Goal: Task Accomplishment & Management: Manage account settings

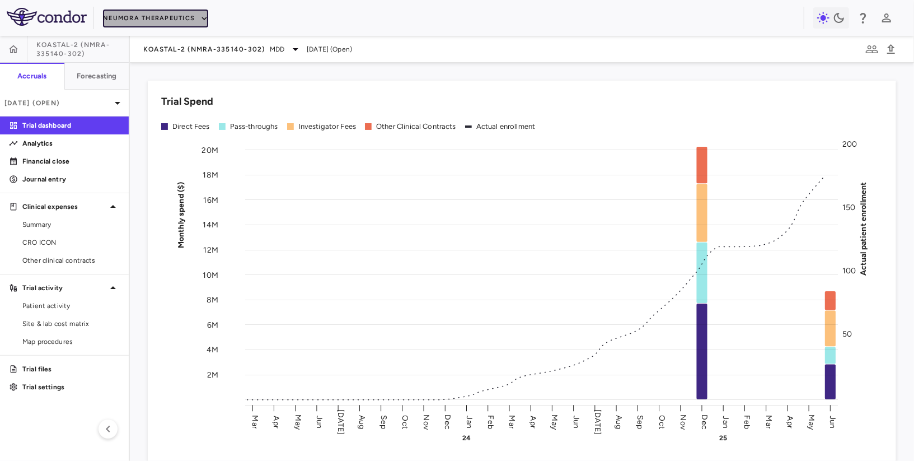
click at [164, 19] on button "Neumora Therapeutics" at bounding box center [155, 19] width 105 height 18
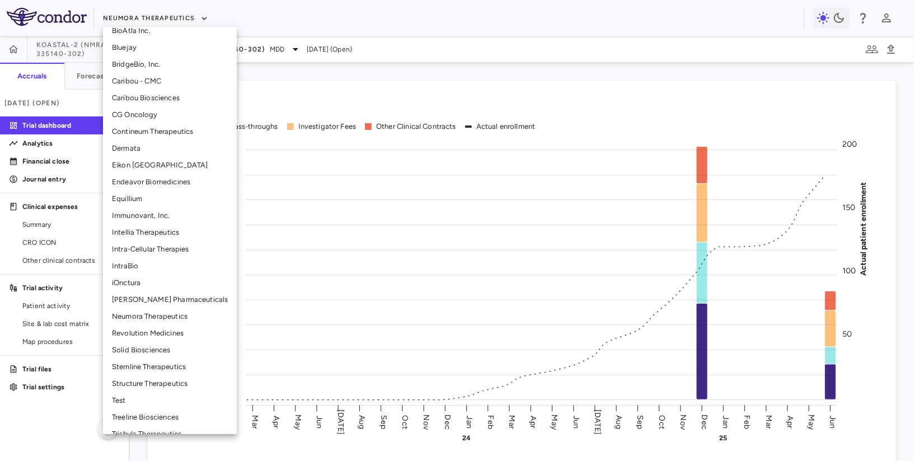
scroll to position [161, 0]
click at [143, 318] on li "Neumora Therapeutics" at bounding box center [170, 315] width 134 height 17
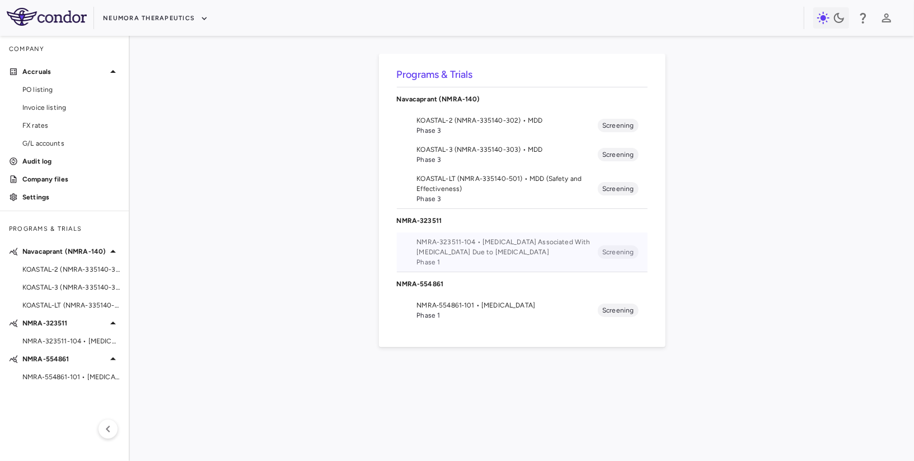
click at [452, 253] on span "NMRA-323511-104 • [MEDICAL_DATA] Associated With [MEDICAL_DATA] Due to [MEDICAL…" at bounding box center [507, 247] width 181 height 20
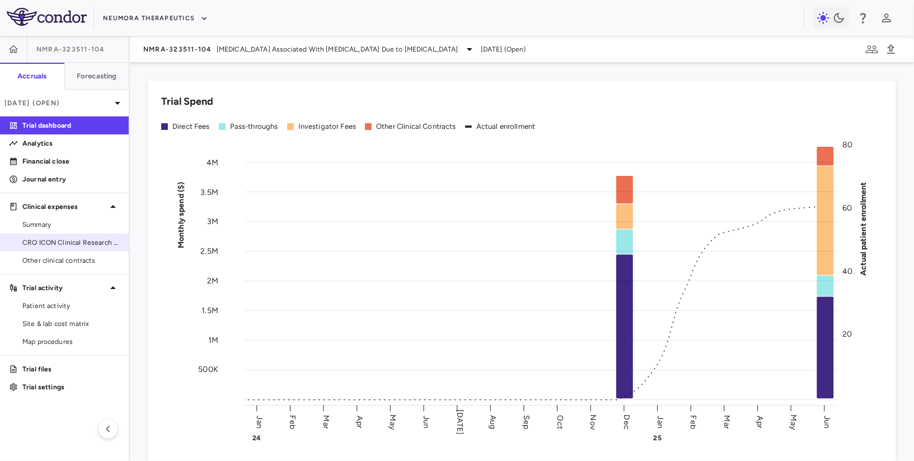
click at [74, 236] on link "CRO ICON Clinical Research Limited" at bounding box center [64, 242] width 129 height 17
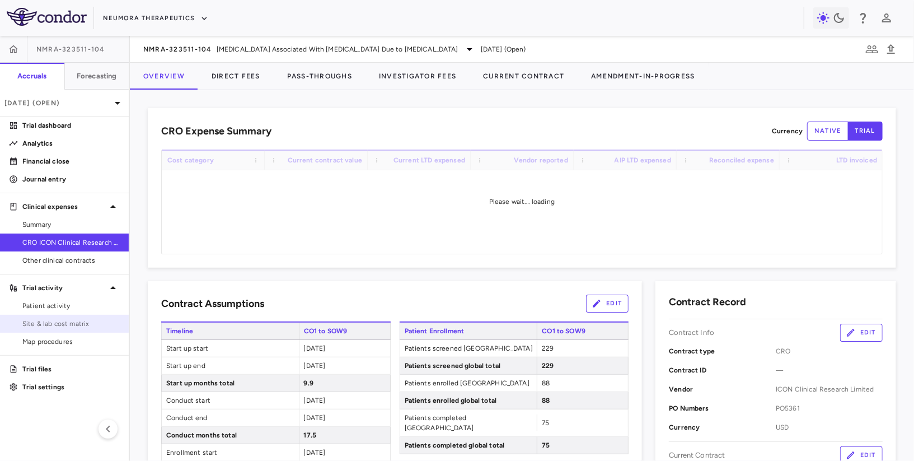
click at [46, 318] on span "Site & lab cost matrix" at bounding box center [70, 323] width 97 height 10
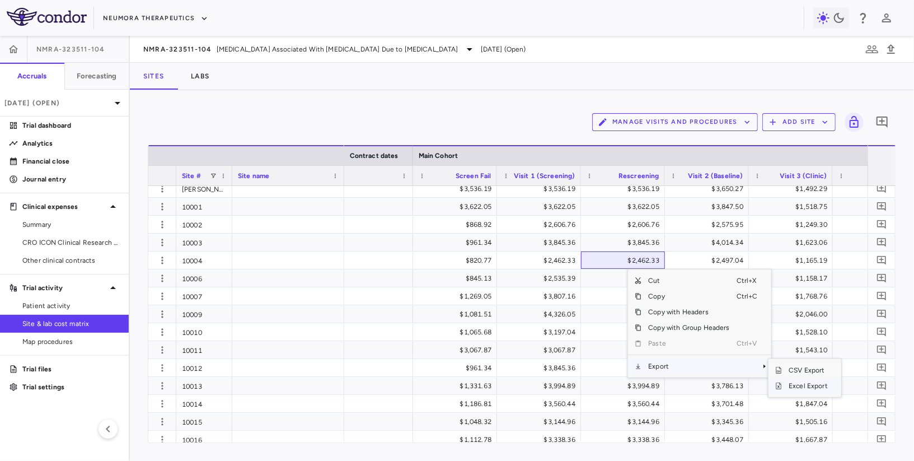
click at [789, 382] on span "Excel Export" at bounding box center [808, 386] width 53 height 16
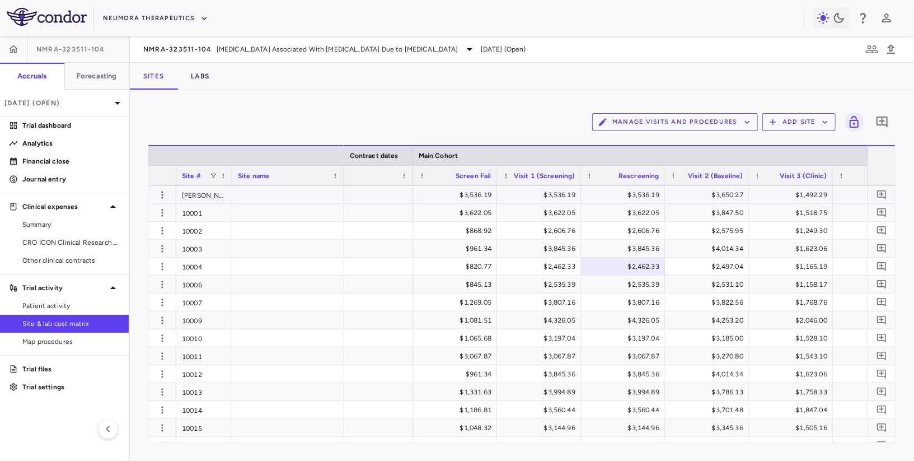
click at [460, 198] on div "$3,536.19" at bounding box center [457, 195] width 68 height 18
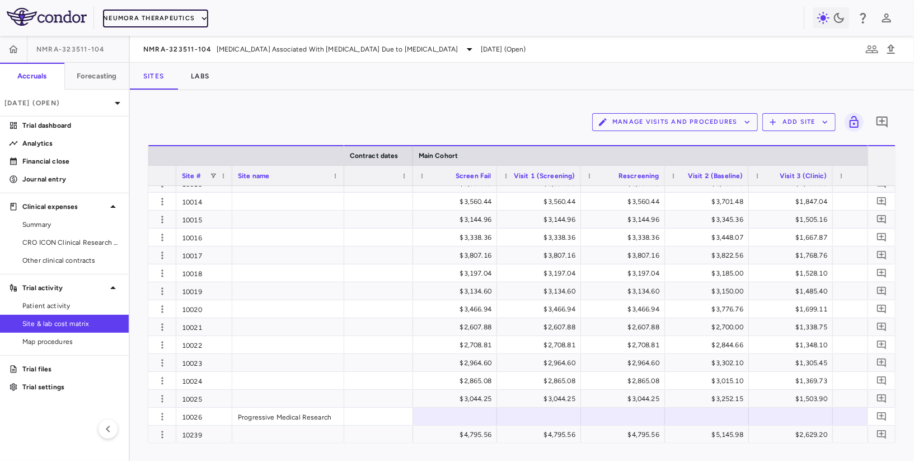
click at [161, 21] on button "Neumora Therapeutics" at bounding box center [155, 19] width 105 height 18
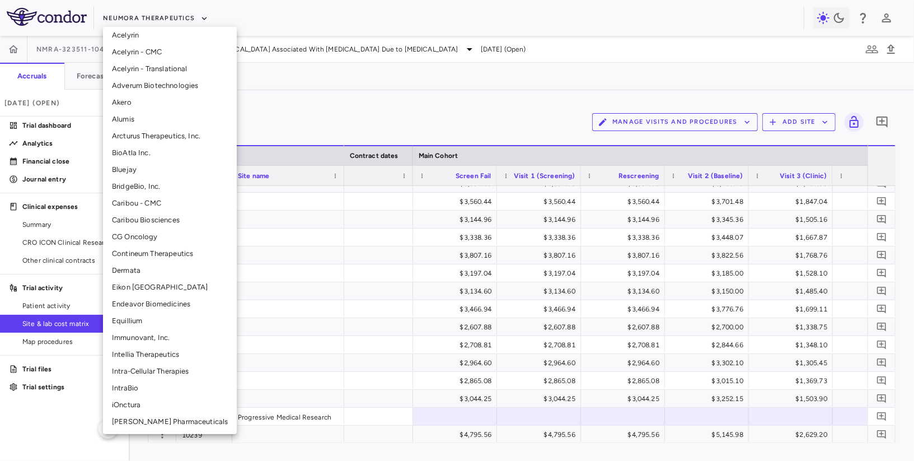
click at [135, 354] on li "Intellia Therapeutics" at bounding box center [170, 354] width 134 height 17
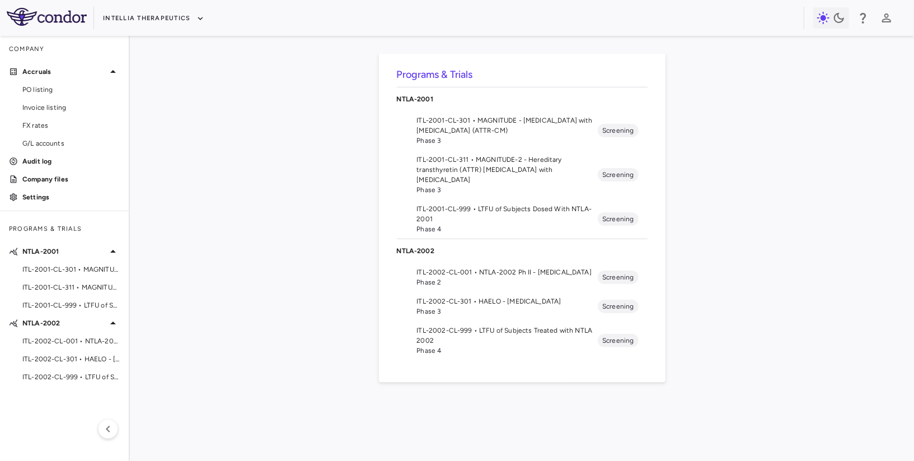
click at [481, 304] on span "ITL-2002-CL-301 • HAELO - [MEDICAL_DATA]" at bounding box center [507, 301] width 181 height 10
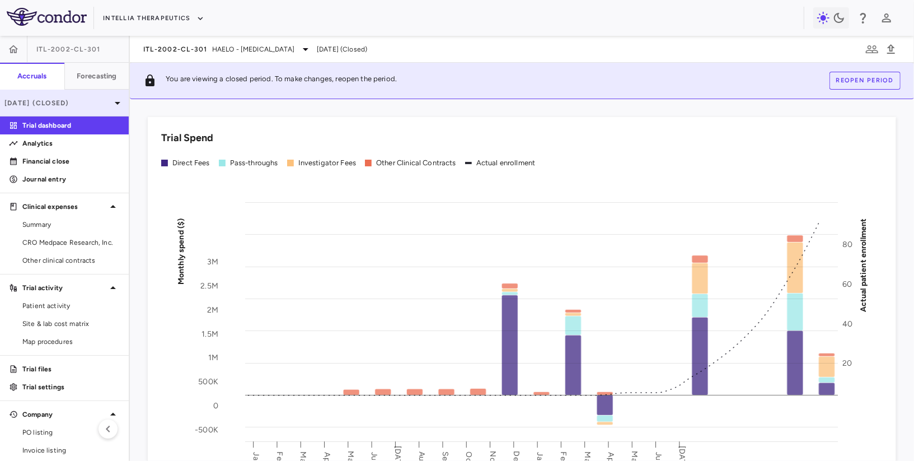
click at [90, 106] on p "Jul 2025 (Closed)" at bounding box center [57, 103] width 106 height 10
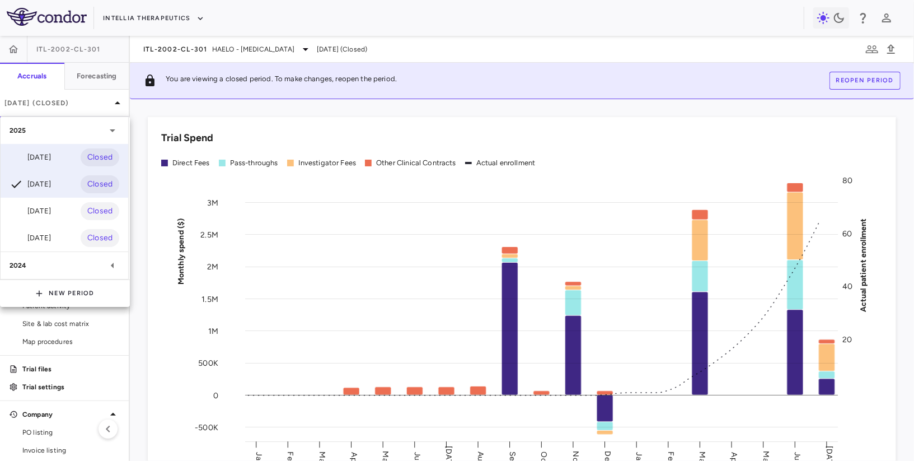
click at [72, 156] on div "Aug 2025 Closed" at bounding box center [65, 157] width 128 height 27
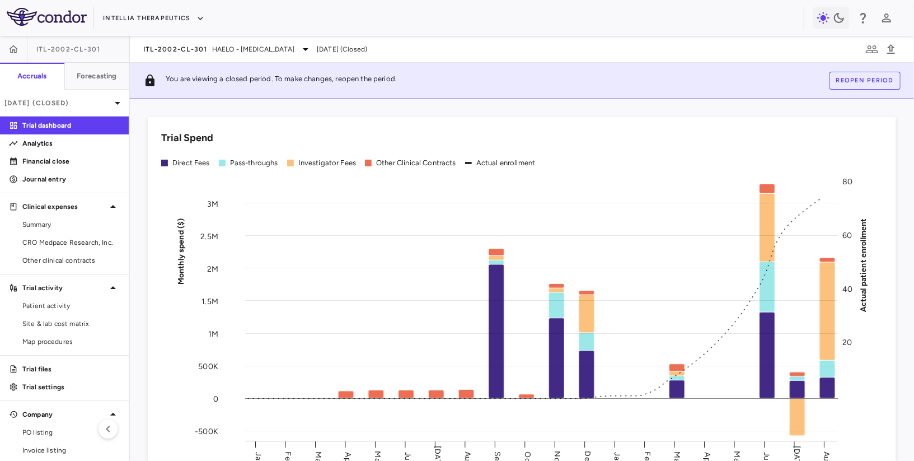
click at [875, 74] on button "Reopen period" at bounding box center [864, 81] width 71 height 18
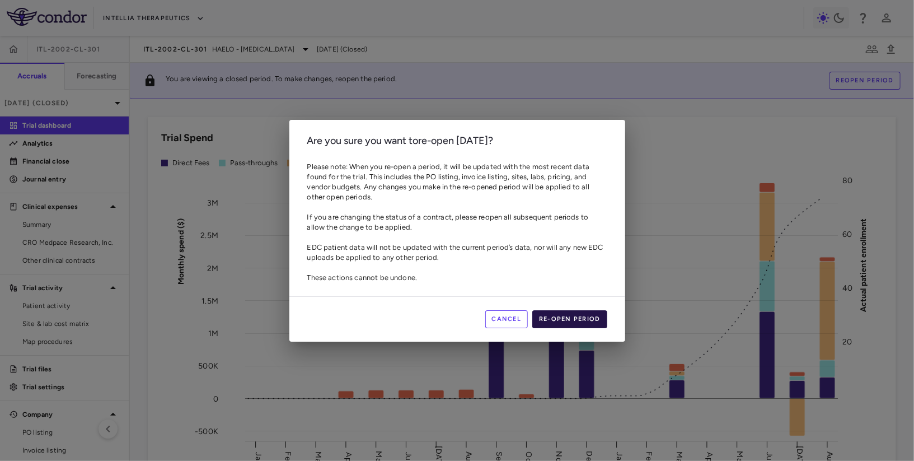
click at [566, 317] on button "Re-open period" at bounding box center [569, 319] width 75 height 18
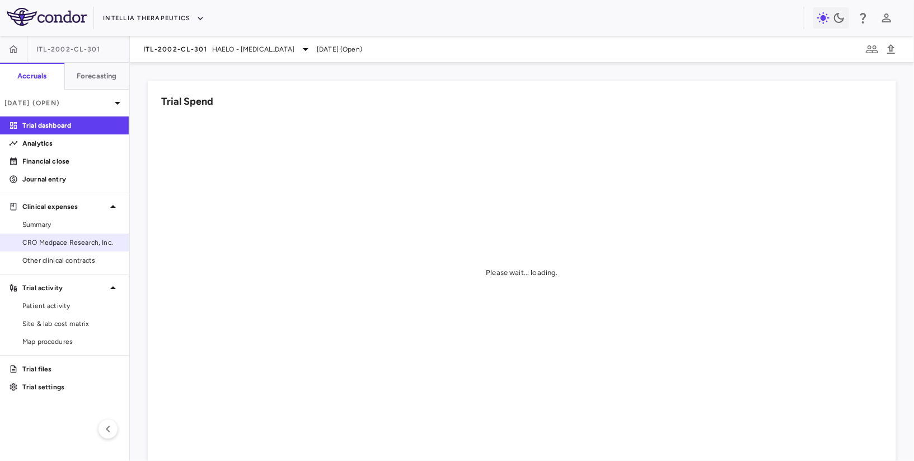
click at [81, 233] on div "CRO Medpace Research, Inc." at bounding box center [64, 242] width 129 height 18
click at [81, 239] on span "CRO Medpace Research, Inc." at bounding box center [70, 242] width 97 height 10
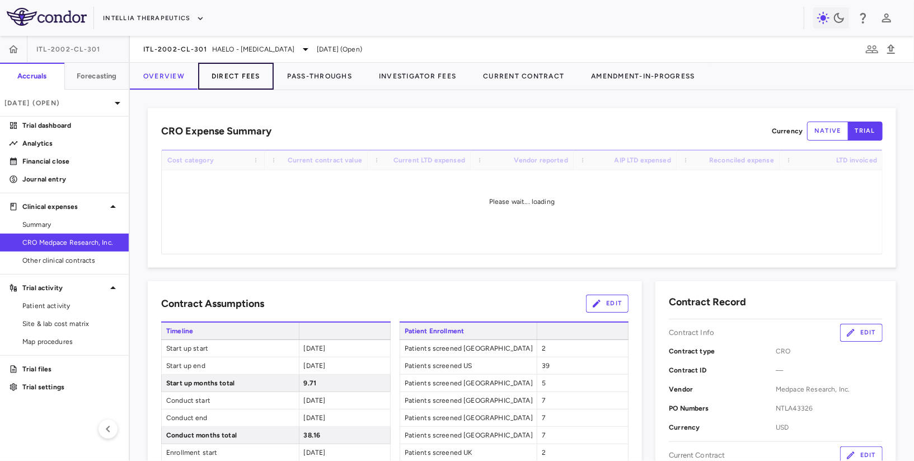
click at [237, 73] on button "Direct Fees" at bounding box center [236, 76] width 76 height 27
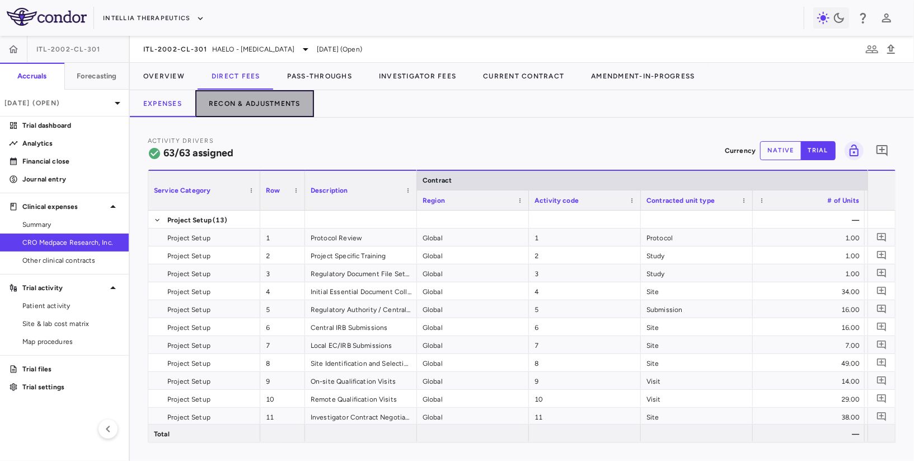
click at [240, 97] on button "Recon & Adjustments" at bounding box center [254, 103] width 119 height 27
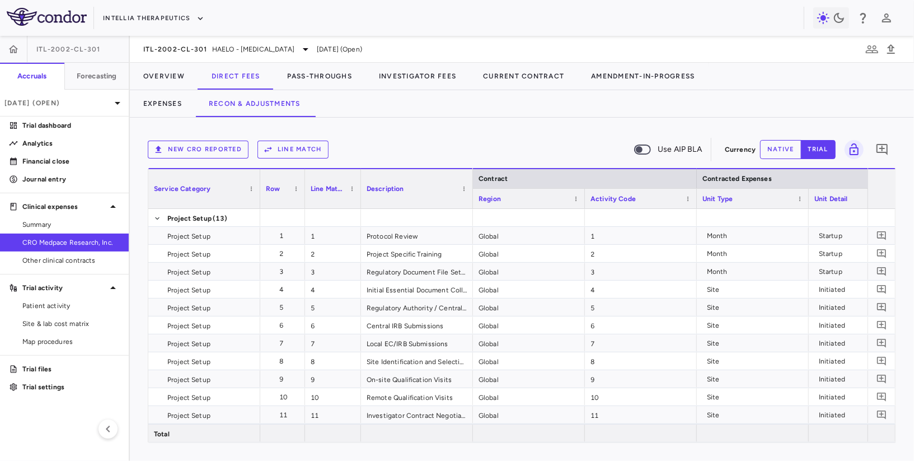
click at [207, 149] on button "New CRO reported" at bounding box center [198, 149] width 101 height 18
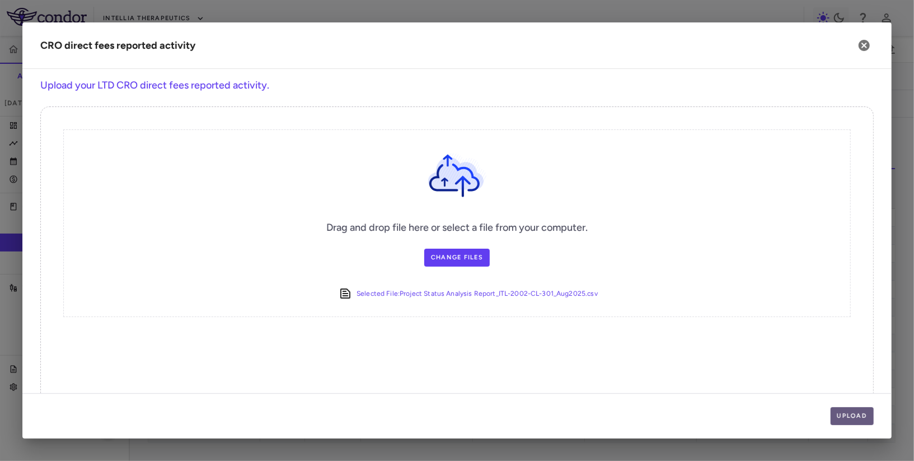
click at [844, 410] on button "Upload" at bounding box center [852, 416] width 44 height 18
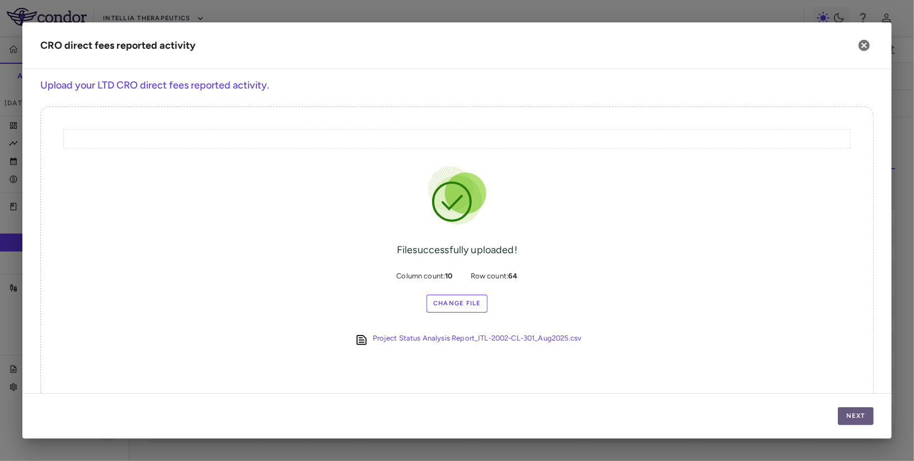
click at [844, 408] on button "Next" at bounding box center [856, 416] width 36 height 18
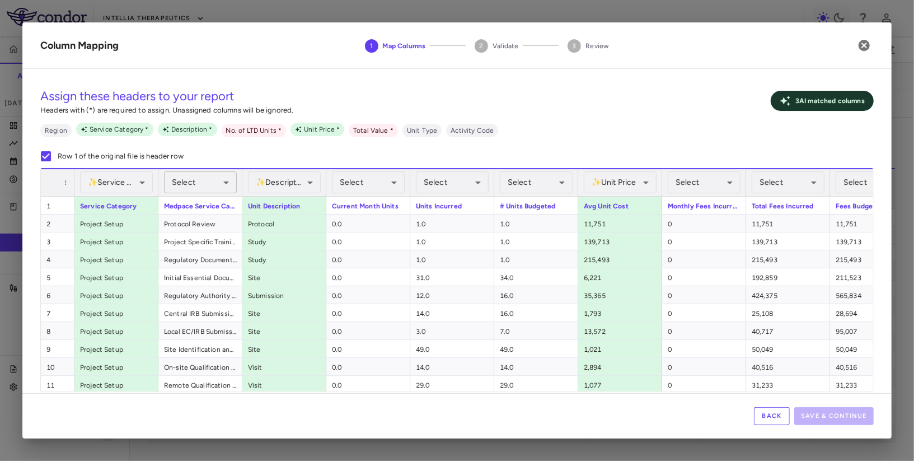
click at [217, 180] on body "Skip to sidebar Skip to main content Intellia Therapeutics ITL-2002-CL-301 Accr…" at bounding box center [457, 230] width 914 height 461
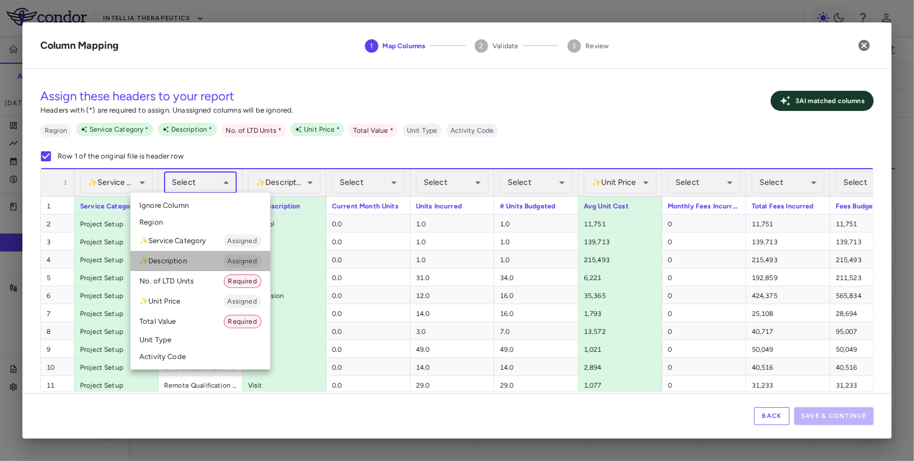
click at [195, 257] on li "✨ Description Assigned" at bounding box center [200, 261] width 140 height 20
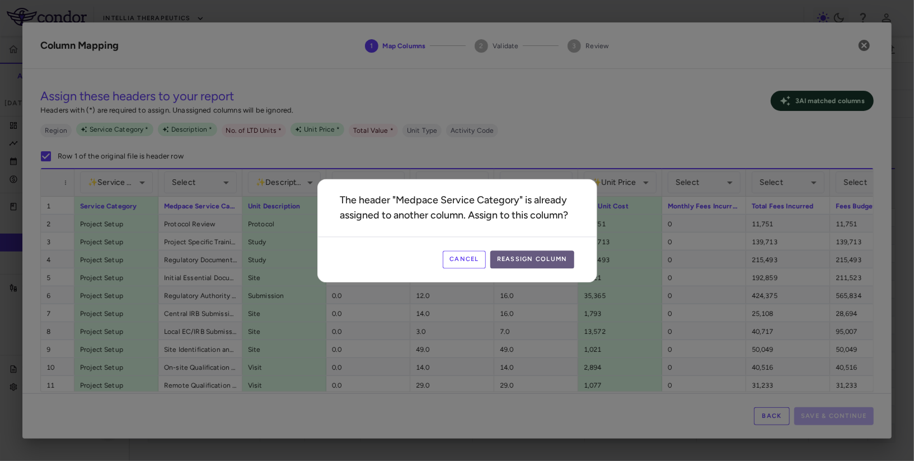
click at [528, 261] on button "Reassign Column" at bounding box center [532, 259] width 84 height 18
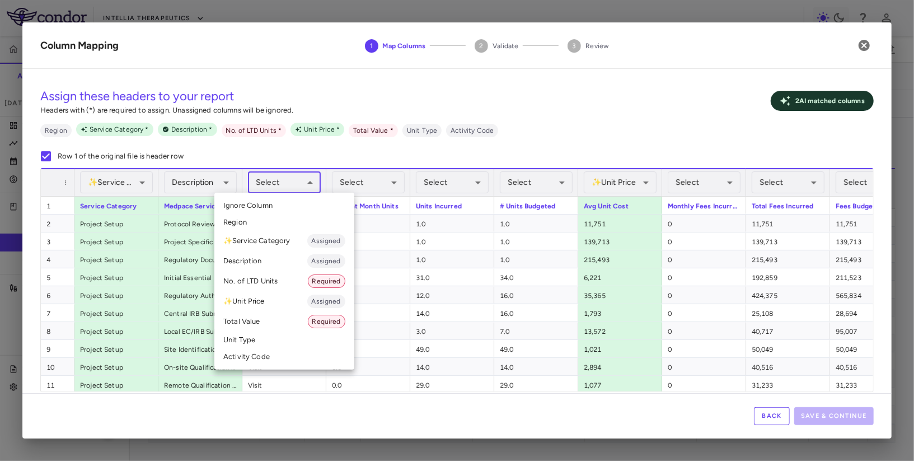
click at [302, 182] on body "Skip to sidebar Skip to main content Intellia Therapeutics ITL-2002-CL-301 Accr…" at bounding box center [457, 230] width 914 height 461
click at [269, 335] on li "Unit Type" at bounding box center [284, 339] width 140 height 17
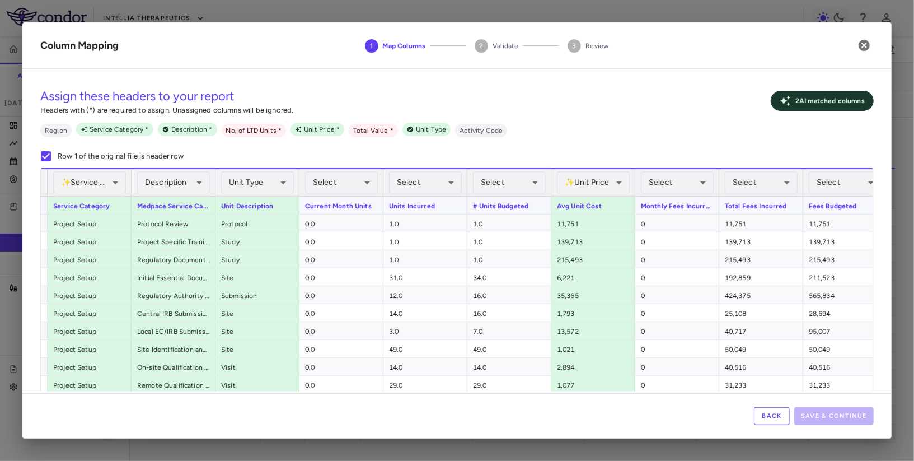
scroll to position [0, 40]
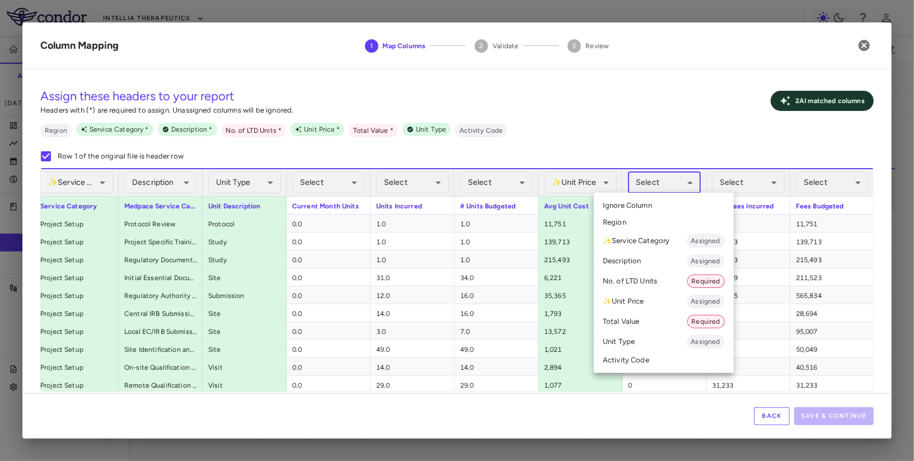
click at [659, 191] on body "Skip to sidebar Skip to main content Intellia Therapeutics ITL-2002-CL-301 Accr…" at bounding box center [457, 230] width 914 height 461
click at [672, 183] on div at bounding box center [457, 230] width 914 height 461
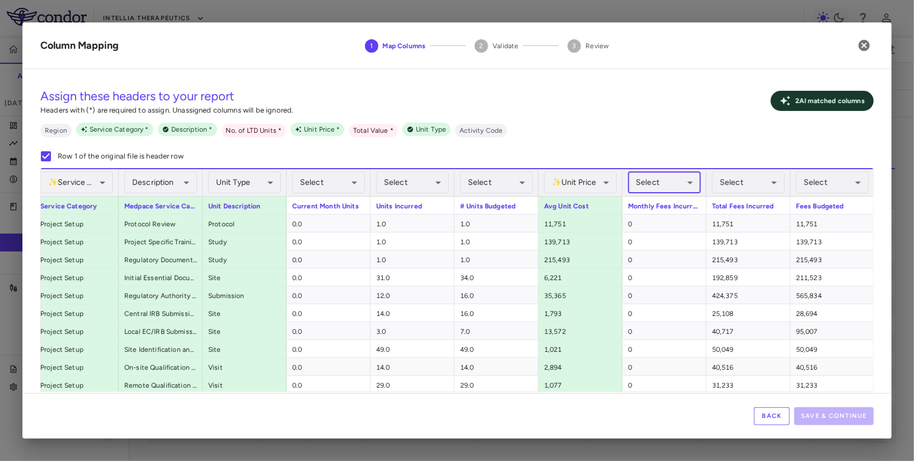
click at [672, 183] on body "Skip to sidebar Skip to main content Intellia Therapeutics ITL-2002-CL-301 Accr…" at bounding box center [457, 230] width 914 height 461
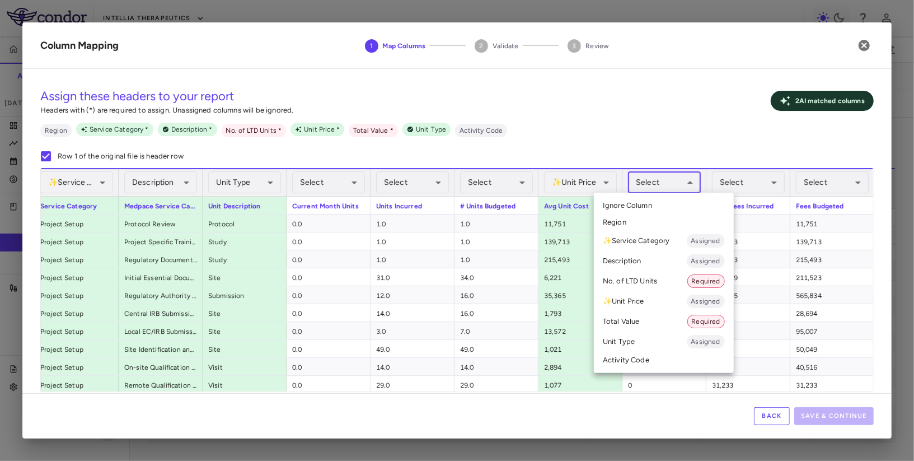
click at [672, 183] on div at bounding box center [457, 230] width 914 height 461
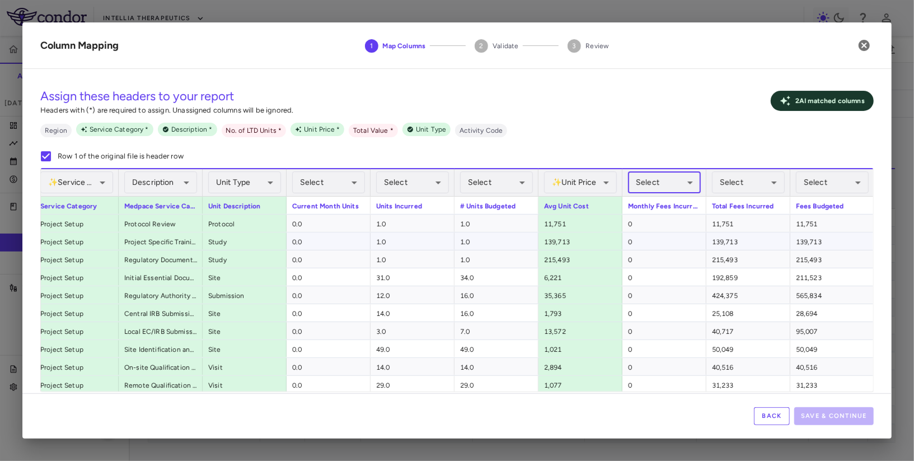
scroll to position [0, 0]
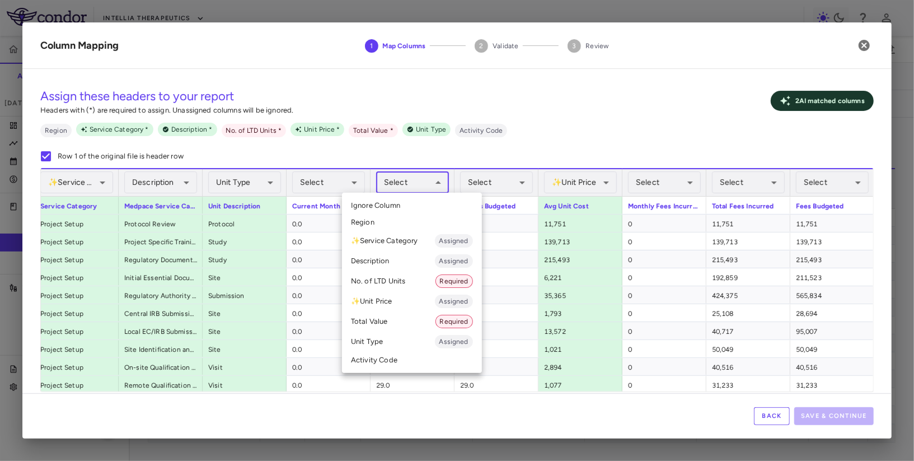
click at [410, 176] on body "Skip to sidebar Skip to main content Intellia Therapeutics ITL-2002-CL-301 Accr…" at bounding box center [457, 230] width 914 height 461
click at [391, 289] on li "No. of LTD Units Required" at bounding box center [412, 281] width 140 height 20
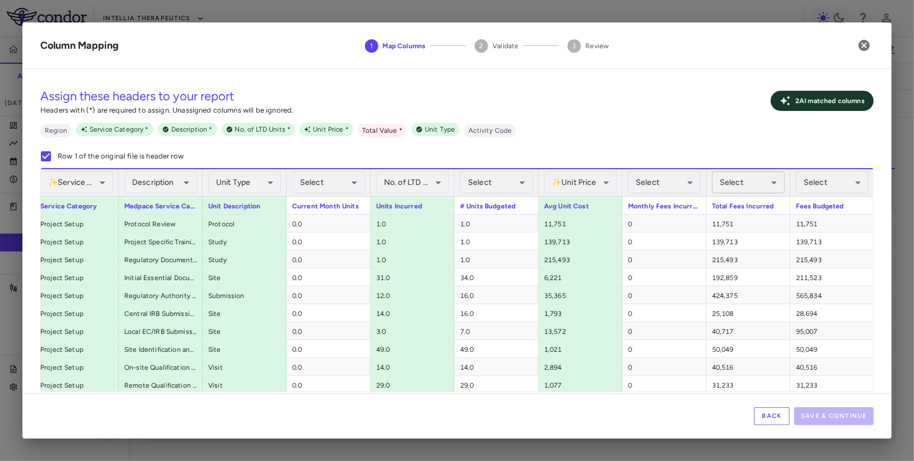
click at [743, 183] on body "Skip to sidebar Skip to main content Intellia Therapeutics ITL-2002-CL-301 Accr…" at bounding box center [457, 230] width 914 height 461
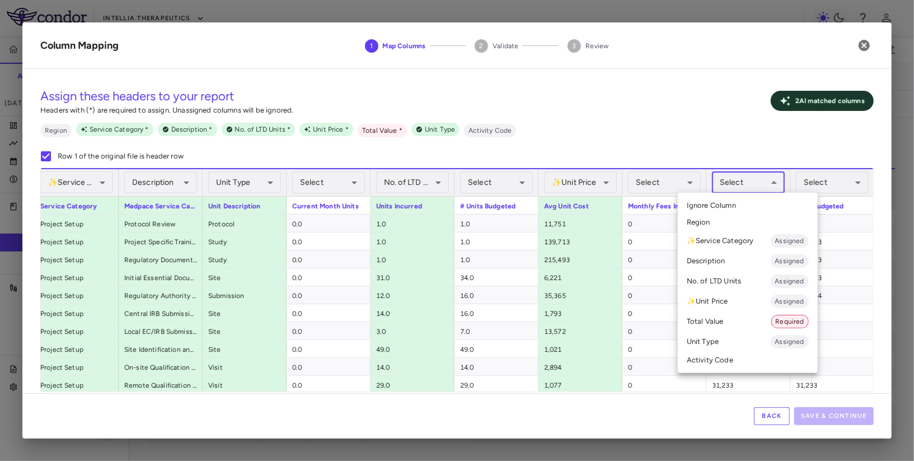
click at [714, 319] on li "Total Value Required" at bounding box center [748, 321] width 140 height 20
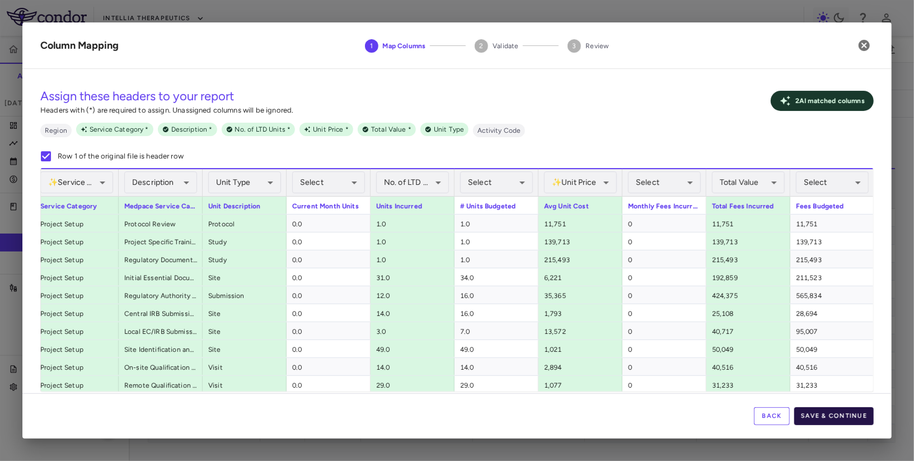
click at [831, 411] on button "Save & Continue" at bounding box center [833, 416] width 79 height 18
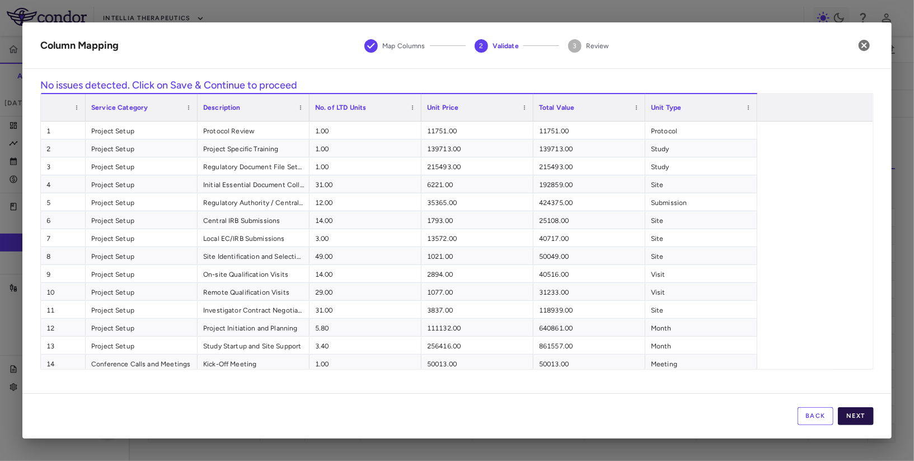
click at [858, 416] on button "Next" at bounding box center [856, 416] width 36 height 18
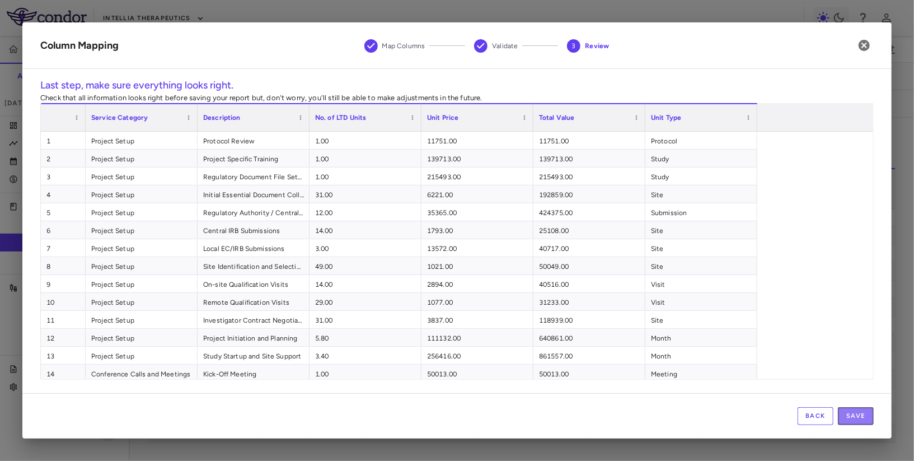
click at [858, 416] on button "Save" at bounding box center [856, 416] width 36 height 18
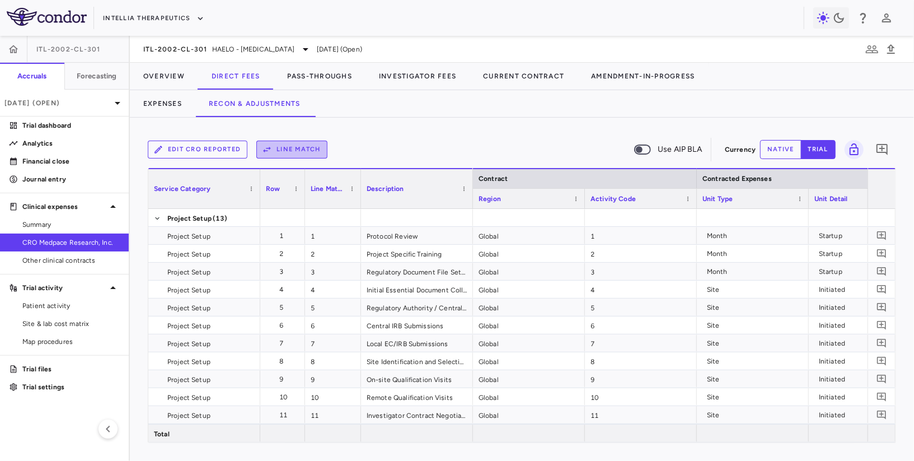
click at [308, 147] on button "Line Match" at bounding box center [291, 149] width 71 height 18
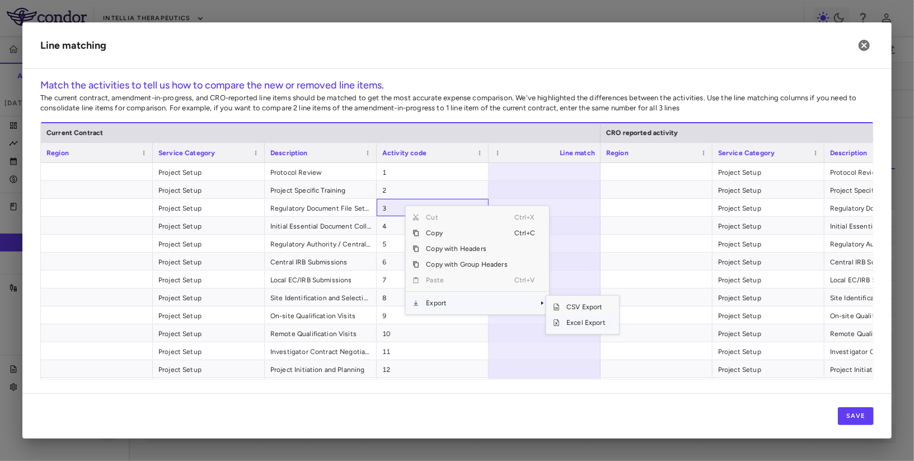
click at [577, 328] on span "Excel Export" at bounding box center [586, 322] width 53 height 16
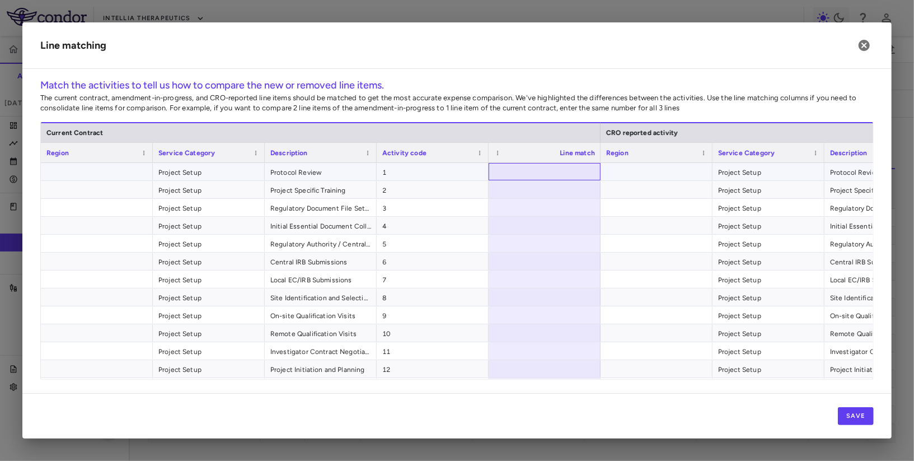
click at [542, 166] on div at bounding box center [545, 171] width 112 height 17
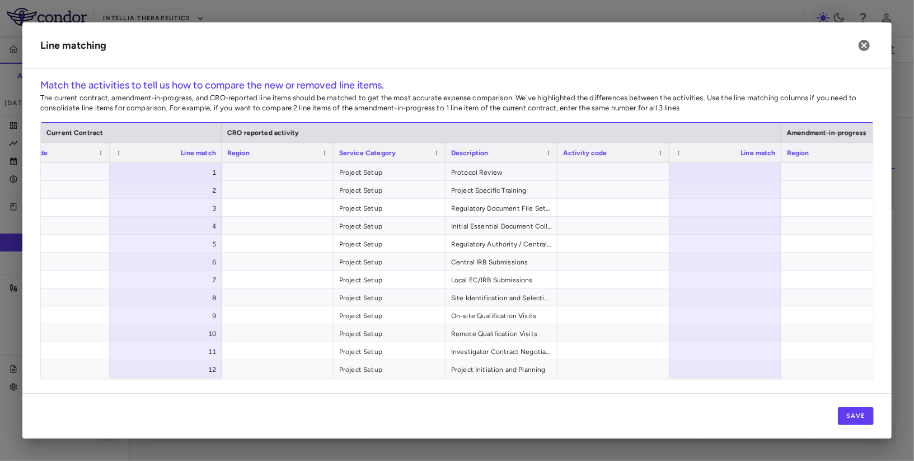
click at [731, 163] on div at bounding box center [725, 171] width 112 height 17
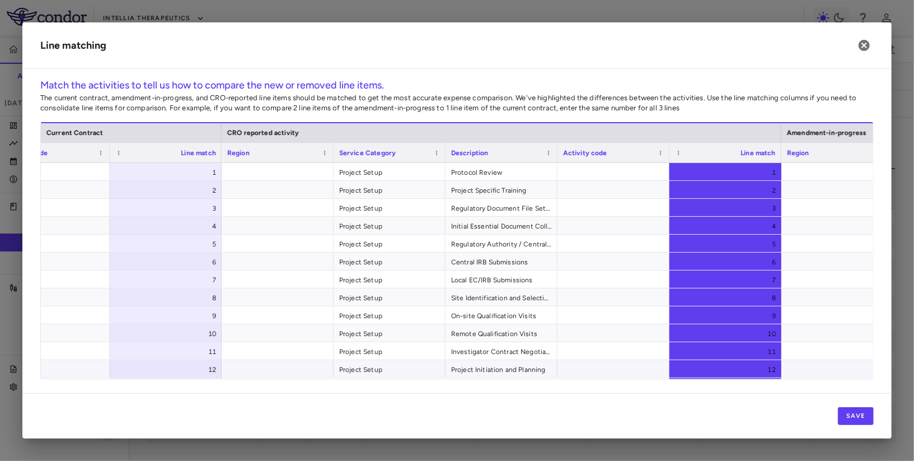
scroll to position [911, 0]
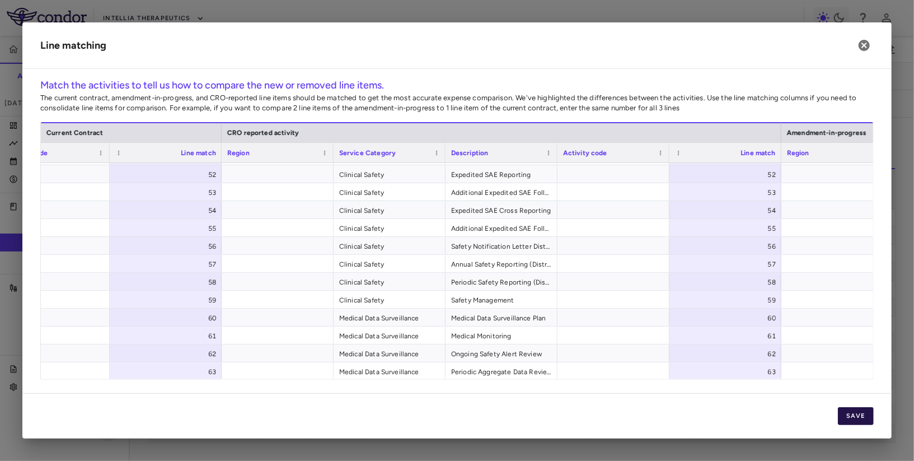
click at [853, 413] on button "Save" at bounding box center [856, 416] width 36 height 18
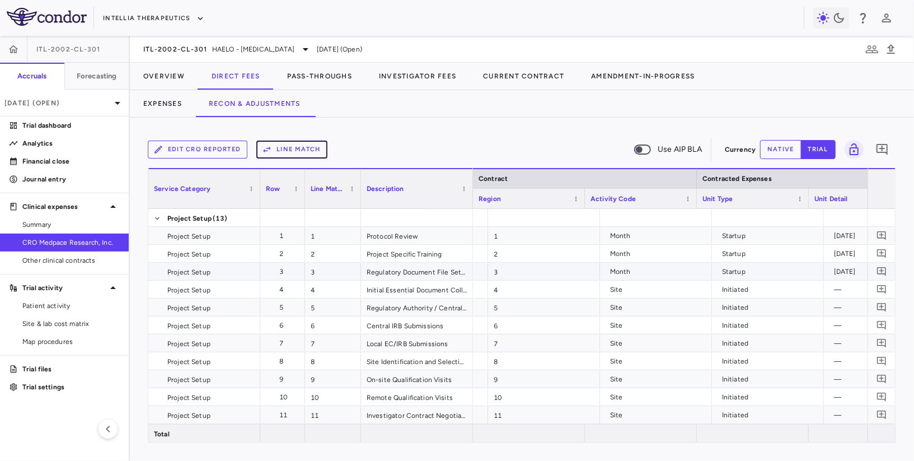
scroll to position [0, 168]
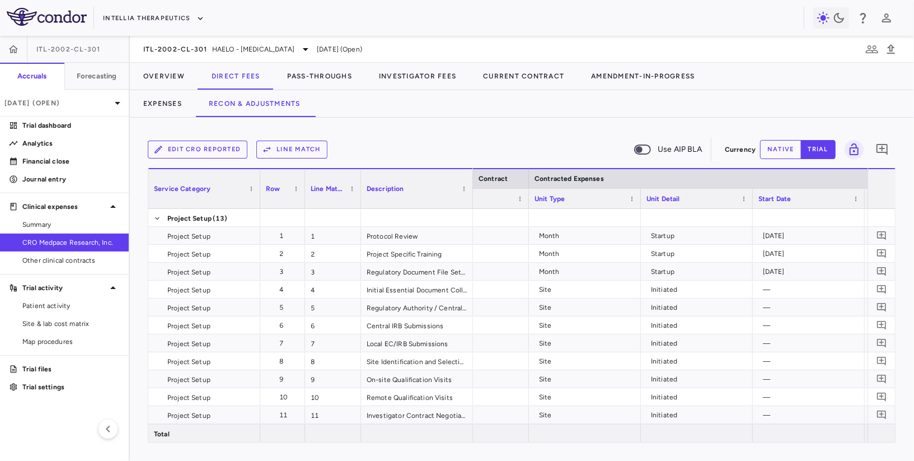
click at [781, 150] on button "native" at bounding box center [780, 149] width 41 height 19
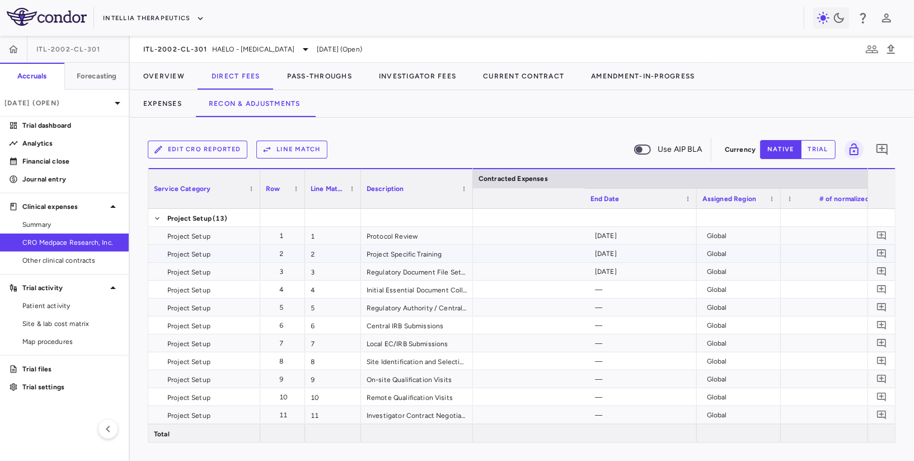
scroll to position [0, 797]
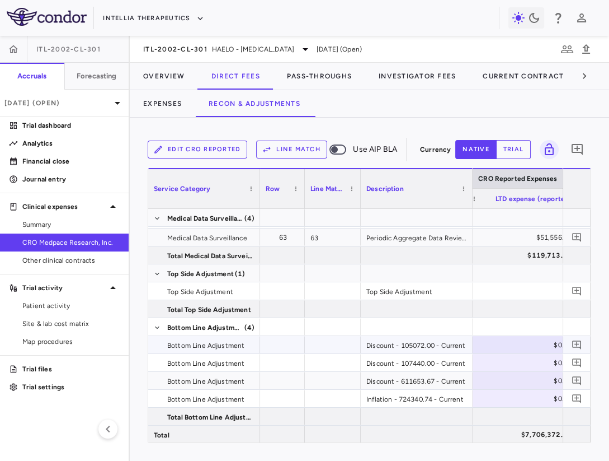
click at [529, 344] on div "$0.00" at bounding box center [524, 345] width 96 height 18
click at [516, 345] on div "$0.00" at bounding box center [515, 345] width 96 height 18
click at [516, 345] on div "$105,072.00" at bounding box center [515, 345] width 96 height 18
click at [516, 345] on input "******" at bounding box center [522, 345] width 94 height 18
type input "*******"
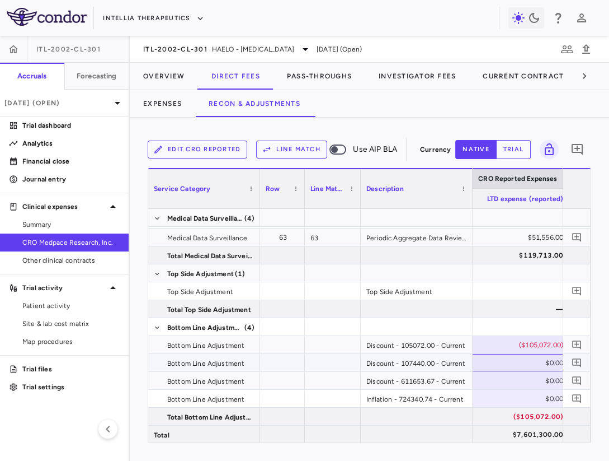
click at [492, 365] on div "$0.00" at bounding box center [515, 363] width 96 height 18
type input "******"
click at [531, 378] on div "$0.00" at bounding box center [515, 381] width 96 height 18
type input "*******"
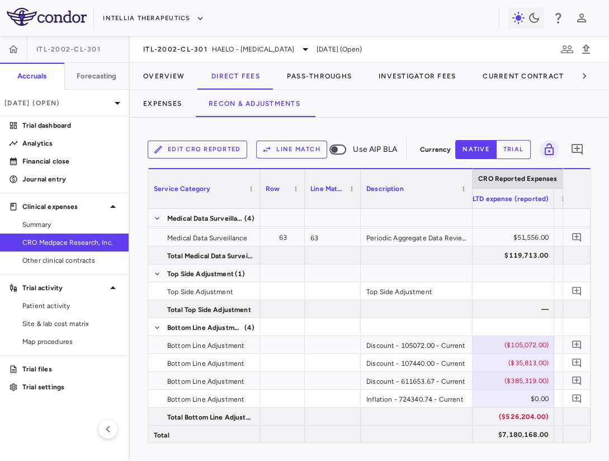
click at [606, 327] on div "Edit CRO reported Line Match Use AIP BLA Currency native trial 0 Service Catego…" at bounding box center [370, 289] width 480 height 343
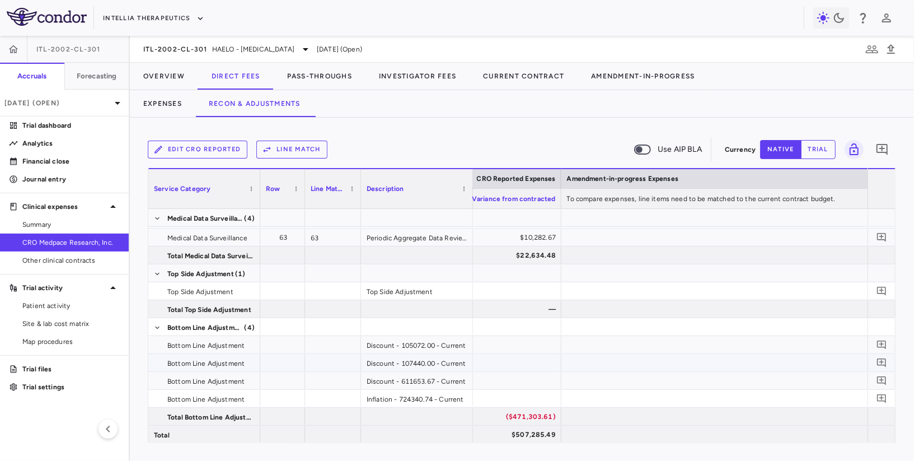
scroll to position [0, 1385]
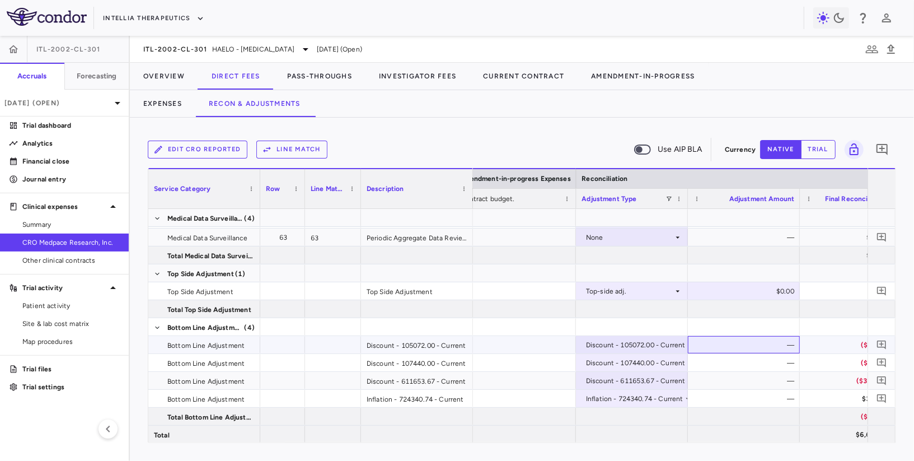
click at [694, 351] on div "—" at bounding box center [743, 344] width 101 height 16
click at [654, 346] on div "Discount - 105072.00 - Current" at bounding box center [636, 345] width 100 height 18
click at [655, 346] on div at bounding box center [457, 230] width 914 height 461
click at [665, 342] on div "Discount - 105072.00 - Current" at bounding box center [636, 345] width 100 height 18
click at [727, 335] on div at bounding box center [457, 230] width 914 height 461
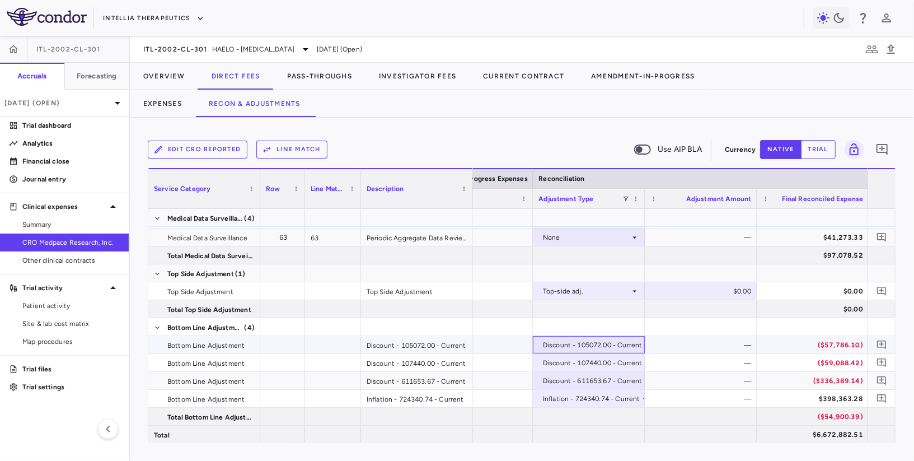
click at [609, 350] on div "Discount - 105072.00 - Current" at bounding box center [593, 345] width 100 height 18
click at [636, 341] on div at bounding box center [457, 230] width 914 height 461
click at [629, 340] on div "Discount - 105072.00 - Current" at bounding box center [593, 345] width 100 height 18
click at [629, 340] on div at bounding box center [457, 230] width 914 height 461
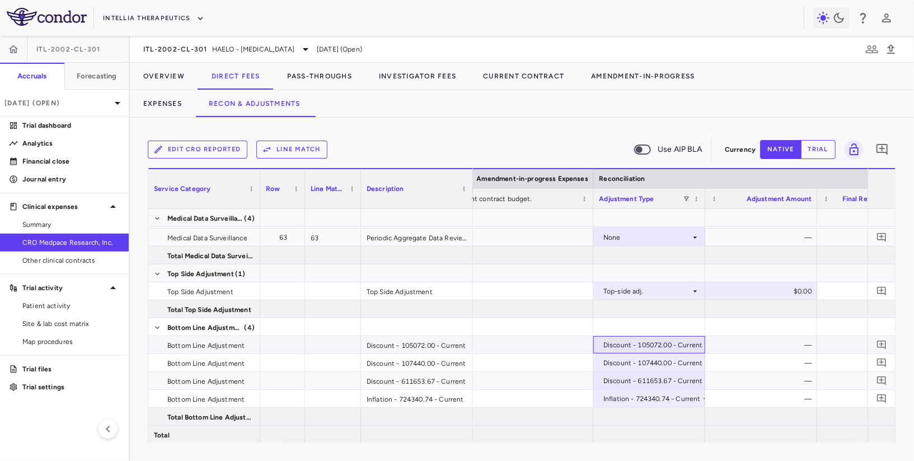
click at [682, 338] on div "Discount - 105072.00 - Current" at bounding box center [653, 345] width 100 height 18
click at [682, 342] on div at bounding box center [457, 230] width 914 height 461
click at [689, 344] on div "Discount - 105072.00 - Current" at bounding box center [653, 345] width 100 height 18
click at [630, 348] on div at bounding box center [457, 230] width 914 height 461
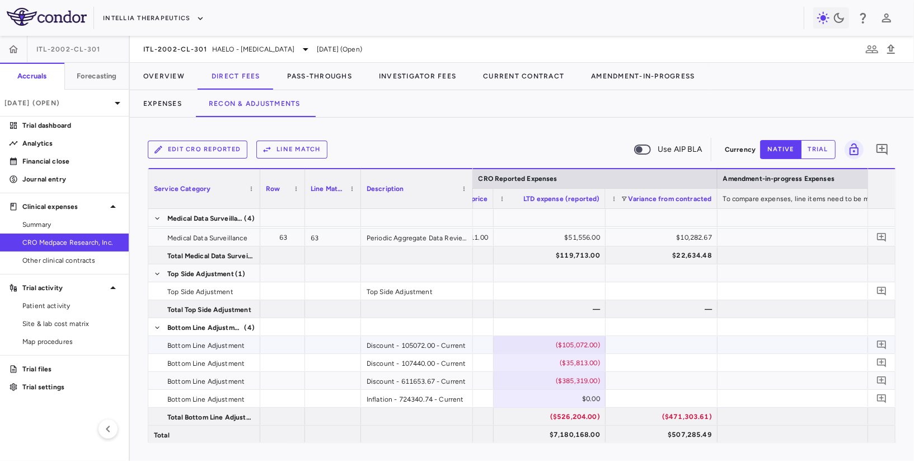
scroll to position [0, 1407]
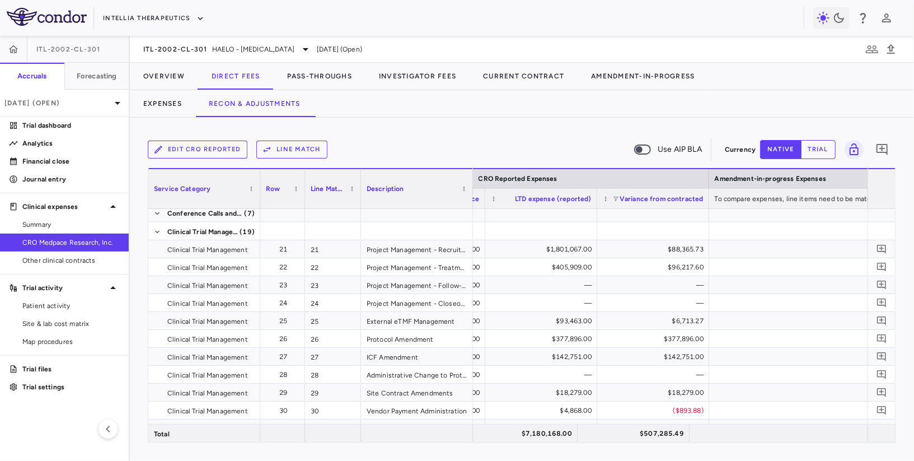
click at [614, 196] on span at bounding box center [616, 198] width 7 height 7
click at [620, 208] on div "Select all" at bounding box center [670, 212] width 105 height 13
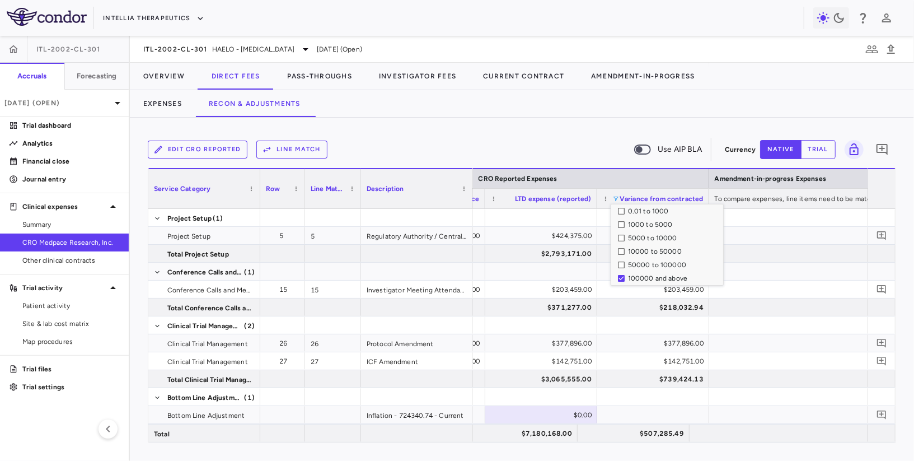
click at [574, 161] on div "Edit CRO reported Line Match Use AIP BLA Currency native trial 0" at bounding box center [522, 149] width 748 height 28
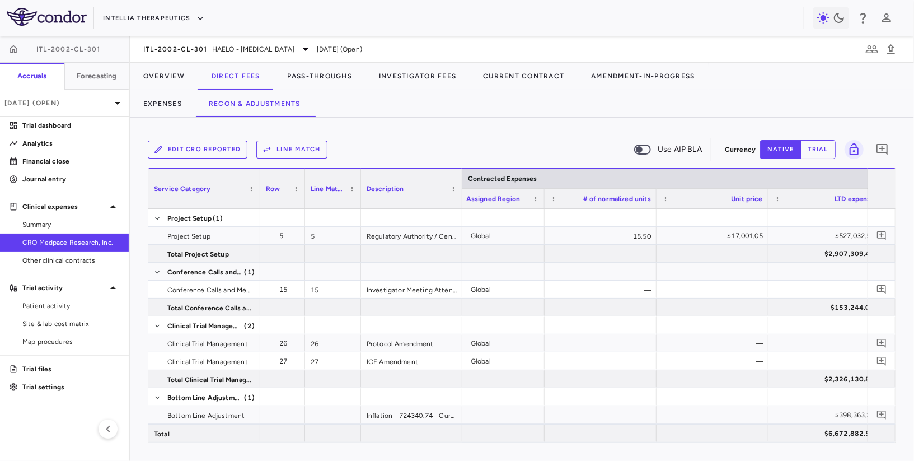
drag, startPoint x: 488, startPoint y: 190, endPoint x: 445, endPoint y: 210, distance: 47.3
click at [445, 210] on div "Service Category Row Line Match" at bounding box center [521, 305] width 747 height 274
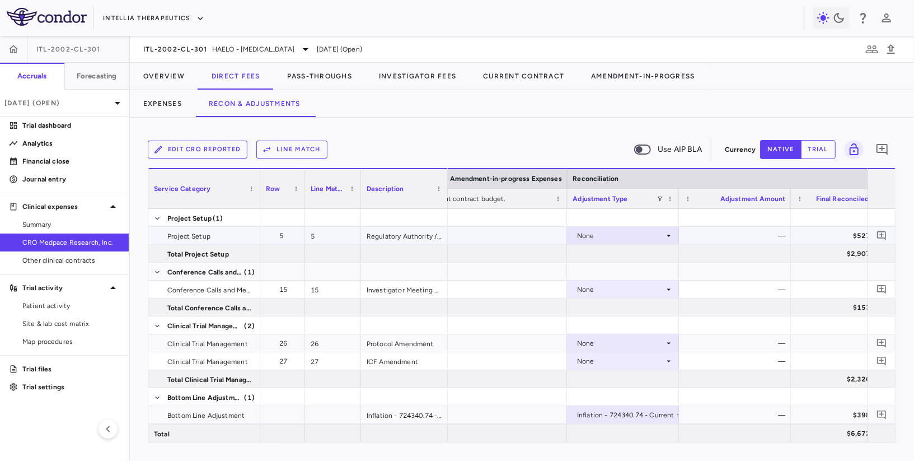
click at [626, 232] on div "None" at bounding box center [620, 236] width 87 height 18
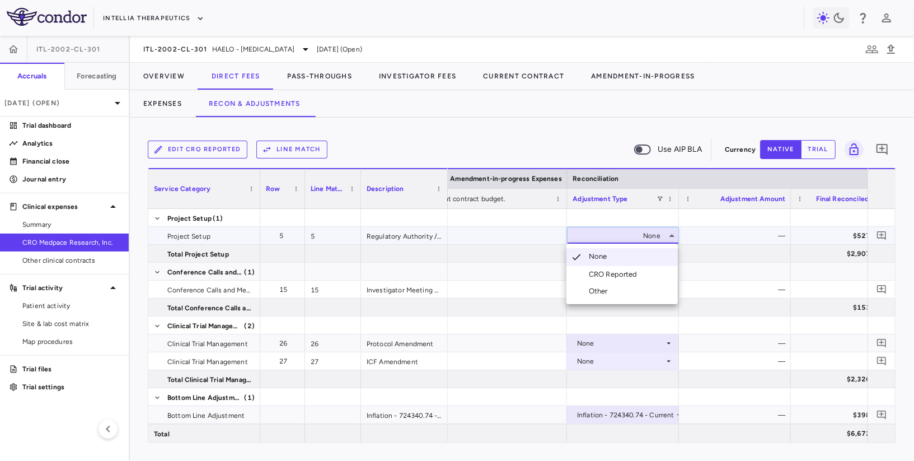
click at [614, 270] on div "CRO Reported" at bounding box center [615, 274] width 53 height 10
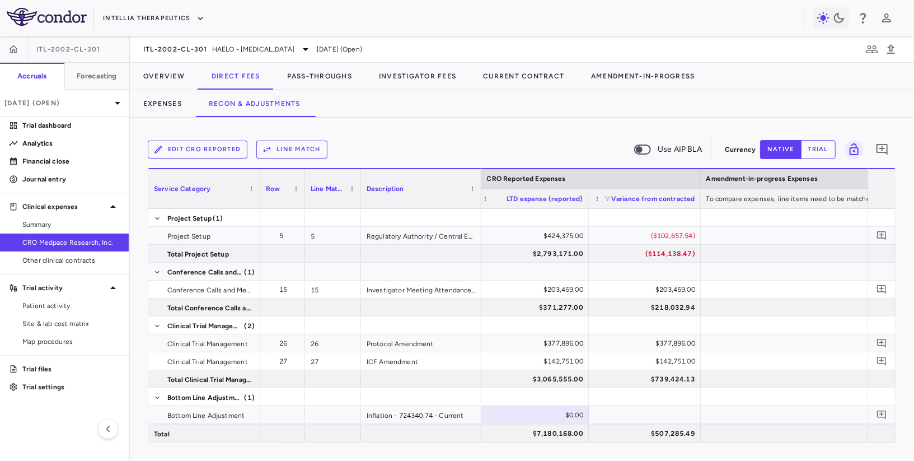
drag, startPoint x: 446, startPoint y: 197, endPoint x: 480, endPoint y: 227, distance: 45.2
click at [480, 227] on div "Service Category Row Line Match" at bounding box center [521, 305] width 747 height 274
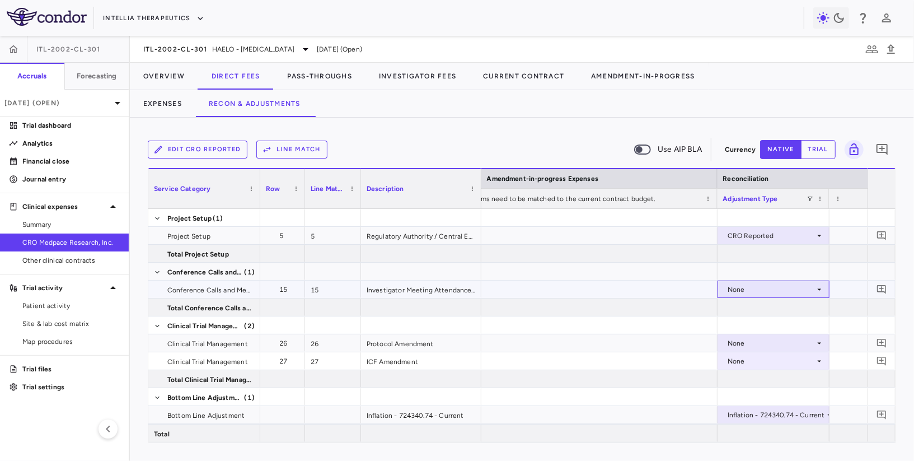
click at [775, 291] on div "None" at bounding box center [770, 289] width 87 height 18
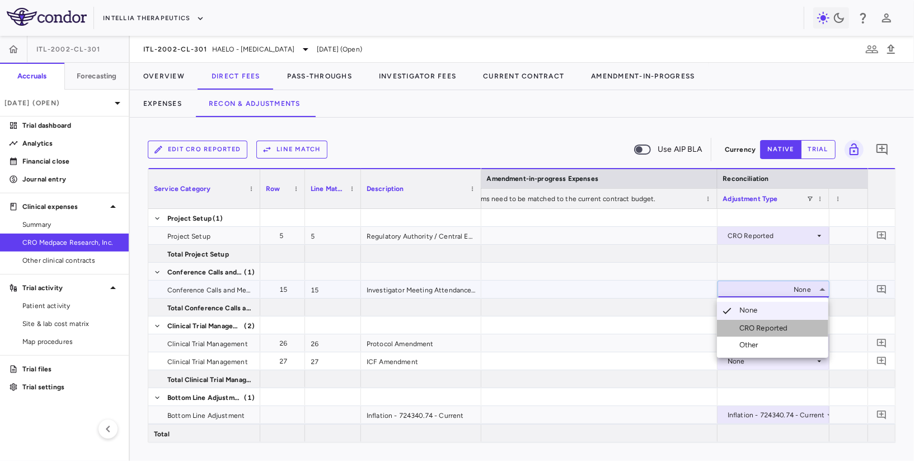
click at [761, 325] on div "CRO Reported" at bounding box center [765, 328] width 53 height 10
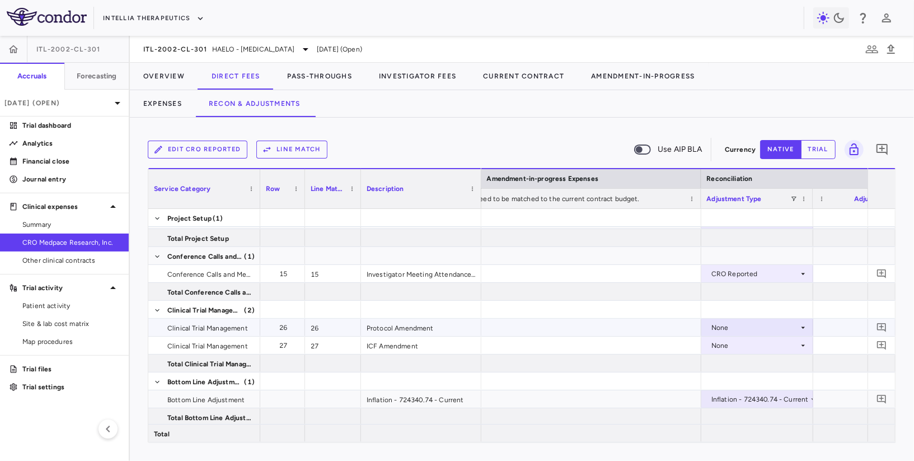
click at [720, 325] on div "None" at bounding box center [754, 327] width 87 height 18
click at [726, 364] on div "CRO Reported" at bounding box center [749, 365] width 53 height 10
click at [739, 345] on div "None" at bounding box center [754, 345] width 87 height 18
click at [740, 379] on div at bounding box center [757, 380] width 112 height 17
click at [734, 340] on div "None" at bounding box center [754, 345] width 87 height 18
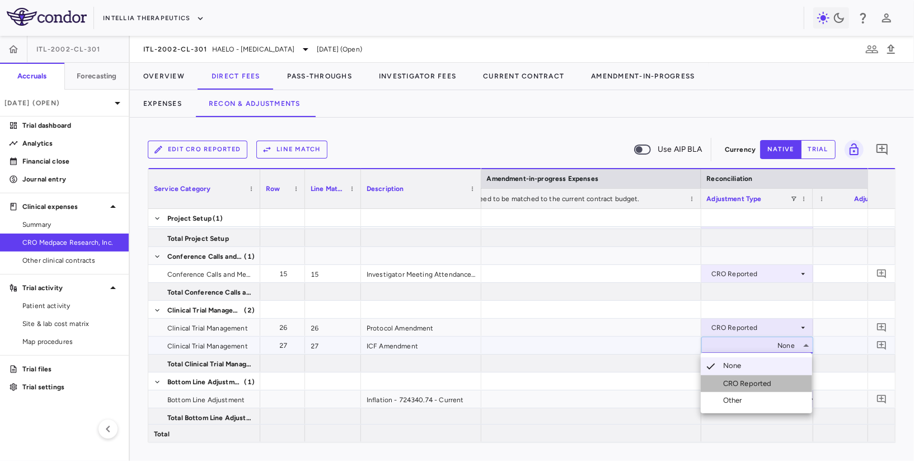
click at [734, 376] on li "CRO Reported" at bounding box center [756, 383] width 111 height 17
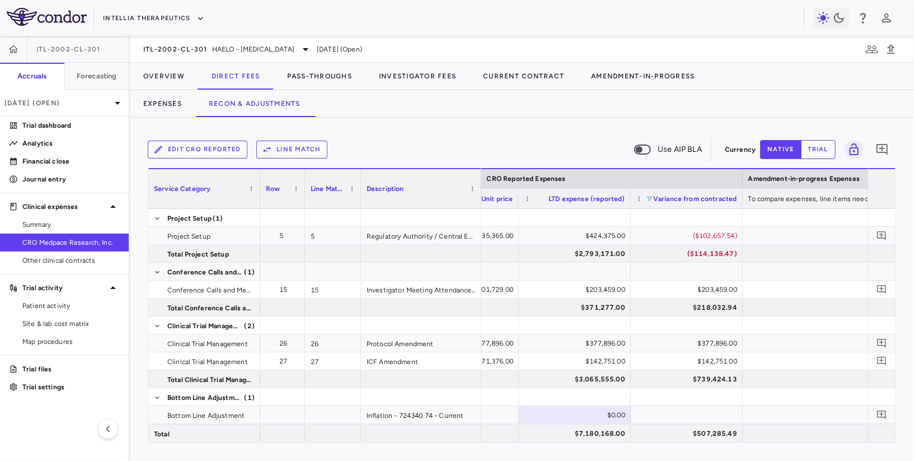
click at [649, 195] on span at bounding box center [649, 198] width 7 height 7
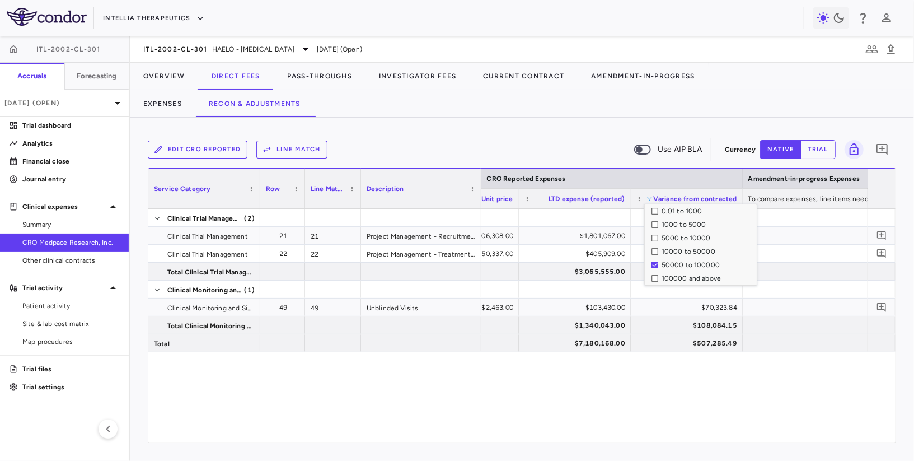
click at [528, 139] on div "Edit CRO reported Line Match Use AIP BLA" at bounding box center [434, 150] width 572 height 24
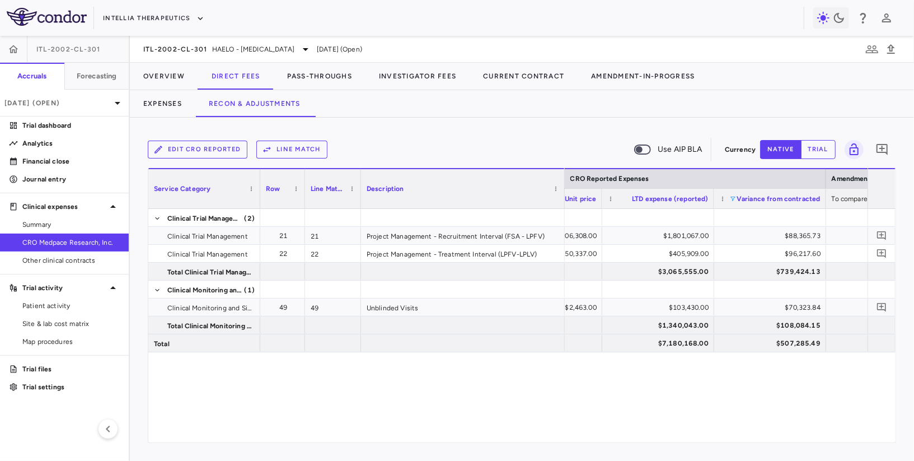
drag, startPoint x: 478, startPoint y: 198, endPoint x: 562, endPoint y: 201, distance: 83.5
click at [562, 201] on div at bounding box center [564, 188] width 4 height 39
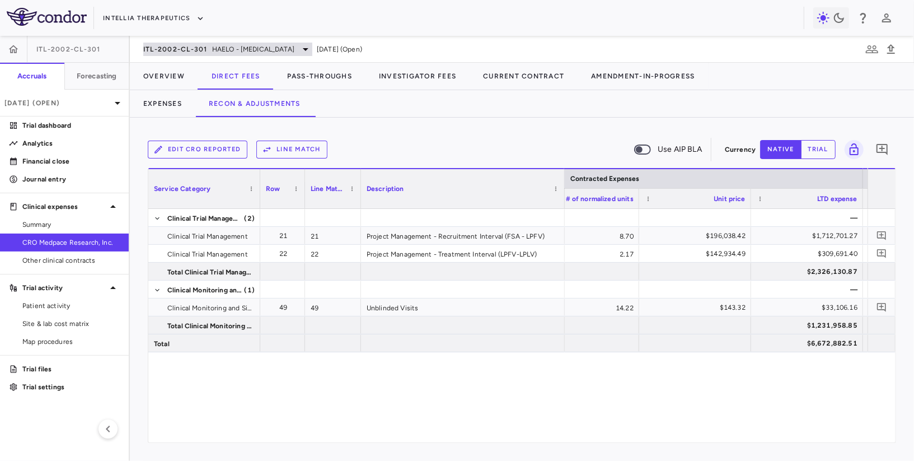
click at [237, 46] on span "HAELO - [MEDICAL_DATA]" at bounding box center [253, 49] width 82 height 10
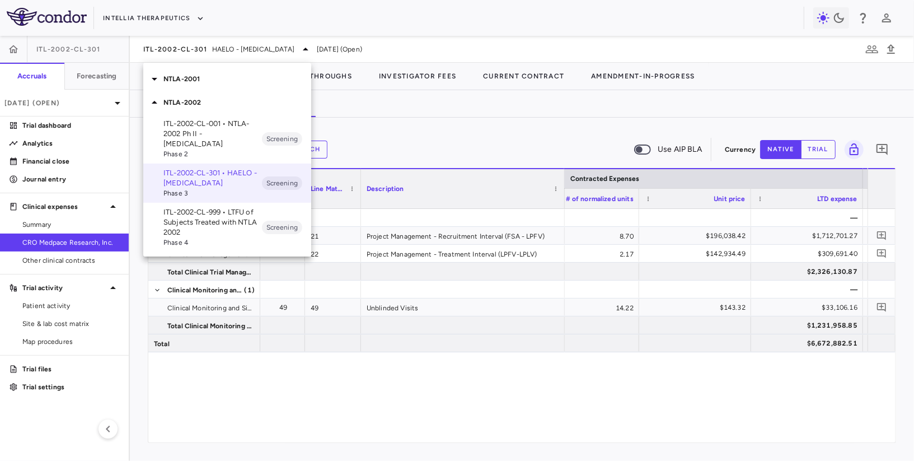
click at [226, 76] on p "NTLA-2001" at bounding box center [237, 79] width 148 height 10
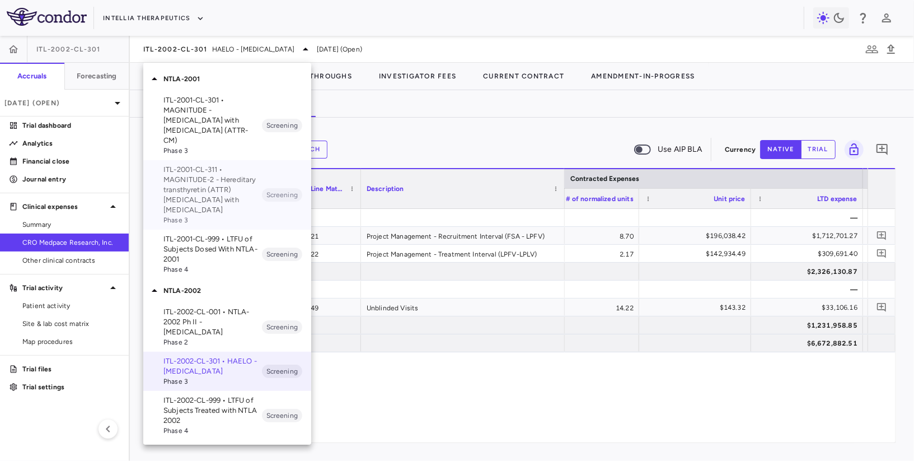
click at [211, 187] on p "ITL-2001-CL-311 • MAGNITUDE-2 - Hereditary transthyretin (ATTR) [MEDICAL_DATA] …" at bounding box center [212, 190] width 98 height 50
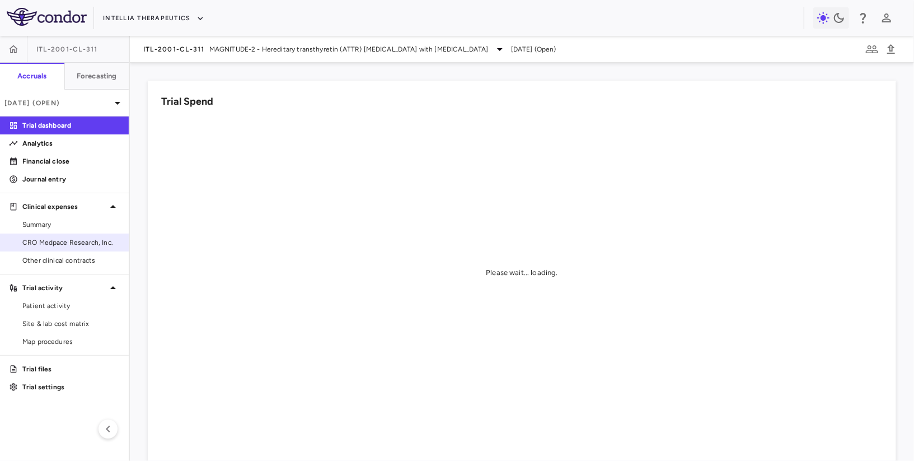
click at [81, 239] on span "CRO Medpace Research, Inc." at bounding box center [70, 242] width 97 height 10
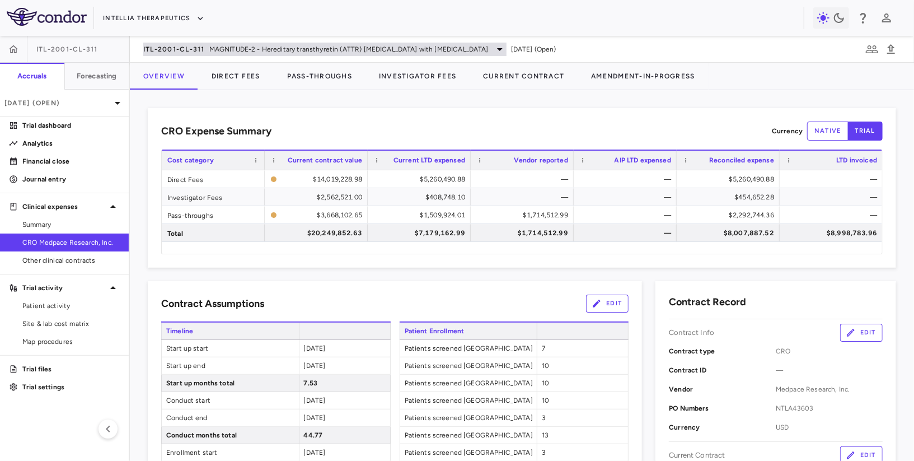
click at [196, 52] on span "ITL-2001-CL-311" at bounding box center [174, 49] width 62 height 9
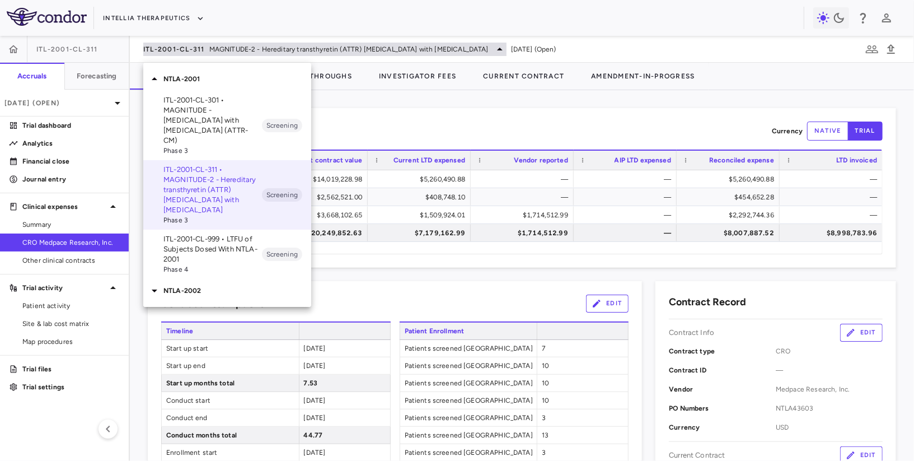
click at [196, 52] on div at bounding box center [457, 230] width 914 height 461
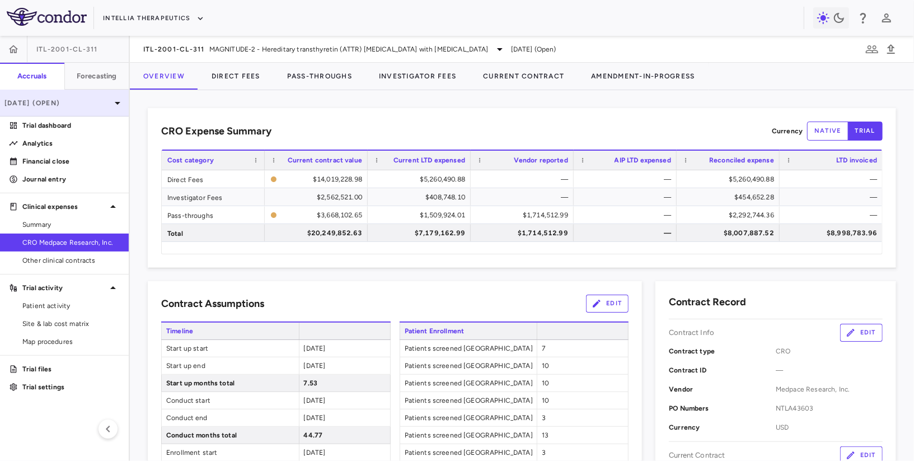
click at [54, 101] on p "Jul 2025 (Open)" at bounding box center [57, 103] width 106 height 10
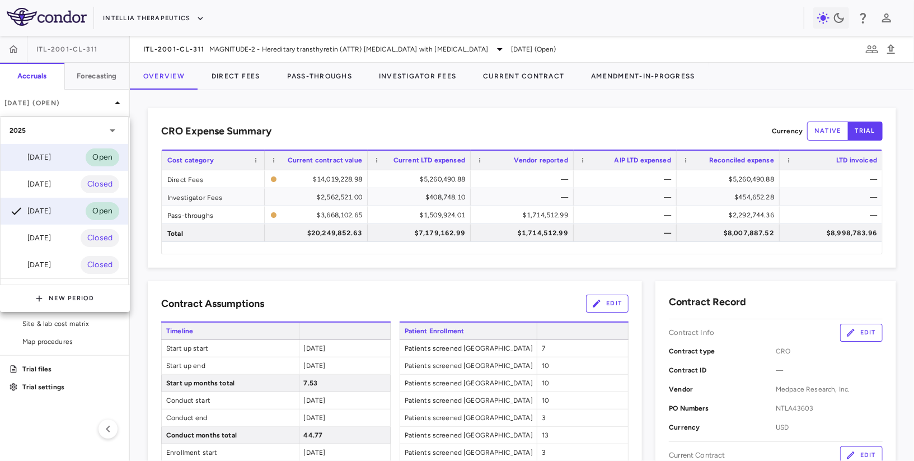
click at [50, 148] on div "Sep 2025 Open" at bounding box center [65, 157] width 128 height 27
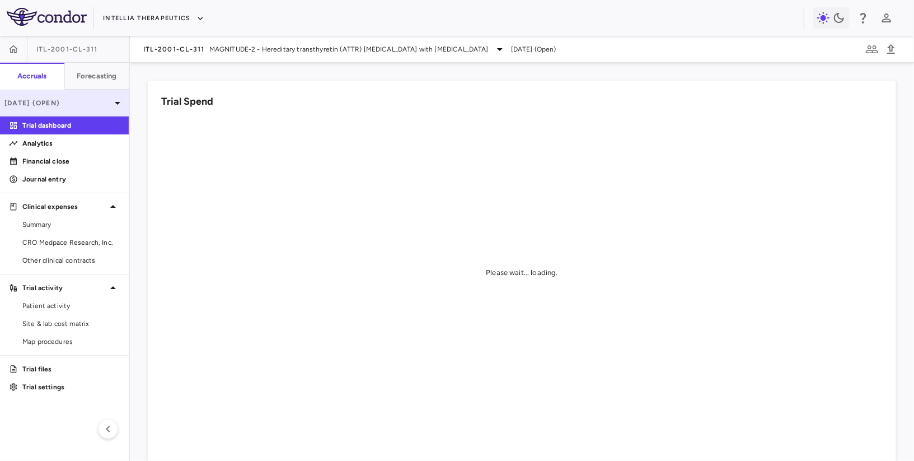
click at [74, 95] on div "[DATE] (Open)" at bounding box center [64, 103] width 129 height 27
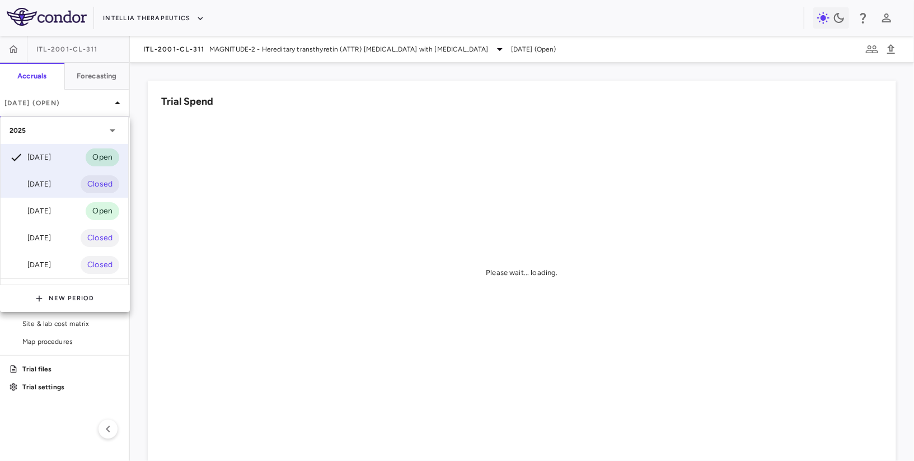
click at [58, 176] on div "Aug 2025 Closed" at bounding box center [65, 184] width 128 height 27
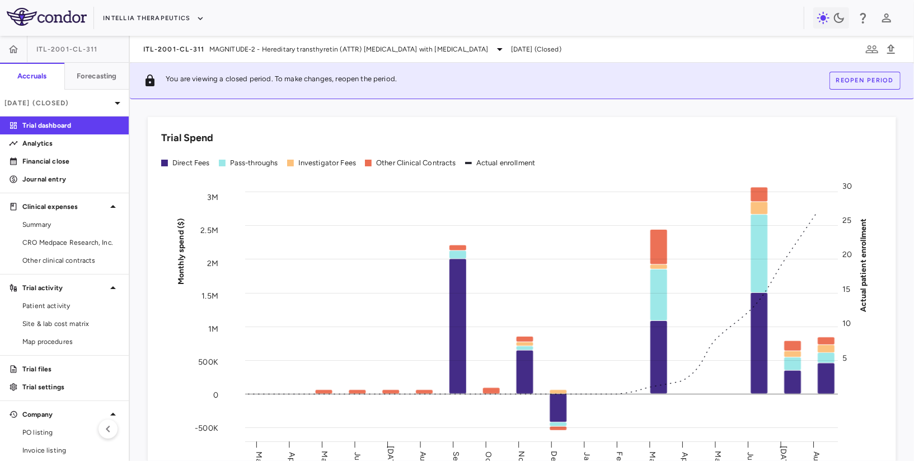
click at [874, 77] on button "Reopen period" at bounding box center [864, 81] width 71 height 18
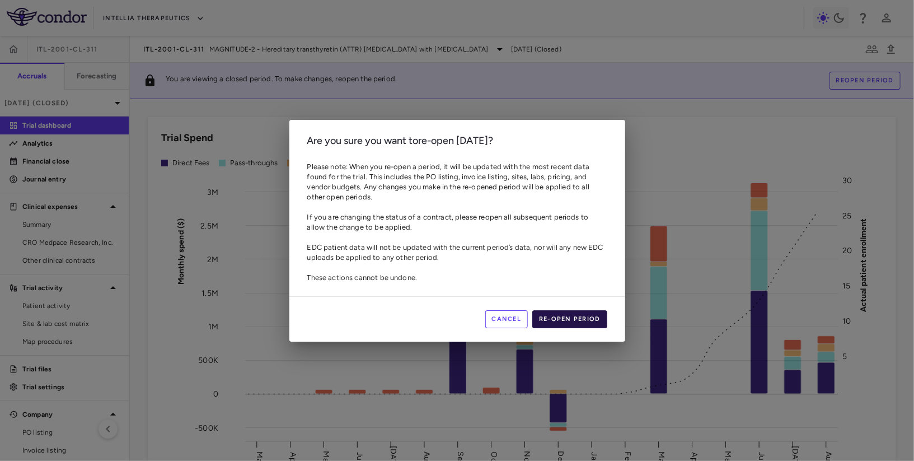
click at [569, 319] on button "Re-open period" at bounding box center [569, 319] width 75 height 18
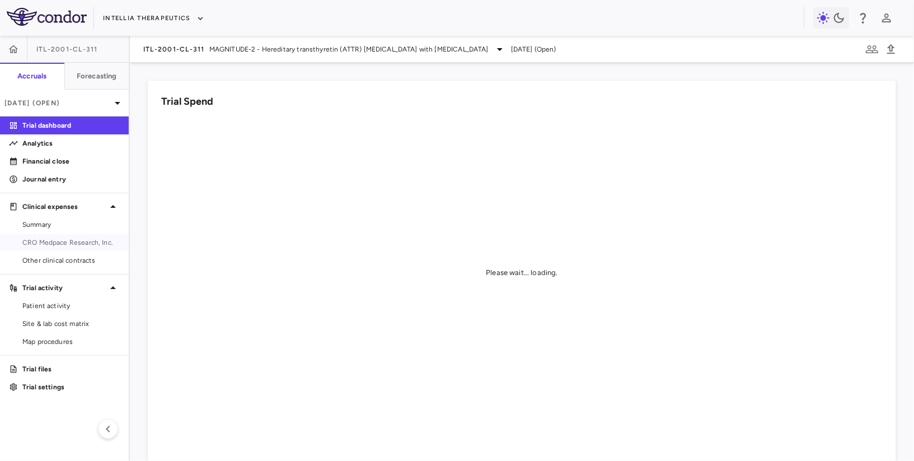
click at [98, 237] on span "CRO Medpace Research, Inc." at bounding box center [70, 242] width 97 height 10
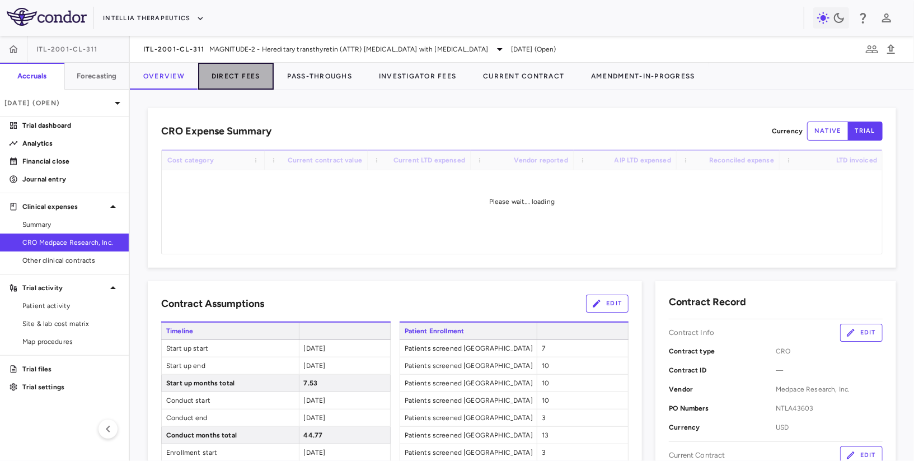
click at [247, 79] on button "Direct Fees" at bounding box center [236, 76] width 76 height 27
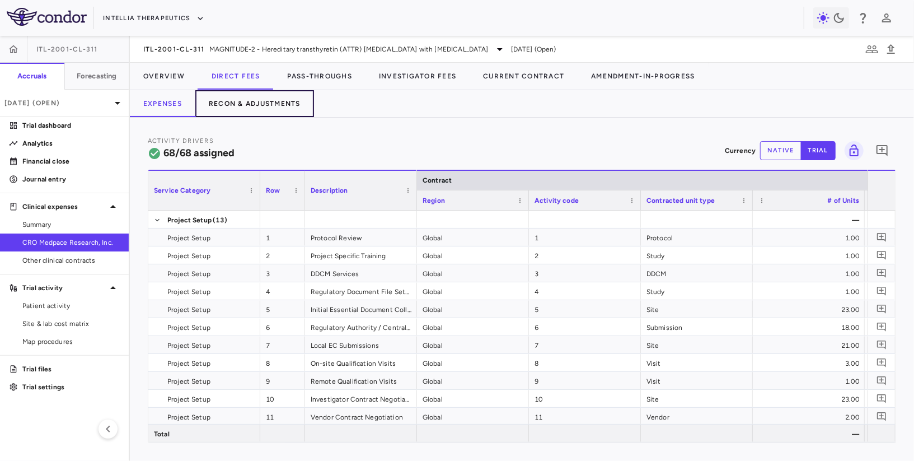
click at [259, 92] on button "Recon & Adjustments" at bounding box center [254, 103] width 119 height 27
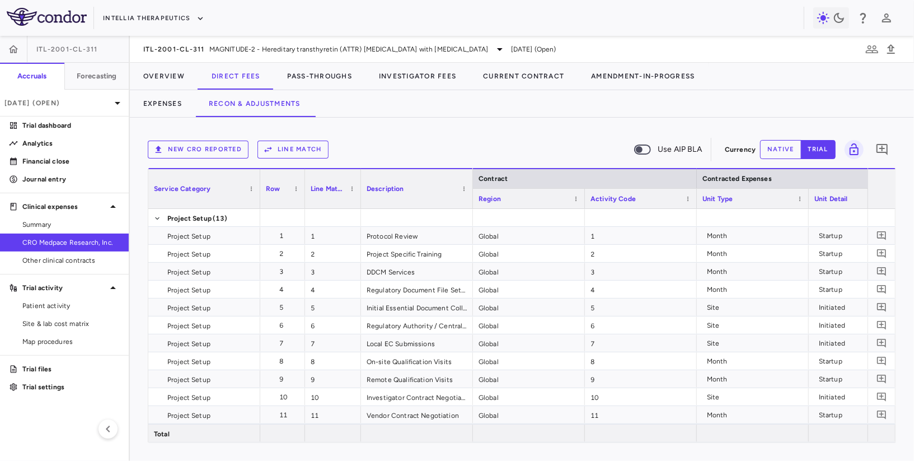
click at [217, 153] on button "New CRO reported" at bounding box center [198, 149] width 101 height 18
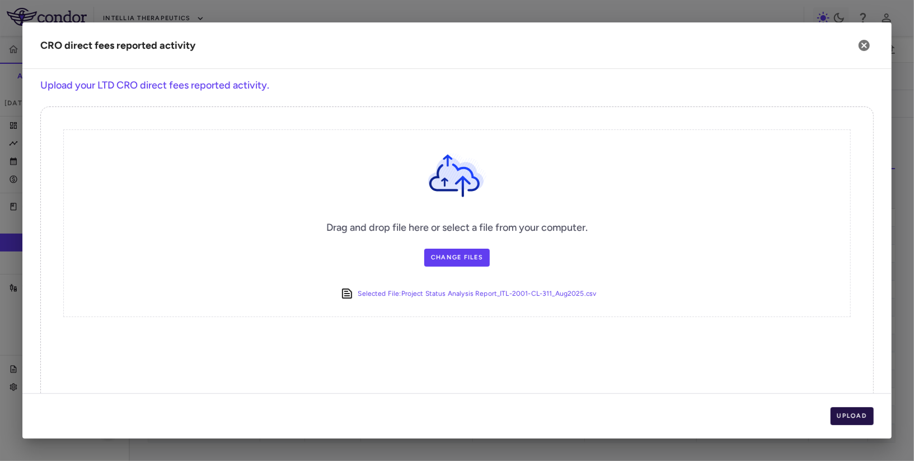
click at [843, 421] on button "Upload" at bounding box center [852, 416] width 44 height 18
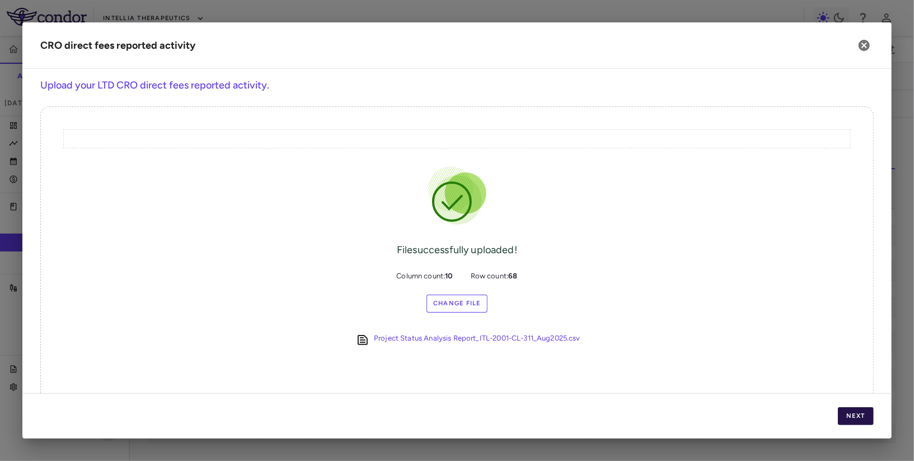
click at [843, 420] on button "Next" at bounding box center [856, 416] width 36 height 18
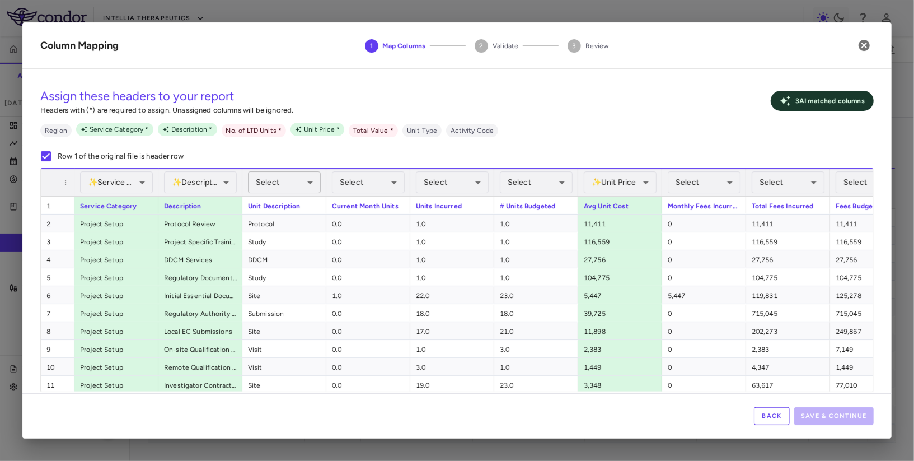
click at [278, 179] on body "Skip to sidebar Skip to main content Intellia Therapeutics ITL-2001-CL-311 Accr…" at bounding box center [457, 230] width 914 height 461
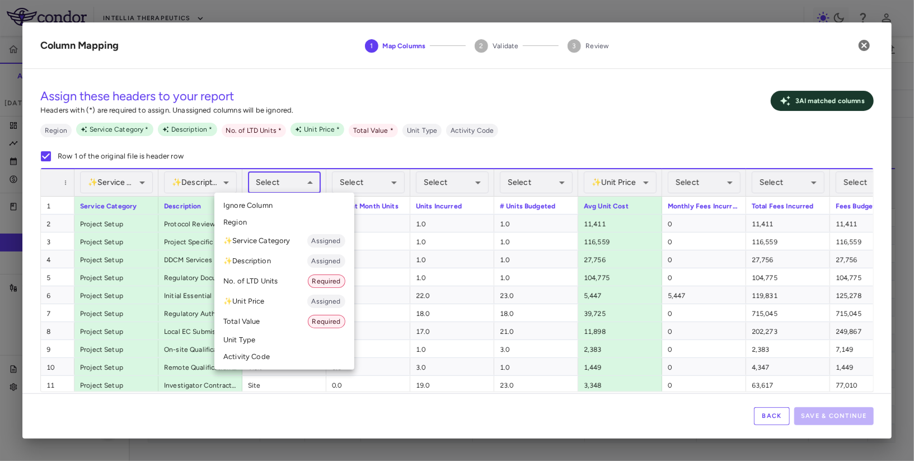
click at [272, 334] on li "Unit Type" at bounding box center [284, 339] width 140 height 17
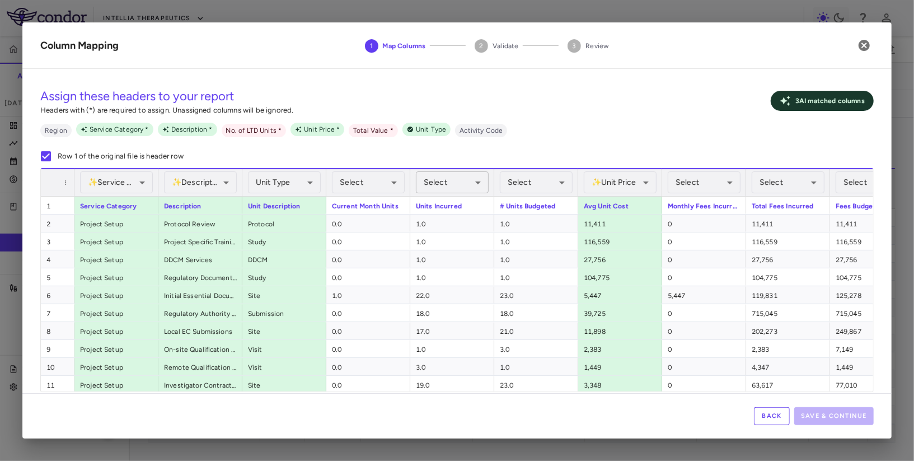
click at [444, 176] on body "Skip to sidebar Skip to main content Intellia Therapeutics ITL-2001-CL-311 Accr…" at bounding box center [457, 230] width 914 height 461
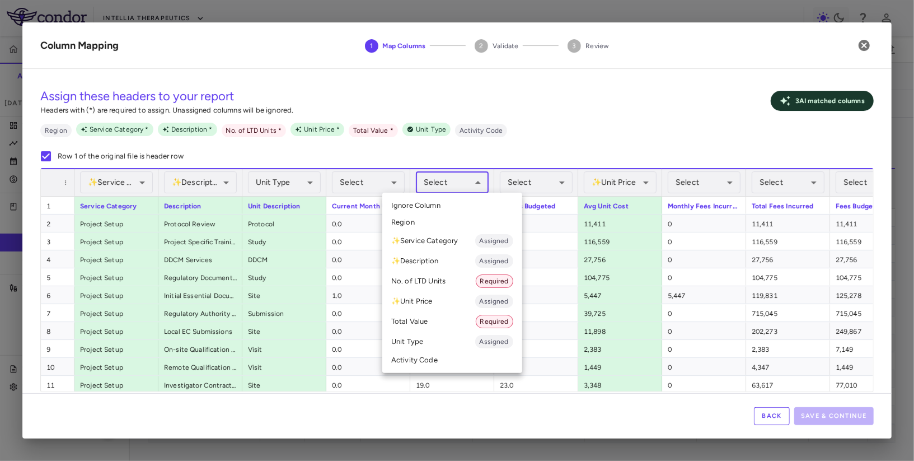
click at [421, 276] on li "No. of LTD Units Required" at bounding box center [452, 281] width 140 height 20
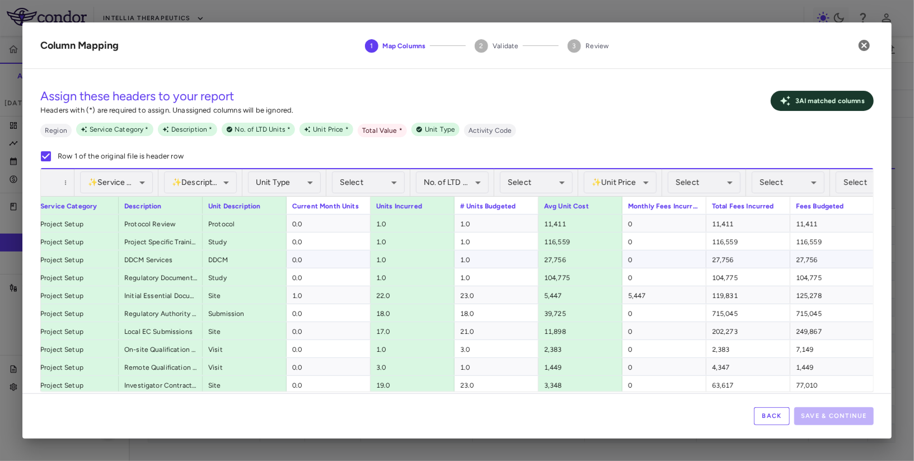
scroll to position [0, 40]
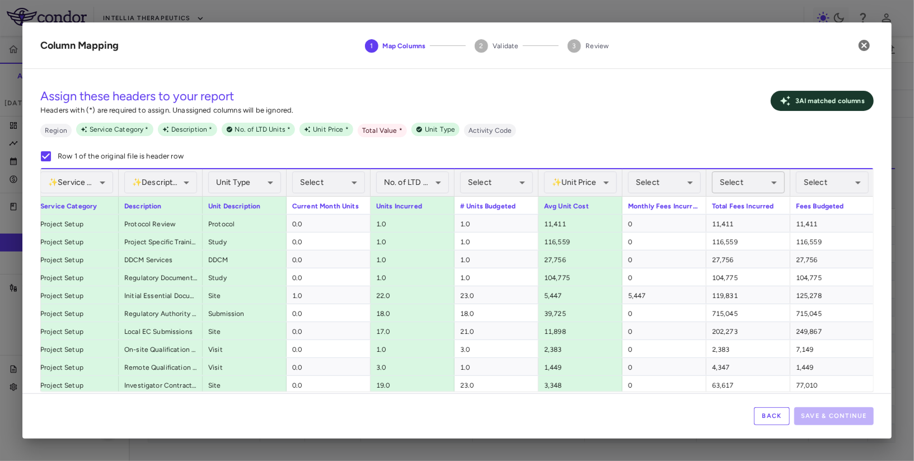
click at [740, 187] on body "Skip to sidebar Skip to main content Intellia Therapeutics ITL-2001-CL-311 Accr…" at bounding box center [457, 230] width 914 height 461
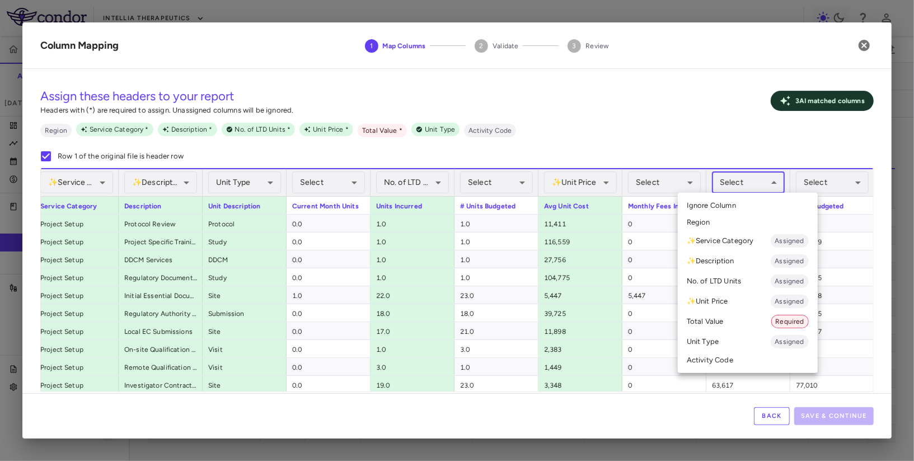
click at [749, 316] on li "Total Value Required" at bounding box center [748, 321] width 140 height 20
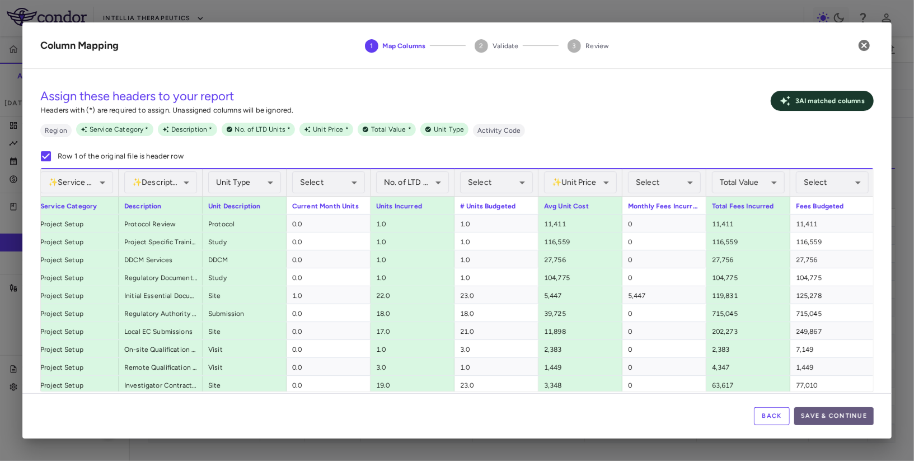
click at [821, 417] on button "Save & Continue" at bounding box center [833, 416] width 79 height 18
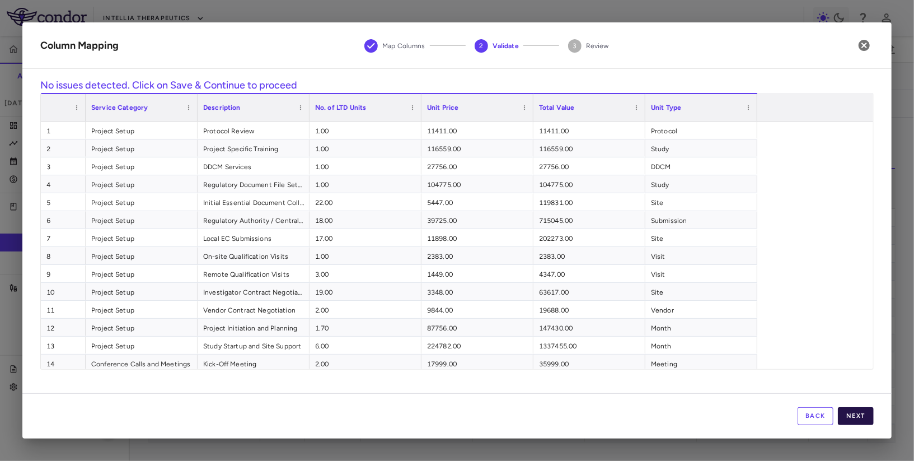
click at [858, 413] on button "Next" at bounding box center [856, 416] width 36 height 18
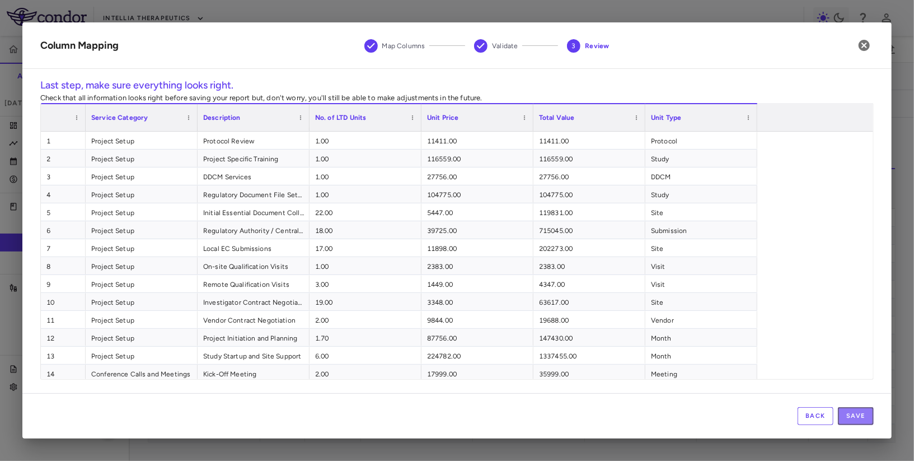
click at [858, 413] on button "Save" at bounding box center [856, 416] width 36 height 18
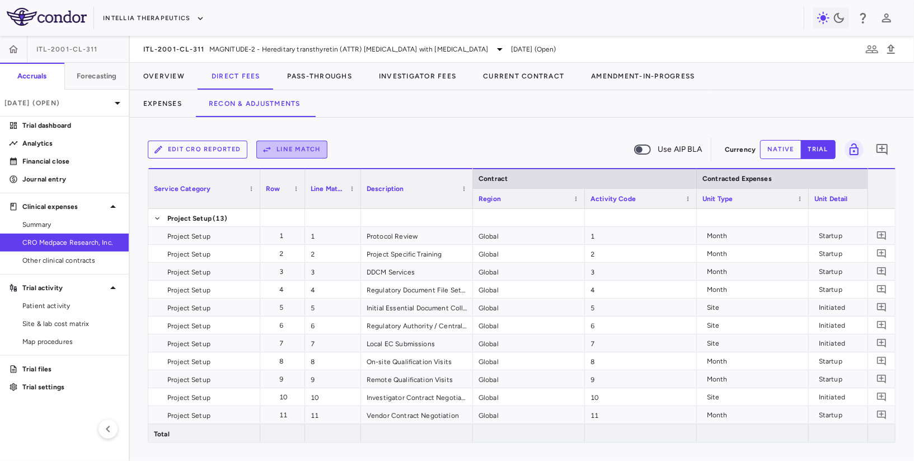
click at [276, 157] on button "Line Match" at bounding box center [291, 149] width 71 height 18
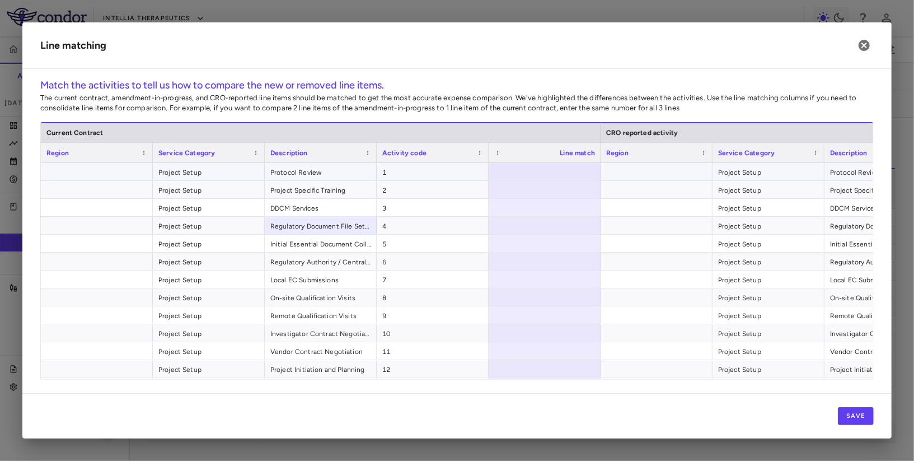
click at [534, 172] on div at bounding box center [545, 171] width 112 height 17
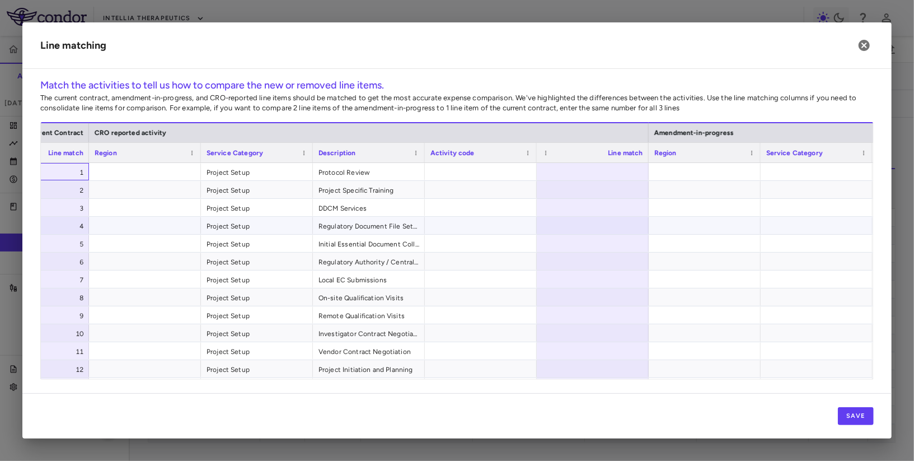
scroll to position [0, 610]
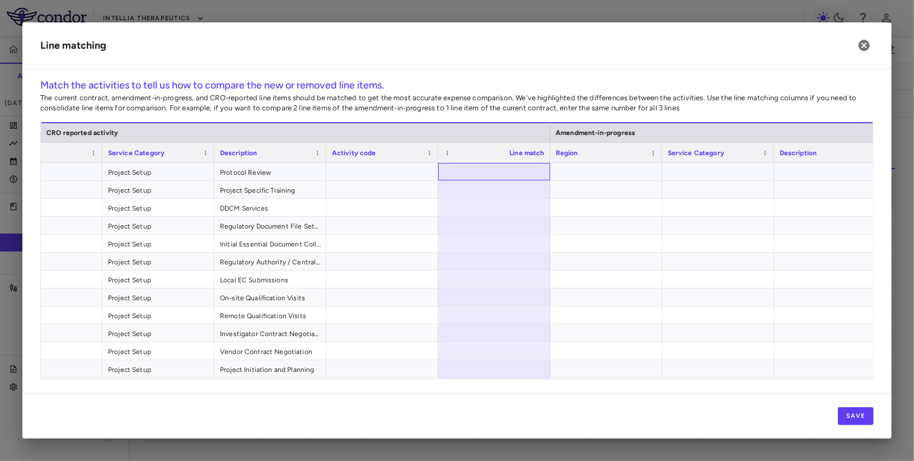
click at [528, 167] on div at bounding box center [494, 171] width 112 height 17
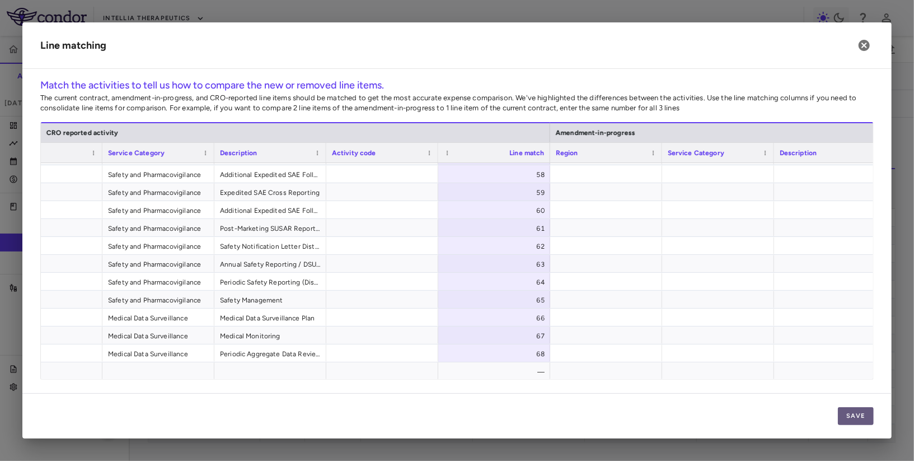
click at [853, 407] on button "Save" at bounding box center [856, 416] width 36 height 18
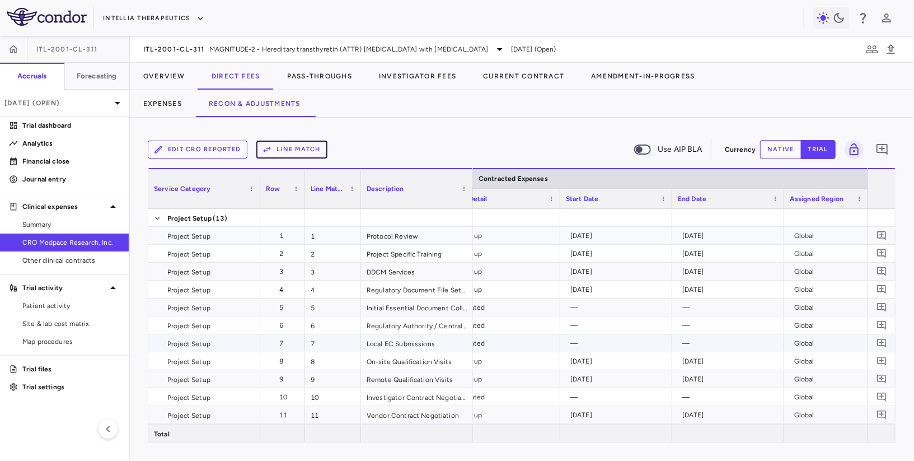
scroll to position [0, 523]
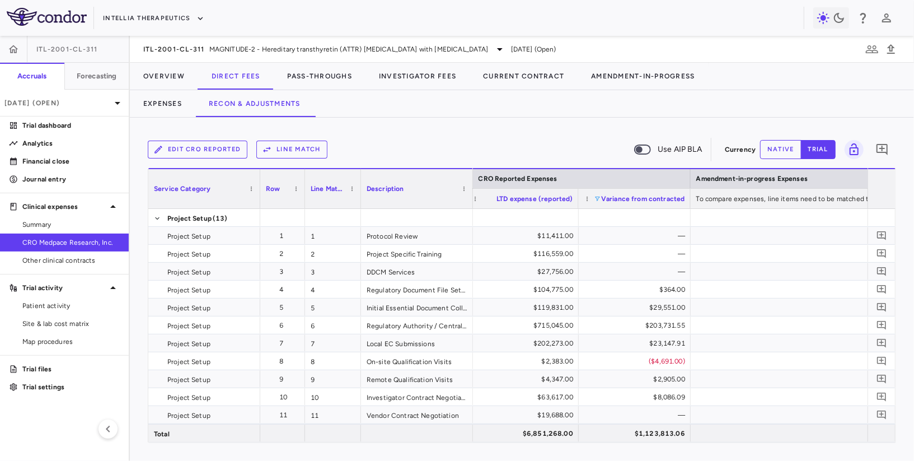
click at [595, 195] on span at bounding box center [597, 198] width 7 height 7
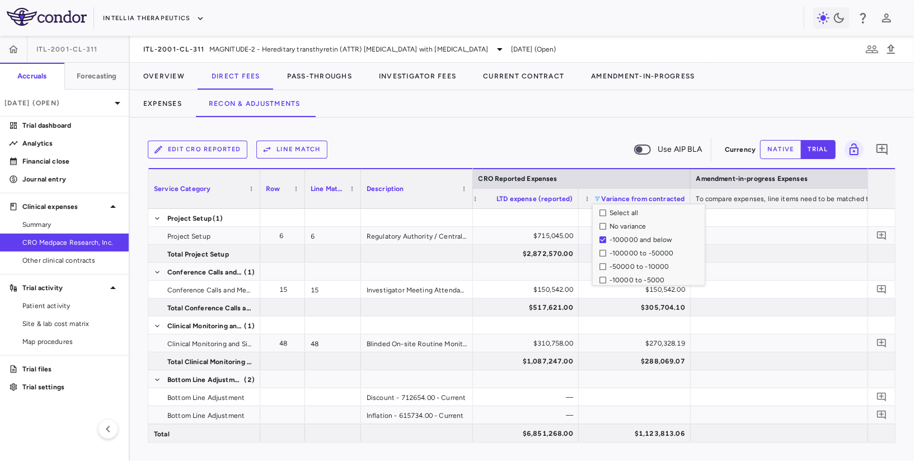
click at [544, 137] on div "Edit CRO reported Line Match Use AIP BLA Currency native trial 0" at bounding box center [522, 149] width 748 height 28
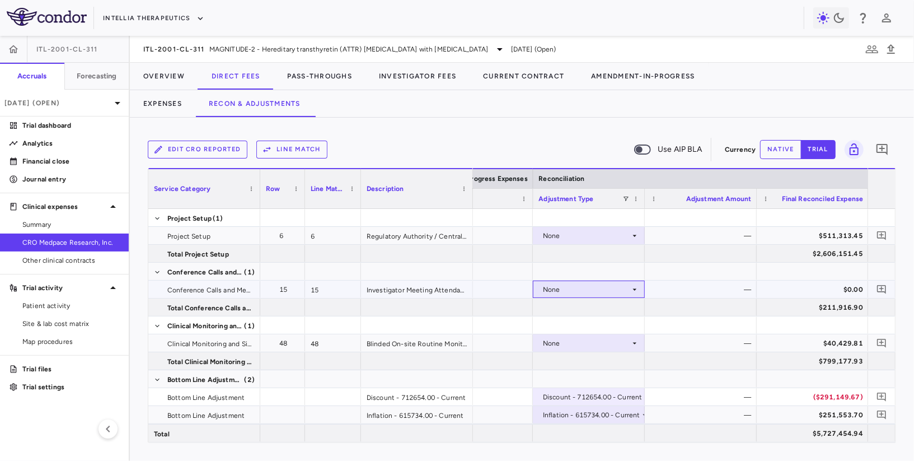
click at [613, 289] on div "None" at bounding box center [586, 289] width 87 height 18
click at [588, 322] on li "CRO Reported" at bounding box center [587, 328] width 111 height 17
click at [573, 342] on div "None" at bounding box center [586, 343] width 87 height 18
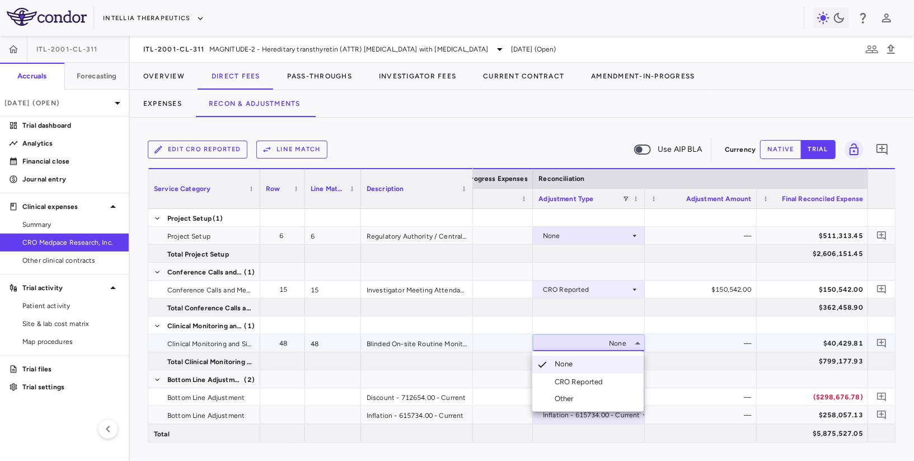
click at [574, 375] on li "CRO Reported" at bounding box center [587, 381] width 111 height 17
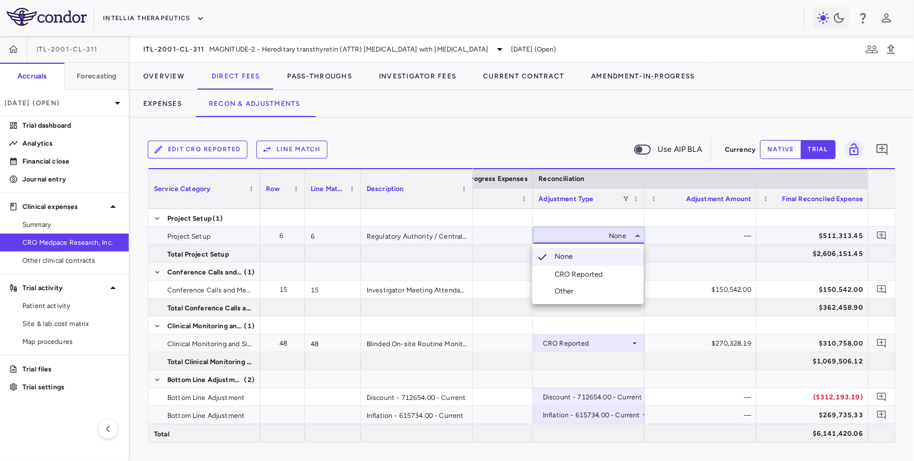
click at [591, 267] on li "CRO Reported" at bounding box center [587, 274] width 111 height 17
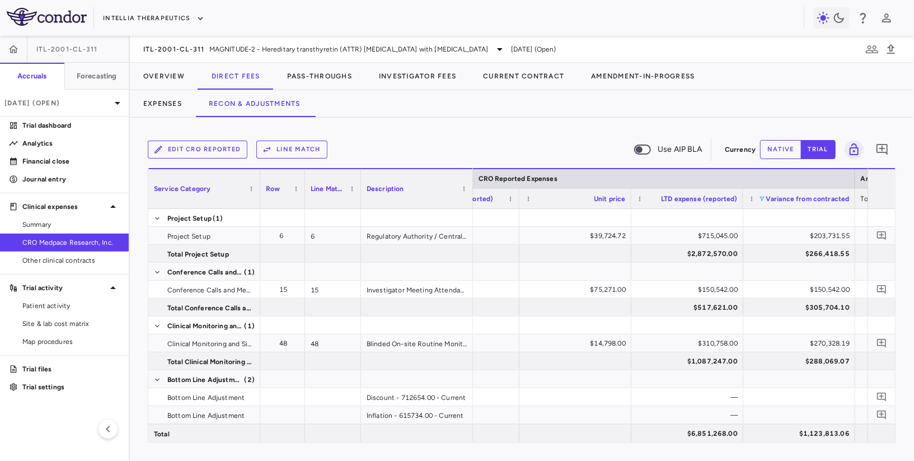
click at [762, 196] on span at bounding box center [762, 198] width 7 height 7
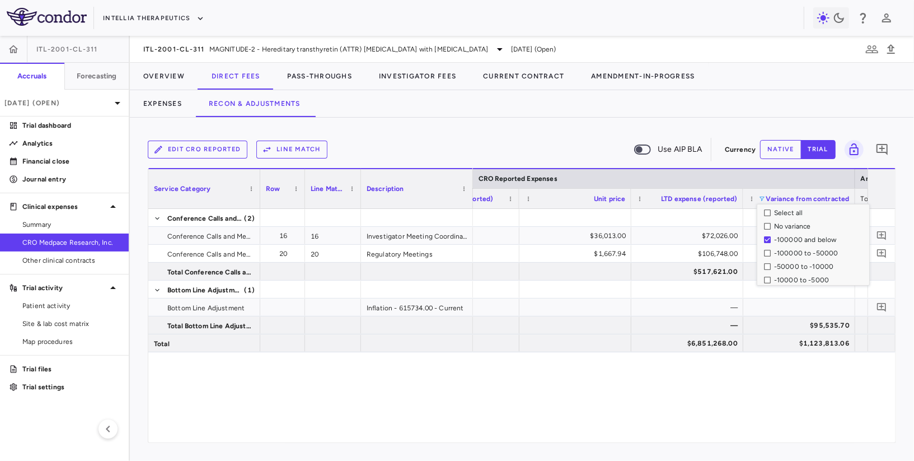
click at [767, 242] on div "-100000 and below" at bounding box center [816, 239] width 105 height 13
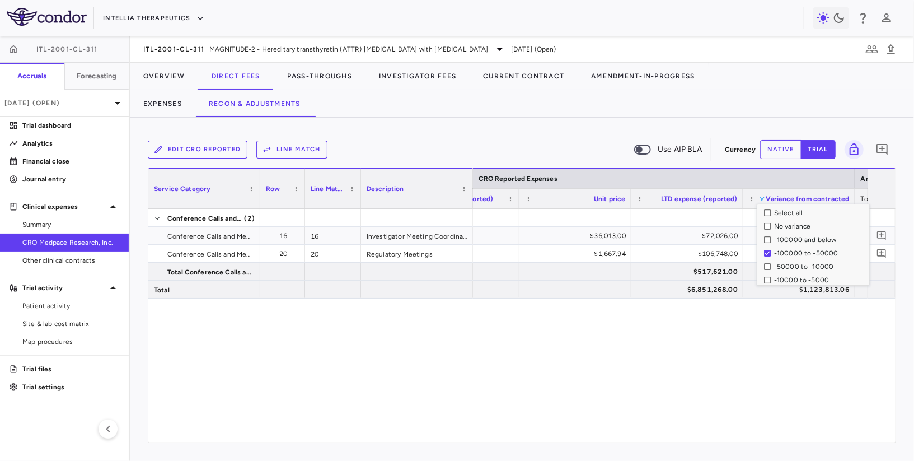
click at [580, 142] on div "Edit CRO reported Line Match Use AIP BLA" at bounding box center [434, 150] width 572 height 24
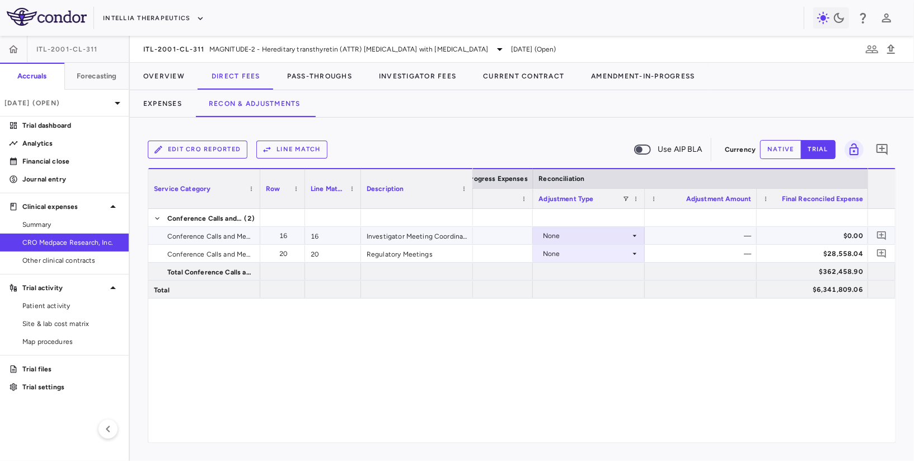
click at [611, 240] on div "None" at bounding box center [586, 236] width 87 height 18
click at [595, 265] on ul "Select None CRO Reported Other" at bounding box center [587, 273] width 111 height 60
click at [589, 274] on div "CRO Reported" at bounding box center [581, 274] width 53 height 10
click at [599, 251] on div "None" at bounding box center [586, 254] width 87 height 18
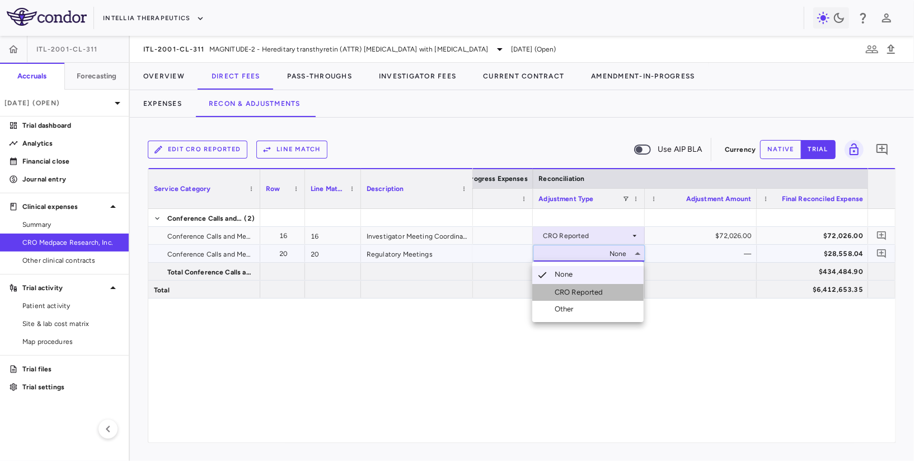
click at [585, 295] on div "CRO Reported" at bounding box center [581, 292] width 53 height 10
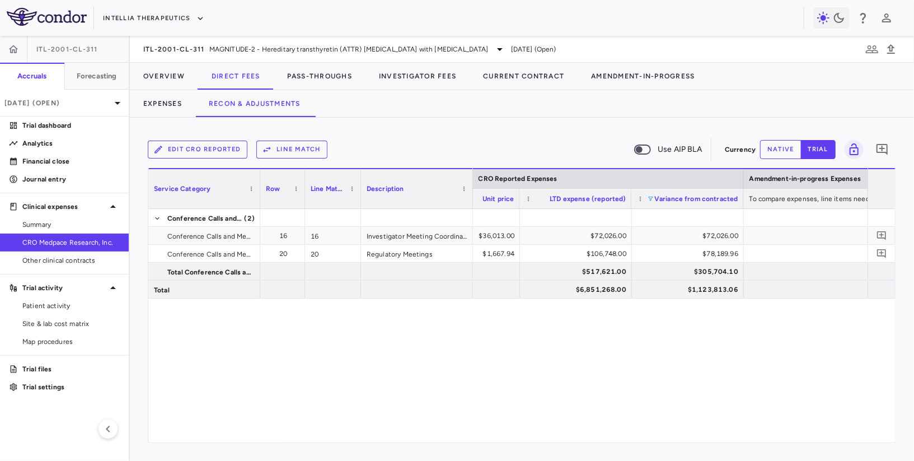
click at [650, 199] on span at bounding box center [650, 198] width 7 height 7
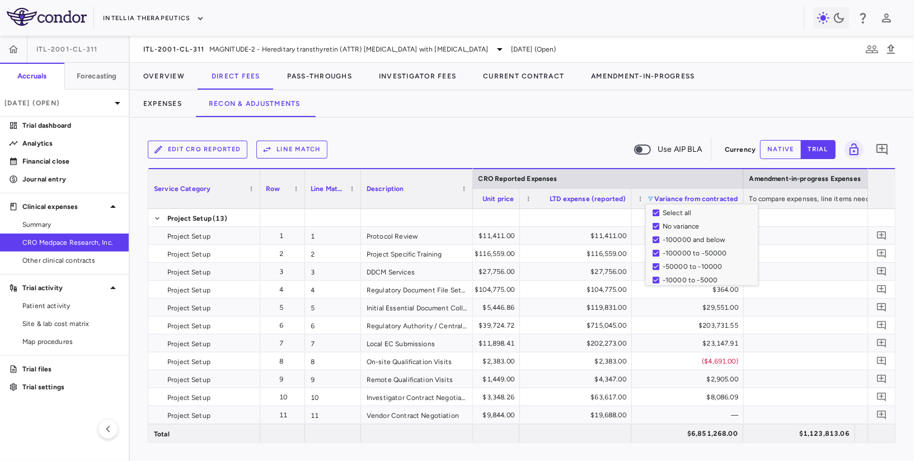
click at [582, 140] on div "Edit CRO reported Line Match Use AIP BLA" at bounding box center [434, 150] width 572 height 24
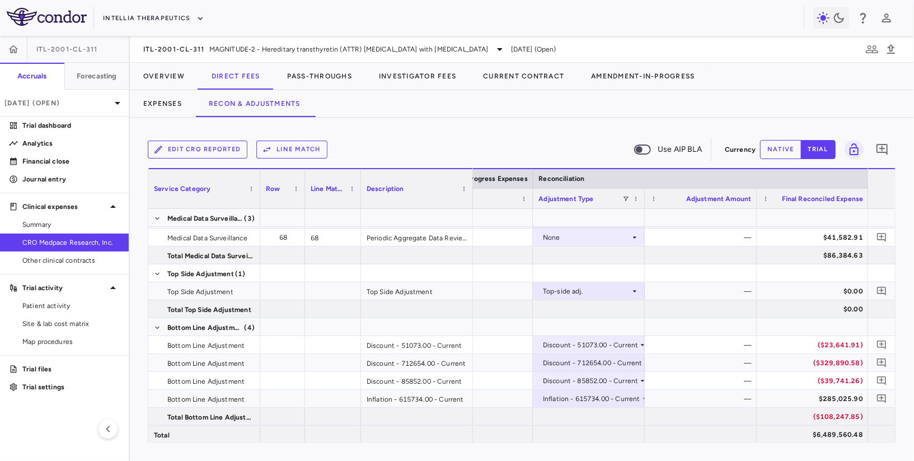
click at [193, 39] on div "ITL-2001-CL-311 MAGNITUDE-2 - Hereditary transthyretin (ATTR) amyloidosis with …" at bounding box center [522, 49] width 784 height 27
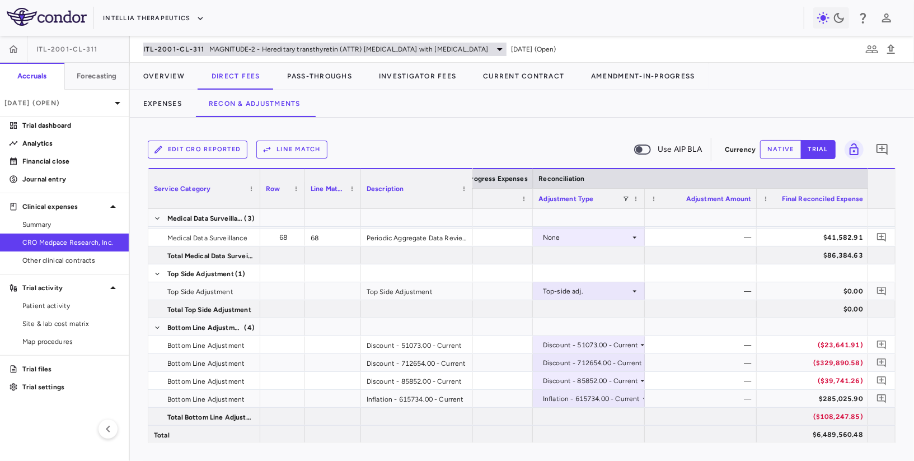
click at [189, 49] on span "ITL-2001-CL-311" at bounding box center [174, 49] width 62 height 9
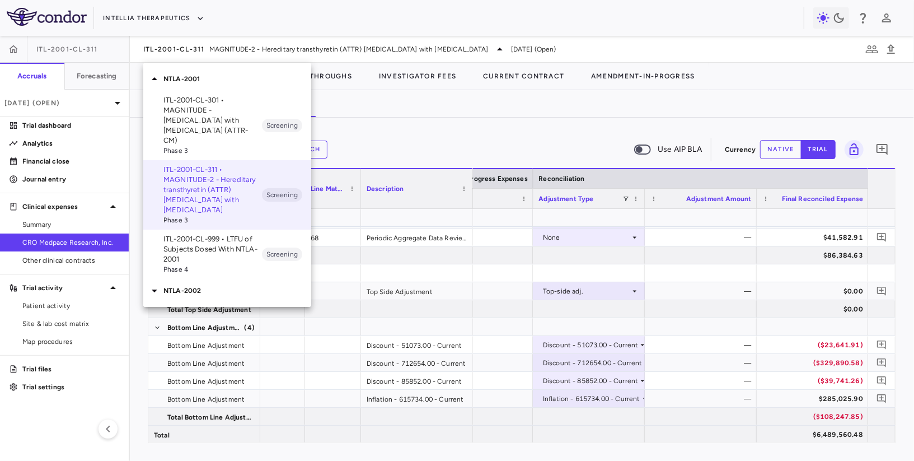
click at [201, 285] on p "NTLA-2002" at bounding box center [237, 290] width 148 height 10
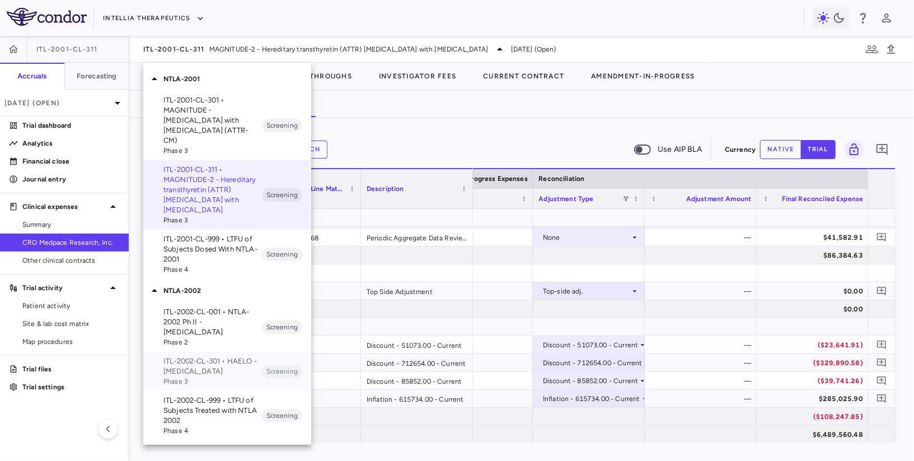
click at [221, 356] on p "ITL-2002-CL-301 • HAELO - [MEDICAL_DATA]" at bounding box center [212, 366] width 98 height 20
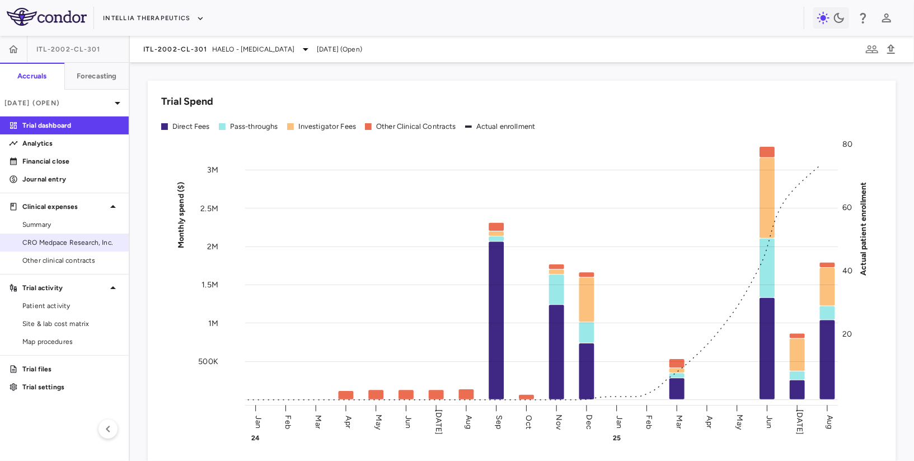
click at [35, 231] on link "Summary" at bounding box center [64, 224] width 129 height 17
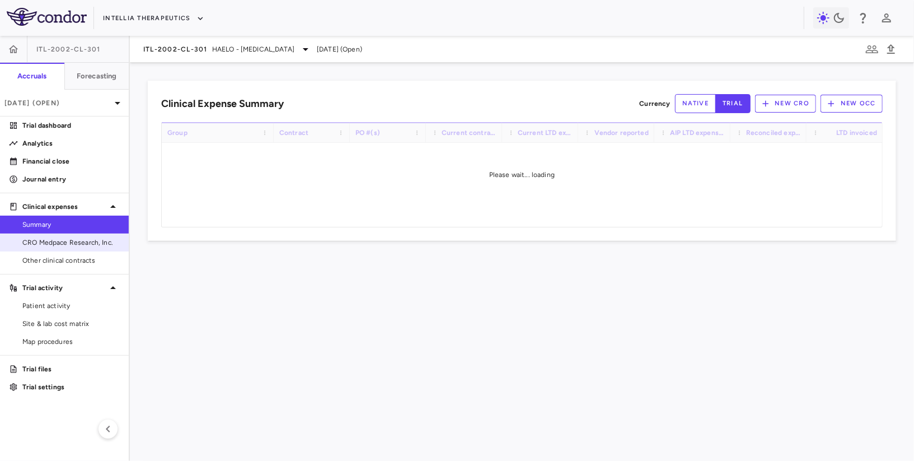
click at [44, 234] on link "CRO Medpace Research, Inc." at bounding box center [64, 242] width 129 height 17
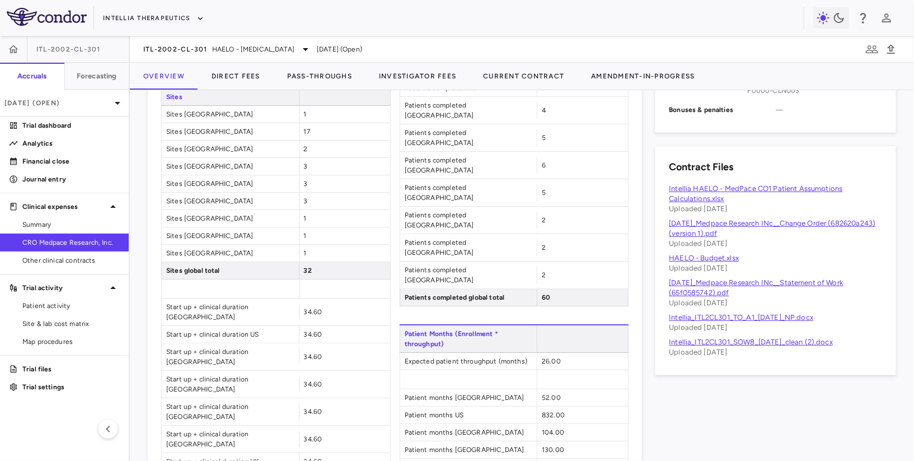
scroll to position [638, 0]
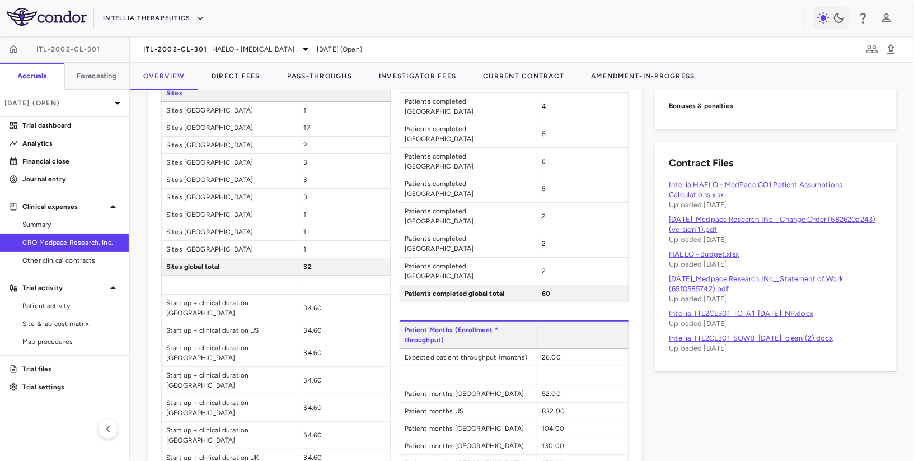
click at [773, 312] on link "Intellia_ITL2CL301_TO_A1_14Jan2025_NP.docx" at bounding box center [741, 313] width 144 height 8
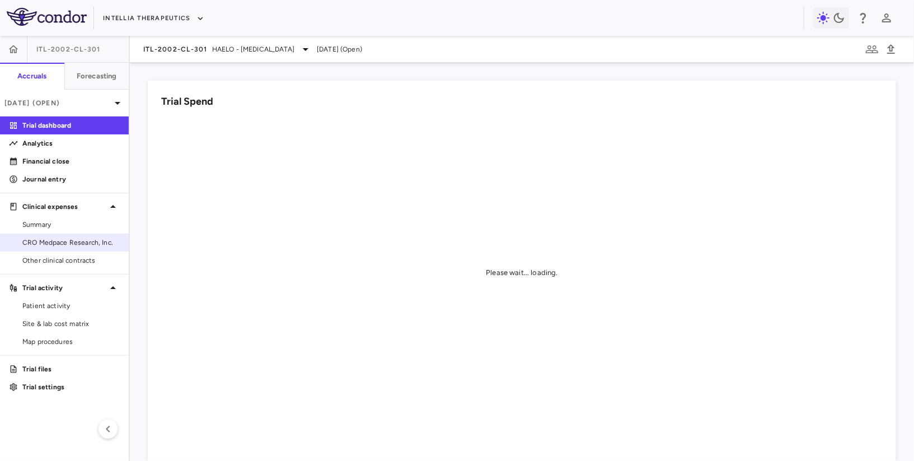
click at [57, 236] on link "CRO Medpace Research, Inc." at bounding box center [64, 242] width 129 height 17
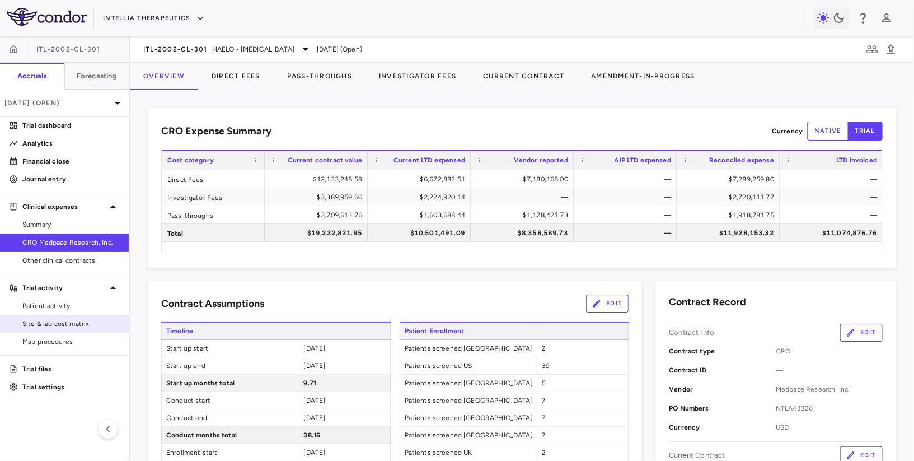
click at [55, 318] on span "Site & lab cost matrix" at bounding box center [70, 323] width 97 height 10
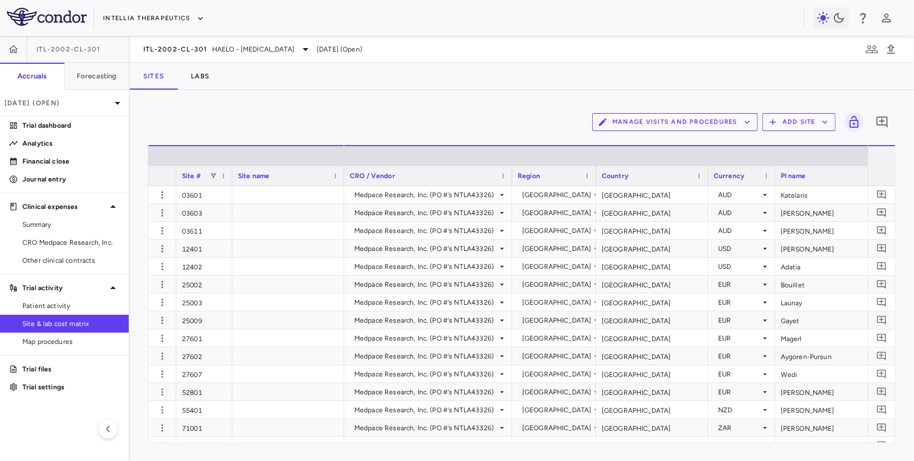
click at [663, 118] on button "Manage Visits and Procedures" at bounding box center [675, 122] width 166 height 18
click at [647, 147] on li "Visit Schedules" at bounding box center [663, 143] width 119 height 17
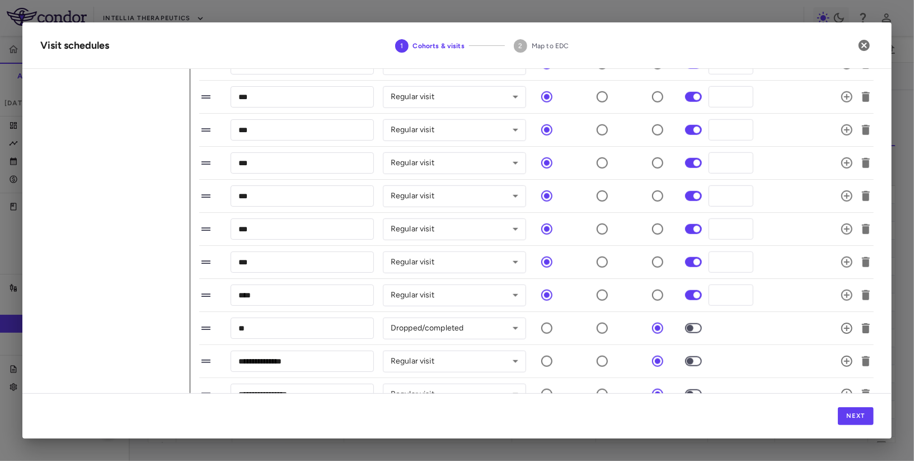
scroll to position [697, 0]
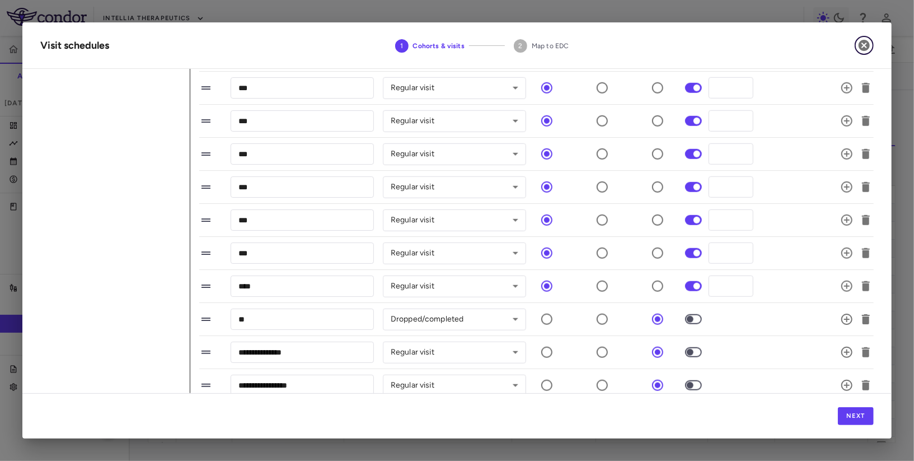
click at [863, 43] on icon "button" at bounding box center [863, 45] width 11 height 11
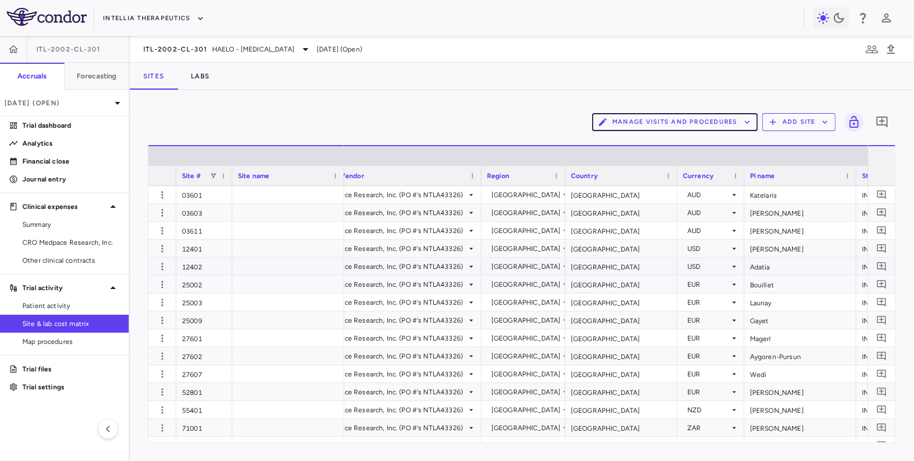
scroll to position [0, 0]
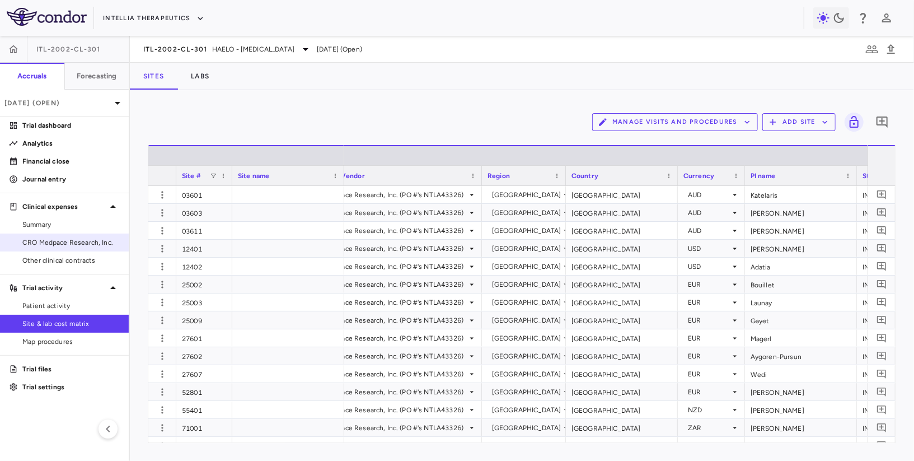
click at [87, 238] on span "CRO Medpace Research, Inc." at bounding box center [70, 242] width 97 height 10
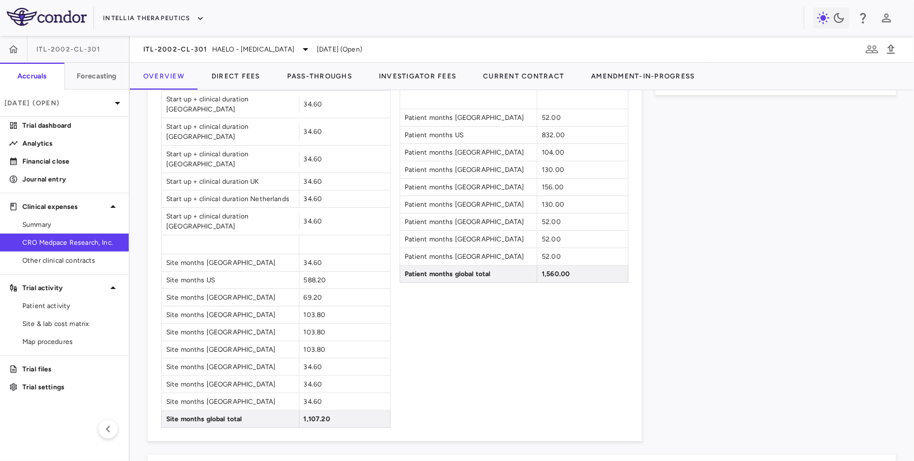
scroll to position [916, 0]
click at [91, 79] on h6 "Forecasting" at bounding box center [97, 76] width 40 height 10
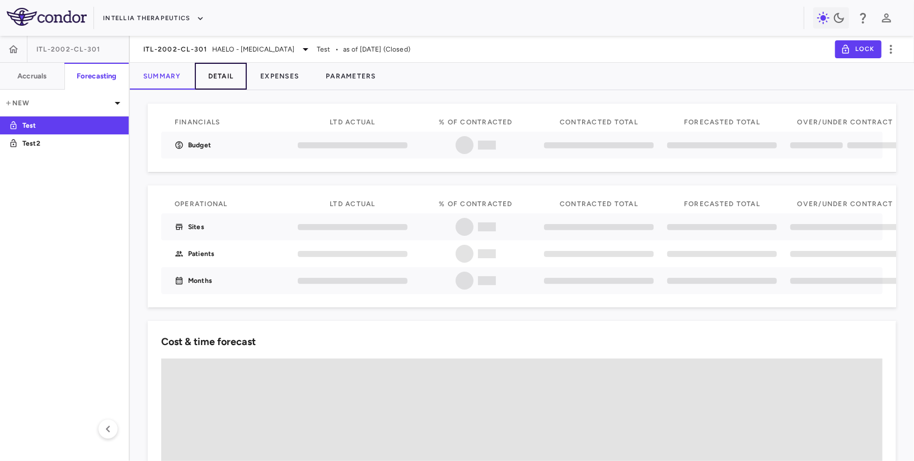
click at [222, 76] on button "Detail" at bounding box center [221, 76] width 53 height 27
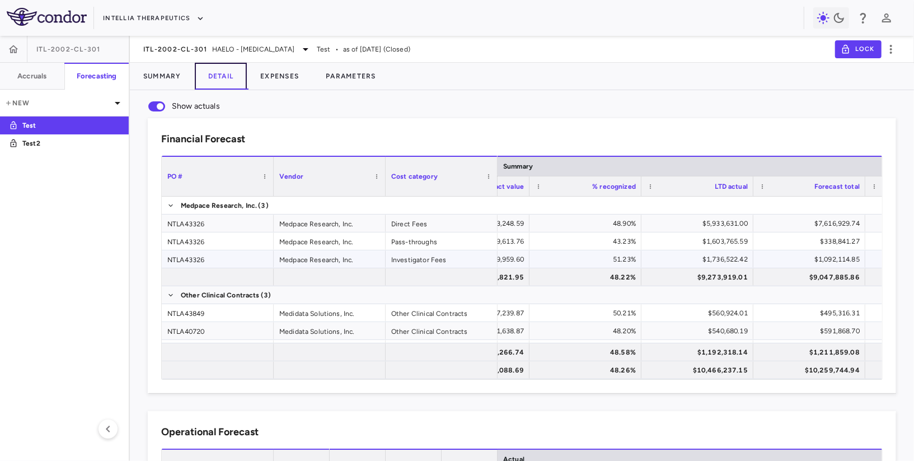
scroll to position [0, 216]
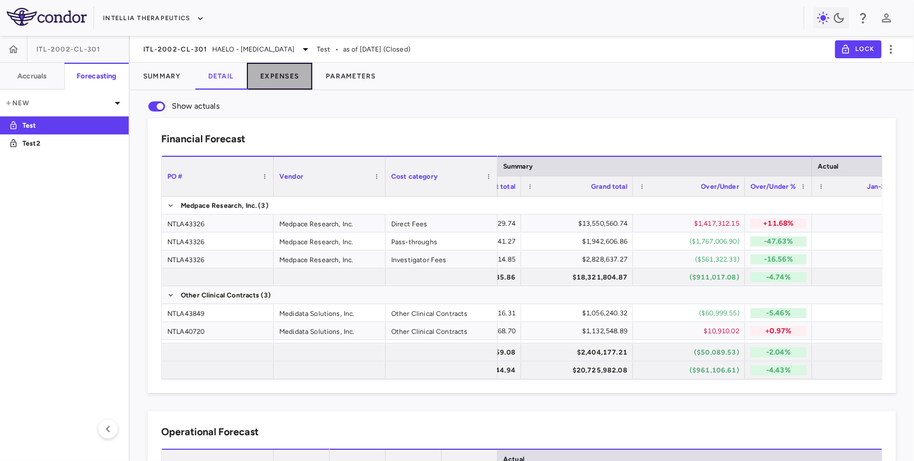
click at [270, 81] on button "Expenses" at bounding box center [279, 76] width 65 height 27
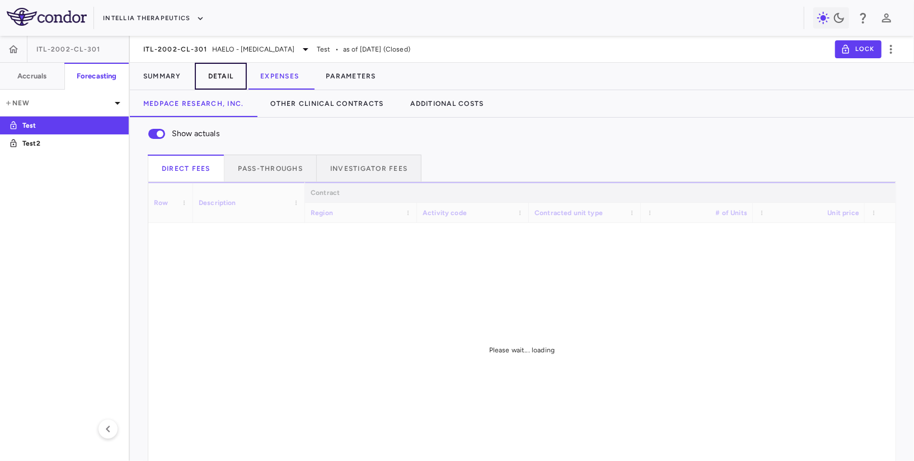
click at [219, 75] on button "Detail" at bounding box center [221, 76] width 53 height 27
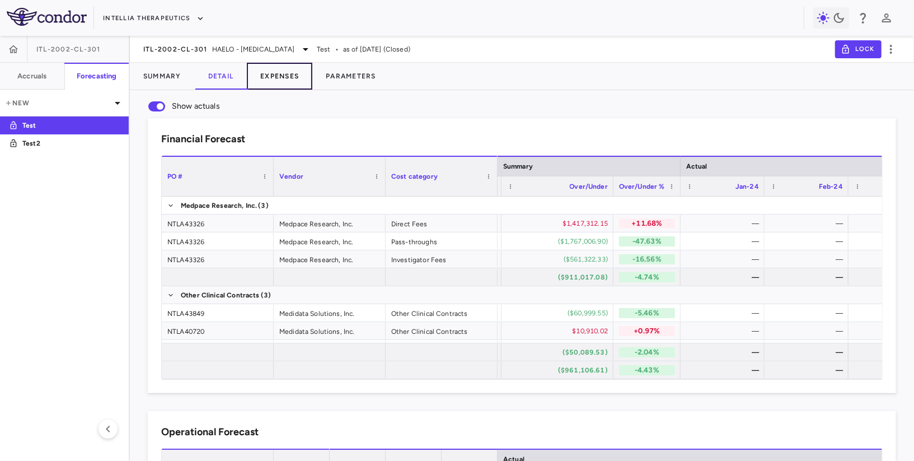
click at [274, 76] on button "Expenses" at bounding box center [279, 76] width 65 height 27
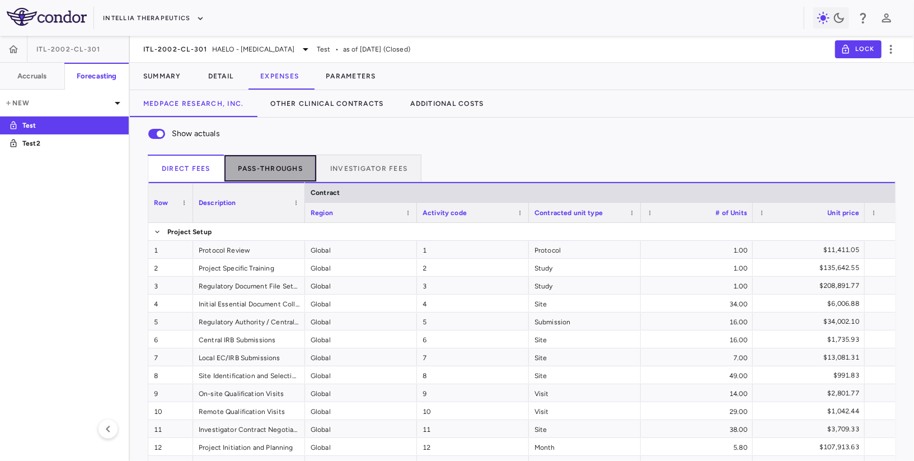
click at [269, 161] on button "Pass-throughs" at bounding box center [270, 167] width 92 height 27
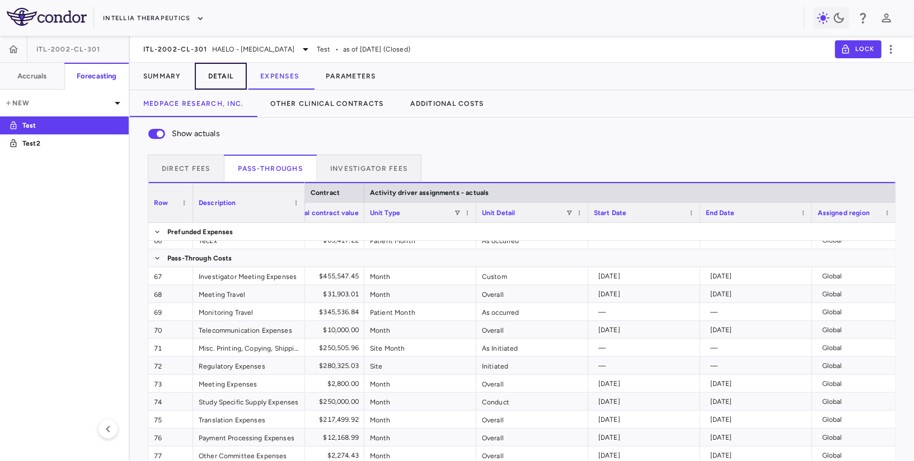
click at [222, 80] on button "Detail" at bounding box center [221, 76] width 53 height 27
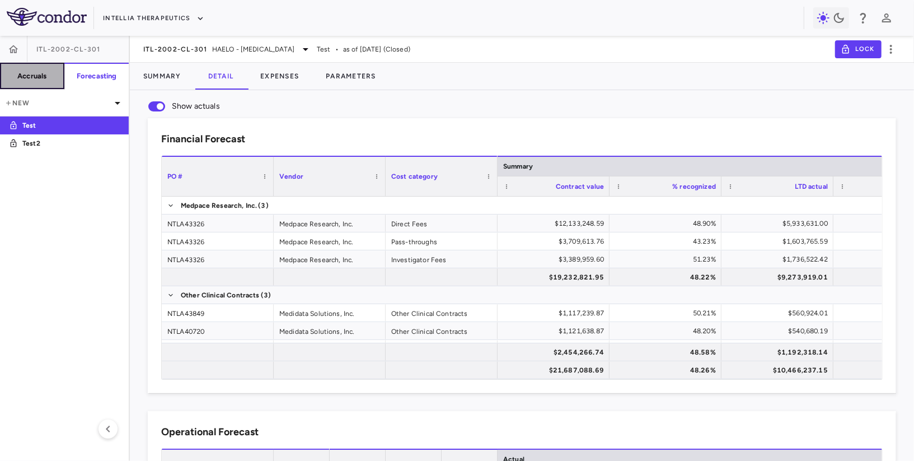
click at [19, 74] on h6 "Accruals" at bounding box center [31, 76] width 29 height 10
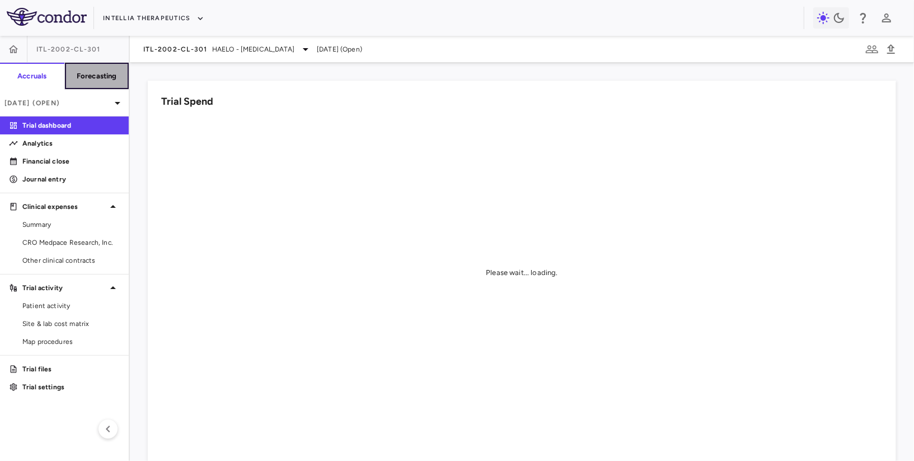
click at [80, 69] on button "Forecasting" at bounding box center [96, 76] width 65 height 27
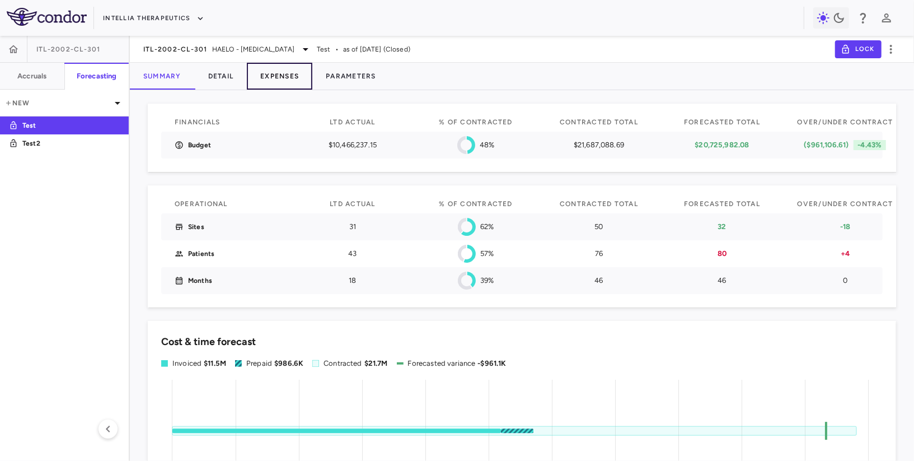
click at [273, 71] on button "Expenses" at bounding box center [279, 76] width 65 height 27
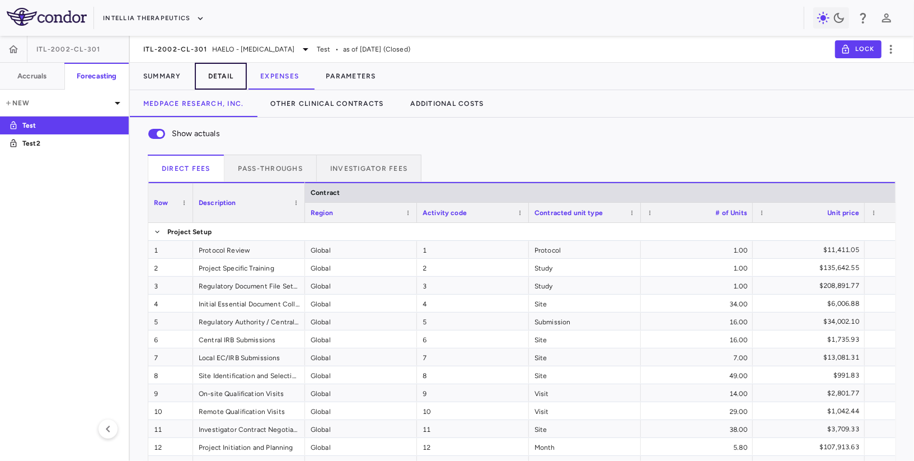
click at [231, 72] on button "Detail" at bounding box center [221, 76] width 53 height 27
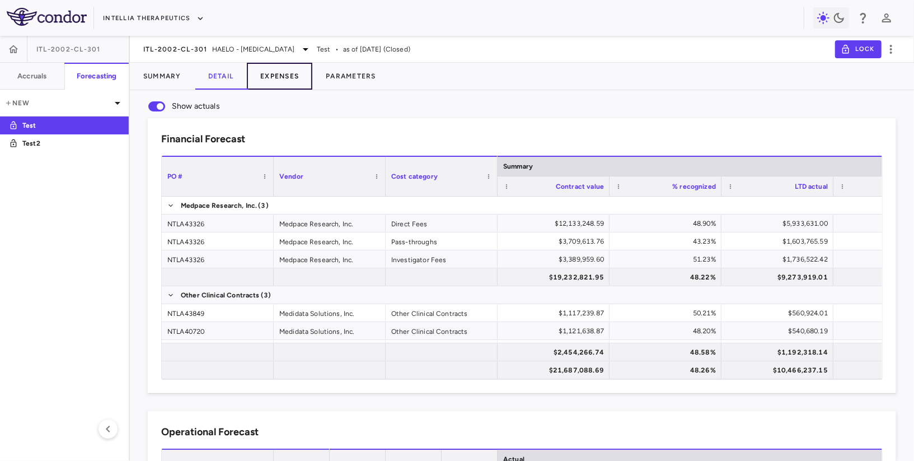
click at [266, 83] on button "Expenses" at bounding box center [279, 76] width 65 height 27
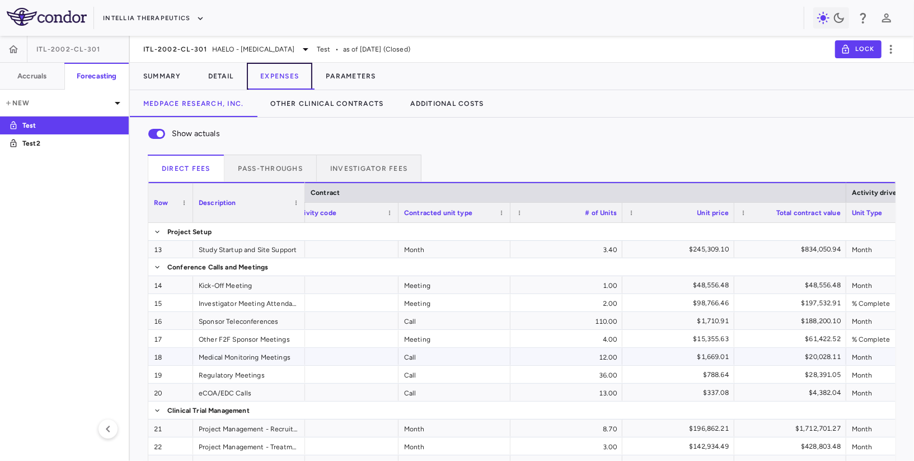
scroll to position [0, 171]
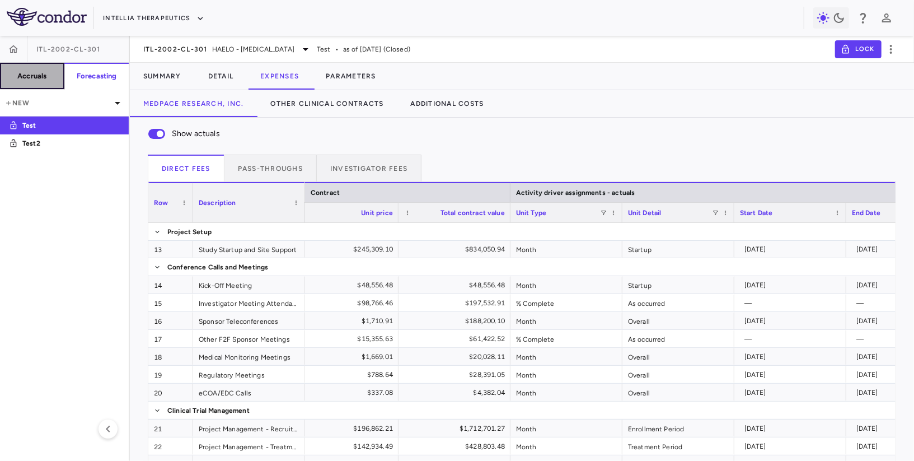
click at [32, 83] on button "Accruals" at bounding box center [32, 76] width 65 height 27
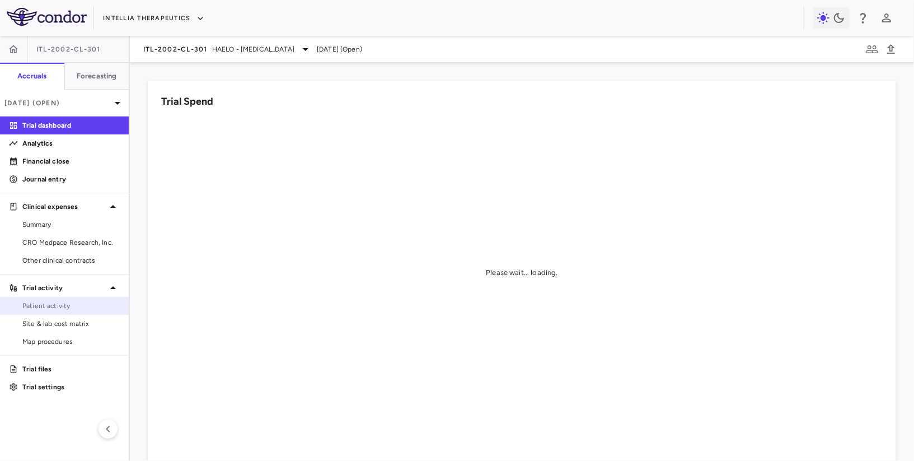
click at [68, 303] on span "Patient activity" at bounding box center [70, 305] width 97 height 10
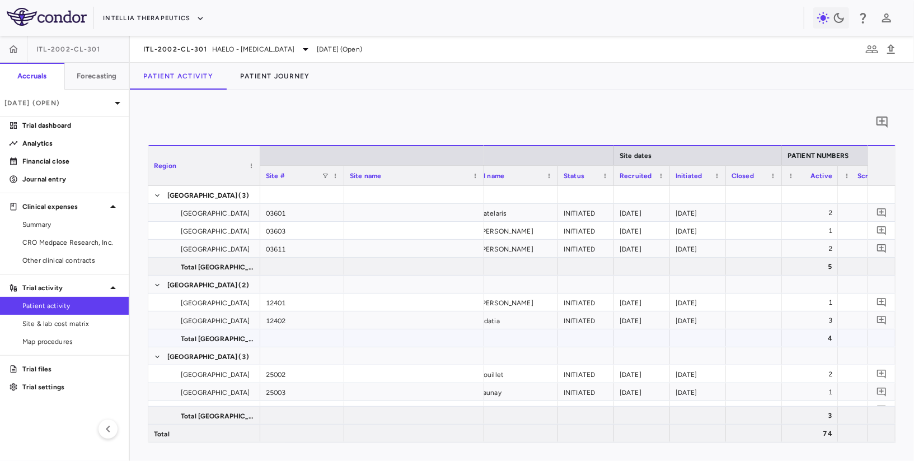
scroll to position [0, 217]
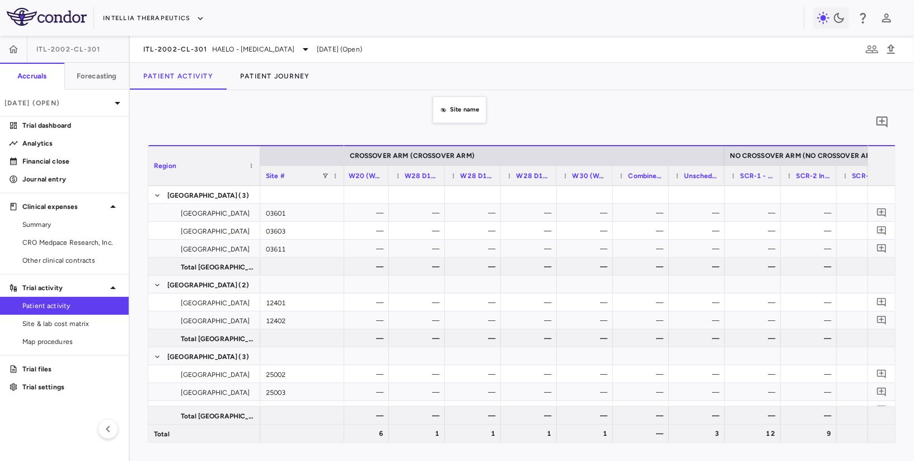
drag, startPoint x: 438, startPoint y: 175, endPoint x: 438, endPoint y: 93, distance: 81.7
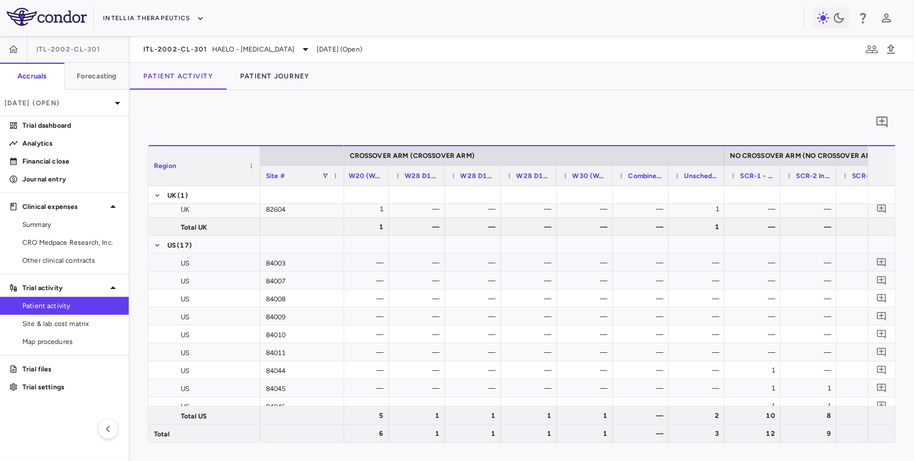
scroll to position [656, 0]
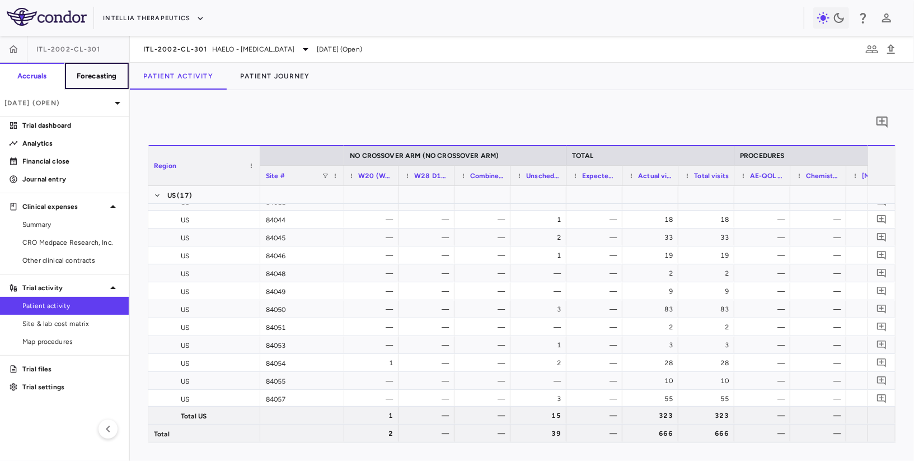
click at [111, 76] on h6 "Forecasting" at bounding box center [97, 76] width 40 height 10
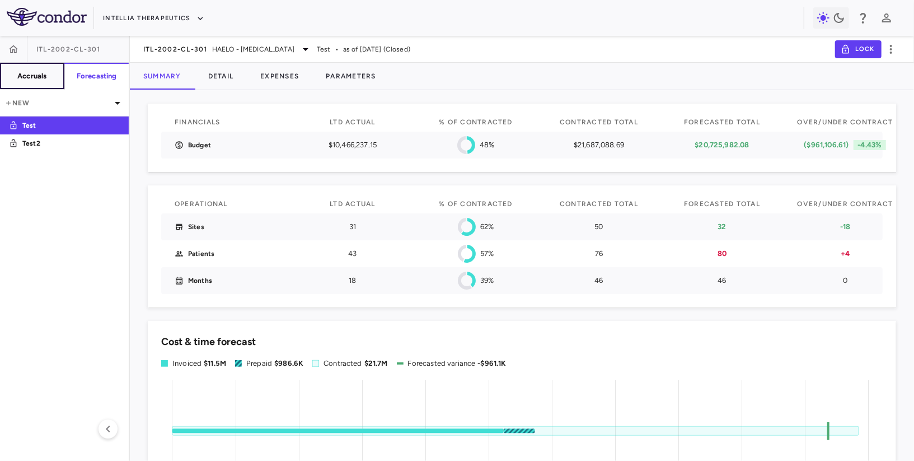
click at [44, 68] on button "Accruals" at bounding box center [32, 76] width 65 height 27
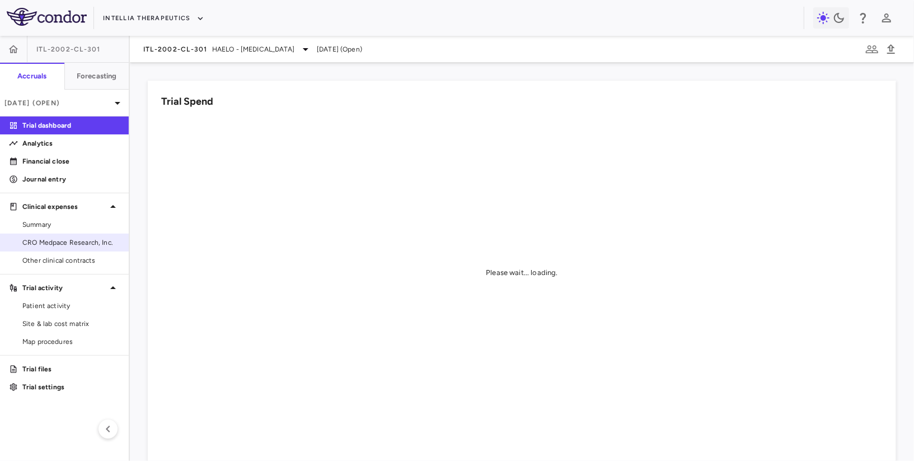
click at [76, 247] on link "CRO Medpace Research, Inc." at bounding box center [64, 242] width 129 height 17
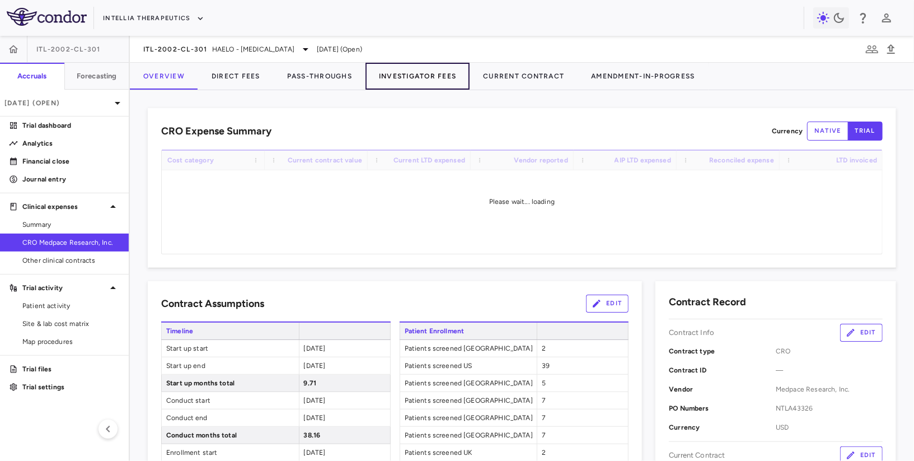
click at [448, 79] on button "Investigator Fees" at bounding box center [417, 76] width 104 height 27
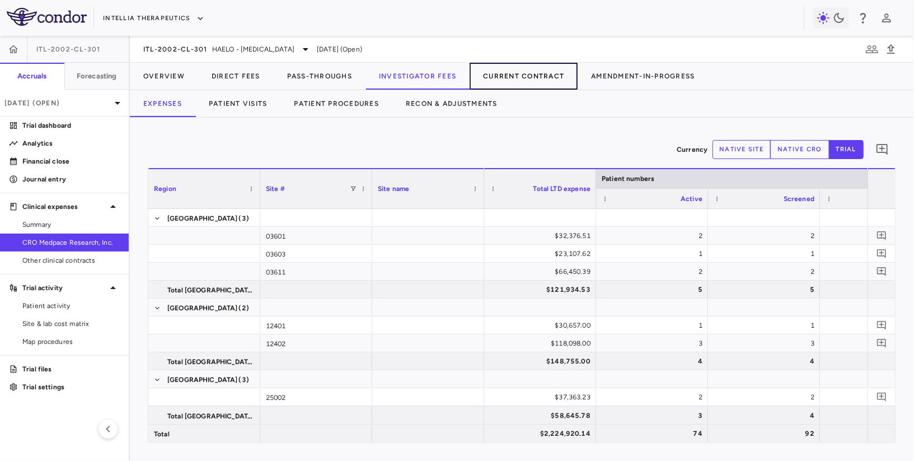
click at [519, 72] on button "Current Contract" at bounding box center [523, 76] width 108 height 27
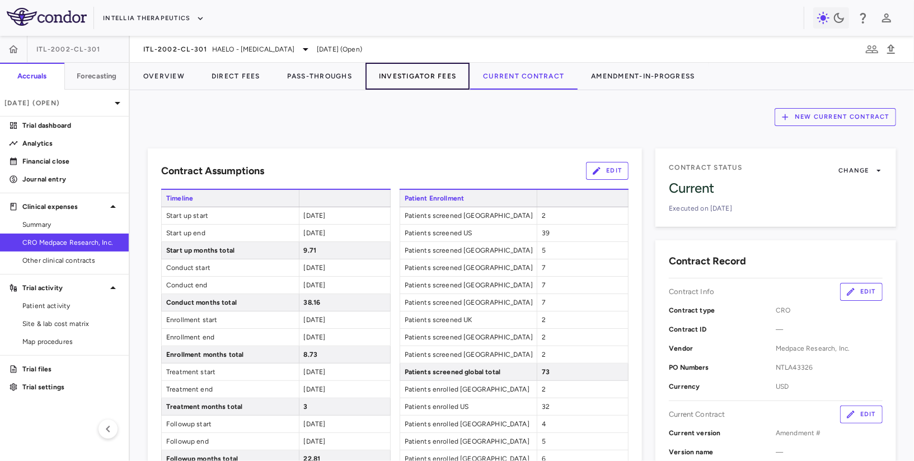
click at [421, 71] on button "Investigator Fees" at bounding box center [417, 76] width 104 height 27
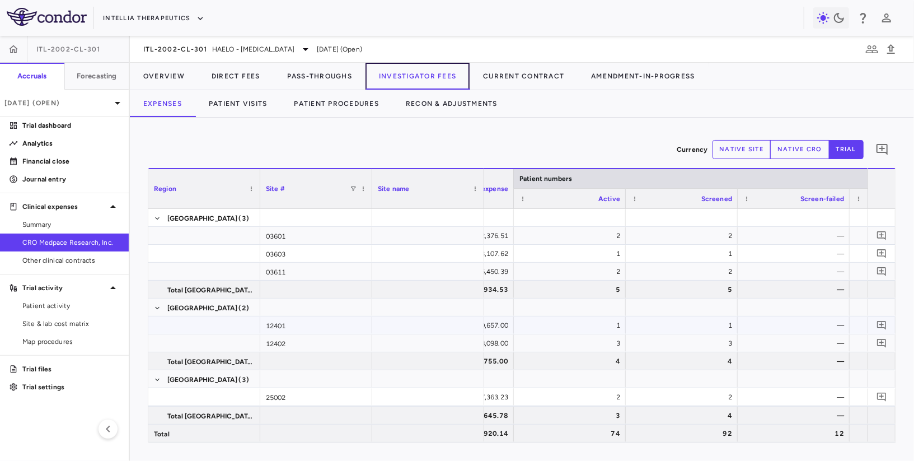
scroll to position [0, 84]
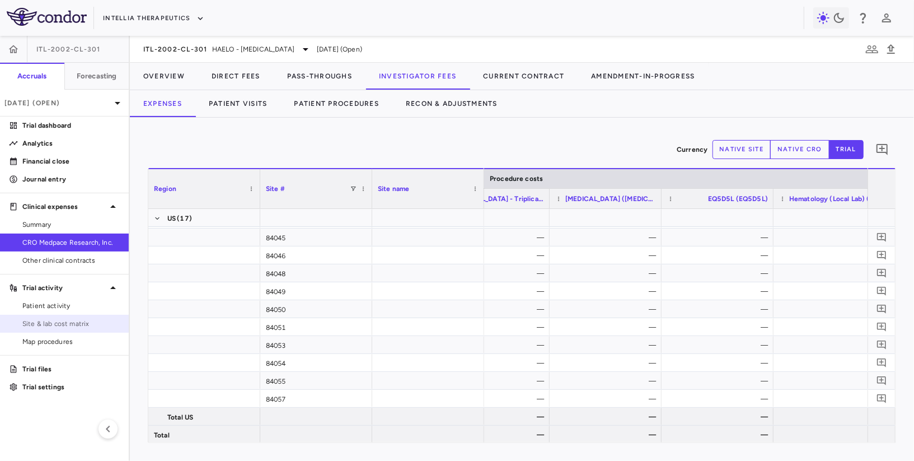
click at [55, 318] on span "Site & lab cost matrix" at bounding box center [70, 323] width 97 height 10
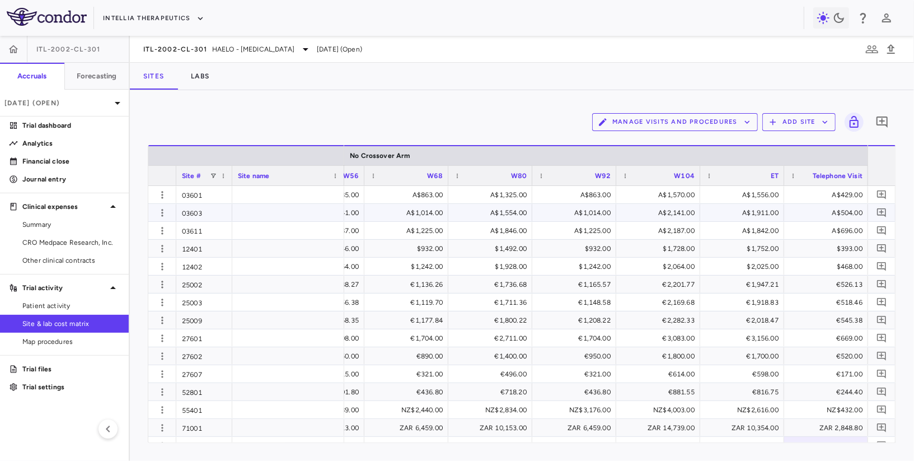
scroll to position [0, 5223]
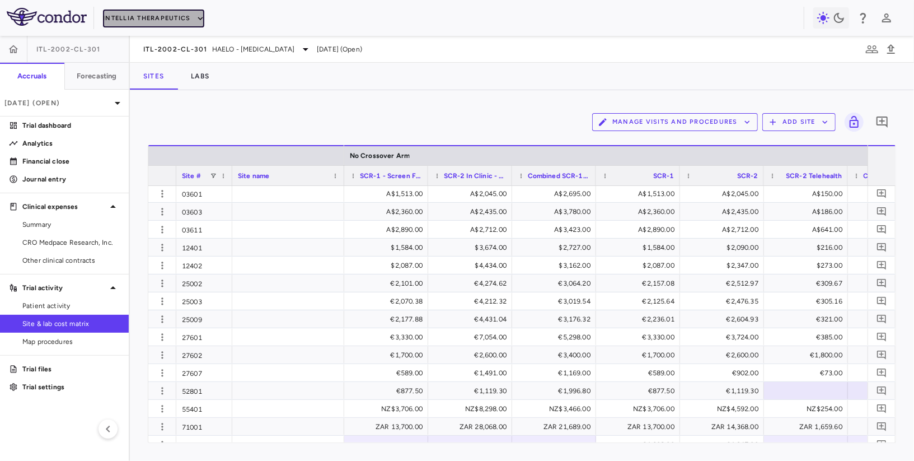
click at [173, 11] on button "Intellia Therapeutics" at bounding box center [153, 19] width 101 height 18
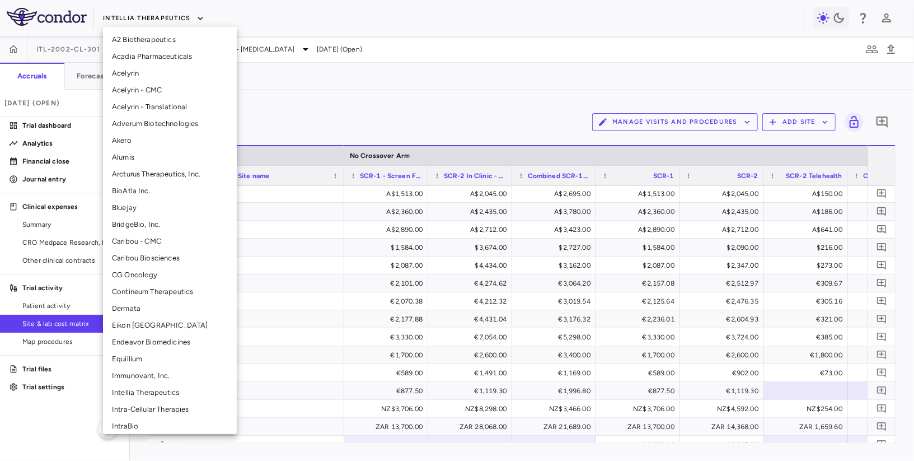
click at [173, 11] on div at bounding box center [457, 230] width 914 height 461
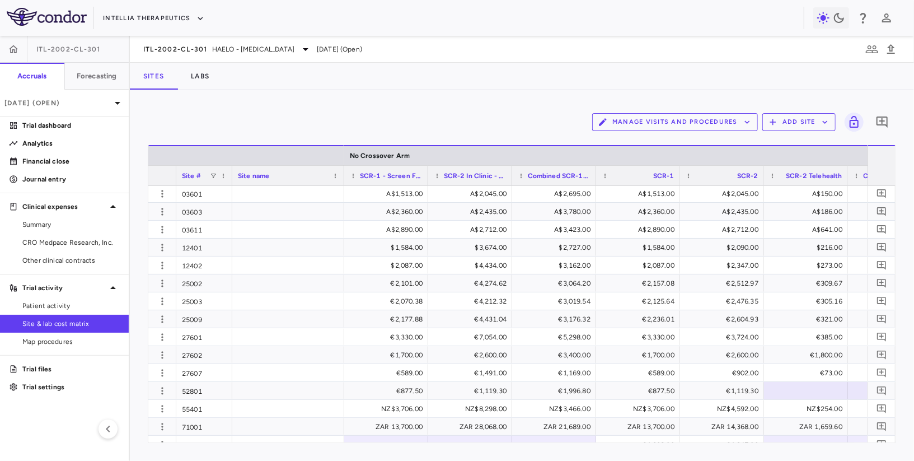
click at [229, 56] on div "ITL-2002-CL-301 HAELO - Hereditary Angioedema Aug 2025 (Open)" at bounding box center [522, 49] width 784 height 27
click at [232, 49] on span "HAELO - [MEDICAL_DATA]" at bounding box center [253, 49] width 82 height 10
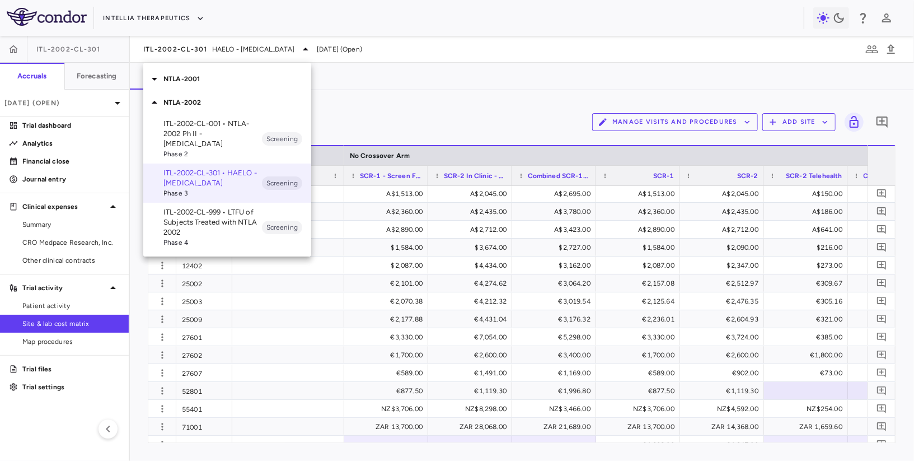
click at [238, 74] on p "NTLA-2001" at bounding box center [237, 79] width 148 height 10
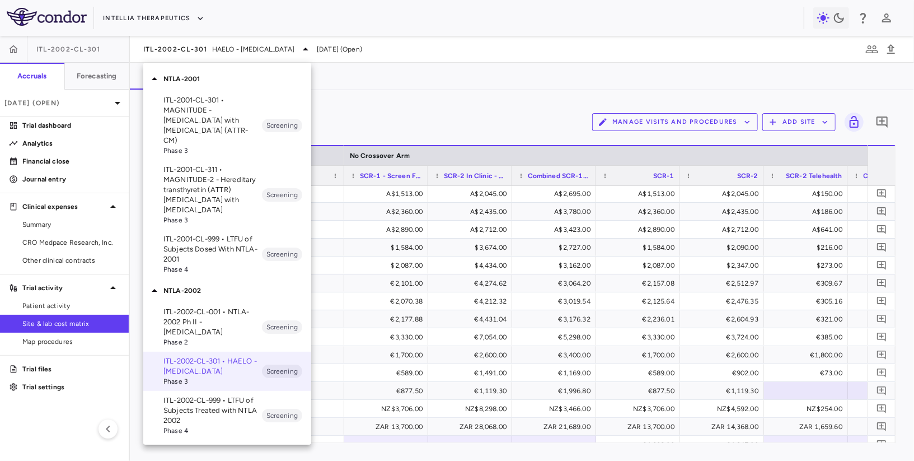
click at [224, 168] on p "ITL-2001-CL-311 • MAGNITUDE-2 - Hereditary transthyretin (ATTR) amyloidosis wit…" at bounding box center [212, 190] width 98 height 50
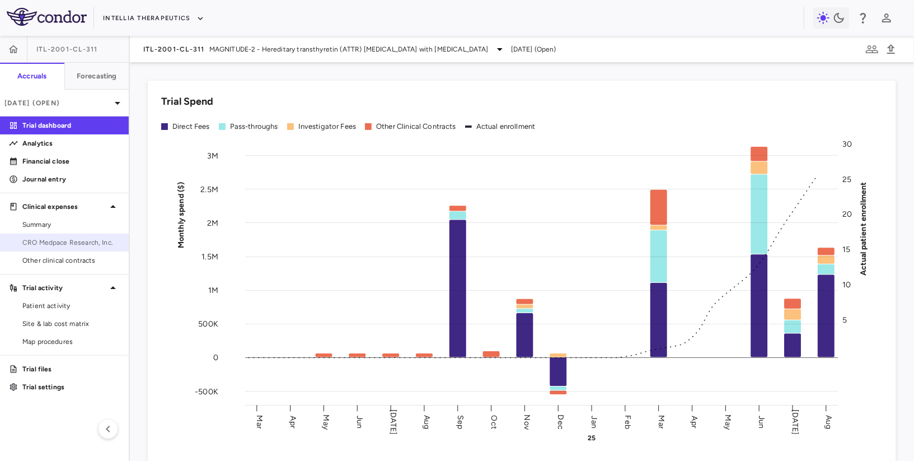
click at [61, 241] on span "CRO Medpace Research, Inc." at bounding box center [70, 242] width 97 height 10
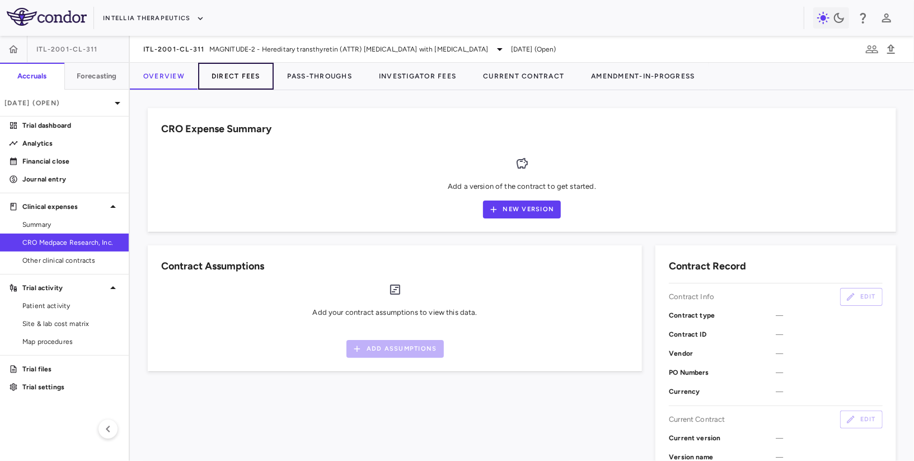
click at [251, 72] on button "Direct Fees" at bounding box center [236, 76] width 76 height 27
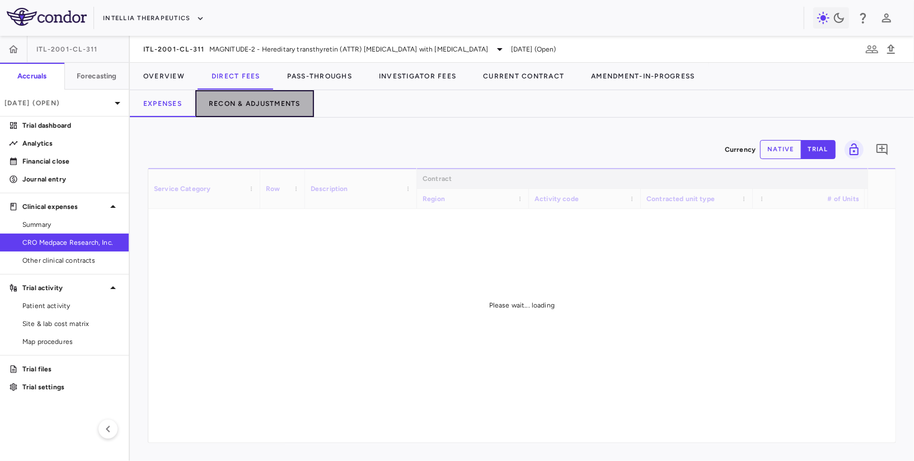
click at [240, 103] on button "Recon & Adjustments" at bounding box center [254, 103] width 119 height 27
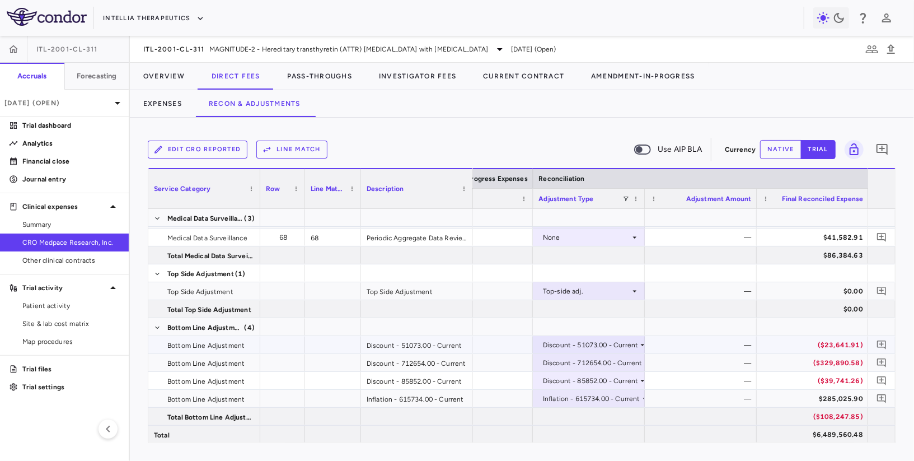
click at [641, 344] on icon at bounding box center [643, 345] width 4 height 2
click at [574, 338] on div at bounding box center [457, 230] width 914 height 461
click at [570, 341] on div "Discount - 51073.00 - Current" at bounding box center [590, 345] width 95 height 18
click at [560, 372] on li "None" at bounding box center [587, 365] width 111 height 17
click at [596, 344] on div "None" at bounding box center [586, 345] width 87 height 18
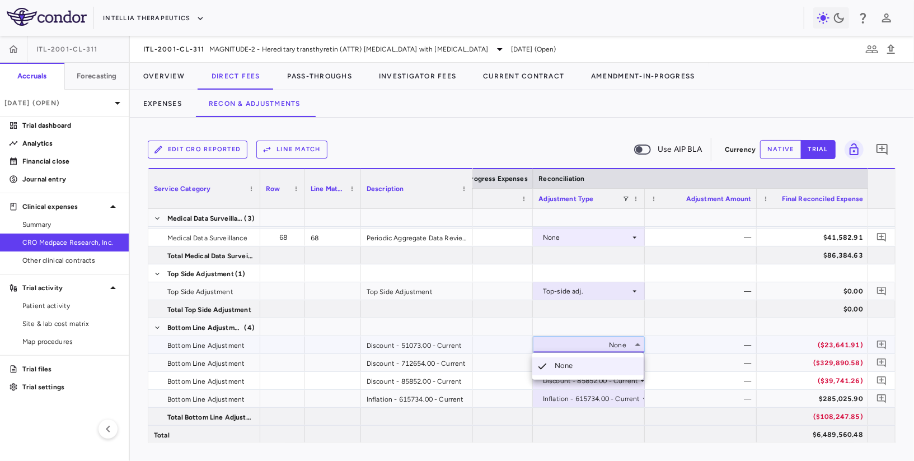
click at [588, 342] on div at bounding box center [457, 230] width 914 height 461
click at [631, 342] on icon at bounding box center [634, 344] width 9 height 9
click at [658, 335] on div at bounding box center [457, 230] width 914 height 461
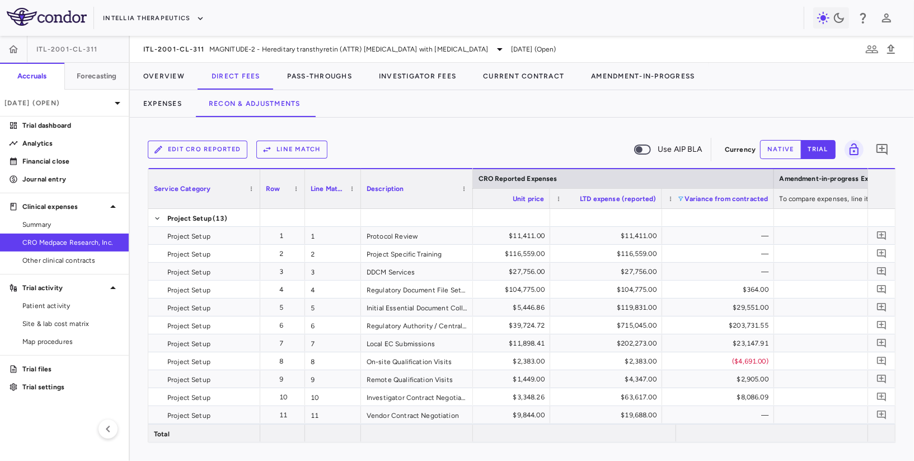
click at [679, 197] on span at bounding box center [681, 198] width 7 height 7
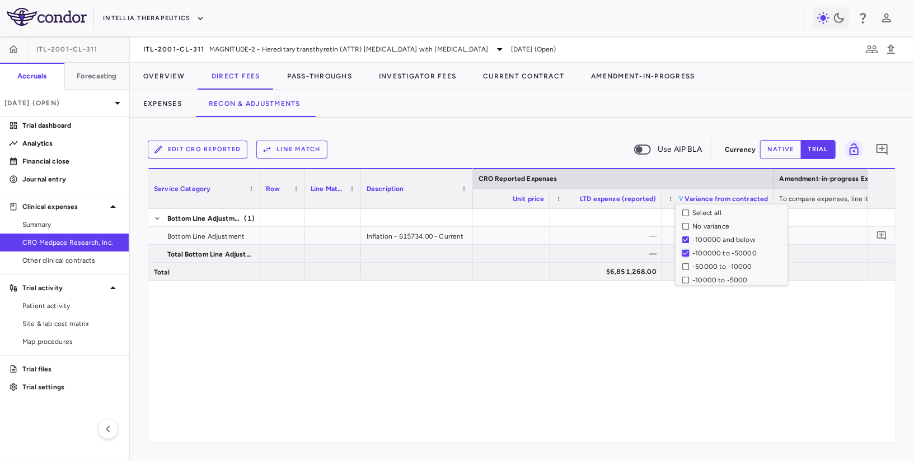
scroll to position [109, 0]
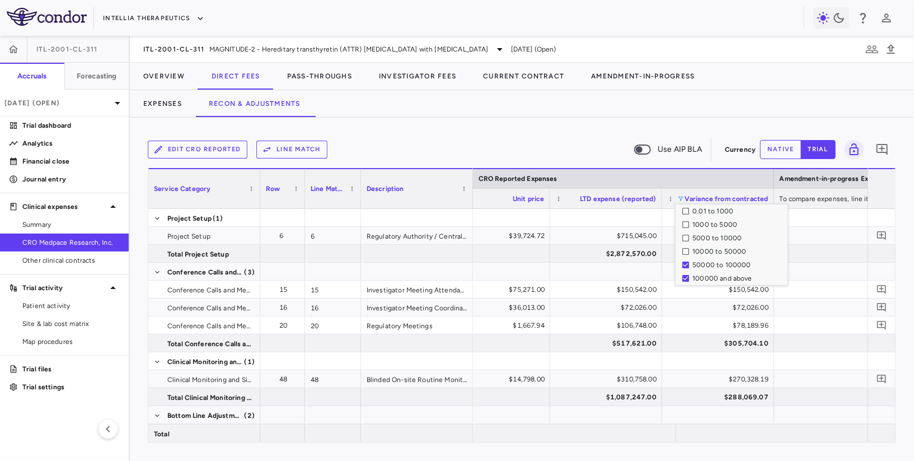
click at [553, 164] on div "Edit CRO reported Line Match Use AIP BLA Currency native trial 0 Press ENTER to…" at bounding box center [522, 288] width 748 height 307
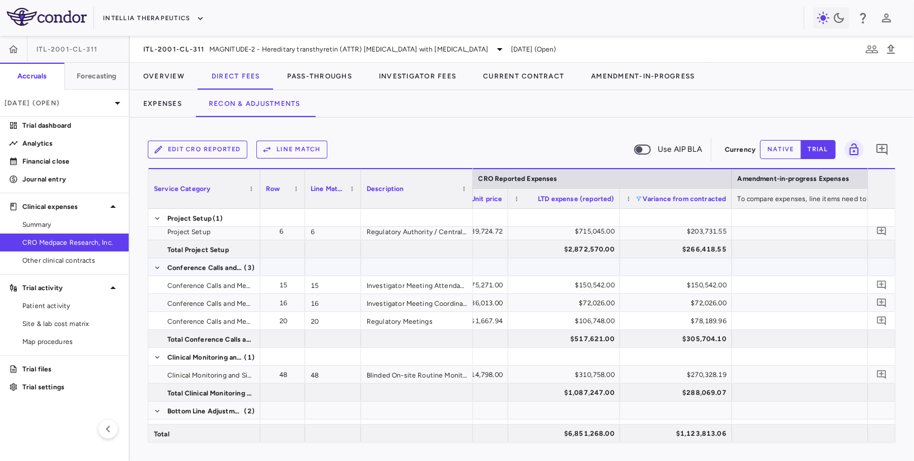
scroll to position [0, 1394]
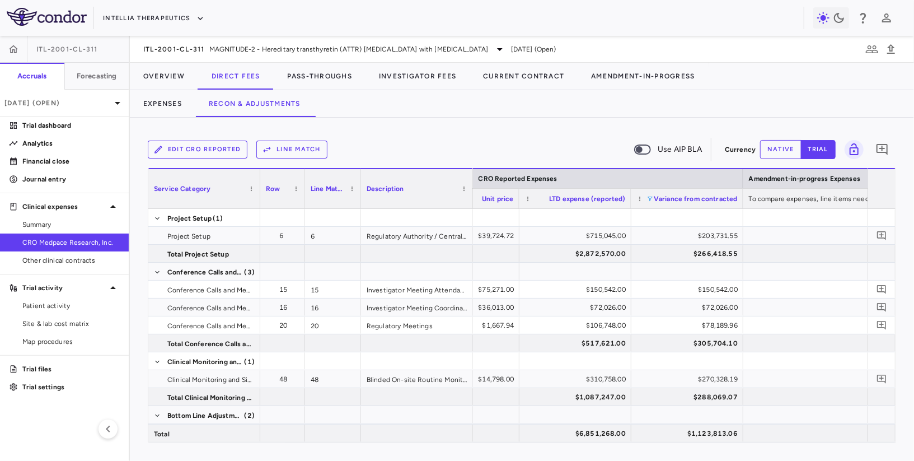
click at [650, 196] on span at bounding box center [650, 198] width 7 height 7
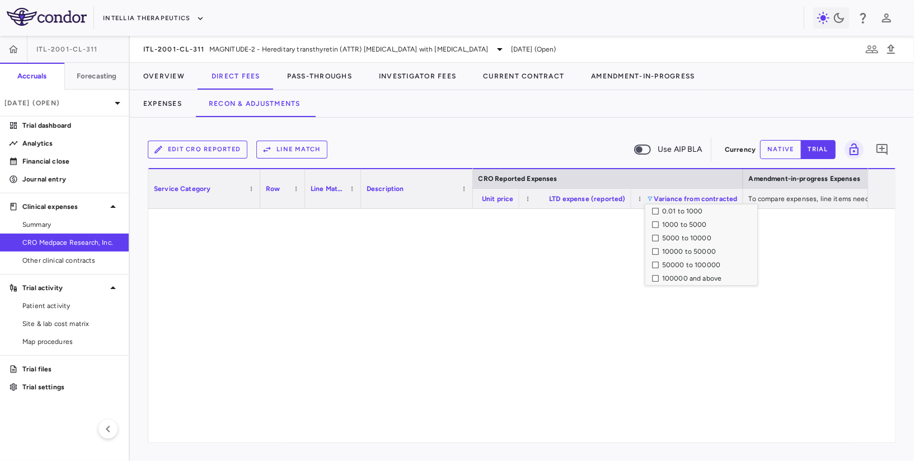
click at [654, 246] on div "10000 to 50000" at bounding box center [704, 251] width 105 height 13
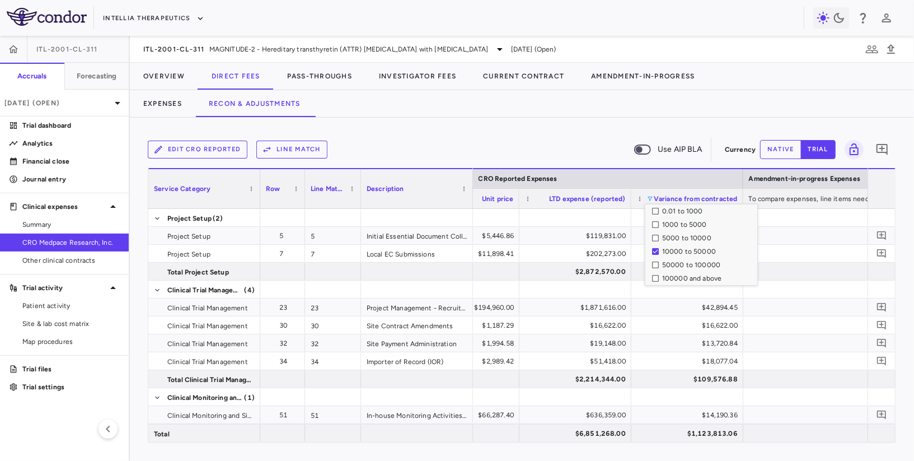
click at [585, 134] on div "Edit CRO reported Line Match Use AIP BLA Currency native trial 0 Column Filtere…" at bounding box center [522, 289] width 784 height 343
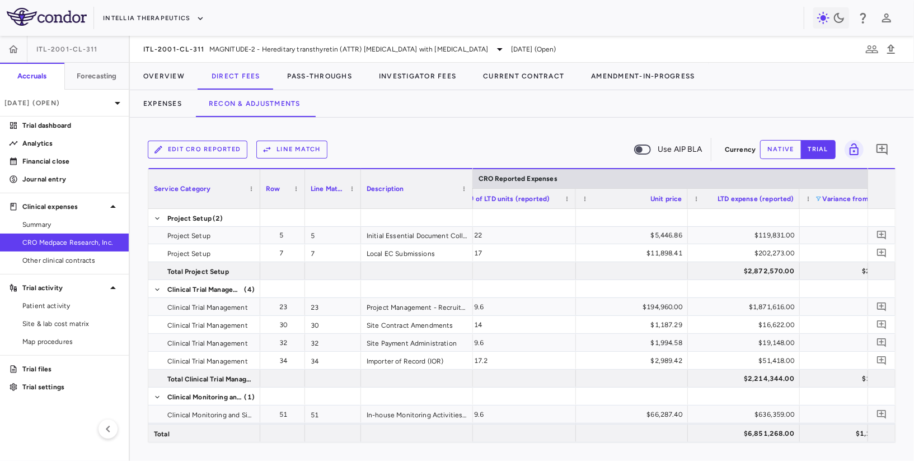
click at [816, 197] on span at bounding box center [818, 198] width 7 height 7
click at [804, 210] on div "Select all" at bounding box center [846, 213] width 92 height 8
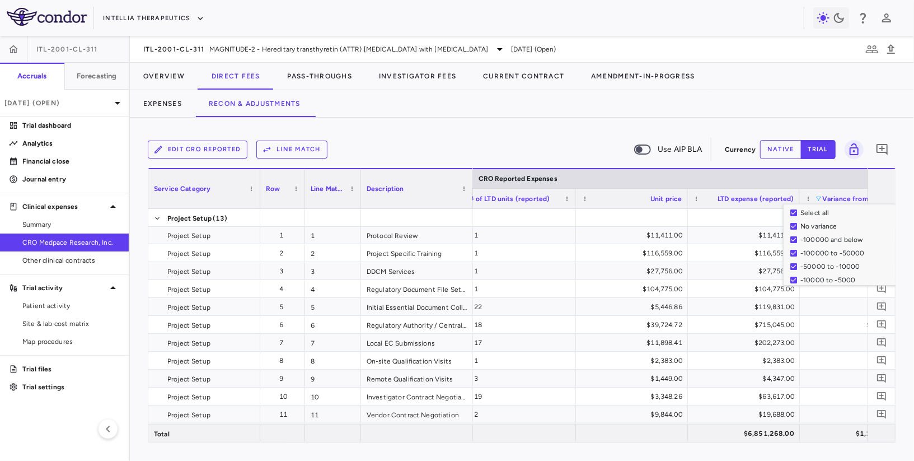
click at [498, 132] on div "Edit CRO reported Line Match Use AIP BLA Currency native trial 0 Column Filtere…" at bounding box center [522, 289] width 784 height 343
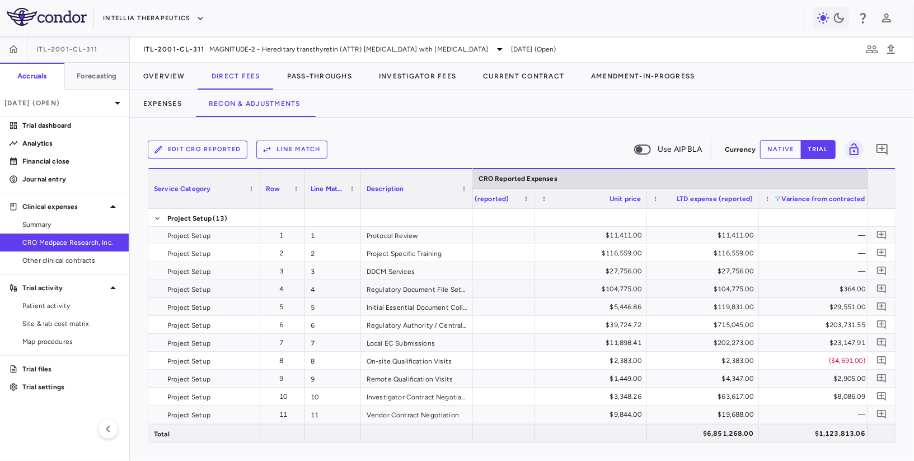
scroll to position [0, 1264]
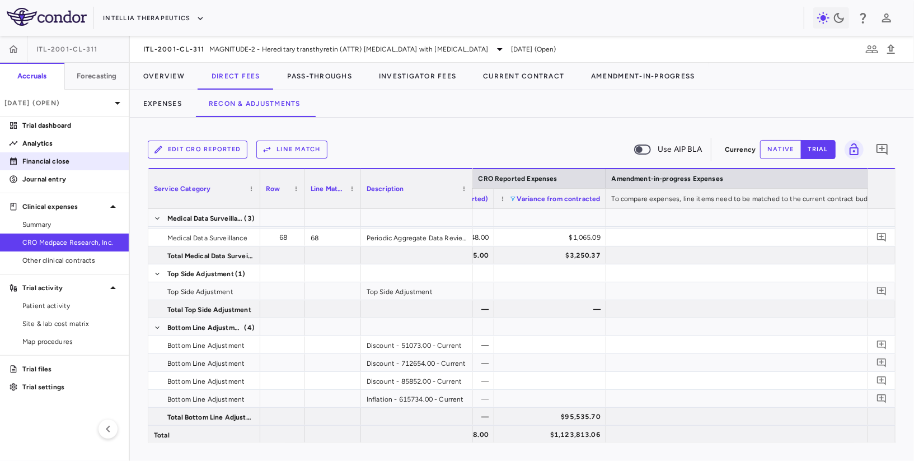
click at [45, 161] on p "Financial close" at bounding box center [70, 161] width 97 height 10
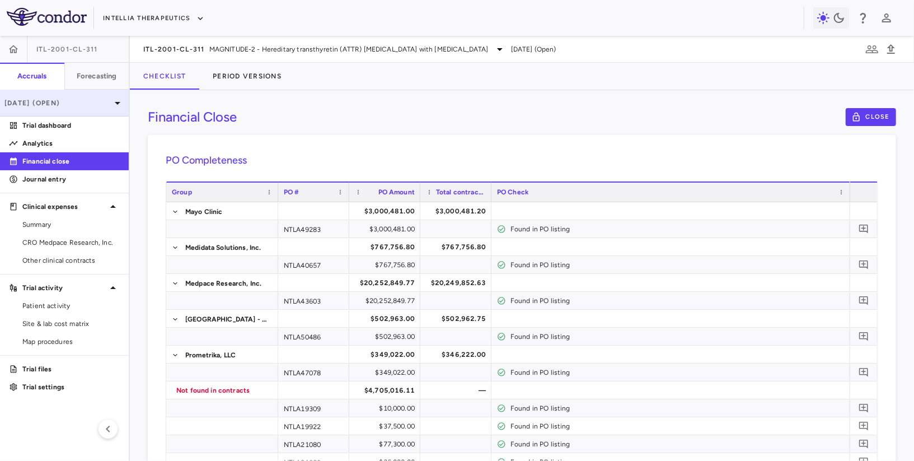
click at [75, 106] on p "[DATE] (Open)" at bounding box center [57, 103] width 106 height 10
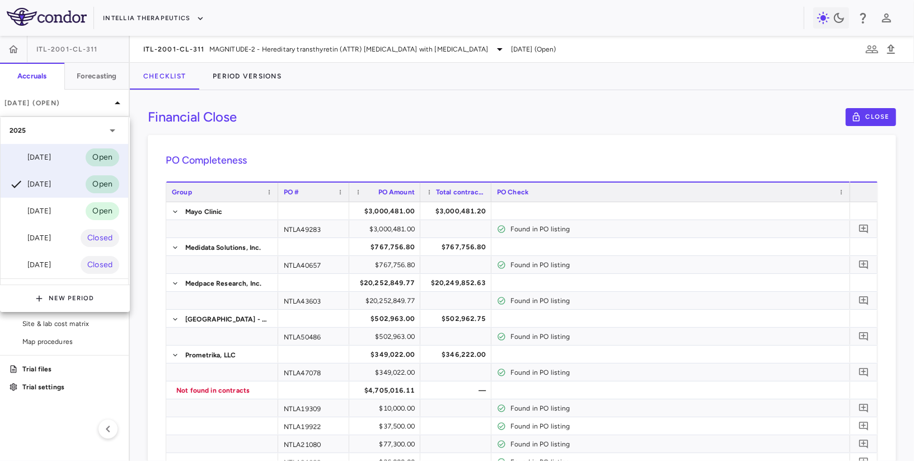
click at [50, 152] on div "Sep 2025" at bounding box center [30, 157] width 41 height 13
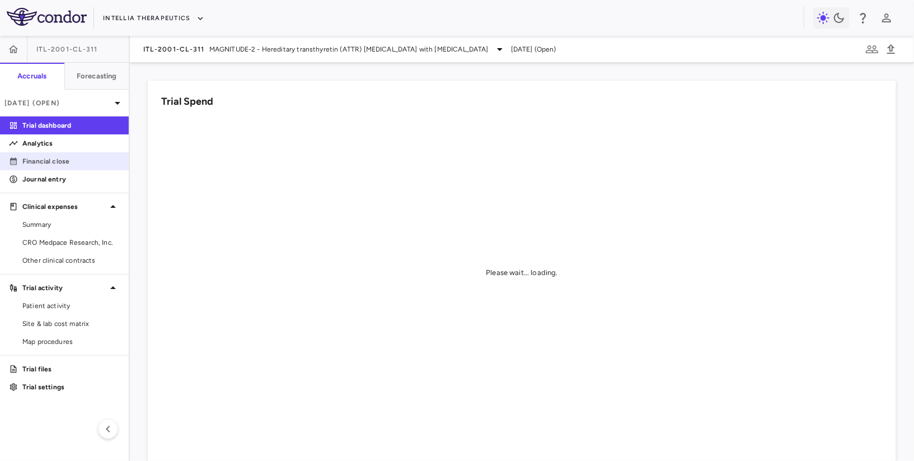
click at [61, 161] on p "Financial close" at bounding box center [70, 161] width 97 height 10
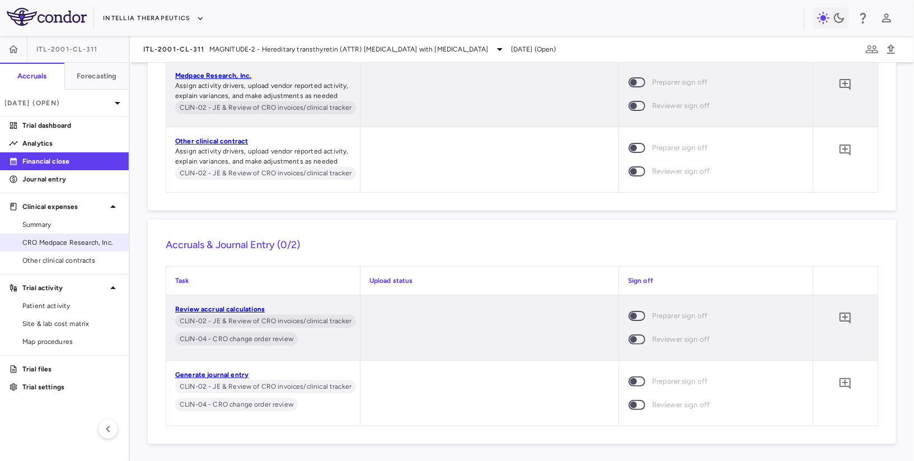
click at [61, 237] on span "CRO Medpace Research, Inc." at bounding box center [70, 242] width 97 height 10
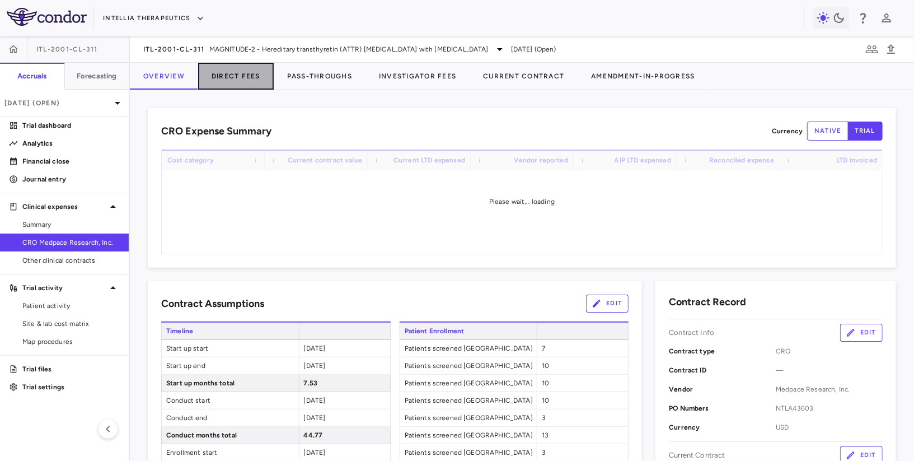
click at [219, 86] on button "Direct Fees" at bounding box center [236, 76] width 76 height 27
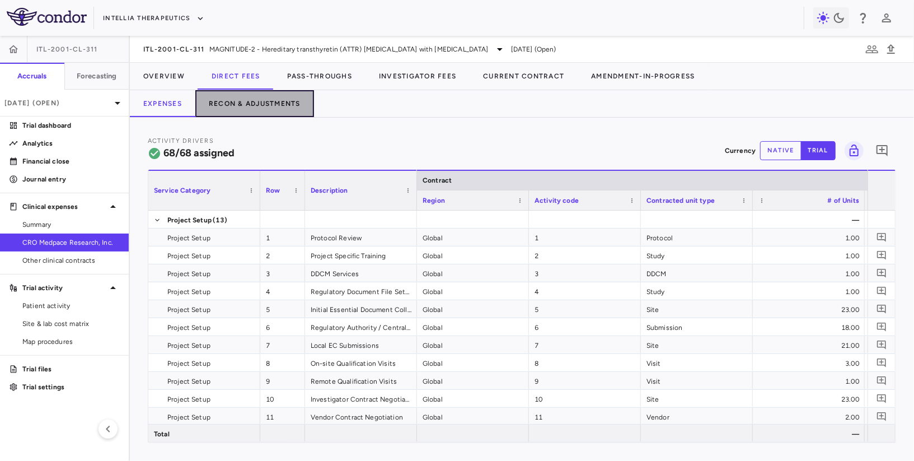
click at [256, 112] on button "Recon & Adjustments" at bounding box center [254, 103] width 119 height 27
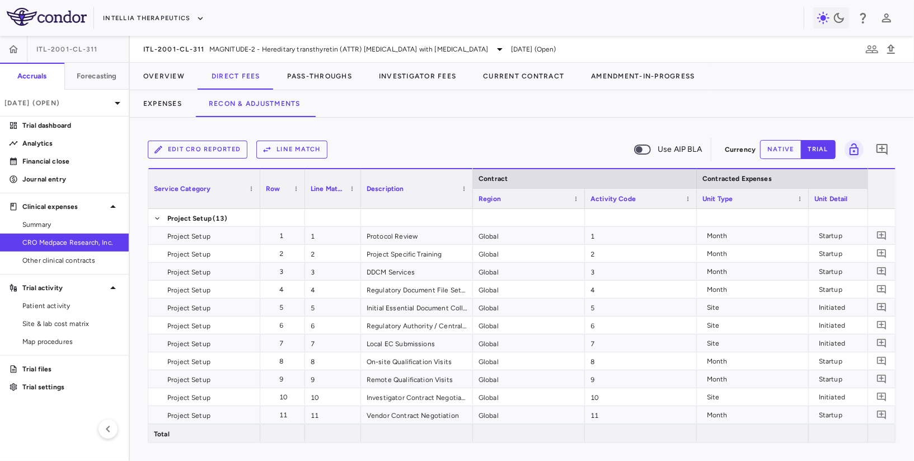
click at [783, 148] on button "native" at bounding box center [780, 149] width 41 height 19
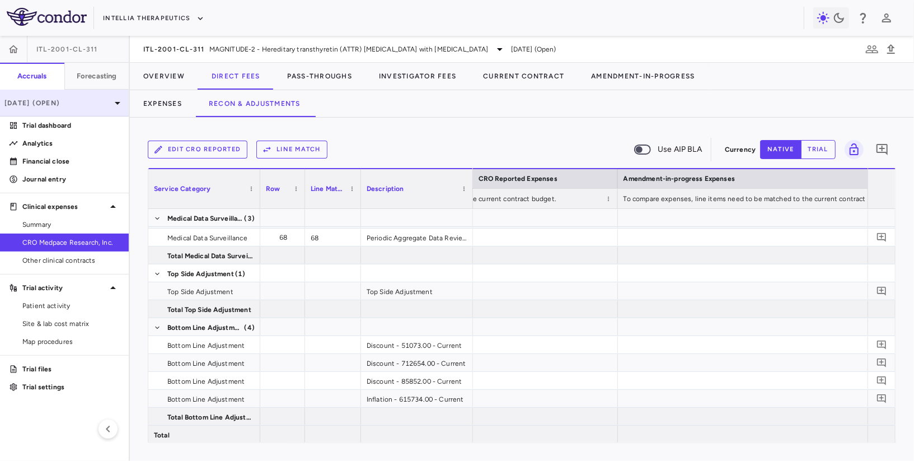
click at [45, 104] on p "Sep 2025 (Open)" at bounding box center [57, 103] width 106 height 10
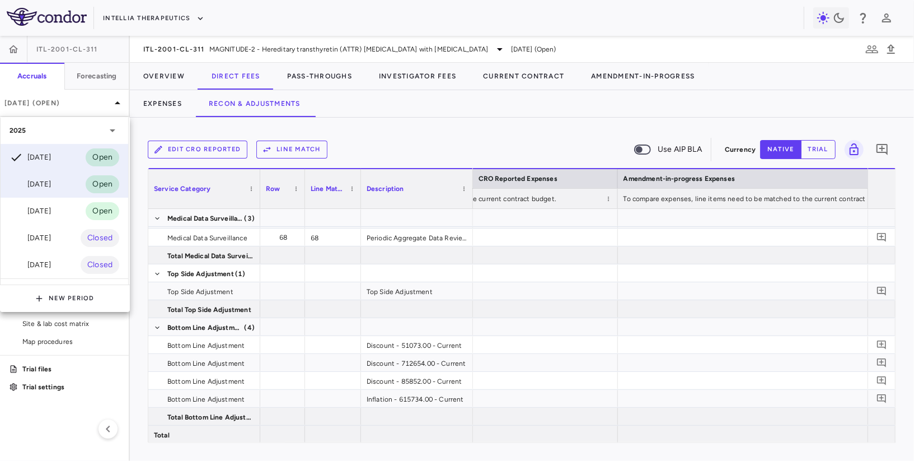
click at [36, 181] on div "Aug 2025" at bounding box center [30, 183] width 41 height 13
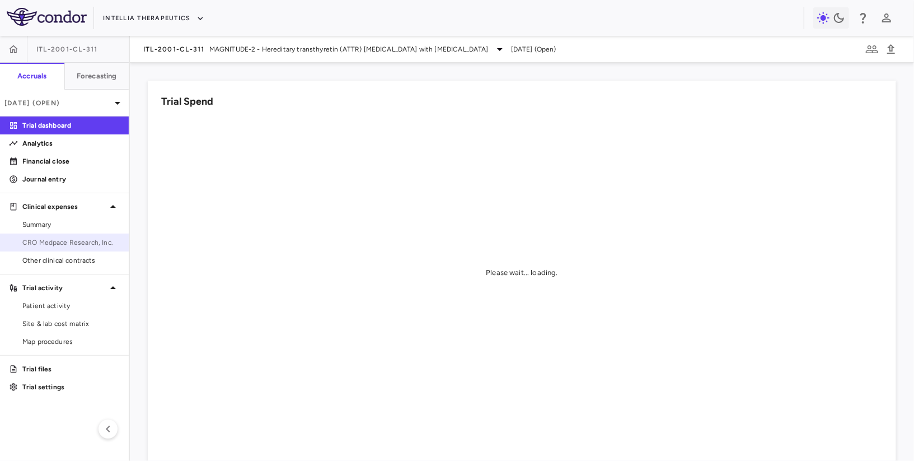
click at [63, 242] on span "CRO Medpace Research, Inc." at bounding box center [70, 242] width 97 height 10
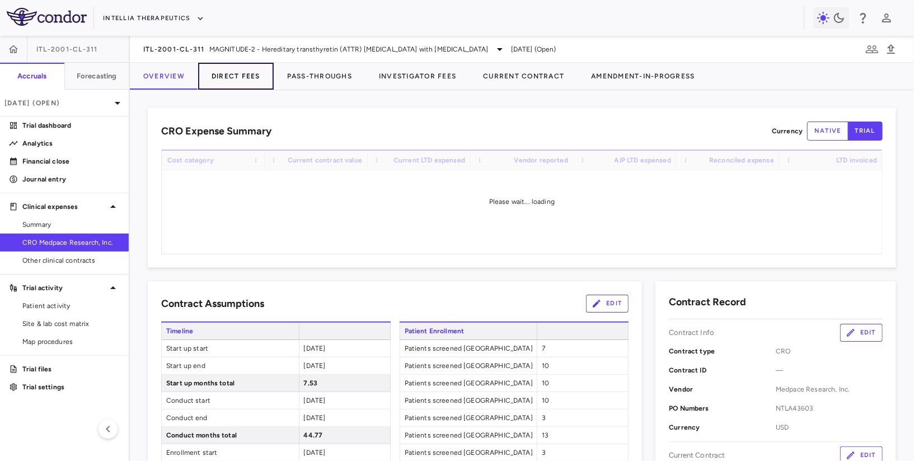
click at [224, 85] on button "Direct Fees" at bounding box center [236, 76] width 76 height 27
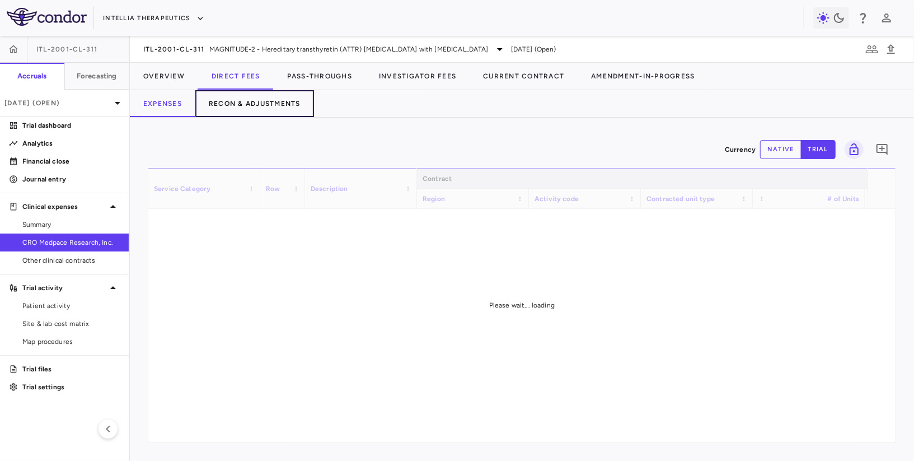
click at [253, 109] on button "Recon & Adjustments" at bounding box center [254, 103] width 119 height 27
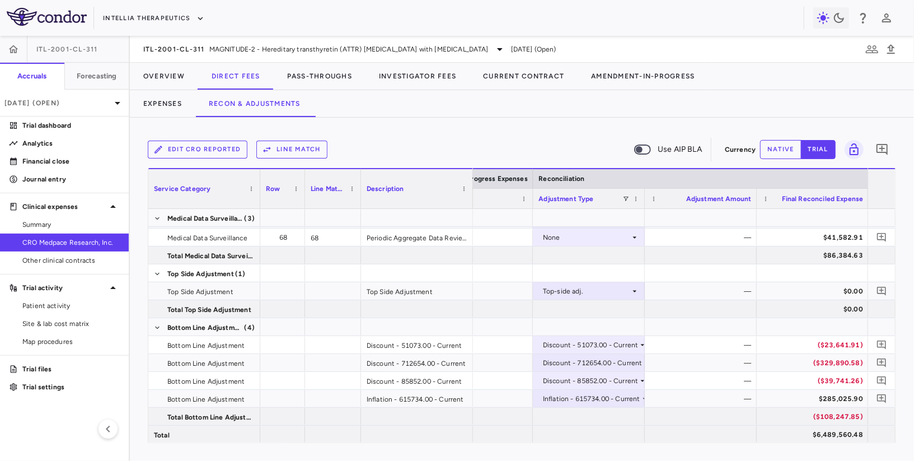
click at [772, 144] on button "native" at bounding box center [780, 149] width 41 height 19
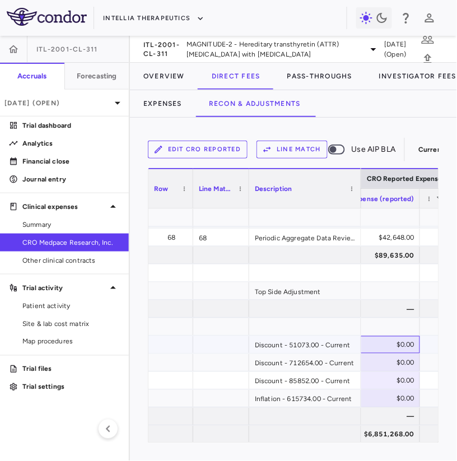
click at [400, 348] on div "$0.00" at bounding box center [366, 345] width 96 height 18
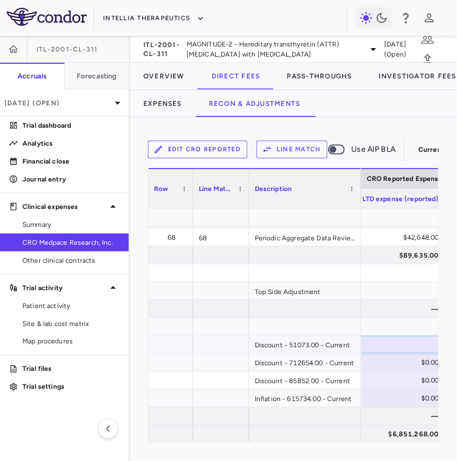
type input "******"
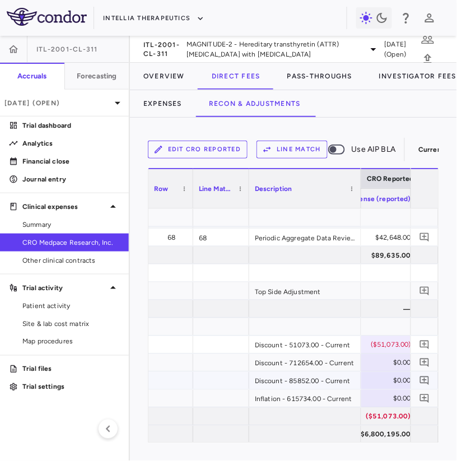
click at [365, 379] on div "$0.00" at bounding box center [362, 381] width 96 height 18
type input "******"
click at [374, 365] on div "$0.00" at bounding box center [362, 363] width 96 height 18
type input "*******"
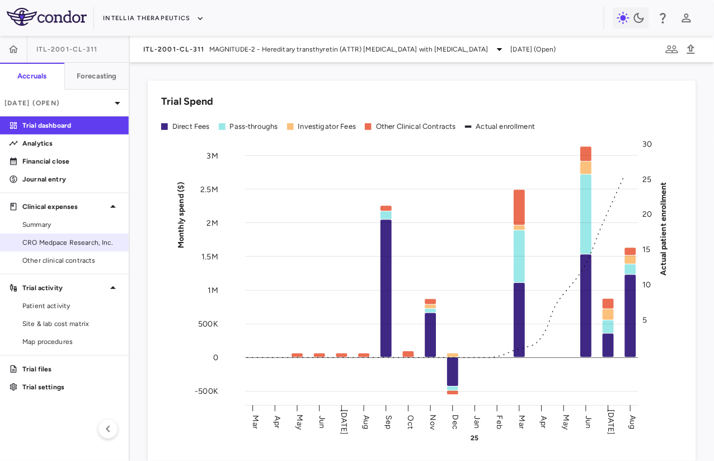
click at [85, 234] on link "CRO Medpace Research, Inc." at bounding box center [64, 242] width 129 height 17
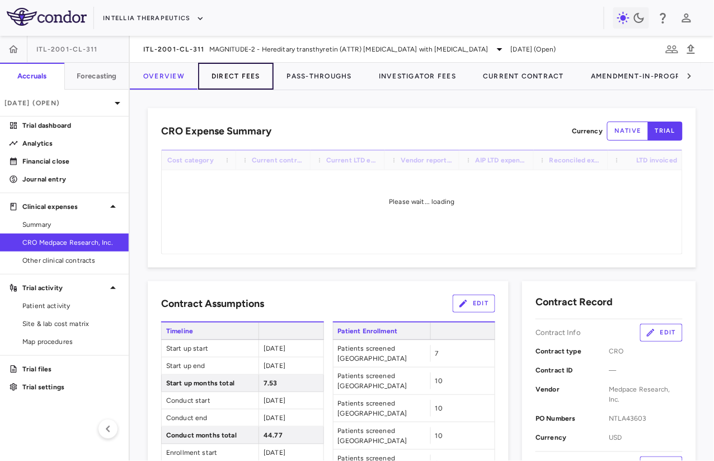
click at [242, 72] on button "Direct Fees" at bounding box center [236, 76] width 76 height 27
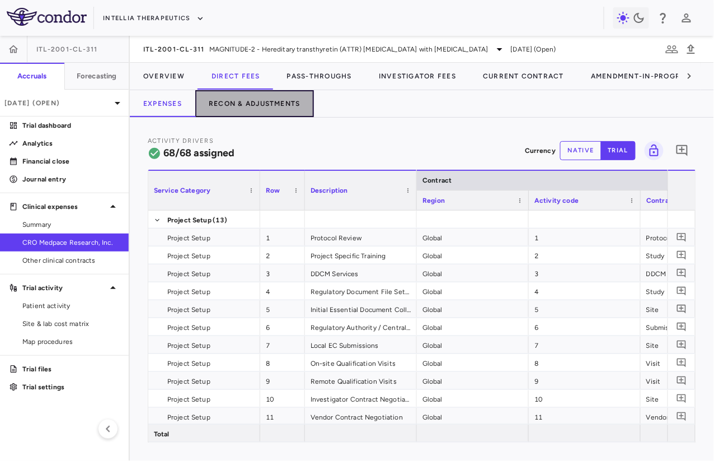
click at [257, 91] on button "Recon & Adjustments" at bounding box center [254, 103] width 119 height 27
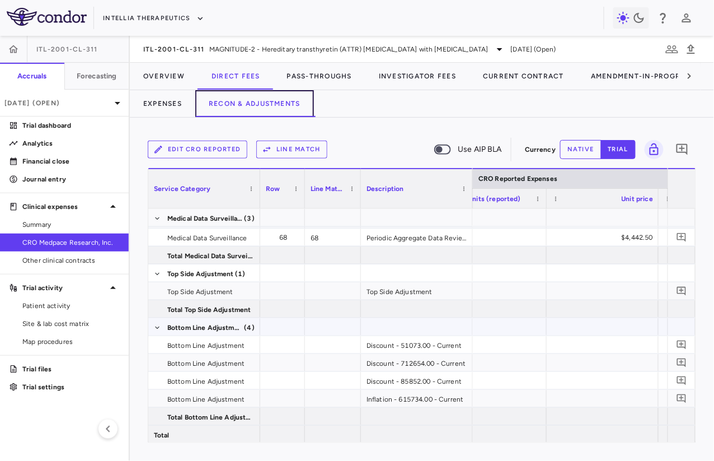
scroll to position [0, 1354]
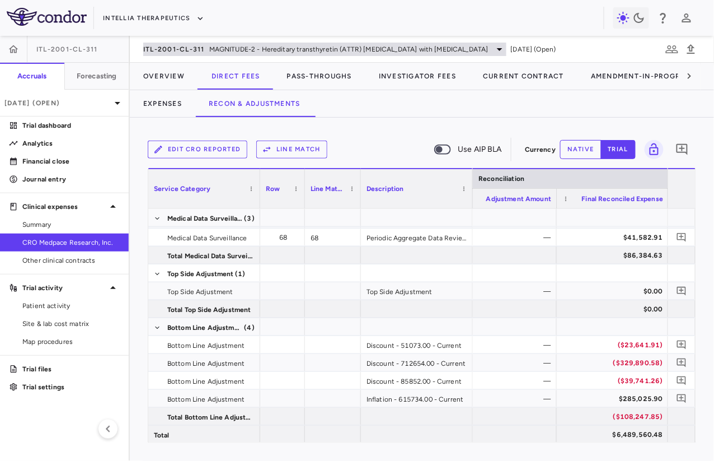
click at [223, 46] on span "MAGNITUDE-2 - Hereditary transthyretin (ATTR) amyloidosis with polyneuropathy" at bounding box center [348, 49] width 279 height 10
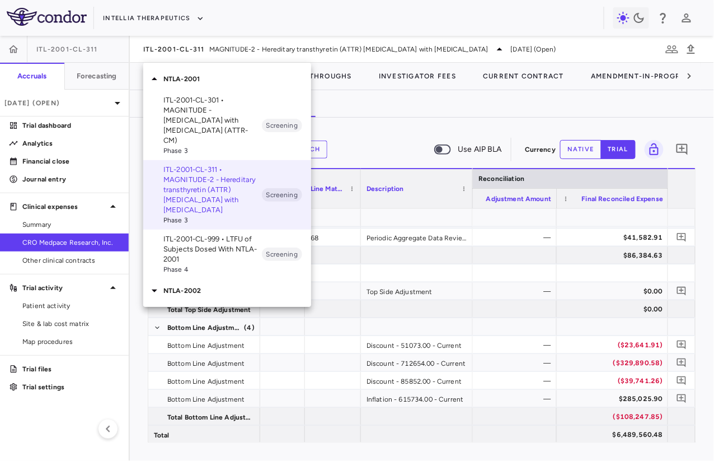
click at [210, 279] on div "NTLA-2002" at bounding box center [227, 291] width 168 height 24
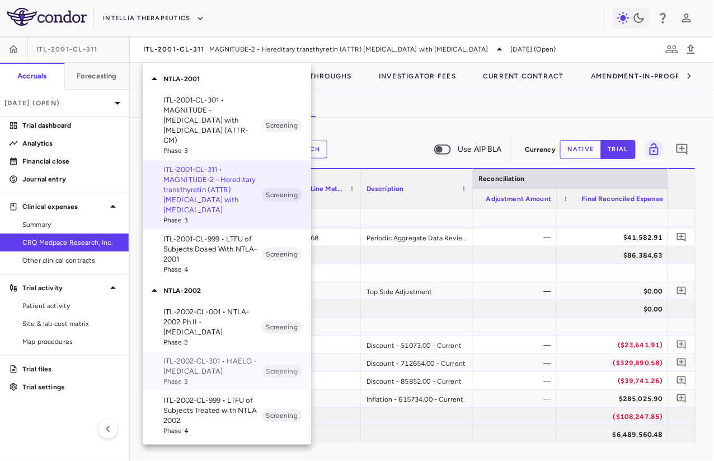
click at [222, 359] on p "ITL-2002-CL-301 • HAELO - [MEDICAL_DATA]" at bounding box center [212, 366] width 98 height 20
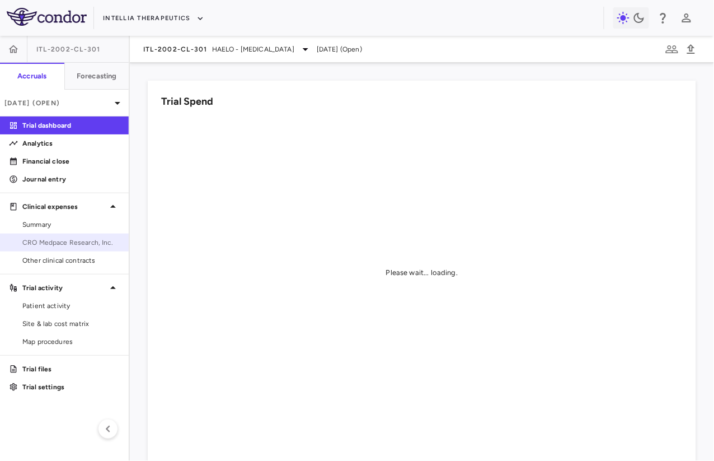
click at [72, 243] on span "CRO Medpace Research, Inc." at bounding box center [70, 242] width 97 height 10
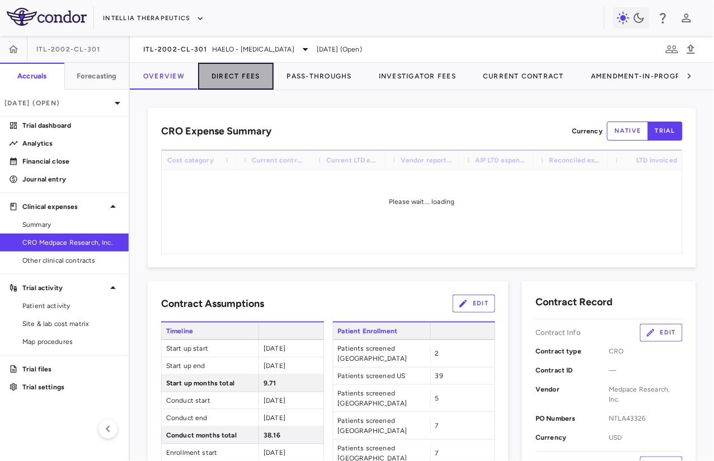
click at [247, 76] on button "Direct Fees" at bounding box center [236, 76] width 76 height 27
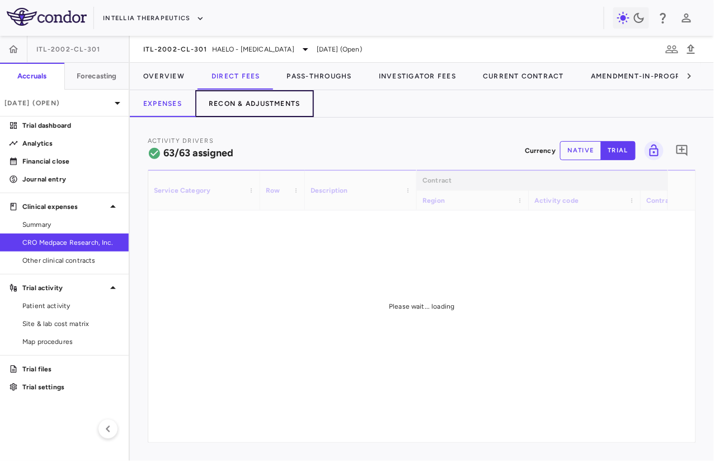
click at [283, 98] on button "Recon & Adjustments" at bounding box center [254, 103] width 119 height 27
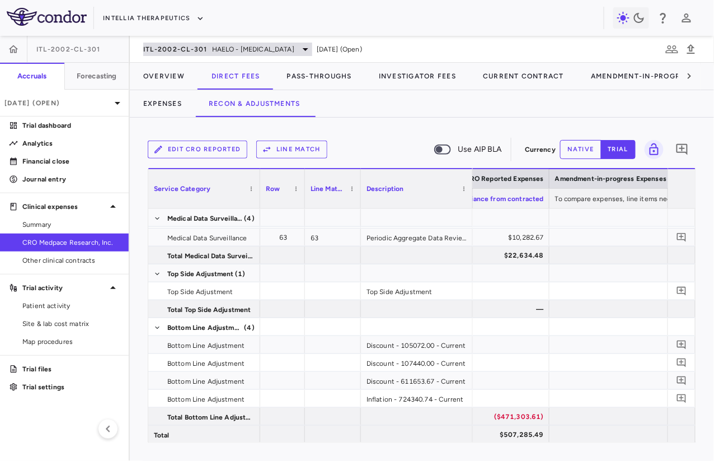
click at [228, 45] on span "HAELO - [MEDICAL_DATA]" at bounding box center [253, 49] width 82 height 10
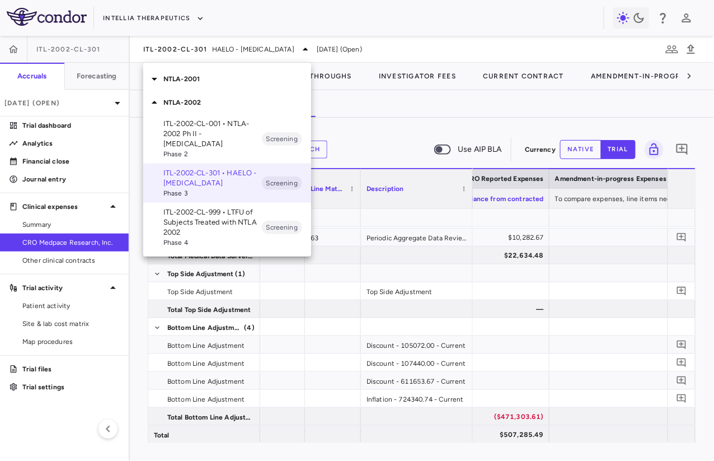
click at [220, 82] on p "NTLA-2001" at bounding box center [237, 79] width 148 height 10
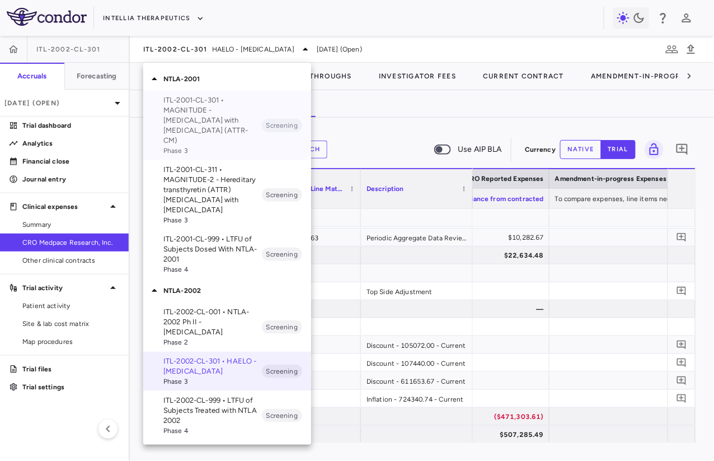
click at [210, 101] on p "ITL-2001-CL-301 • MAGNITUDE - Transthyretin Amyloidosis with Cardiomyopathy (AT…" at bounding box center [212, 120] width 98 height 50
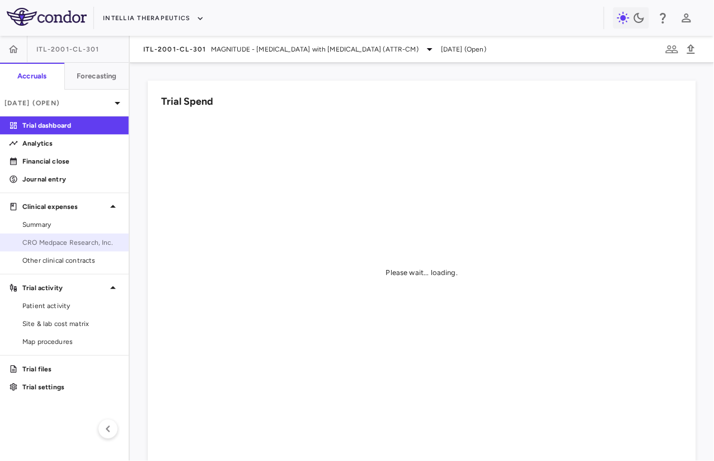
click at [58, 241] on span "CRO Medpace Research, Inc." at bounding box center [70, 242] width 97 height 10
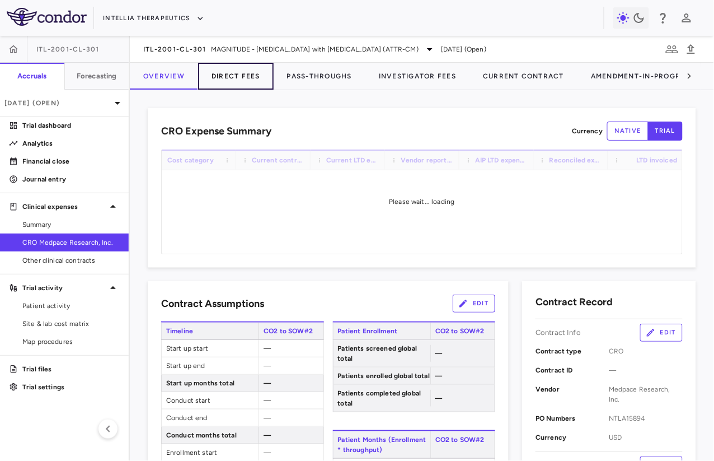
click at [230, 83] on button "Direct Fees" at bounding box center [236, 76] width 76 height 27
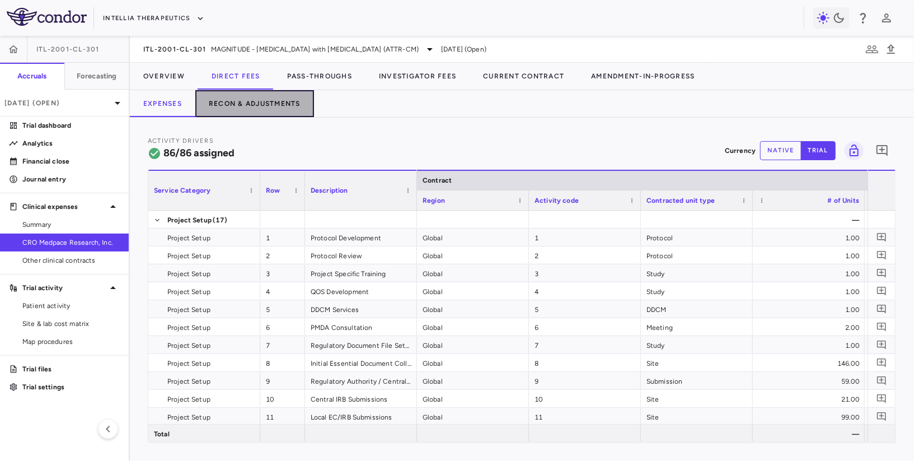
click at [241, 93] on button "Recon & Adjustments" at bounding box center [254, 103] width 119 height 27
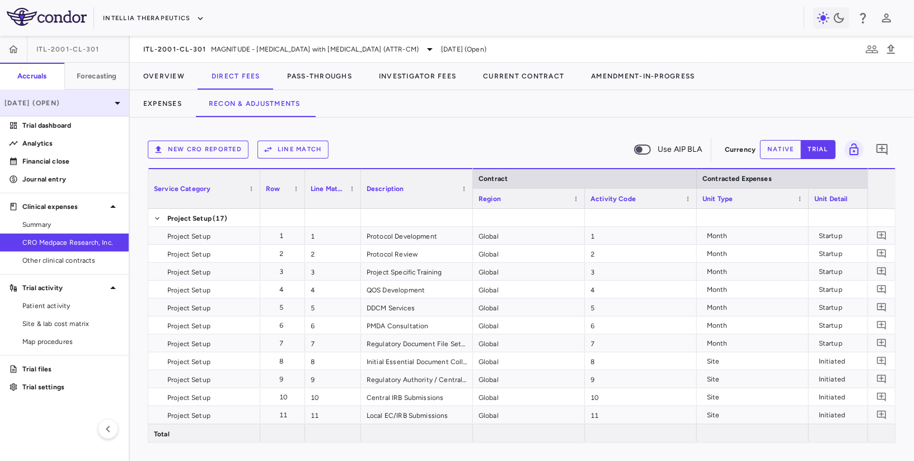
click at [63, 112] on div "[DATE] (Open)" at bounding box center [64, 103] width 129 height 27
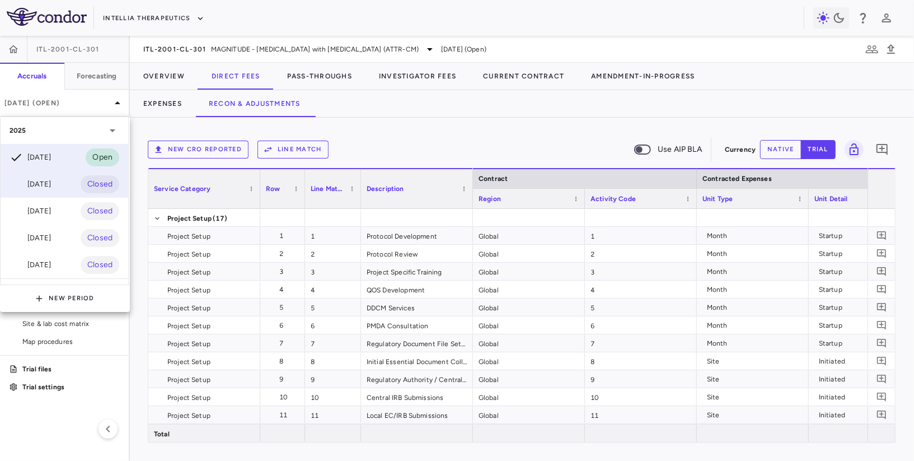
click at [51, 182] on div "Aug 2025" at bounding box center [30, 183] width 41 height 13
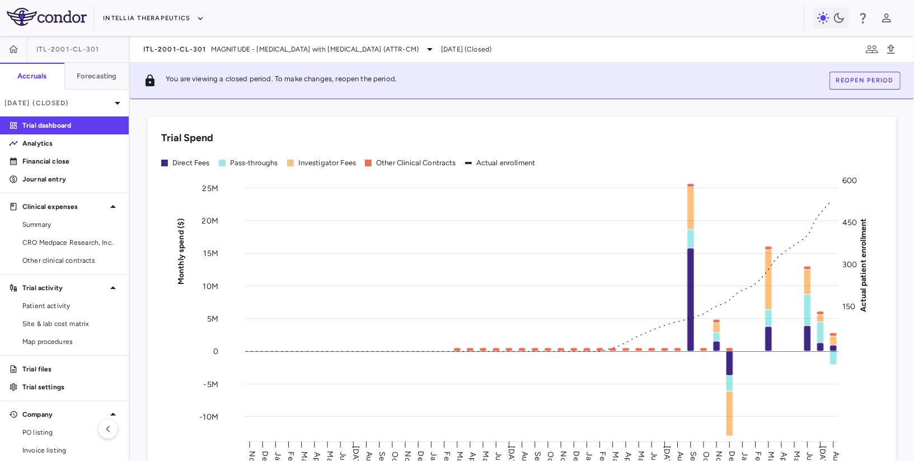
click at [713, 76] on button "Reopen period" at bounding box center [864, 81] width 71 height 18
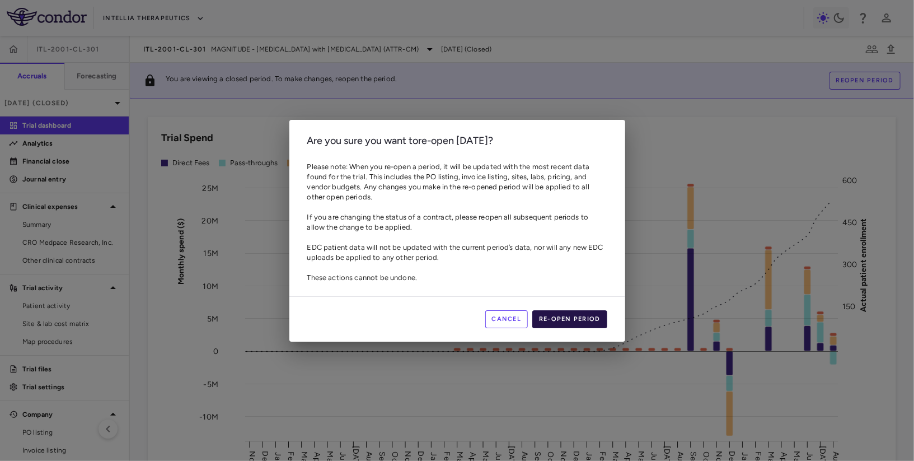
click at [557, 326] on button "Re-open period" at bounding box center [569, 319] width 75 height 18
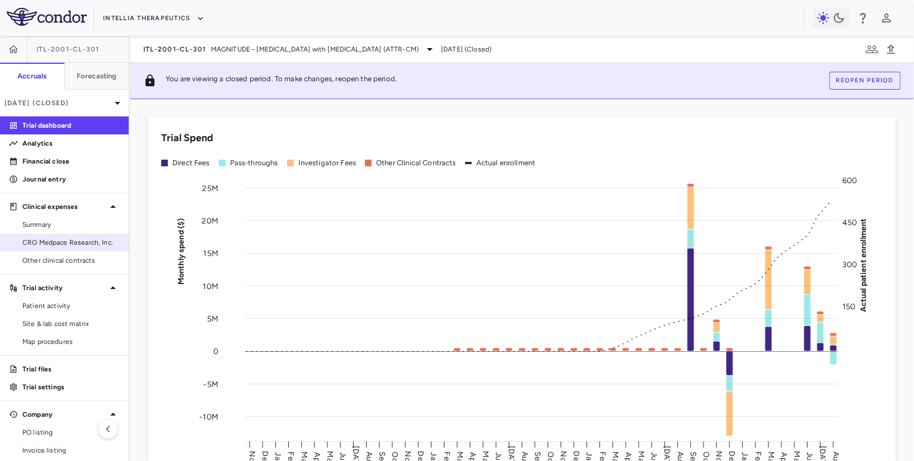
click at [77, 243] on span "CRO Medpace Research, Inc." at bounding box center [70, 242] width 97 height 10
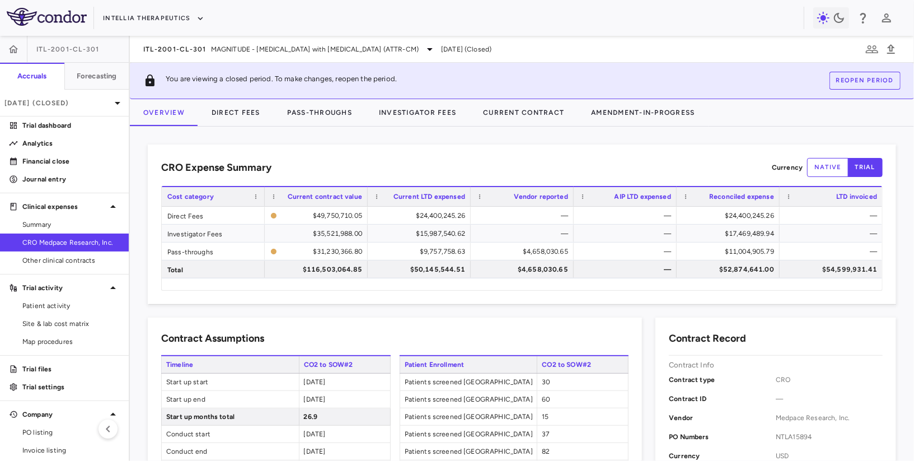
click at [713, 77] on button "Reopen period" at bounding box center [864, 81] width 71 height 18
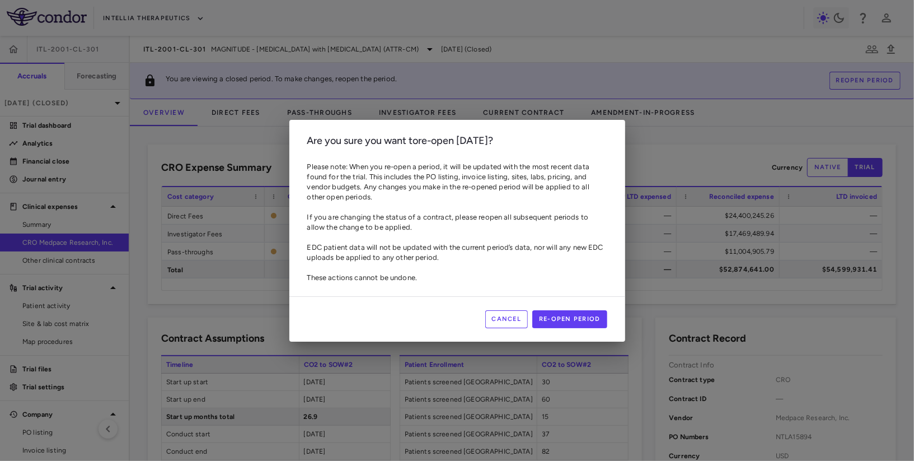
click at [499, 313] on button "Cancel" at bounding box center [506, 319] width 43 height 18
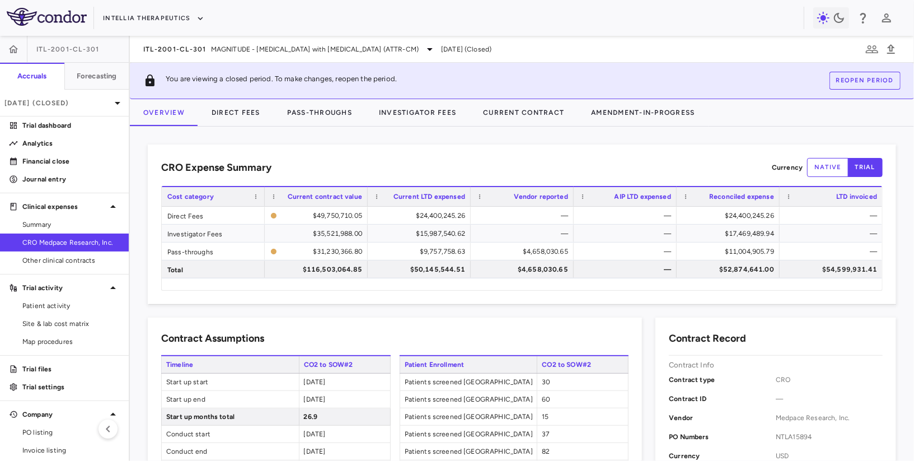
click at [713, 80] on button "Reopen period" at bounding box center [864, 81] width 71 height 18
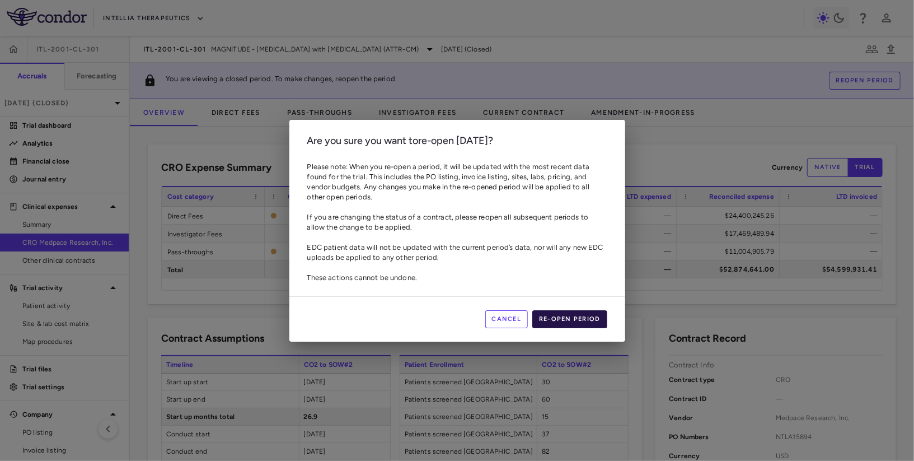
click at [568, 318] on button "Re-open period" at bounding box center [569, 319] width 75 height 18
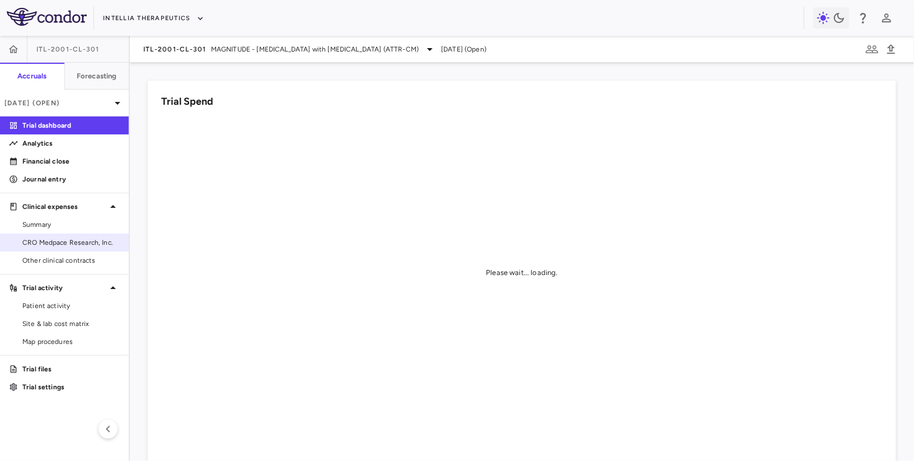
click at [54, 244] on span "CRO Medpace Research, Inc." at bounding box center [70, 242] width 97 height 10
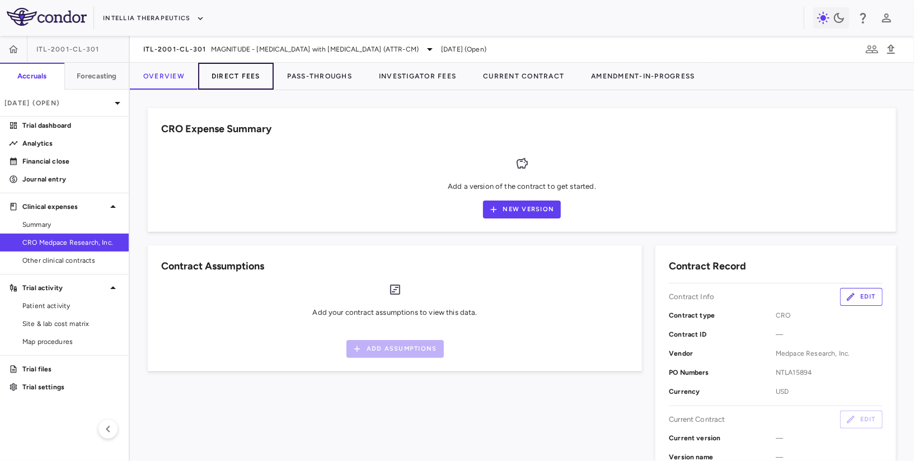
click at [251, 82] on button "Direct Fees" at bounding box center [236, 76] width 76 height 27
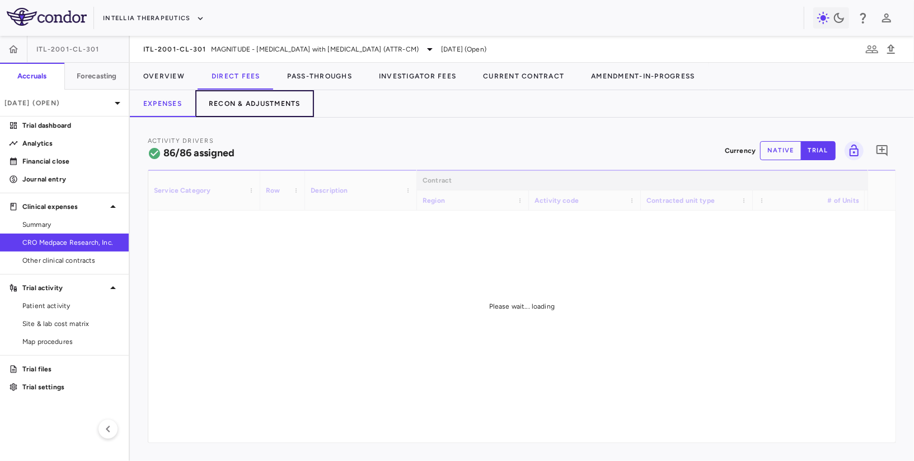
click at [257, 106] on button "Recon & Adjustments" at bounding box center [254, 103] width 119 height 27
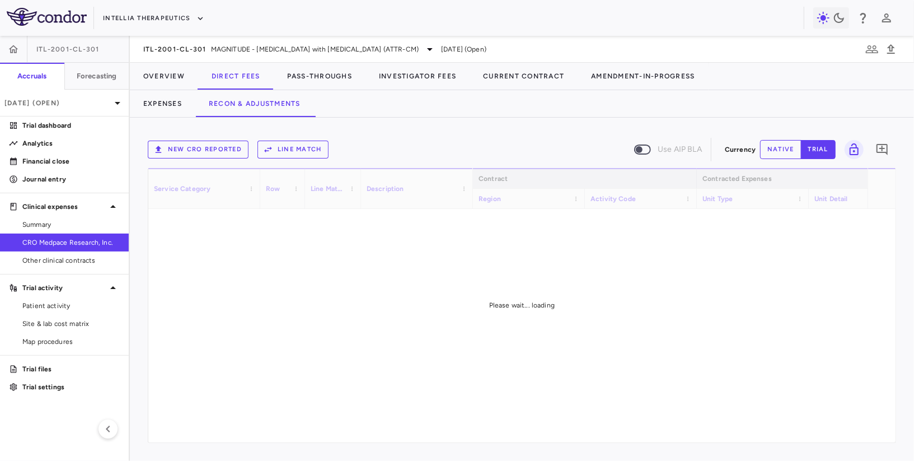
click at [220, 165] on div "New CRO reported Line Match Use AIP BLA Currency native trial 0 Service Categor…" at bounding box center [522, 288] width 748 height 307
click at [220, 156] on button "New CRO reported" at bounding box center [198, 149] width 101 height 18
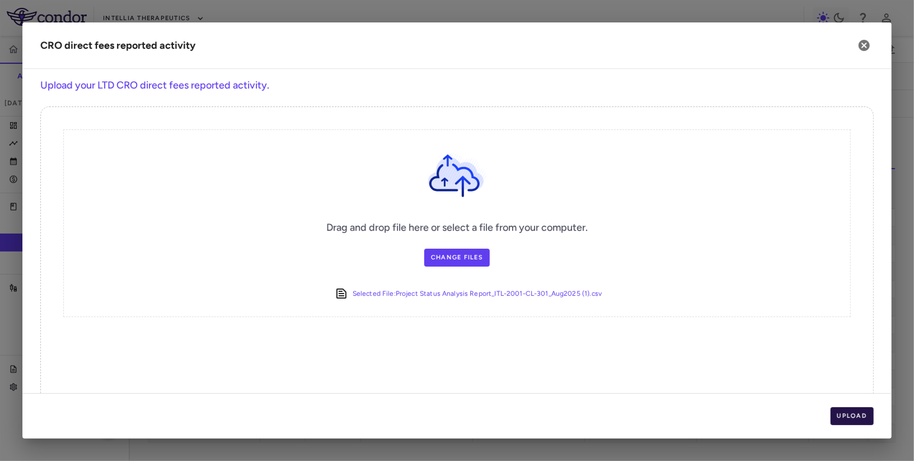
click at [713, 411] on button "Upload" at bounding box center [852, 416] width 44 height 18
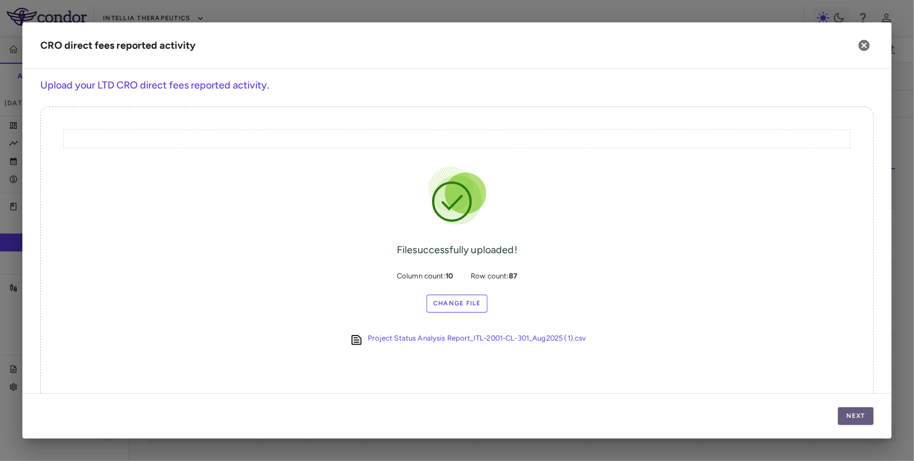
click at [713, 411] on button "Next" at bounding box center [856, 416] width 36 height 18
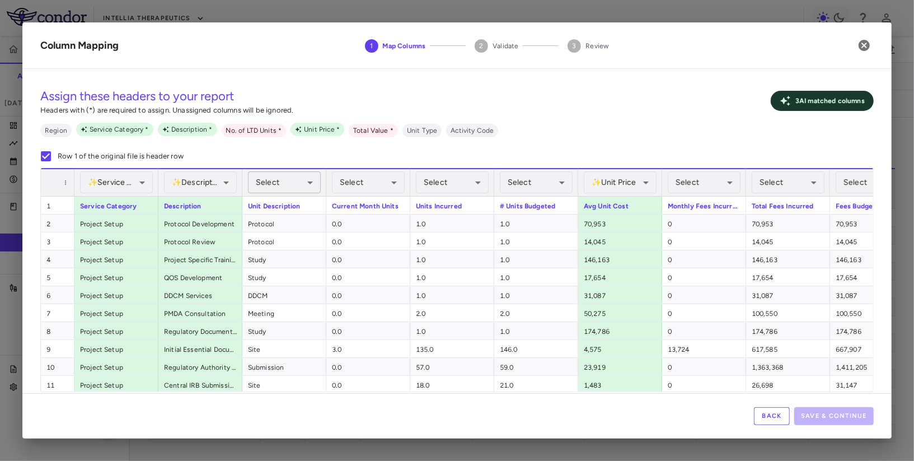
click at [283, 186] on body "Skip to sidebar Skip to main content Intellia Therapeutics ITL-2001-CL-301 Accr…" at bounding box center [457, 230] width 914 height 461
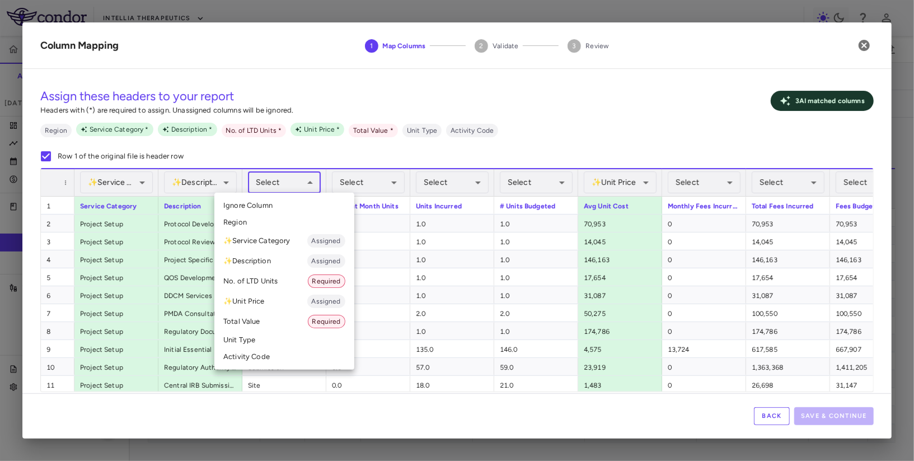
click at [274, 258] on li "✨ Description Assigned" at bounding box center [284, 261] width 140 height 20
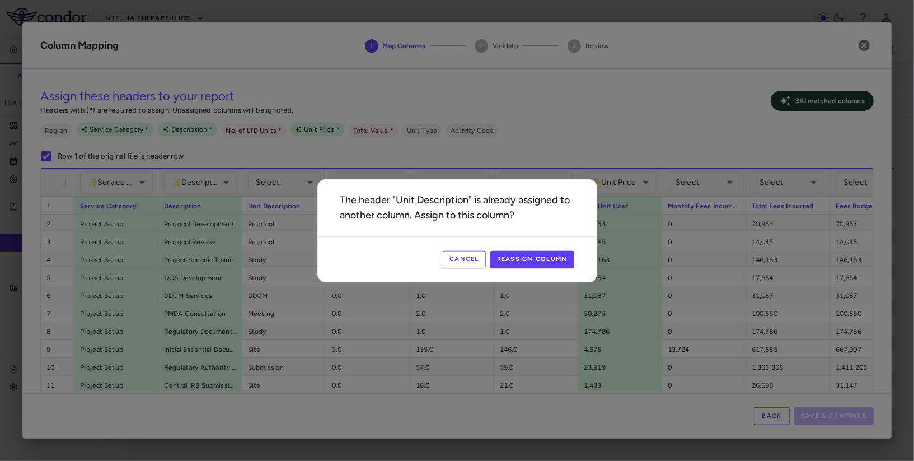
click at [476, 267] on button "Cancel" at bounding box center [464, 259] width 43 height 18
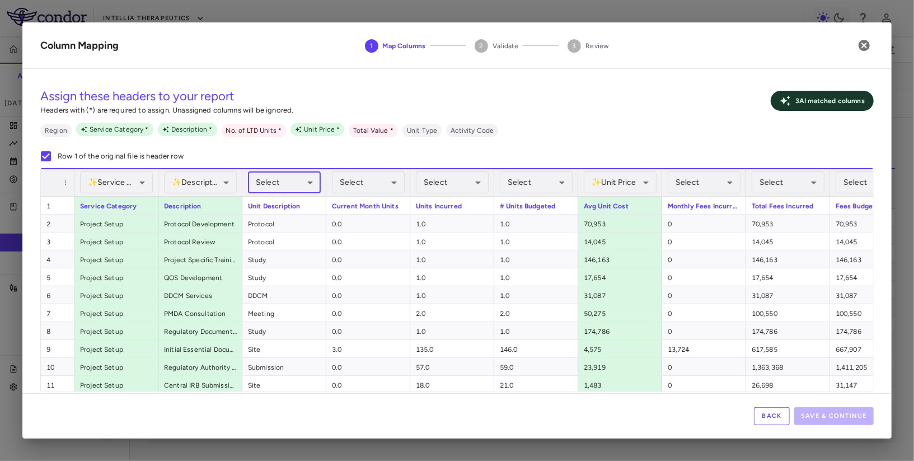
click at [270, 187] on body "Skip to sidebar Skip to main content Intellia Therapeutics ITL-2001-CL-301 Accr…" at bounding box center [457, 230] width 914 height 461
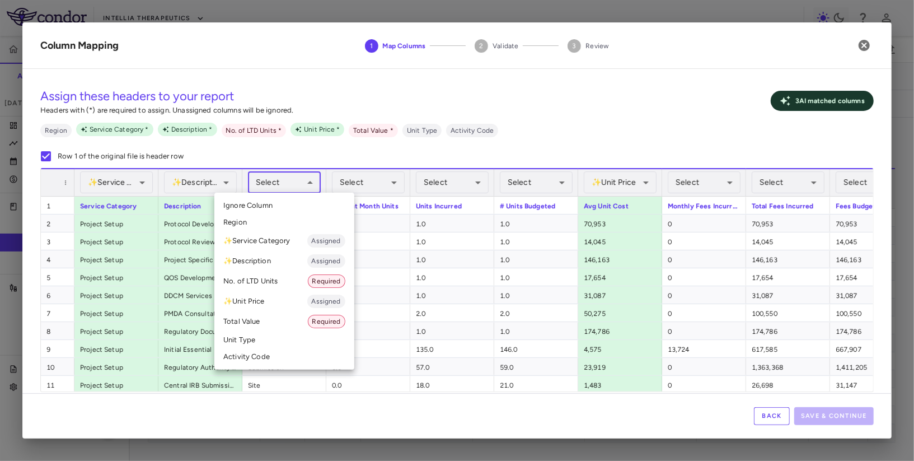
click at [288, 342] on li "Unit Type" at bounding box center [284, 339] width 140 height 17
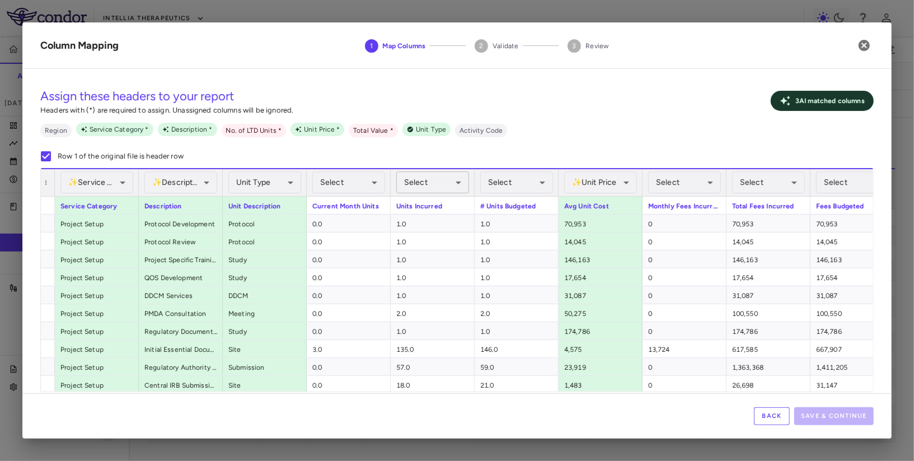
scroll to position [0, 21]
click at [429, 185] on body "Skip to sidebar Skip to main content Intellia Therapeutics ITL-2001-CL-301 Accr…" at bounding box center [457, 230] width 914 height 461
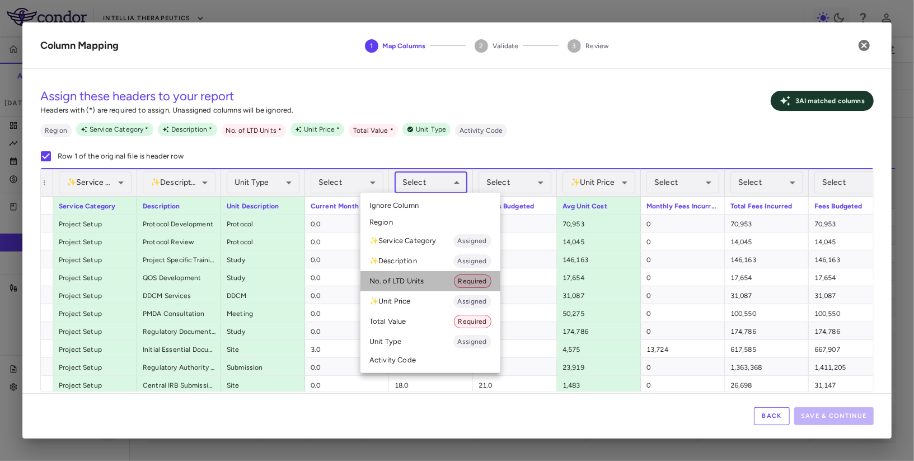
click at [404, 285] on li "No. of LTD Units Required" at bounding box center [430, 281] width 140 height 20
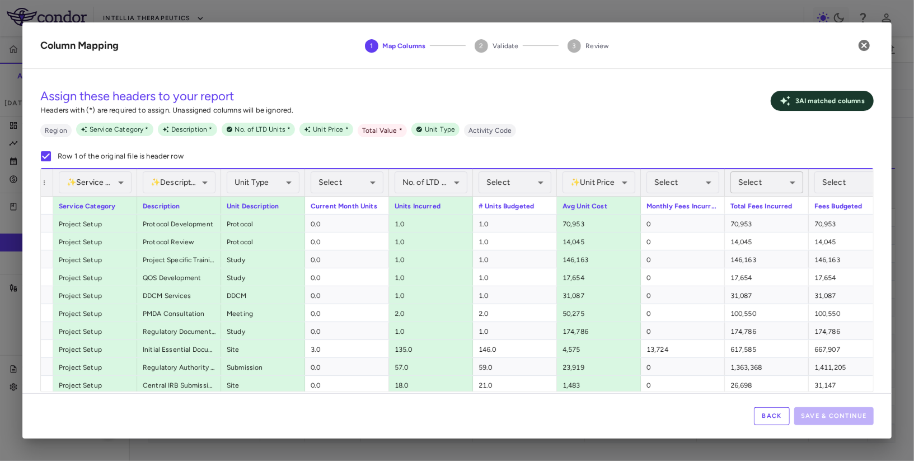
click at [713, 182] on body "Skip to sidebar Skip to main content Intellia Therapeutics ITL-2001-CL-301 Accr…" at bounding box center [457, 230] width 914 height 461
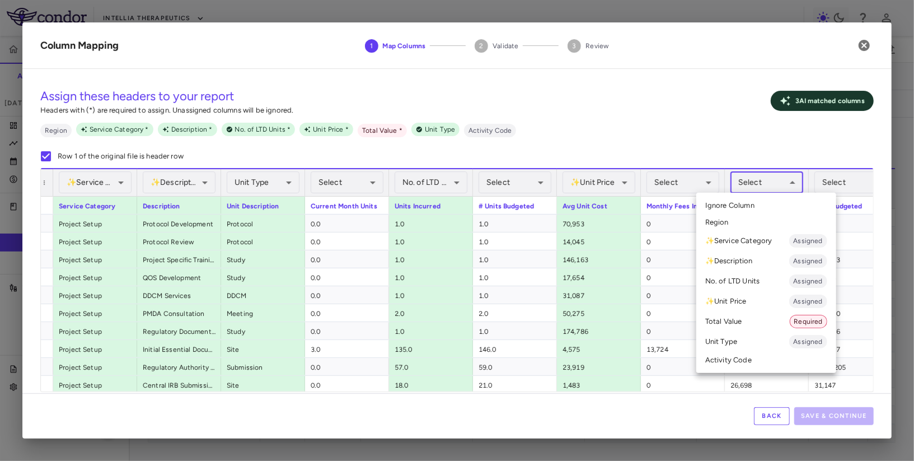
click at [713, 325] on li "Total Value Required" at bounding box center [766, 321] width 140 height 20
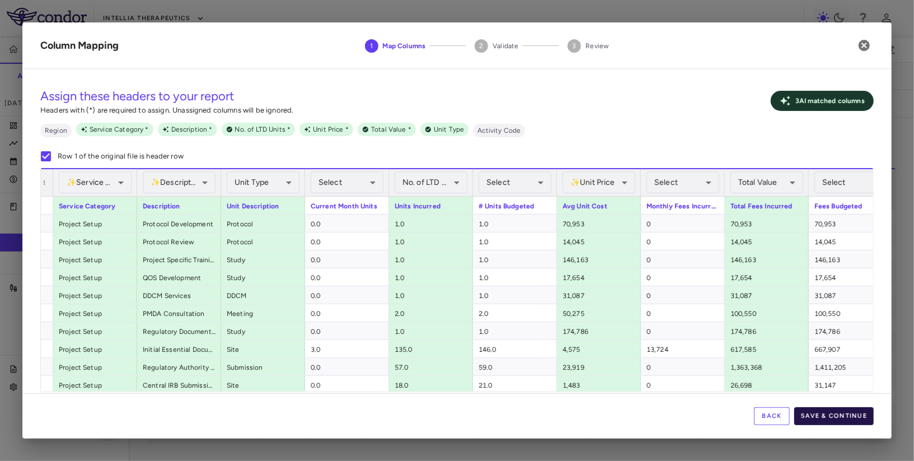
click at [713, 415] on button "Save & Continue" at bounding box center [833, 416] width 79 height 18
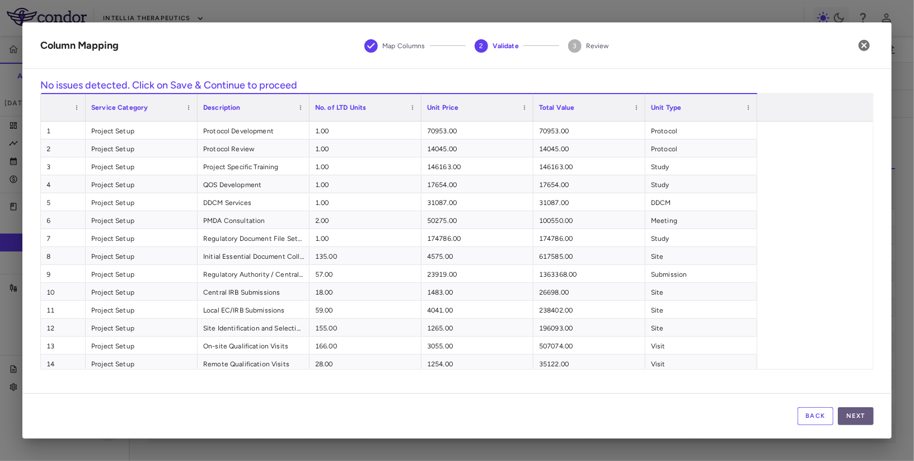
click at [713, 408] on button "Next" at bounding box center [856, 416] width 36 height 18
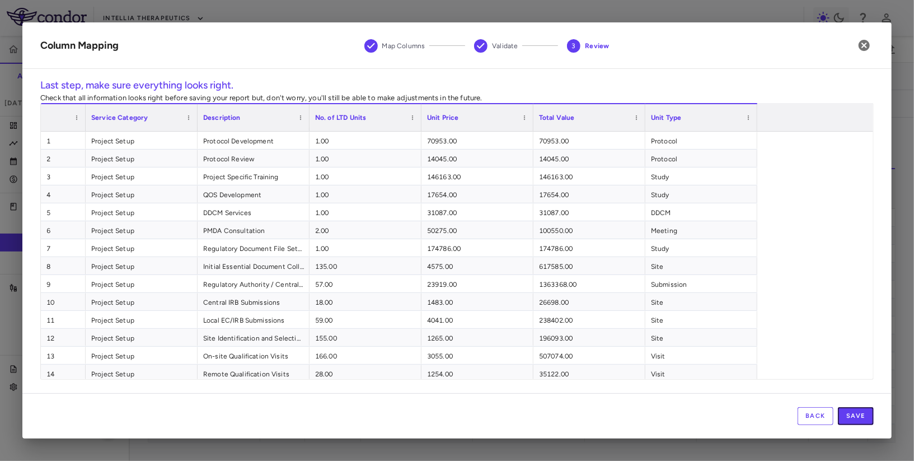
click at [713, 408] on button "Save" at bounding box center [856, 416] width 36 height 18
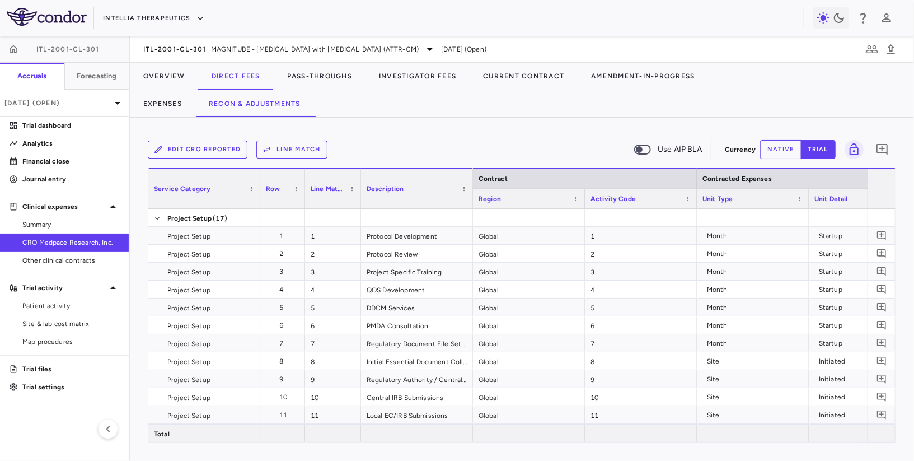
click at [294, 148] on button "Line Match" at bounding box center [291, 149] width 71 height 18
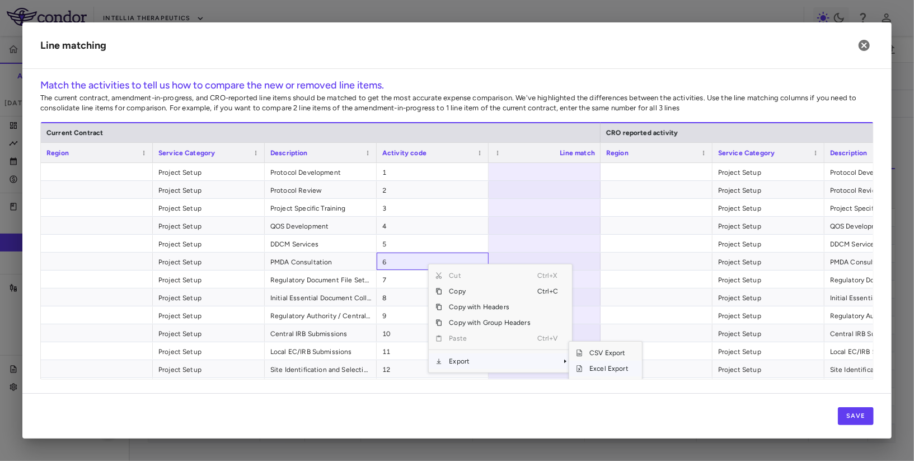
click at [612, 368] on span "Excel Export" at bounding box center [609, 368] width 53 height 16
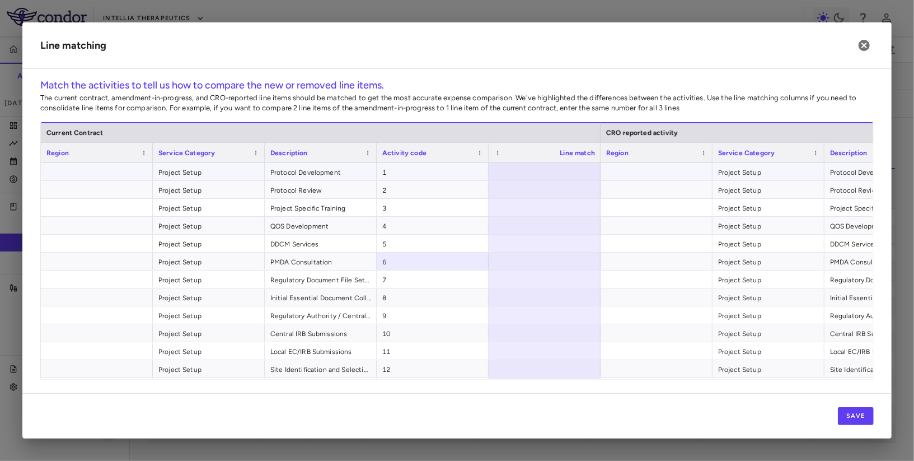
click at [530, 171] on div at bounding box center [545, 171] width 112 height 17
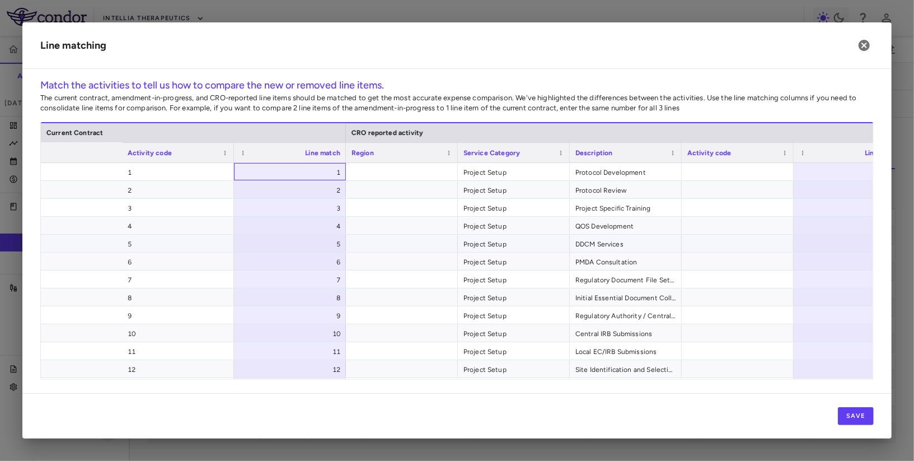
scroll to position [0, 543]
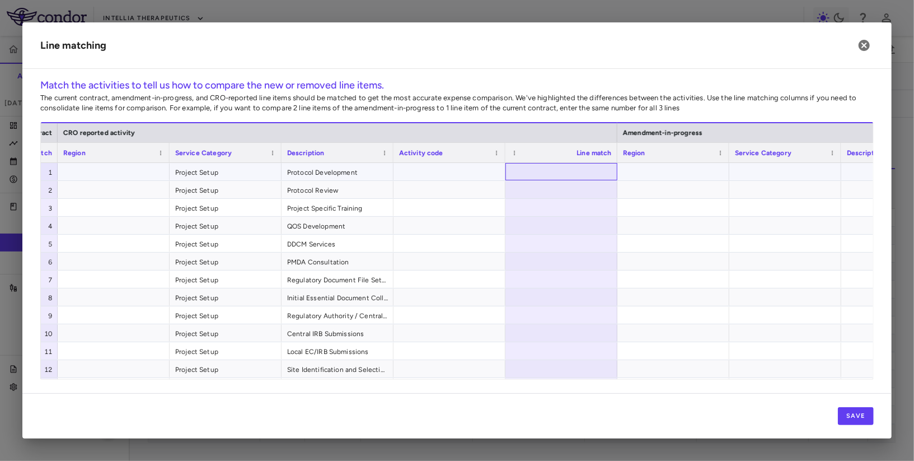
click at [563, 171] on div at bounding box center [561, 171] width 112 height 17
click at [713, 418] on button "Save" at bounding box center [856, 416] width 36 height 18
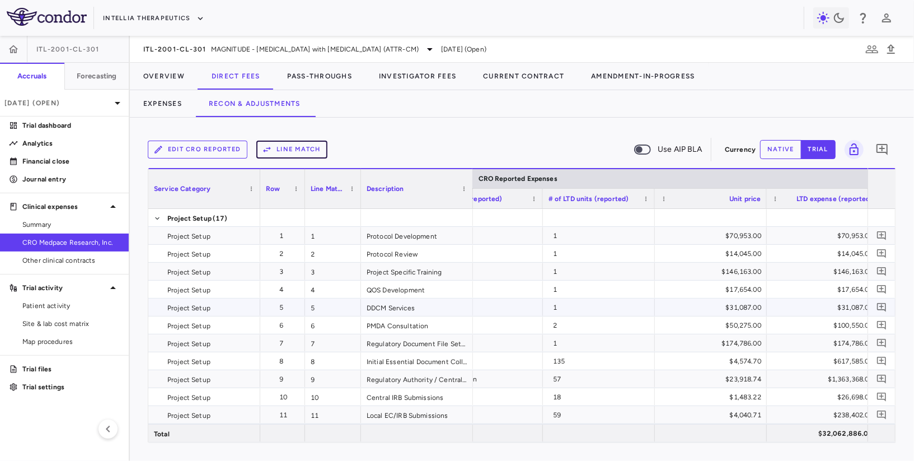
scroll to position [0, 1178]
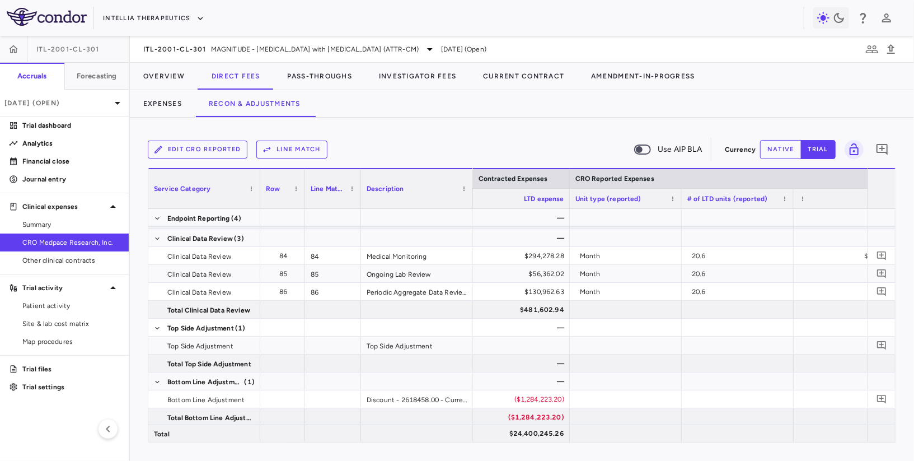
click at [713, 154] on button "native" at bounding box center [780, 149] width 41 height 19
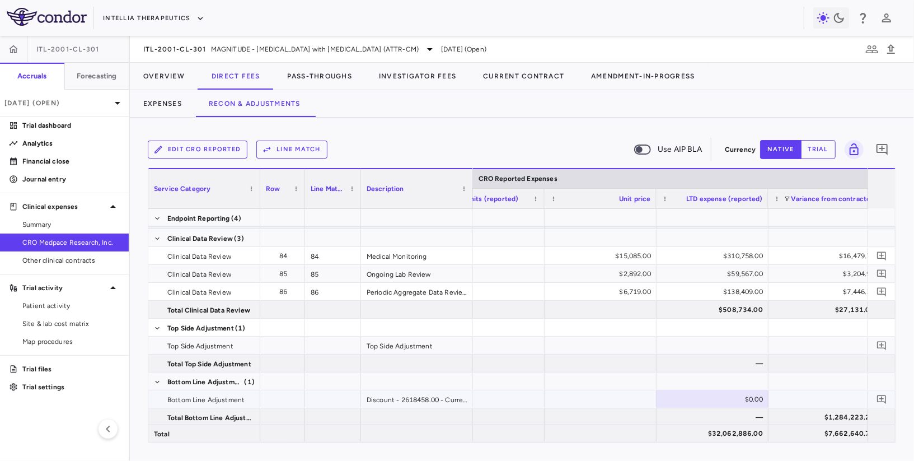
click at [713, 393] on div "$0.00" at bounding box center [714, 399] width 96 height 18
click at [708, 395] on div "$1,603,144.00" at bounding box center [714, 399] width 96 height 18
click at [708, 395] on input "*******" at bounding box center [721, 400] width 94 height 18
type input "********"
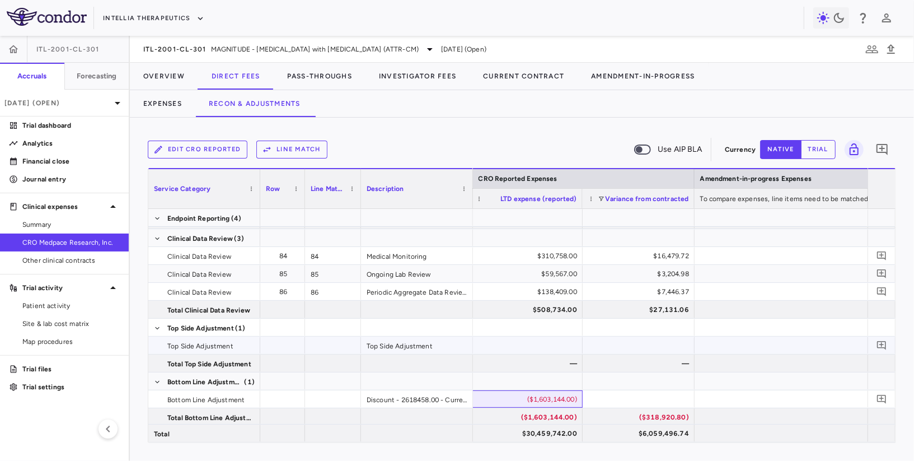
scroll to position [0, 1420]
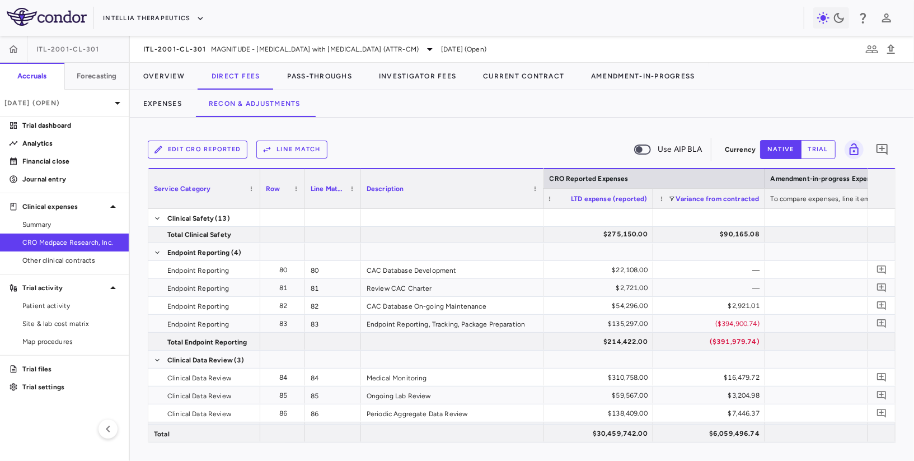
drag, startPoint x: 470, startPoint y: 200, endPoint x: 541, endPoint y: 211, distance: 71.9
click at [541, 211] on div "Service Category Row Line Match" at bounding box center [521, 305] width 747 height 274
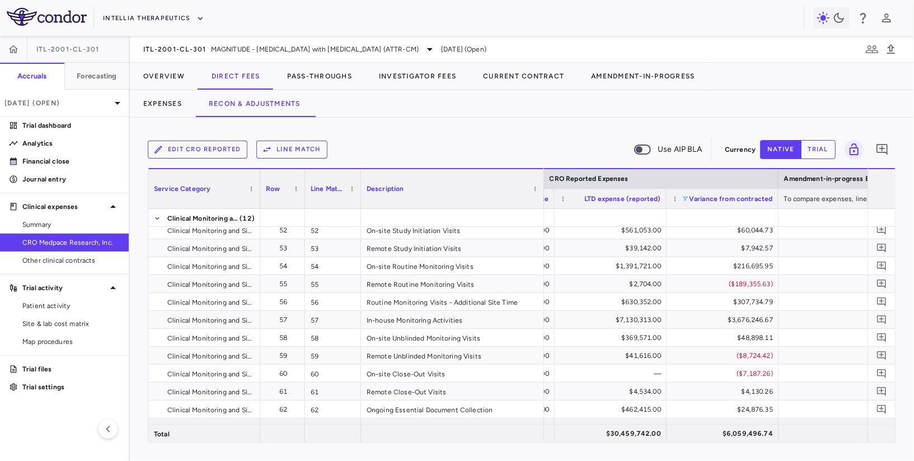
click at [685, 199] on span at bounding box center [685, 198] width 7 height 7
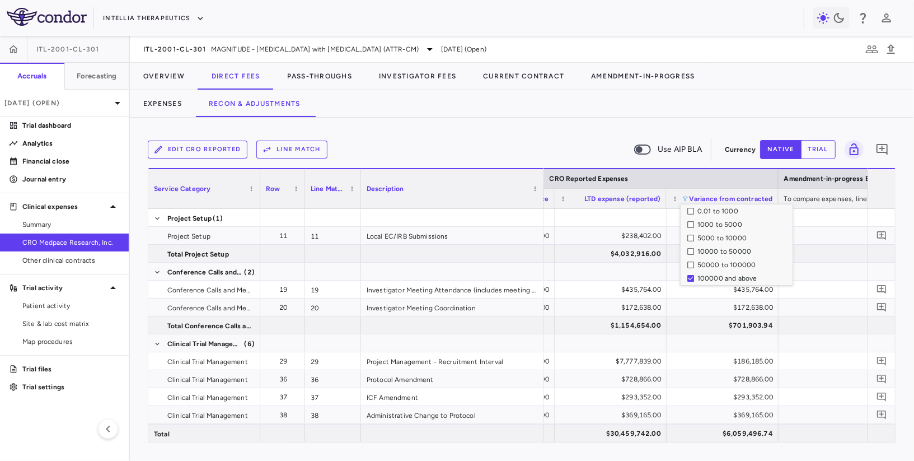
click at [543, 144] on div "Edit CRO reported Line Match Use AIP BLA" at bounding box center [434, 150] width 572 height 24
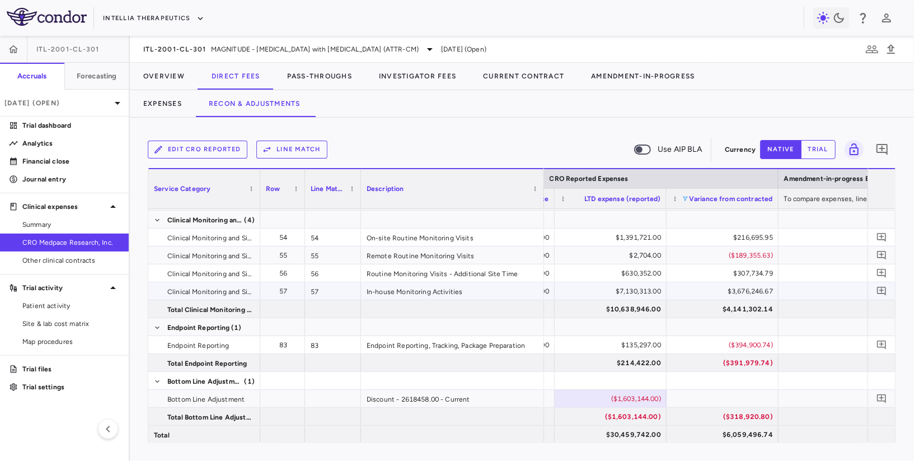
click at [713, 292] on div "$3,676,246.67" at bounding box center [725, 291] width 96 height 18
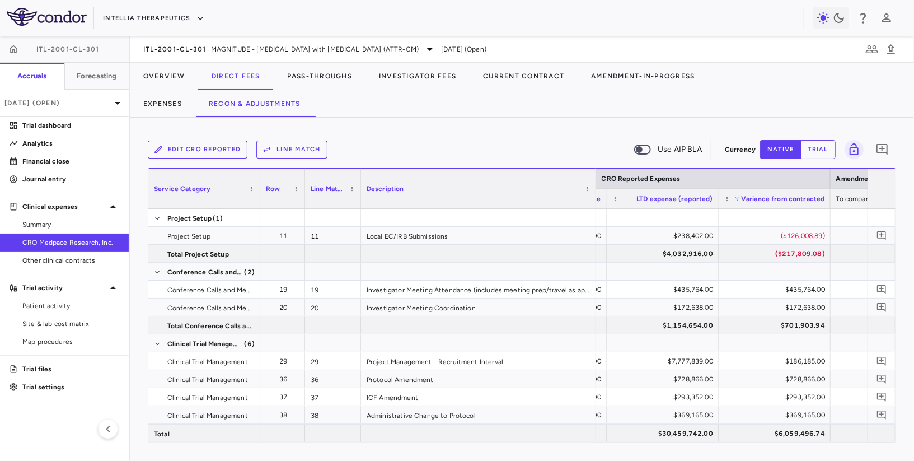
drag, startPoint x: 541, startPoint y: 196, endPoint x: 593, endPoint y: 198, distance: 52.1
click at [593, 198] on div at bounding box center [595, 188] width 4 height 39
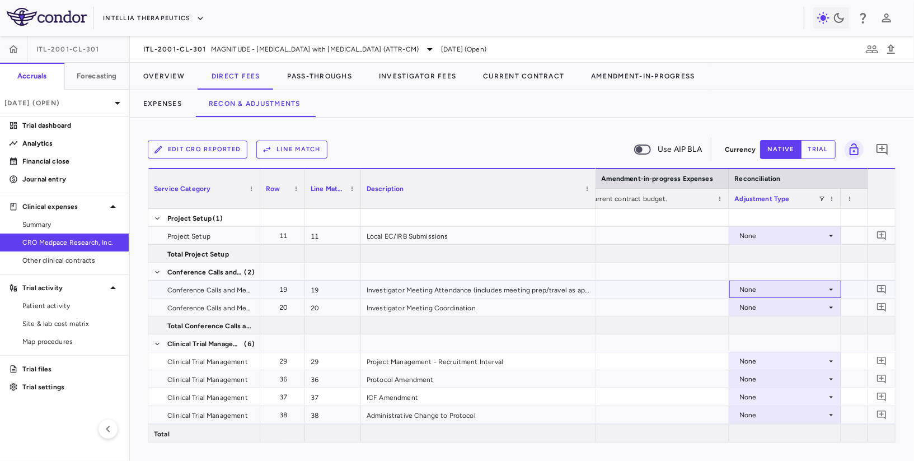
click at [713, 281] on div "None" at bounding box center [782, 289] width 87 height 18
click at [713, 325] on div "CRO Reported" at bounding box center [778, 328] width 53 height 10
click at [713, 307] on div "None" at bounding box center [782, 307] width 87 height 18
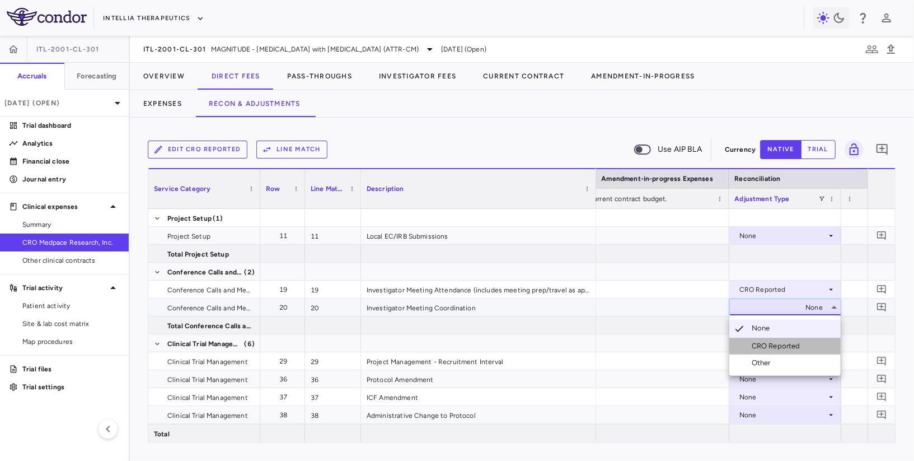
click at [713, 341] on div "CRO Reported" at bounding box center [778, 346] width 53 height 10
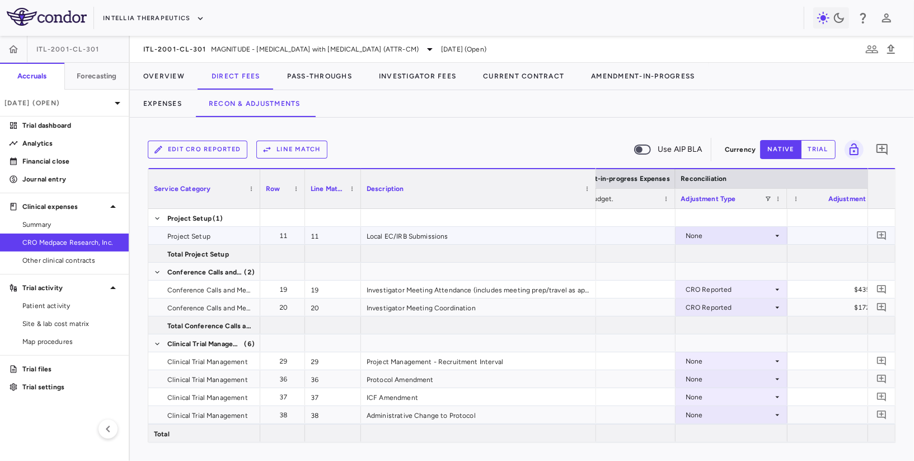
click at [713, 234] on div "None" at bounding box center [728, 236] width 87 height 18
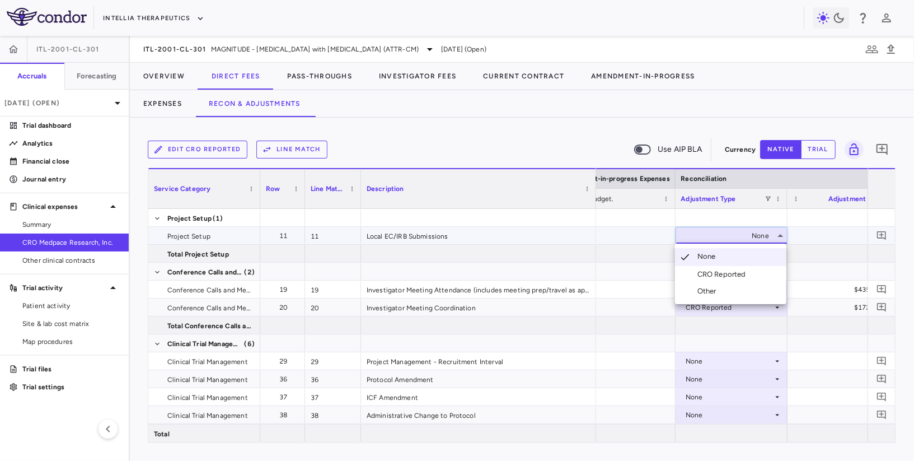
click at [713, 280] on li "CRO Reported" at bounding box center [730, 274] width 111 height 17
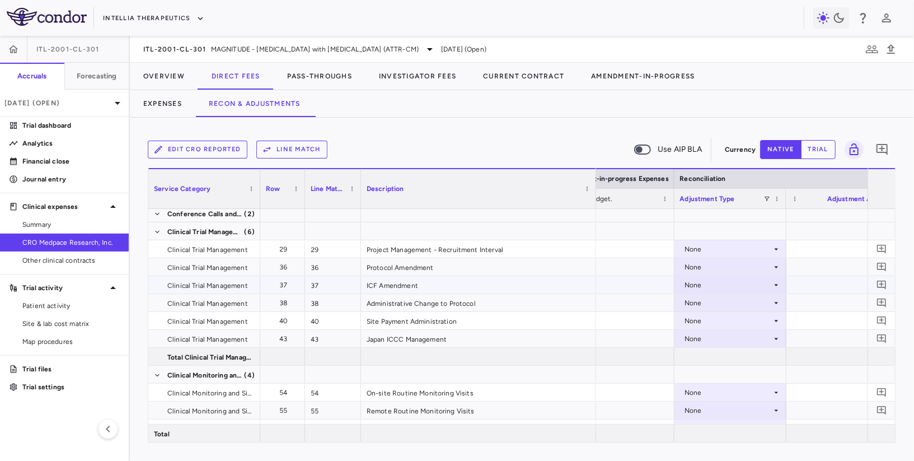
scroll to position [0, 1910]
click at [713, 269] on div "None" at bounding box center [725, 267] width 87 height 18
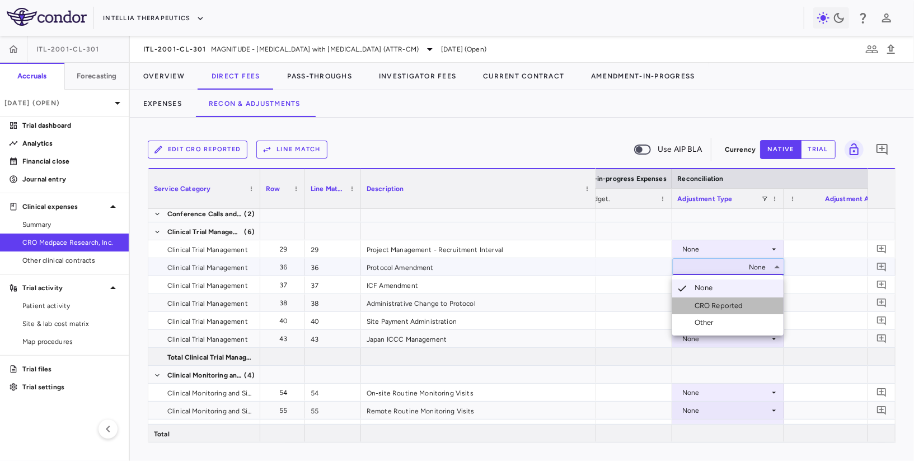
click at [712, 301] on div "CRO Reported" at bounding box center [720, 305] width 53 height 10
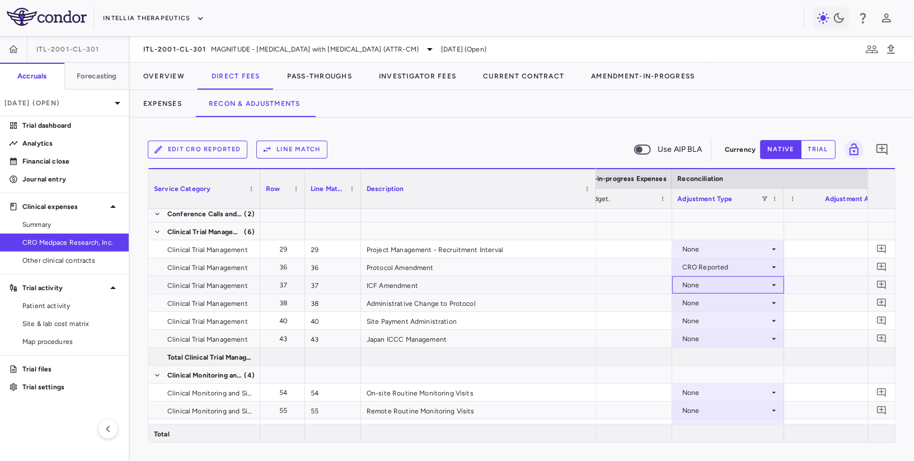
click at [707, 285] on div "None" at bounding box center [725, 285] width 87 height 18
click at [707, 282] on div "None" at bounding box center [725, 285] width 87 height 18
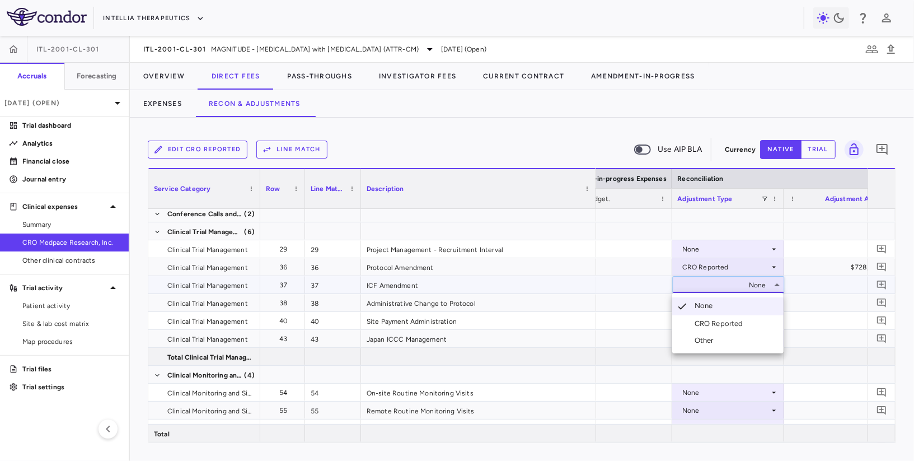
click at [706, 322] on div "CRO Reported" at bounding box center [720, 323] width 53 height 10
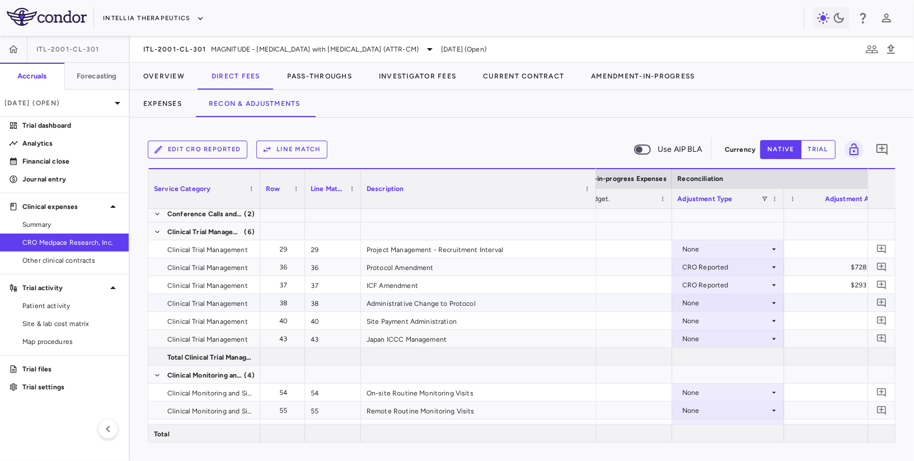
click at [706, 303] on div "None" at bounding box center [725, 303] width 87 height 18
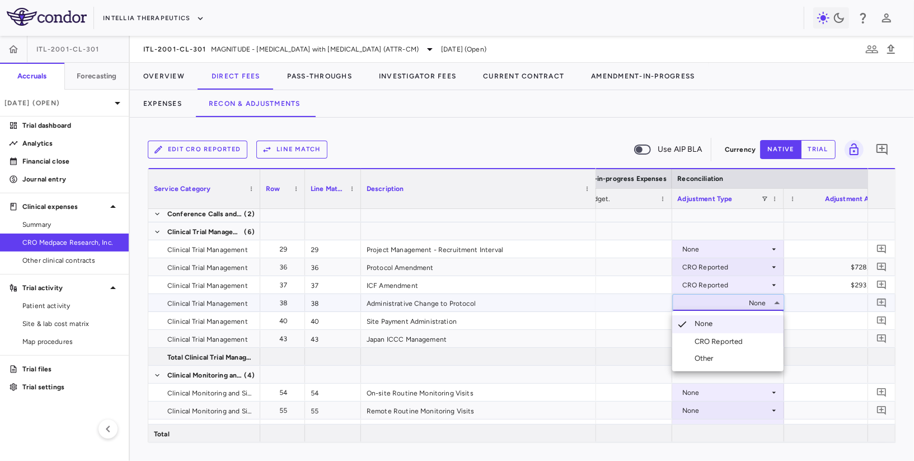
click at [708, 336] on li "CRO Reported" at bounding box center [727, 341] width 111 height 17
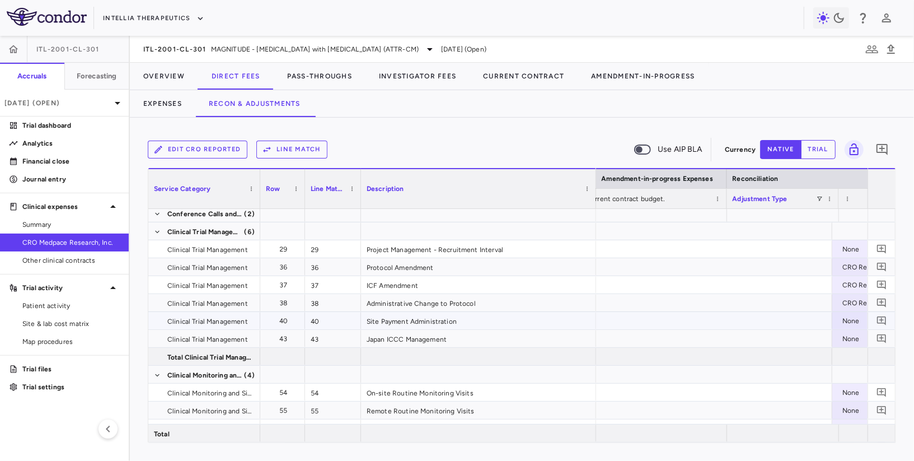
scroll to position [0, 1750]
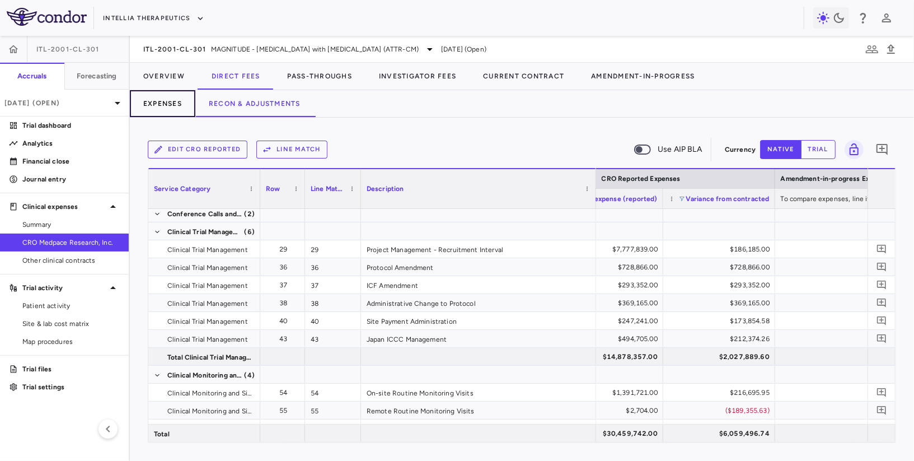
click at [167, 100] on button "Expenses" at bounding box center [162, 103] width 65 height 27
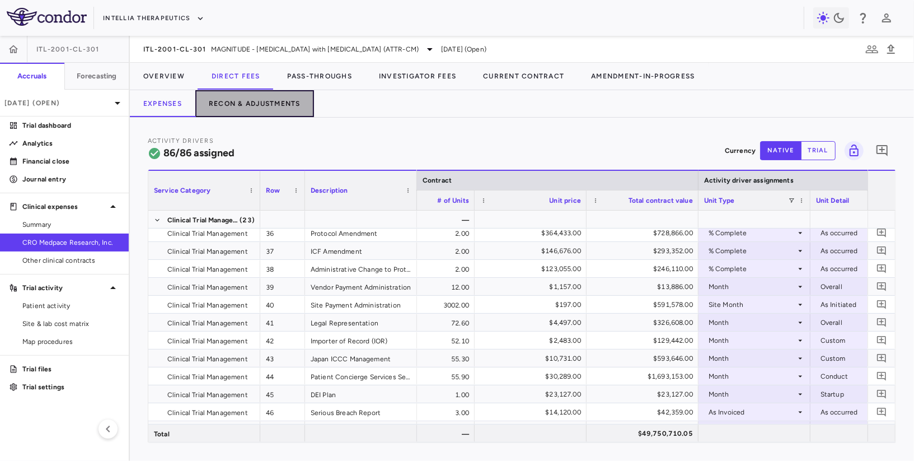
click at [261, 101] on button "Recon & Adjustments" at bounding box center [254, 103] width 119 height 27
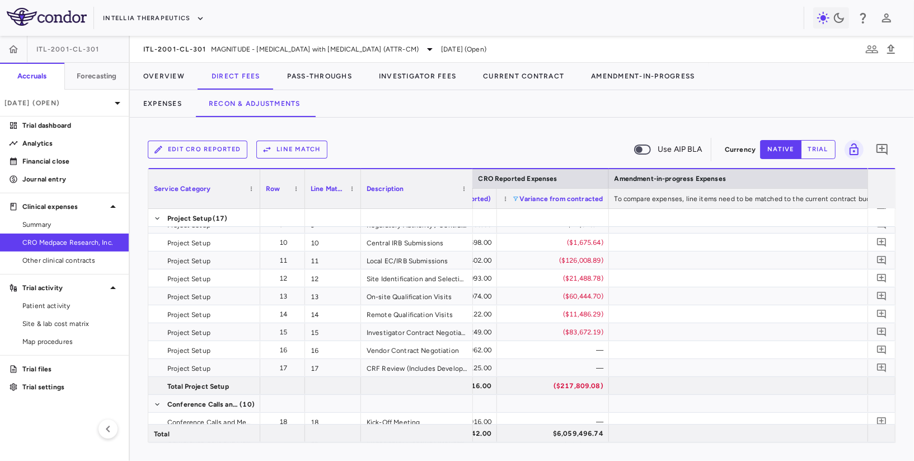
click at [515, 196] on span at bounding box center [516, 198] width 7 height 7
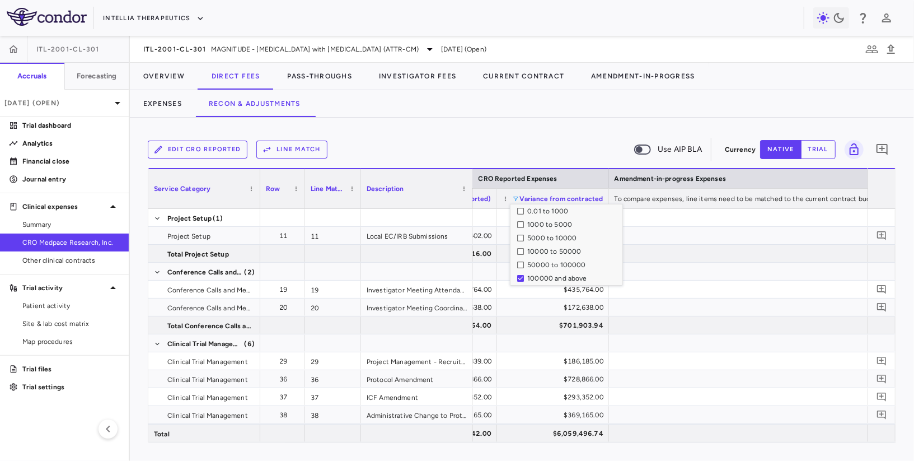
click at [516, 120] on div "Edit CRO reported Line Match Use AIP BLA Currency native trial 0 Press ENTER to…" at bounding box center [522, 289] width 784 height 343
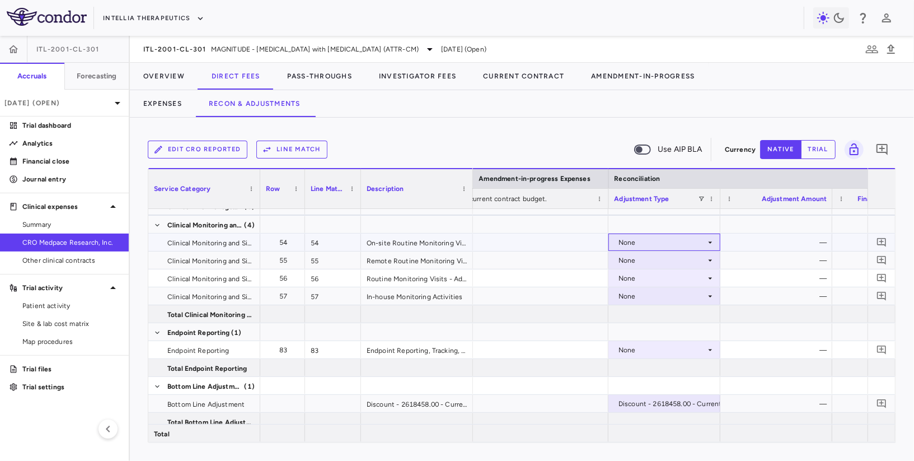
click at [654, 236] on div "None" at bounding box center [661, 242] width 87 height 18
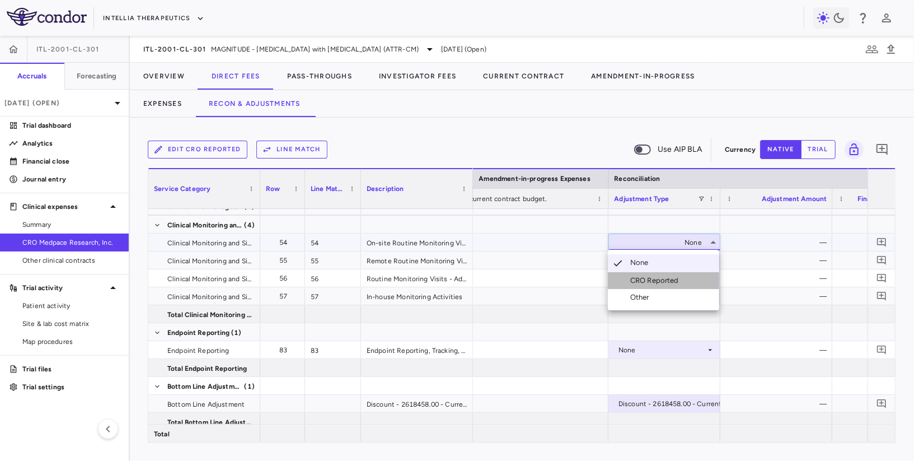
click at [652, 280] on div "CRO Reported" at bounding box center [656, 280] width 53 height 10
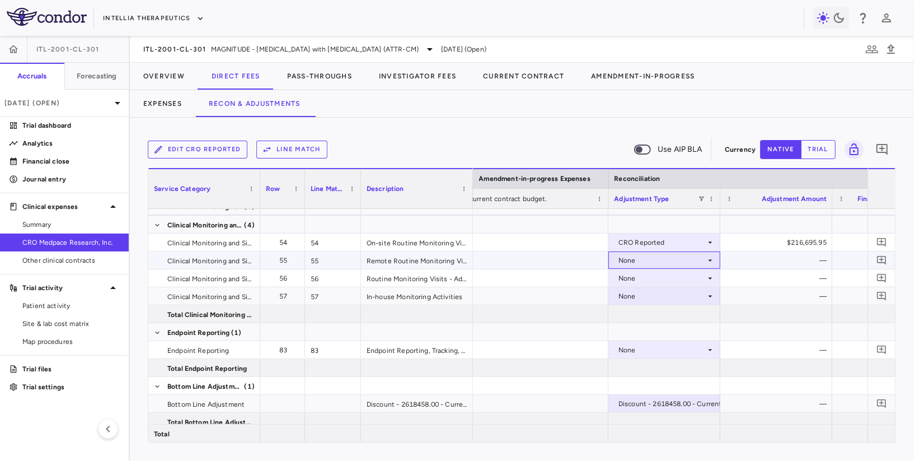
click at [648, 261] on div "None" at bounding box center [661, 260] width 87 height 18
click at [650, 299] on div "CRO Reported" at bounding box center [656, 298] width 53 height 10
click at [649, 280] on div "None" at bounding box center [661, 278] width 87 height 18
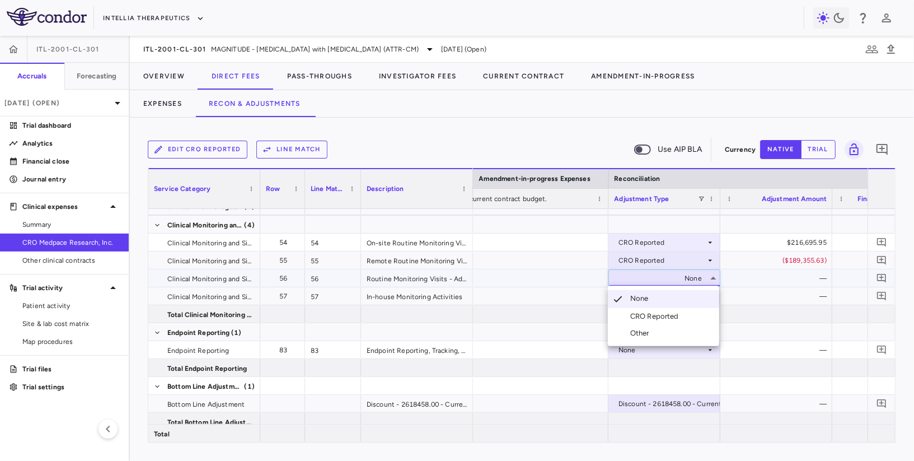
click at [649, 315] on div "CRO Reported" at bounding box center [656, 316] width 53 height 10
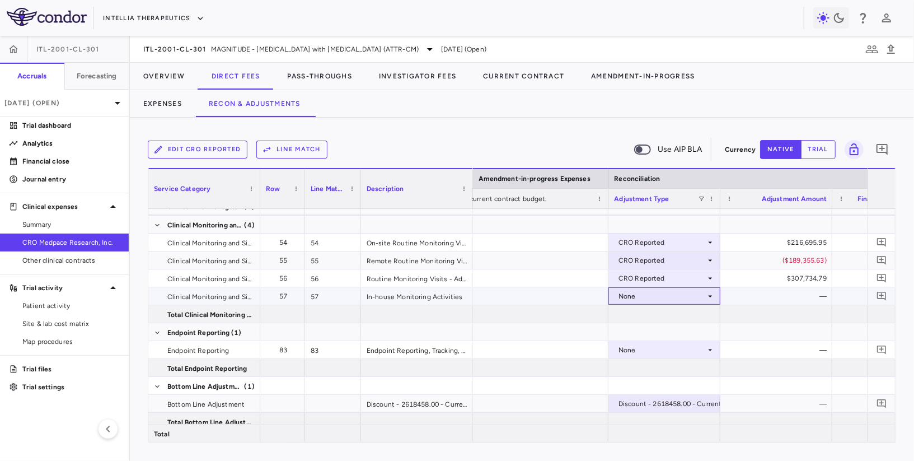
click at [649, 296] on div "None" at bounding box center [661, 296] width 87 height 18
click at [653, 332] on div "CRO Reported" at bounding box center [656, 334] width 53 height 10
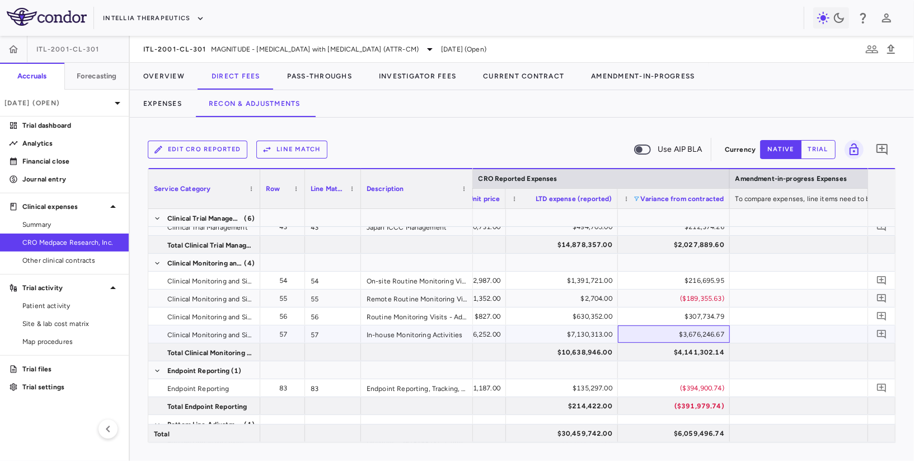
click at [699, 331] on div "$3,676,246.67" at bounding box center [676, 334] width 96 height 18
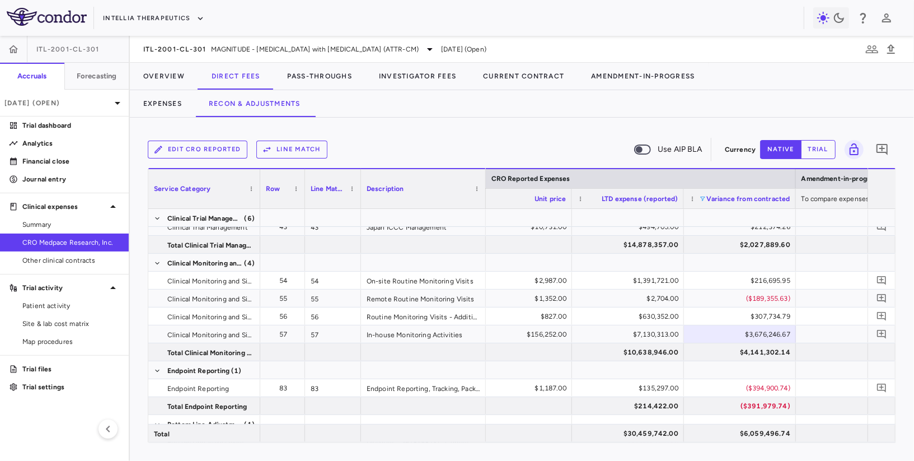
drag, startPoint x: 470, startPoint y: 200, endPoint x: 483, endPoint y: 217, distance: 21.2
click at [483, 217] on div "Service Category Row Line Match" at bounding box center [521, 305] width 747 height 274
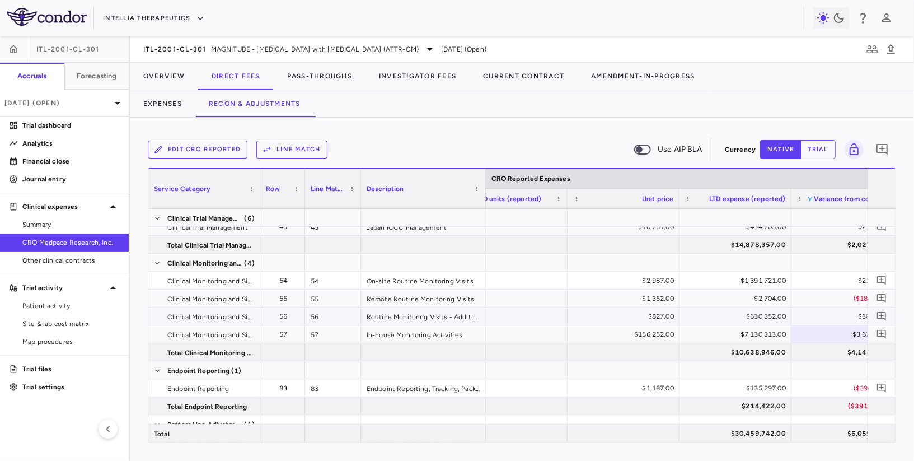
scroll to position [0, 1117]
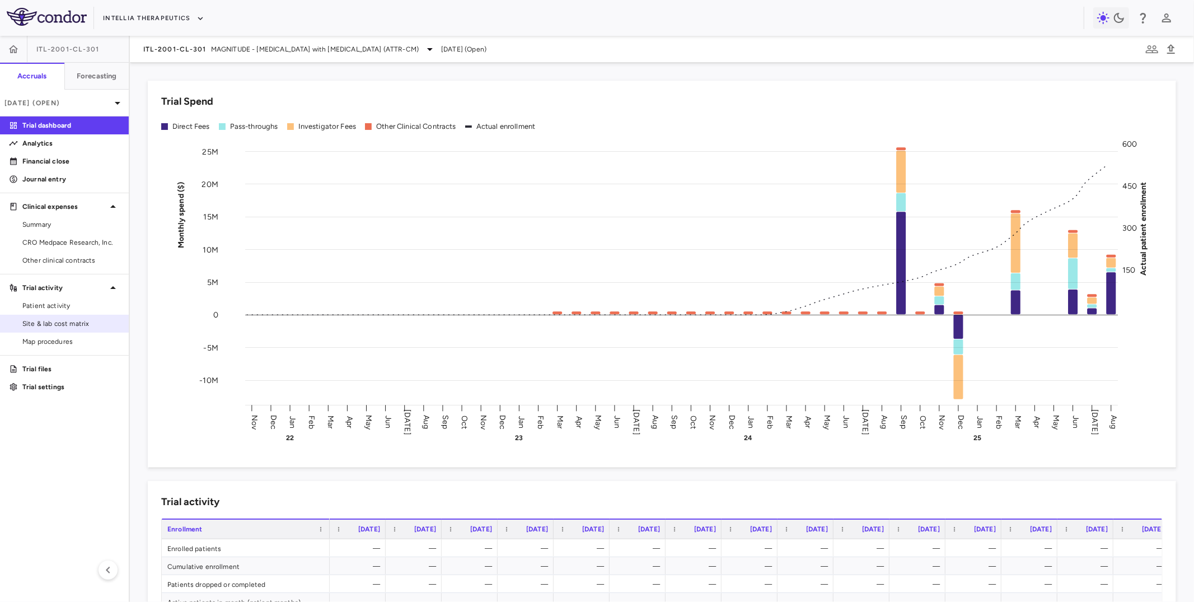
click at [87, 321] on span "Site & lab cost matrix" at bounding box center [70, 323] width 97 height 10
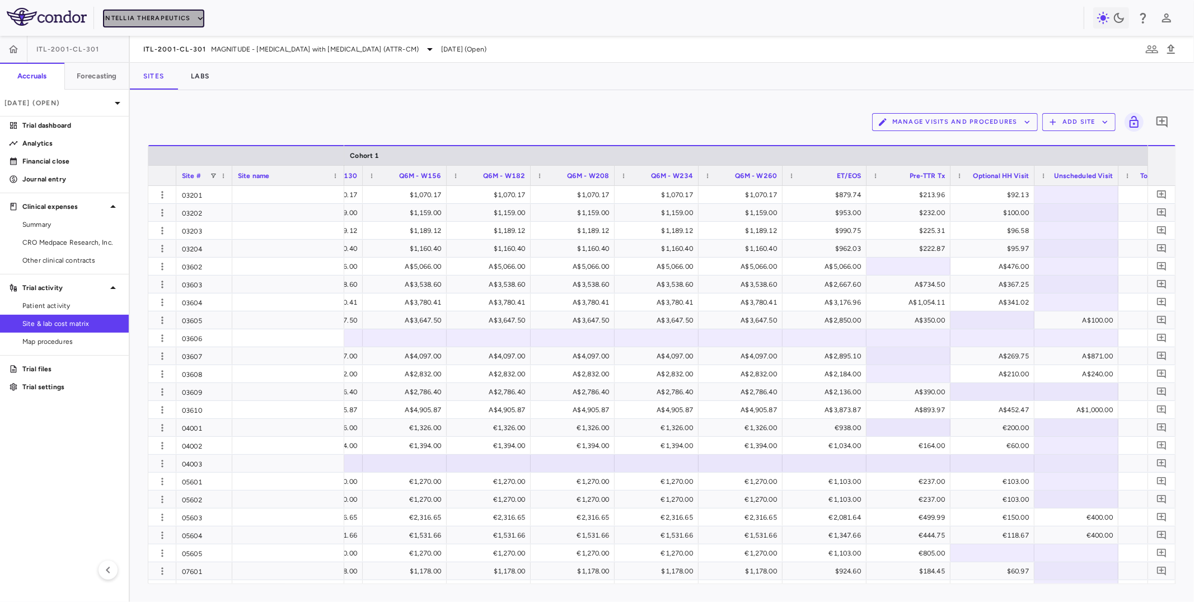
click at [140, 20] on button "Intellia Therapeutics" at bounding box center [153, 19] width 101 height 18
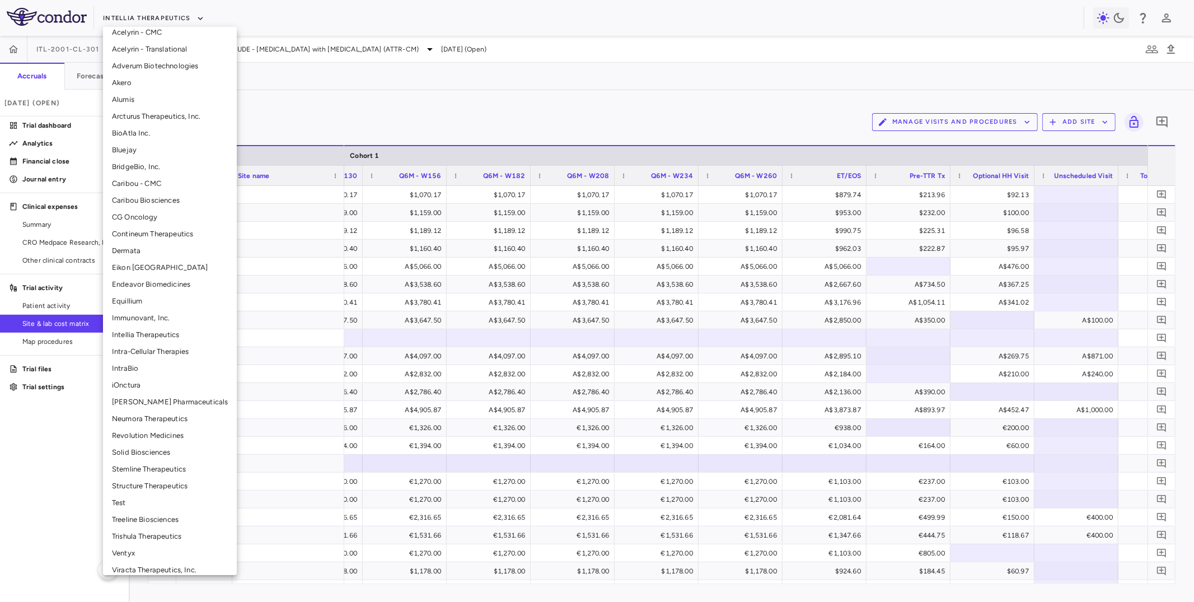
click at [141, 422] on li "Neumora Therapeutics" at bounding box center [170, 418] width 134 height 17
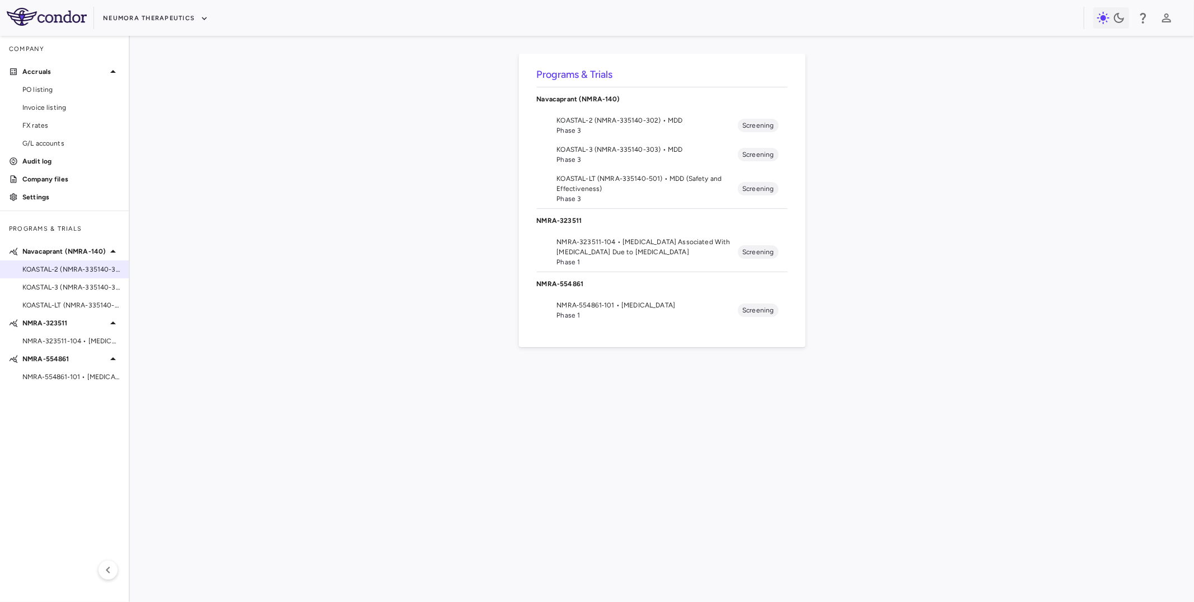
click at [65, 261] on div "KOASTAL-2 (NMRA-335140-302) • MDD" at bounding box center [64, 269] width 129 height 17
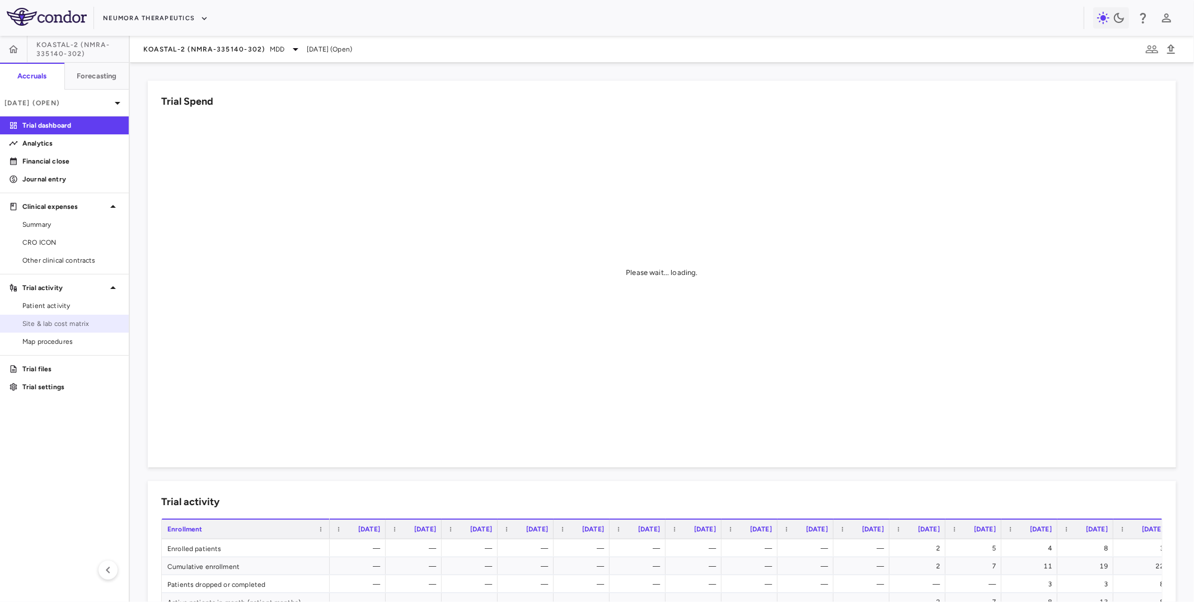
click at [48, 318] on span "Site & lab cost matrix" at bounding box center [70, 323] width 97 height 10
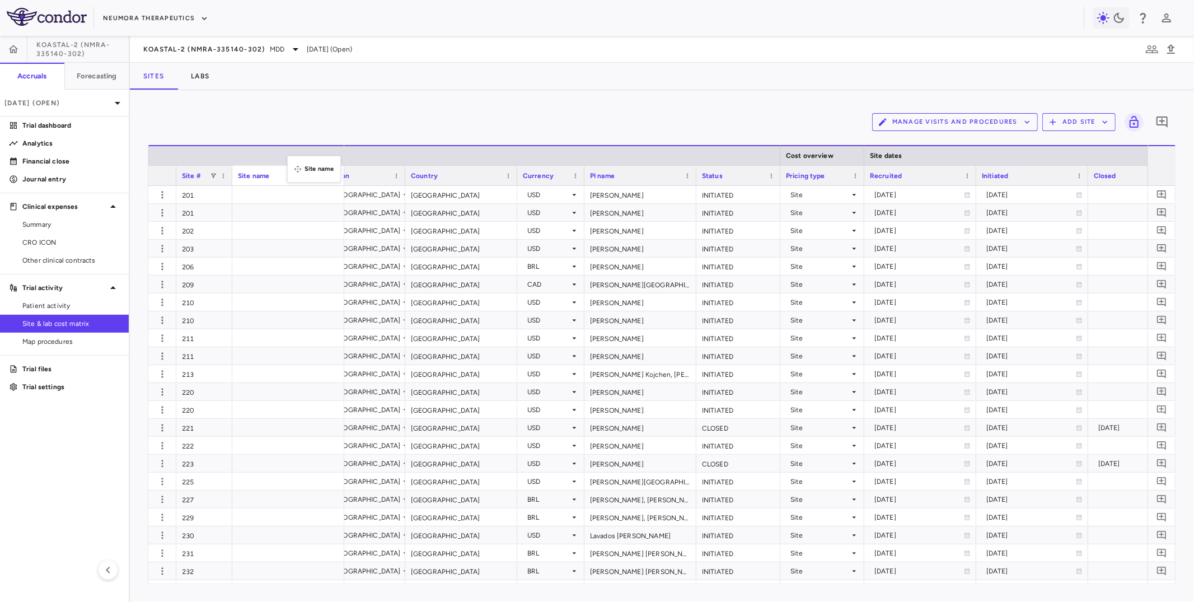
drag, startPoint x: 294, startPoint y: 172, endPoint x: 287, endPoint y: 132, distance: 41.0
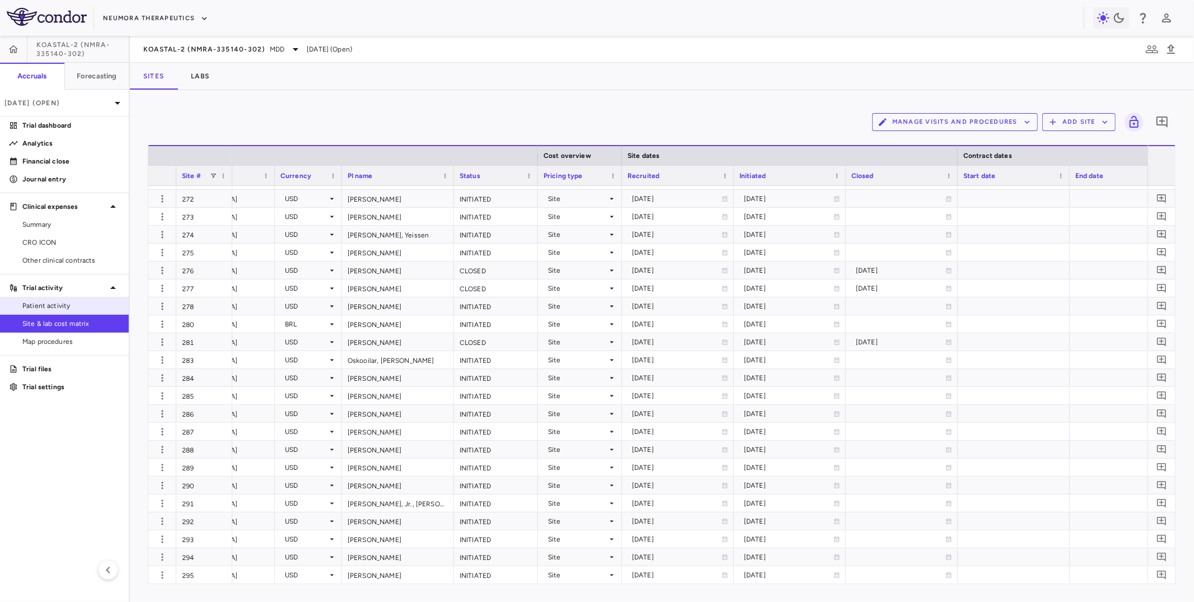
click at [86, 305] on span "Patient activity" at bounding box center [70, 305] width 97 height 10
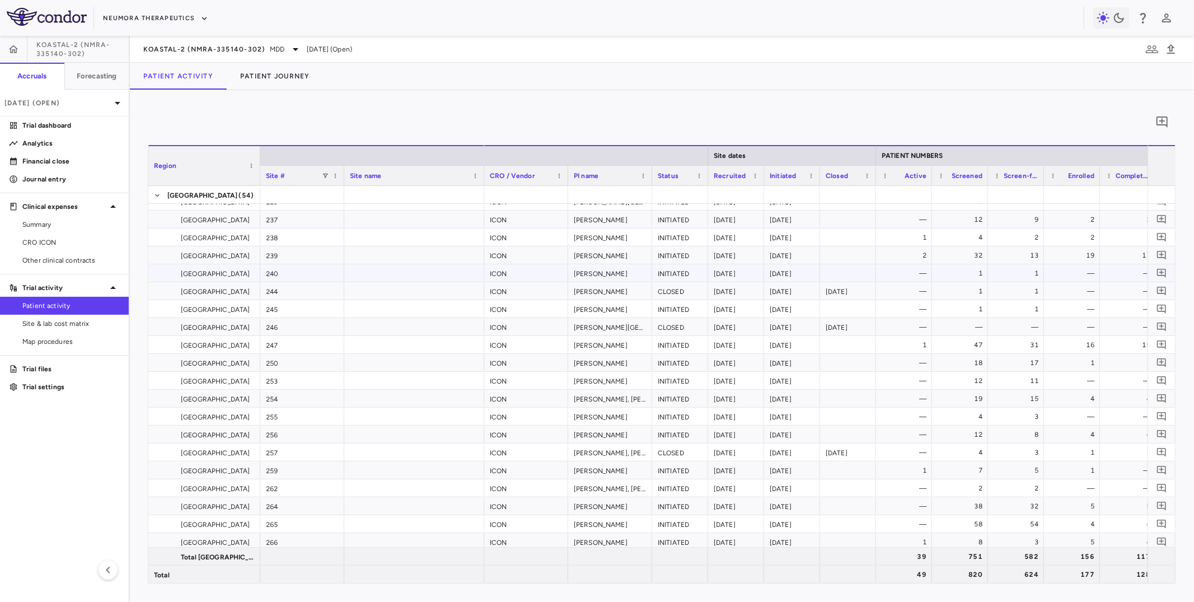
scroll to position [197, 0]
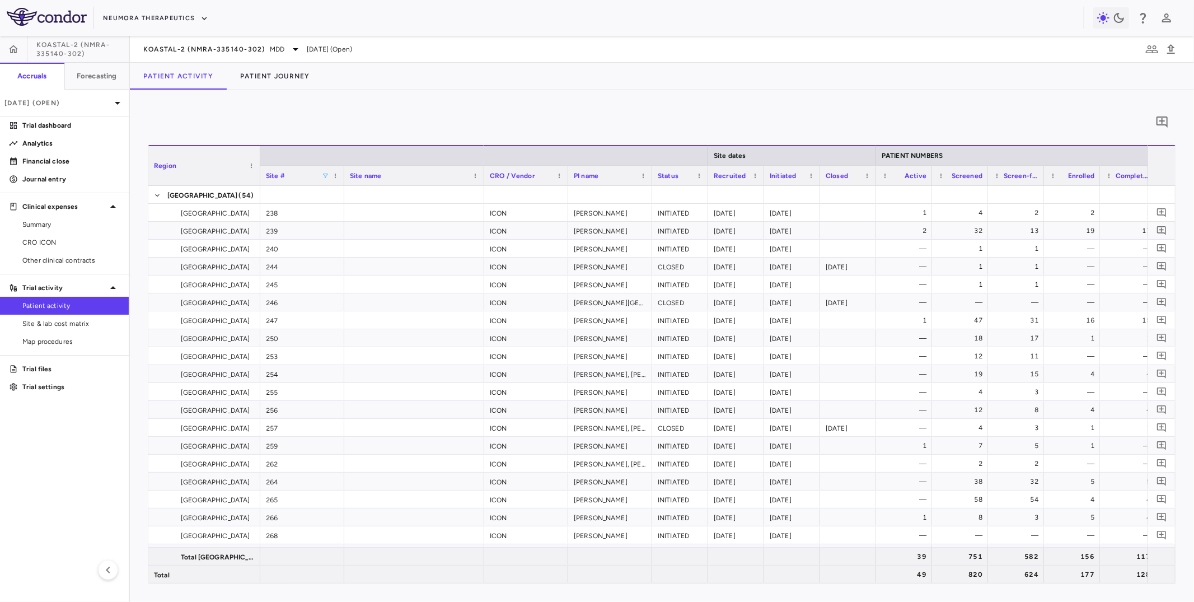
click at [325, 172] on span at bounding box center [325, 175] width 7 height 7
type input "***"
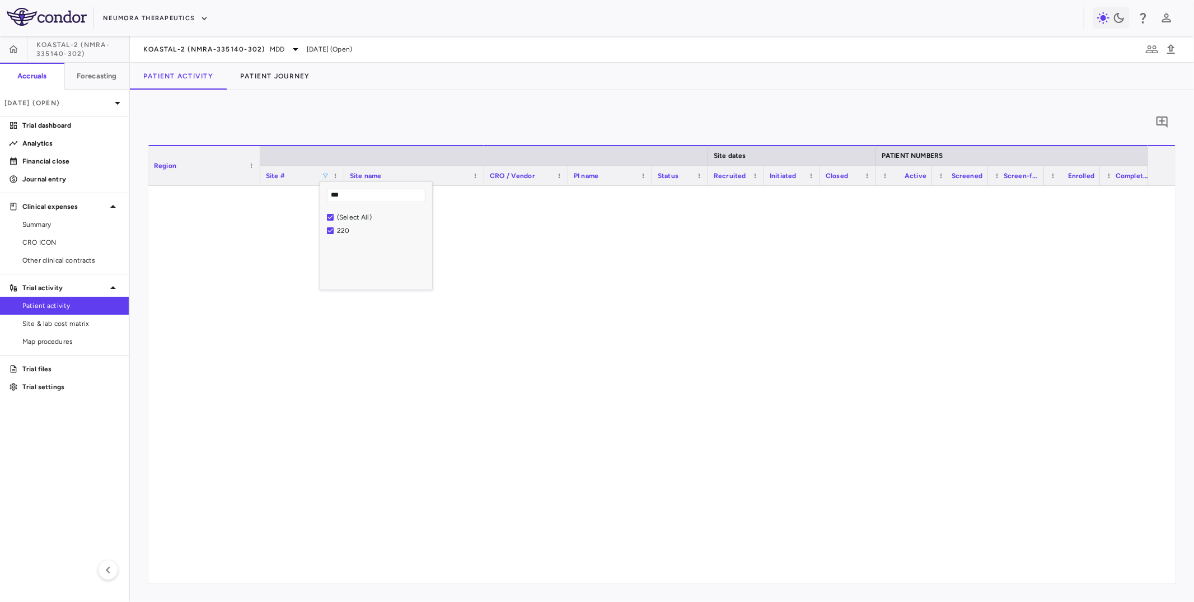
scroll to position [0, 0]
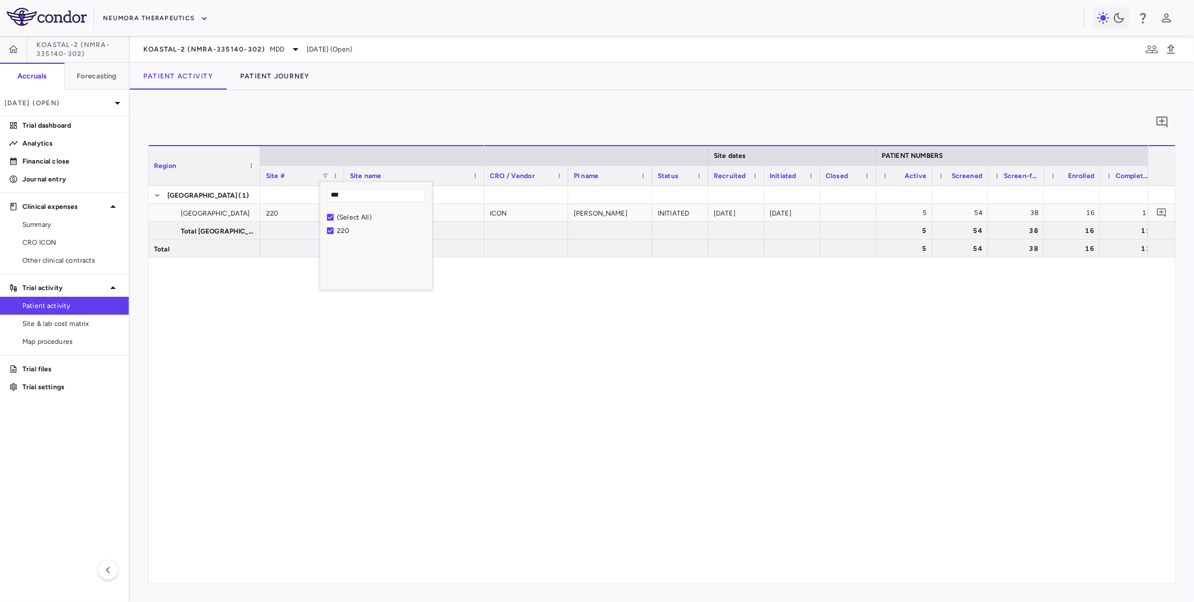
click at [781, 365] on div "ICON [PERSON_NAME] INITIATED [DATE] [DATE] 5 54 38 16 11 38 5 5 54 38 16 11 38 …" at bounding box center [815, 384] width 663 height 397
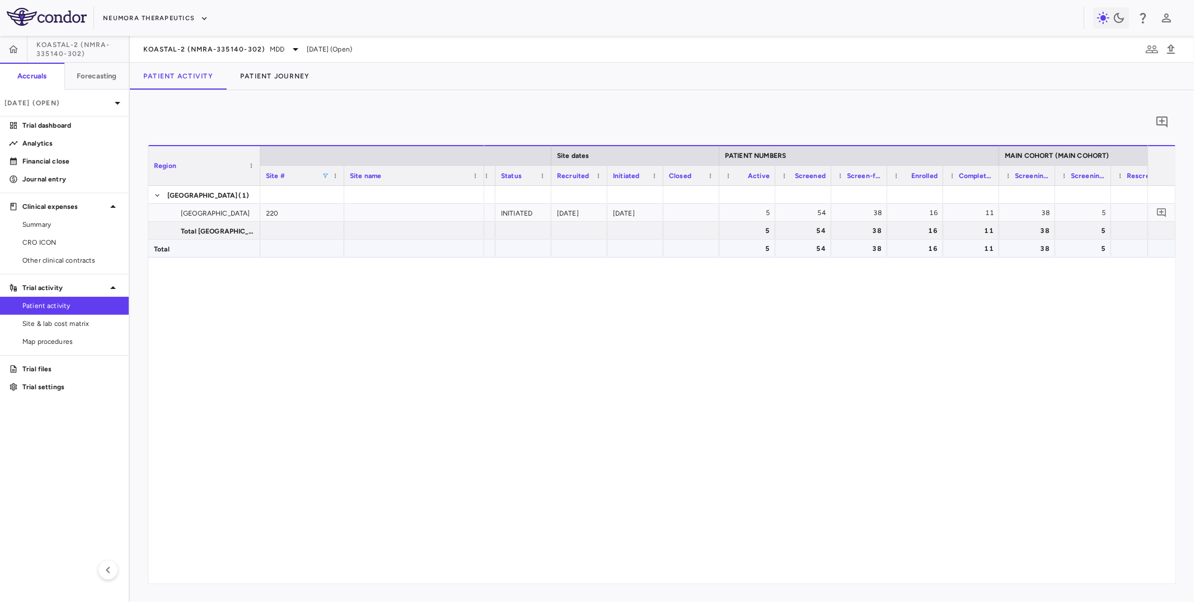
scroll to position [0, 237]
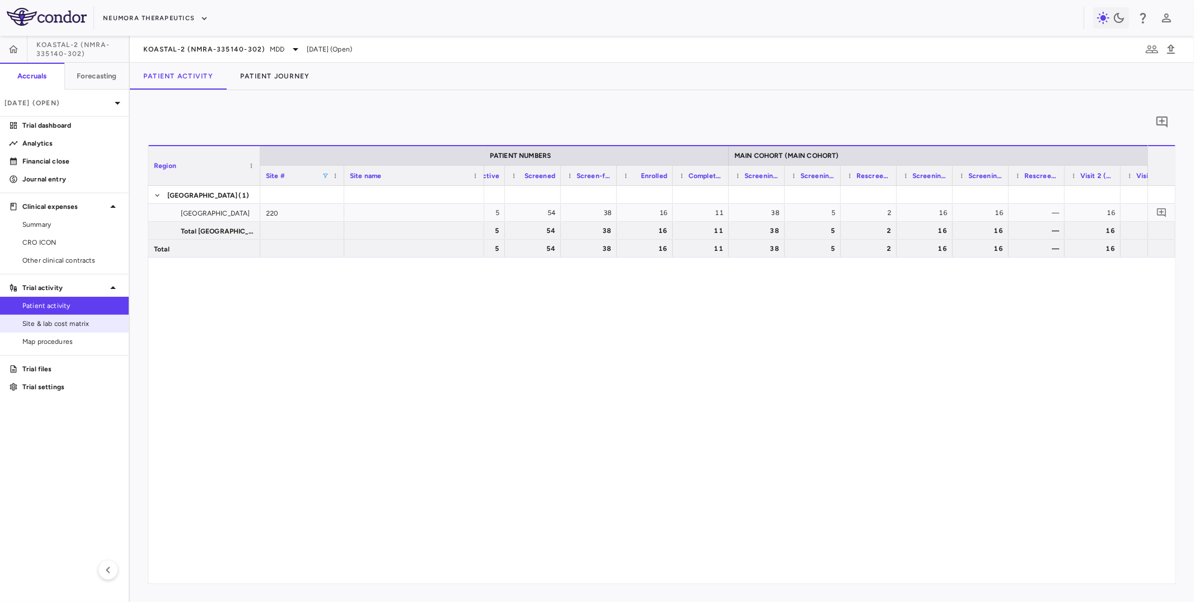
click at [100, 325] on span "Site & lab cost matrix" at bounding box center [70, 323] width 97 height 10
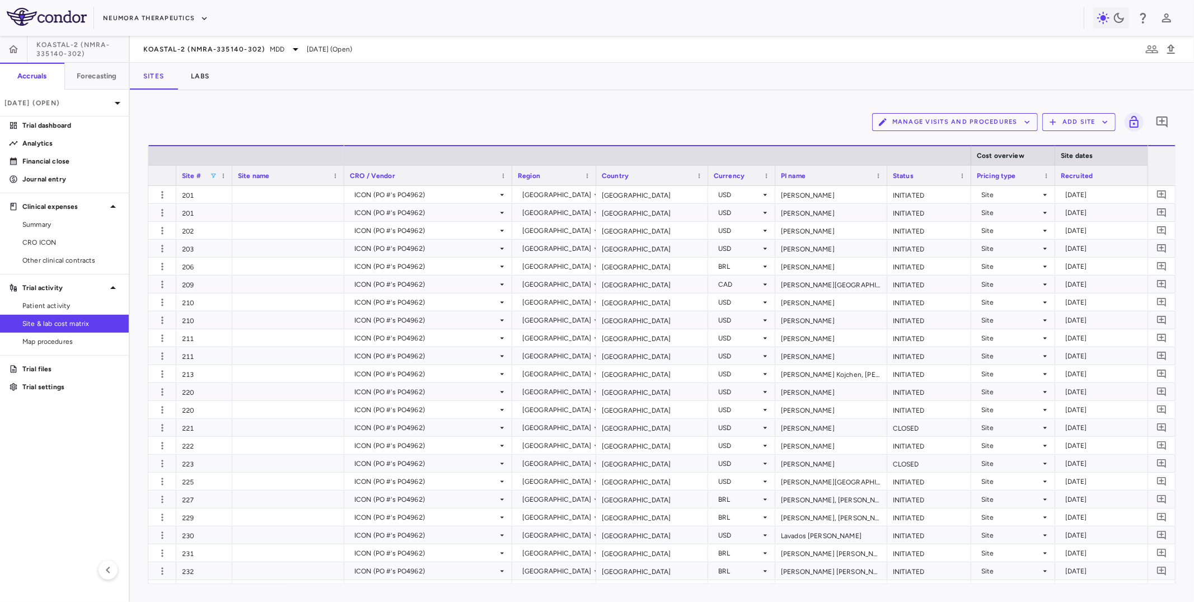
click at [213, 173] on span at bounding box center [213, 175] width 7 height 7
type input "***"
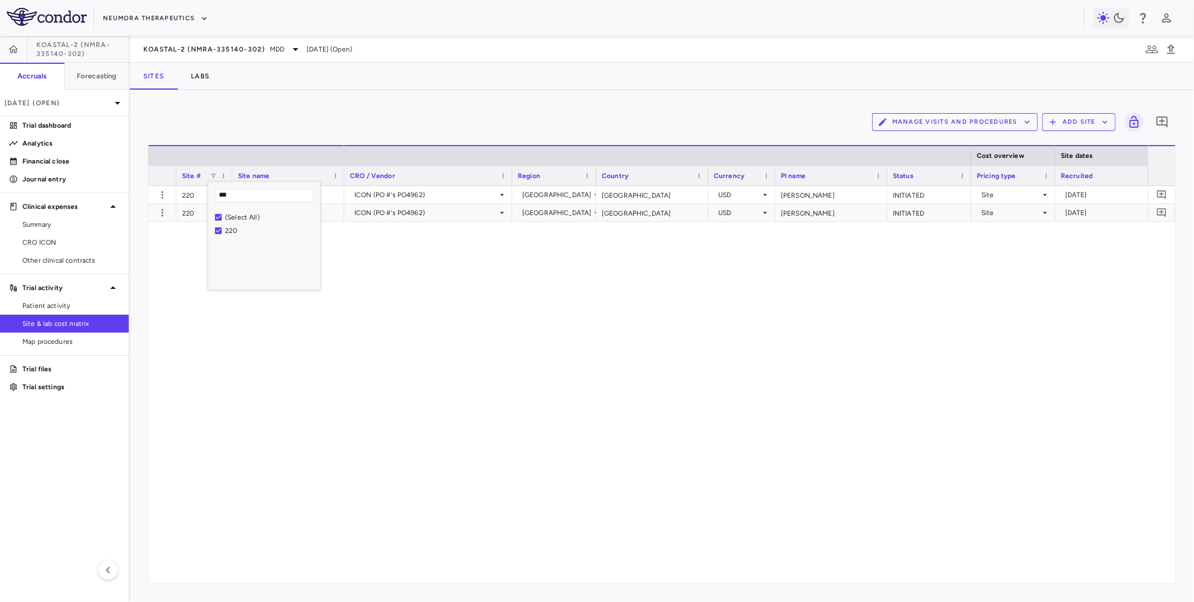
click at [418, 125] on div "Manage Visits and Procedures Add Site 0" at bounding box center [662, 122] width 1028 height 28
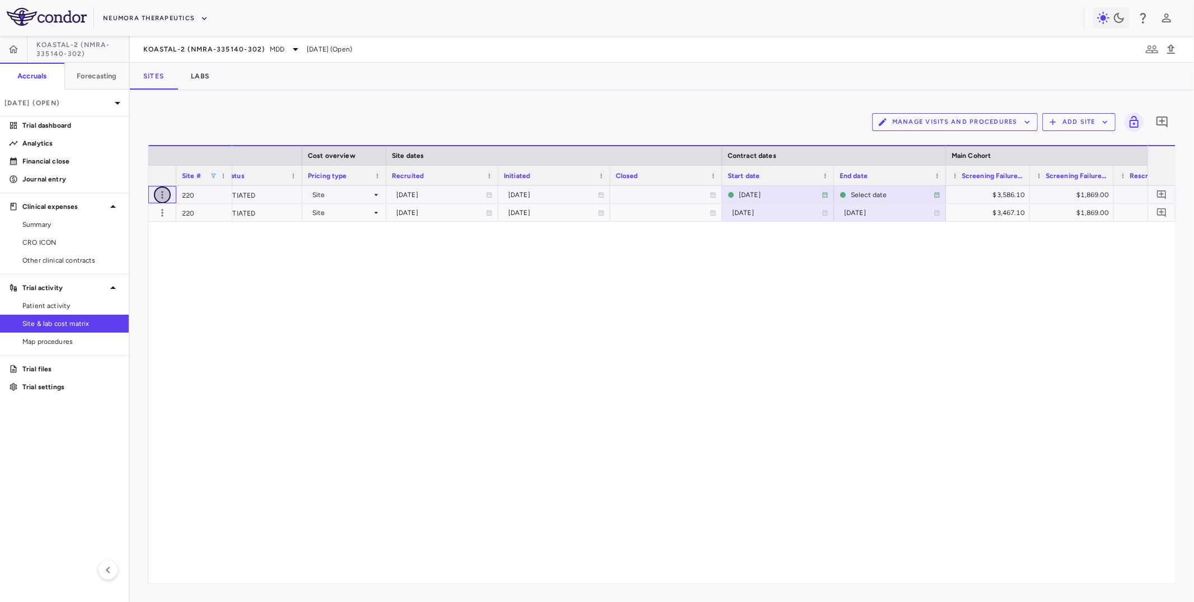
click at [158, 196] on icon "button" at bounding box center [162, 194] width 11 height 11
click at [143, 240] on div "Edit site" at bounding box center [119, 237] width 104 height 20
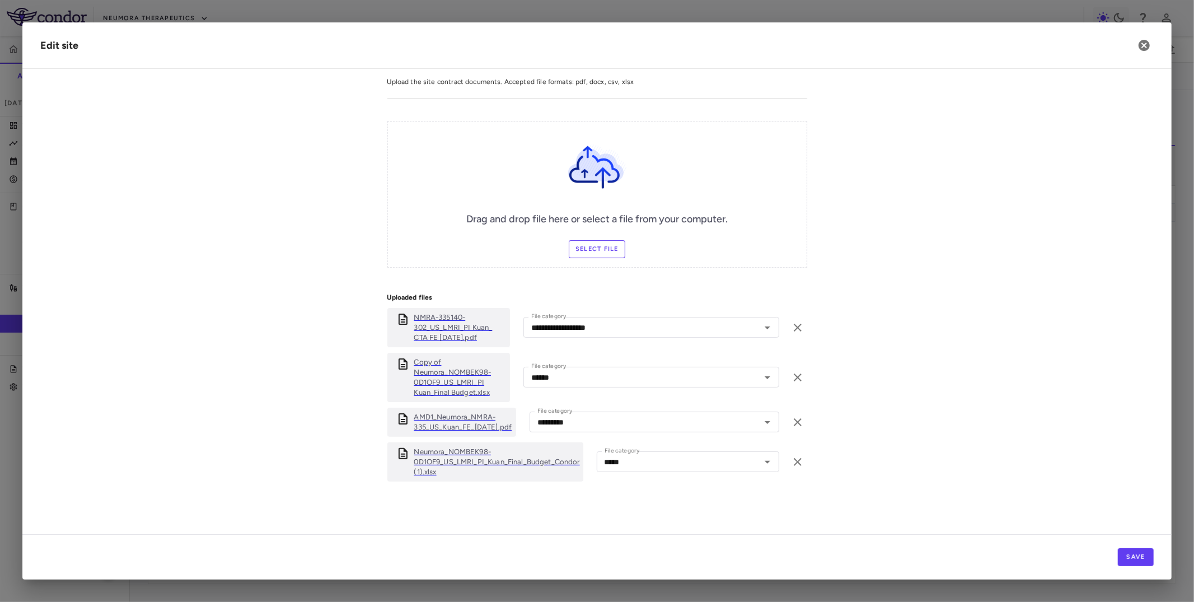
click at [447, 393] on p "Copy of Neumora_NOMBEK98-0D1OF9_US_LMRI_PI Kuan_Final Budget.xlsx" at bounding box center [459, 377] width 91 height 40
click at [469, 463] on p "Neumora_NOMBEK98-0D1OF9_US_LMRI_PI_Kuan_Final_Budget_Condor (1).xlsx" at bounding box center [497, 462] width 166 height 30
click at [1141, 48] on icon "button" at bounding box center [1143, 45] width 11 height 11
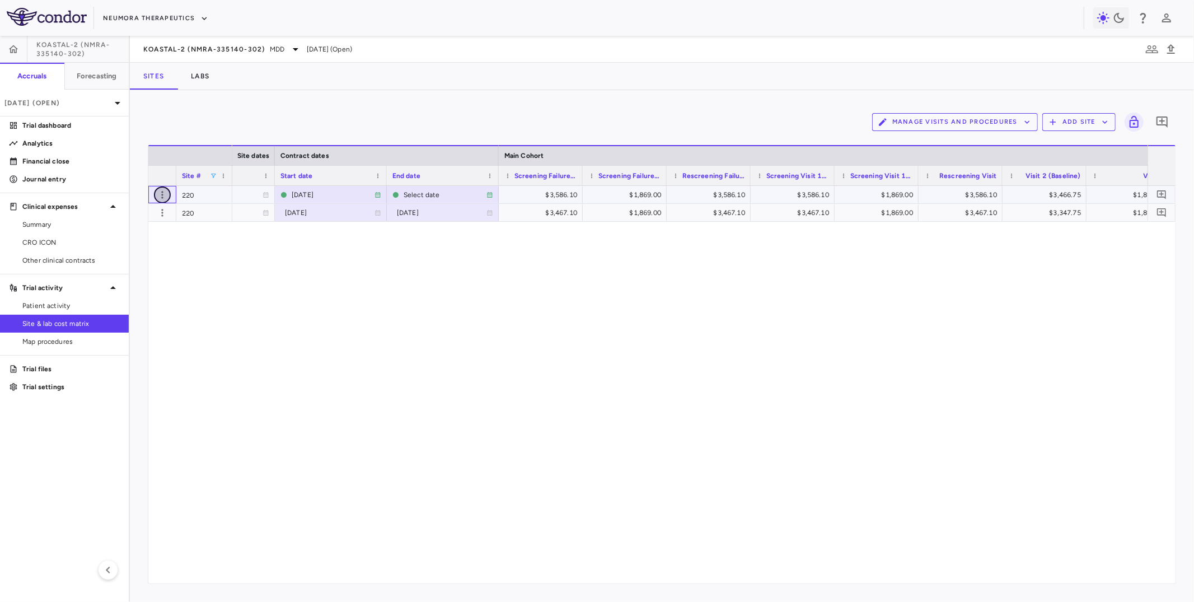
click at [159, 196] on icon "button" at bounding box center [162, 194] width 11 height 11
click at [145, 245] on div "Edit site" at bounding box center [119, 237] width 104 height 20
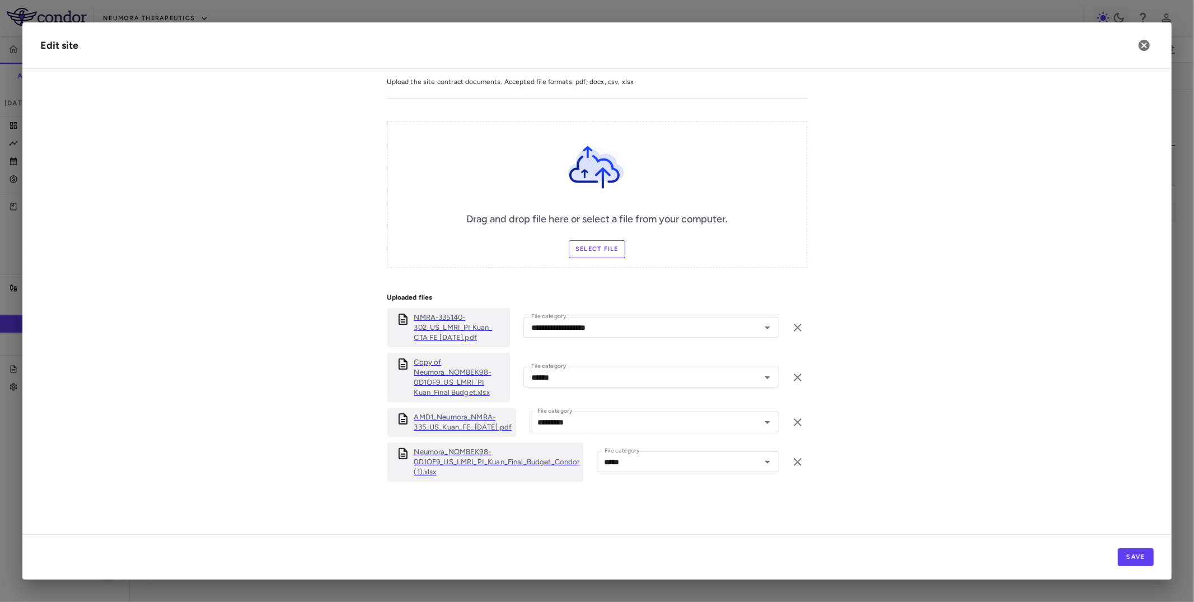
click at [440, 333] on p "NMRA-335140-302_US_LMRI_PI Kuan_ CTA FE [DATE].pdf" at bounding box center [459, 327] width 91 height 30
click at [454, 421] on p "AMD1_Neumora_NMRA-335_US_Kuan_FE_[DATE].pdf" at bounding box center [463, 422] width 98 height 20
click at [1143, 44] on icon "button" at bounding box center [1143, 45] width 13 height 13
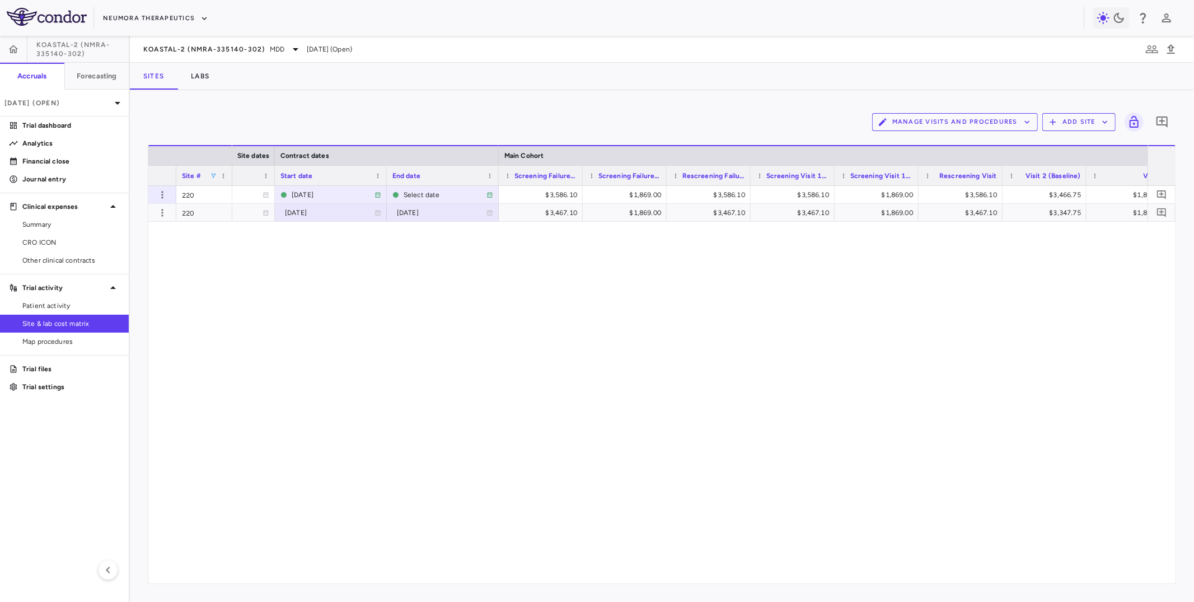
click at [214, 178] on span at bounding box center [213, 175] width 7 height 7
type input "*"
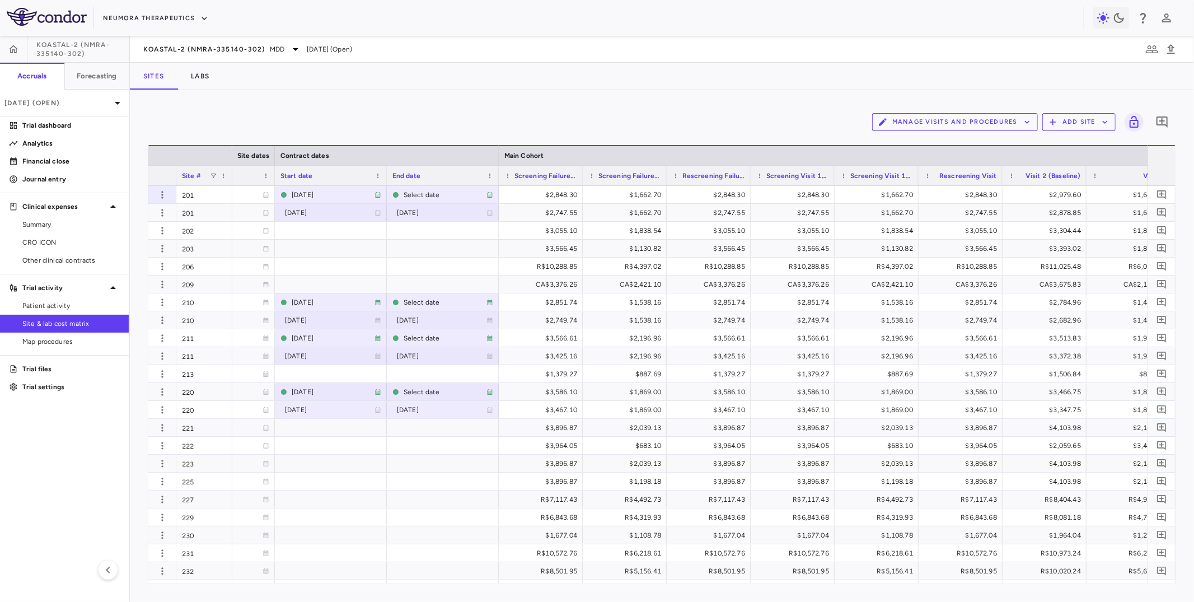
click at [300, 111] on div "Manage Visits and Procedures Add Site 0" at bounding box center [662, 122] width 1028 height 28
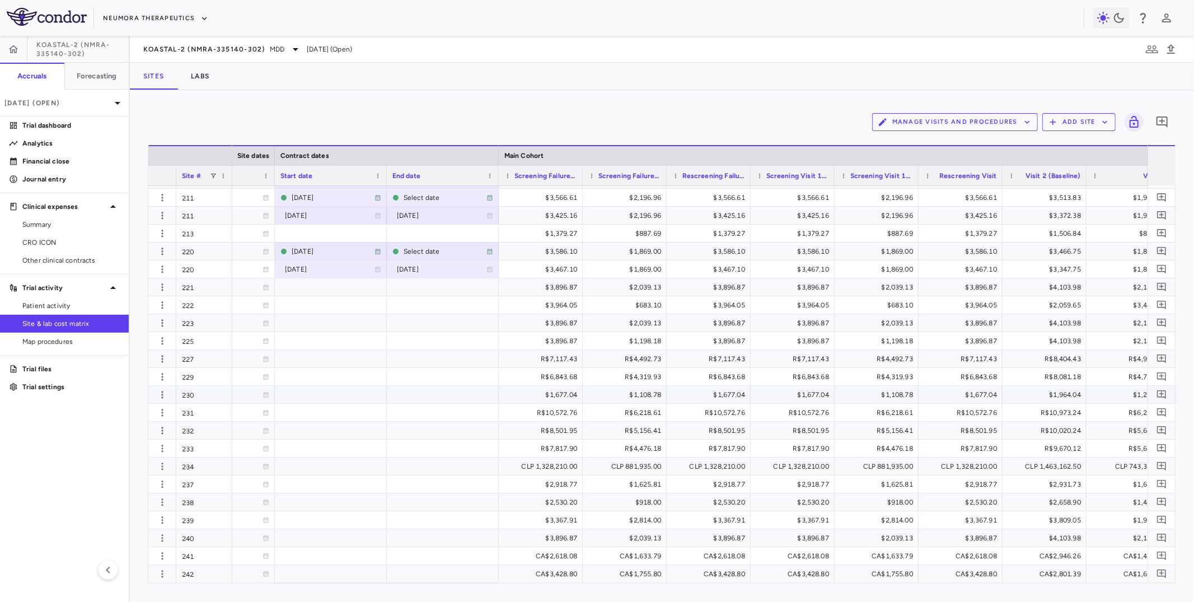
scroll to position [145, 0]
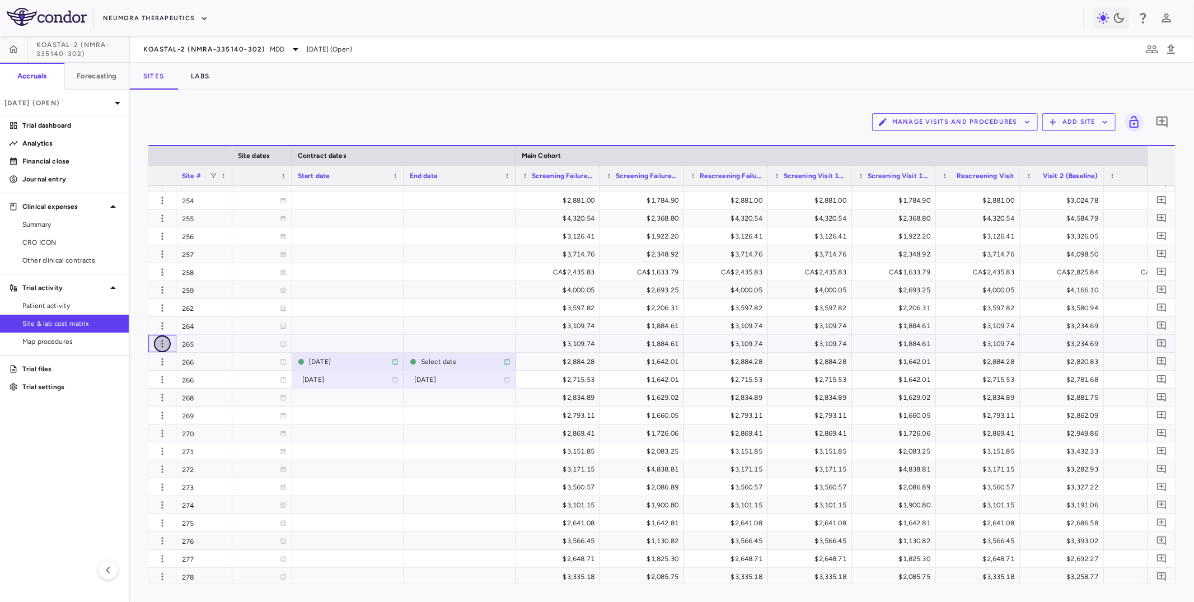
click at [162, 343] on icon "button" at bounding box center [162, 343] width 2 height 7
click at [135, 388] on div "Edit site" at bounding box center [119, 386] width 104 height 20
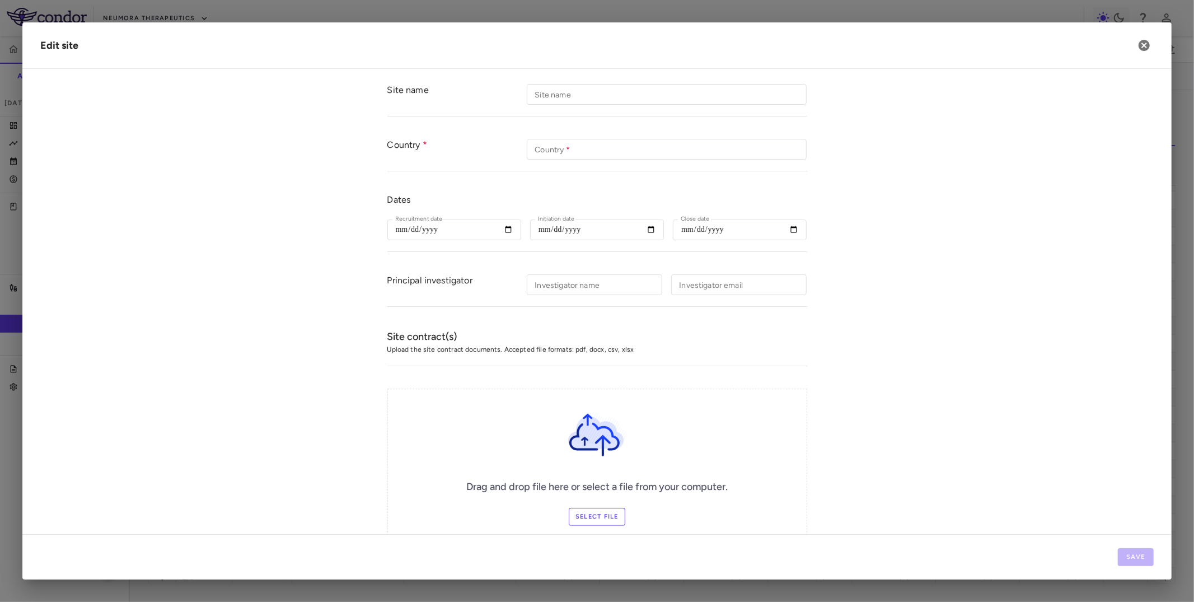
type input "***"
type input "**********"
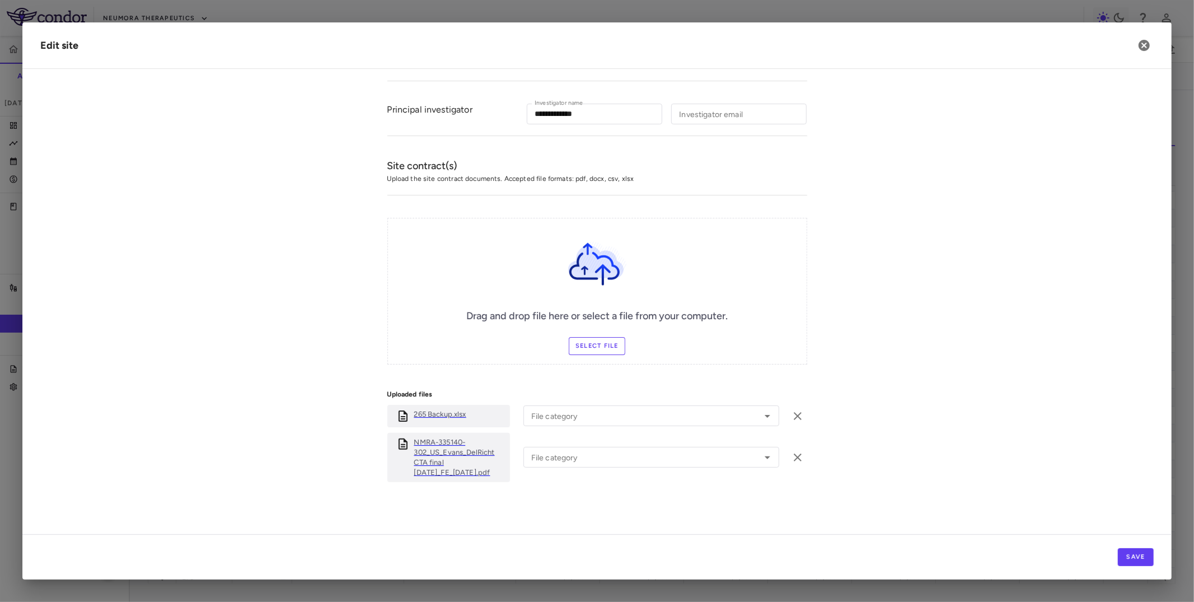
click at [431, 442] on p "NMRA-335140-302_US_Evans_DelRicht CTA final 22May24_FE_04-Jun-24.pdf" at bounding box center [459, 457] width 91 height 40
click at [1144, 40] on icon "button" at bounding box center [1143, 45] width 11 height 11
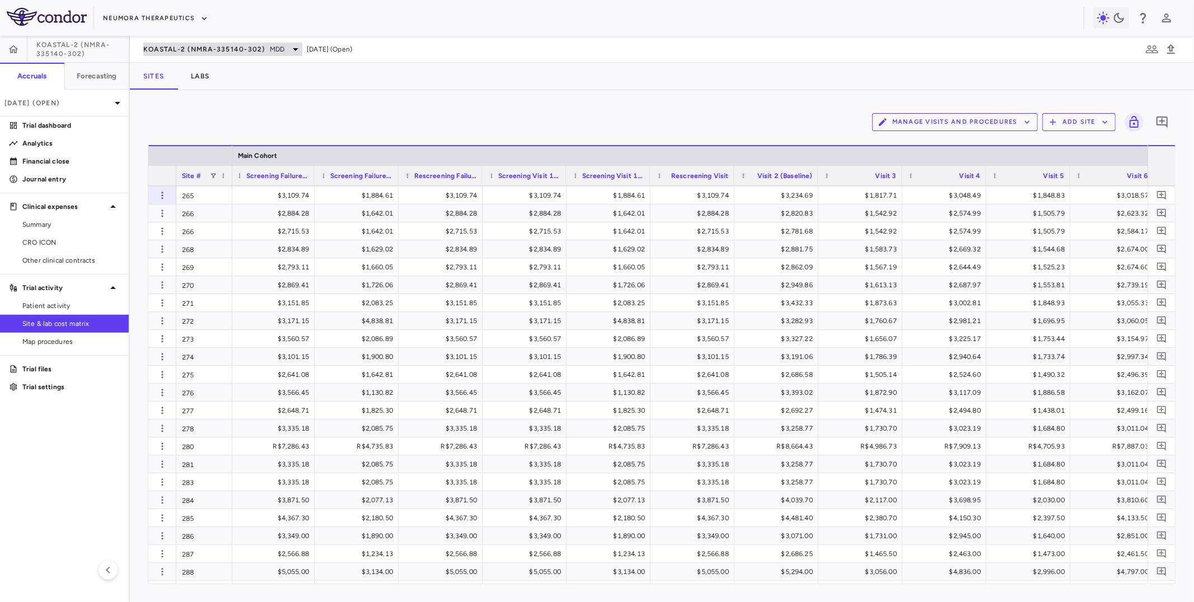
click at [205, 48] on span "KOASTAL-2 (NMRA-335140-302)" at bounding box center [204, 49] width 122 height 9
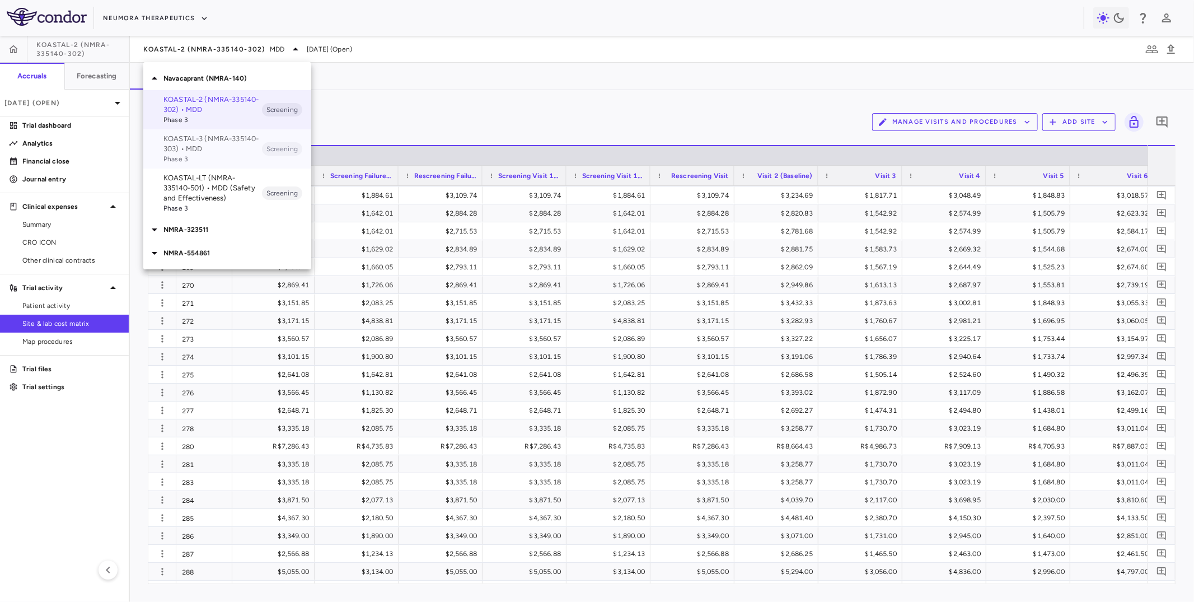
click at [188, 147] on p "KOASTAL-3 (NMRA-335140-303) • MDD" at bounding box center [212, 144] width 98 height 20
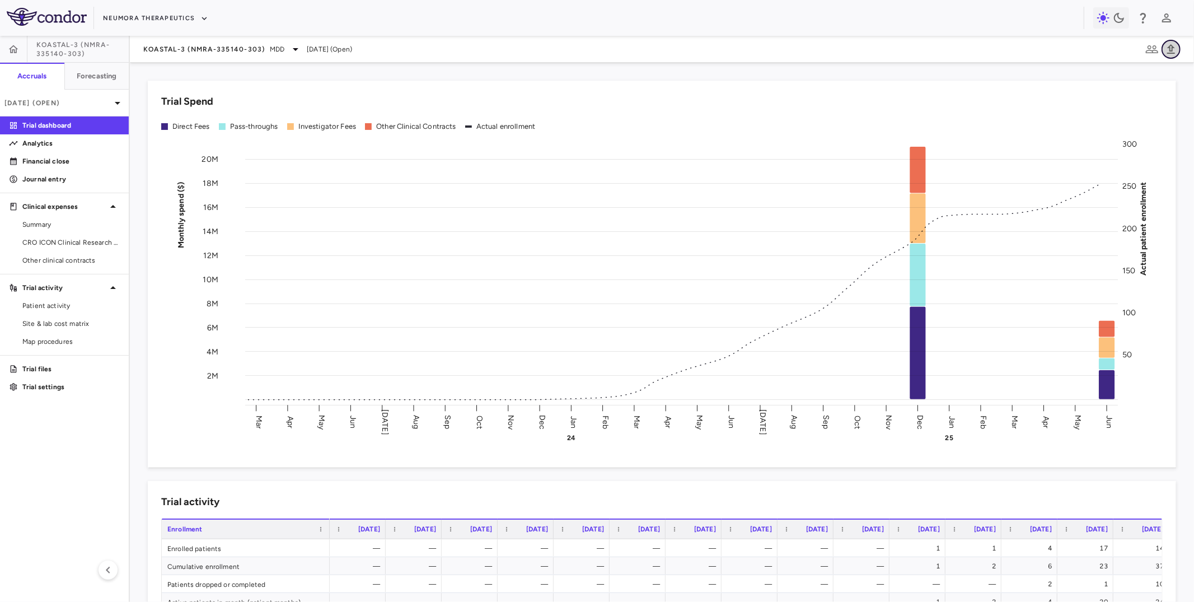
click at [1171, 49] on icon "button" at bounding box center [1171, 49] width 8 height 10
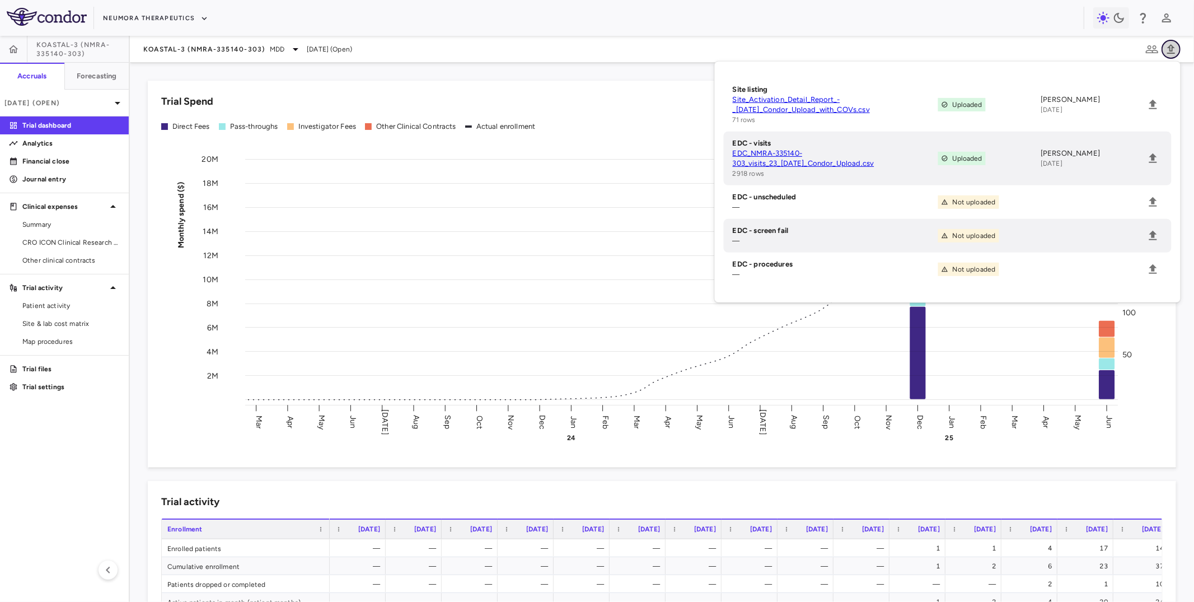
click at [1169, 43] on icon "button" at bounding box center [1170, 49] width 13 height 13
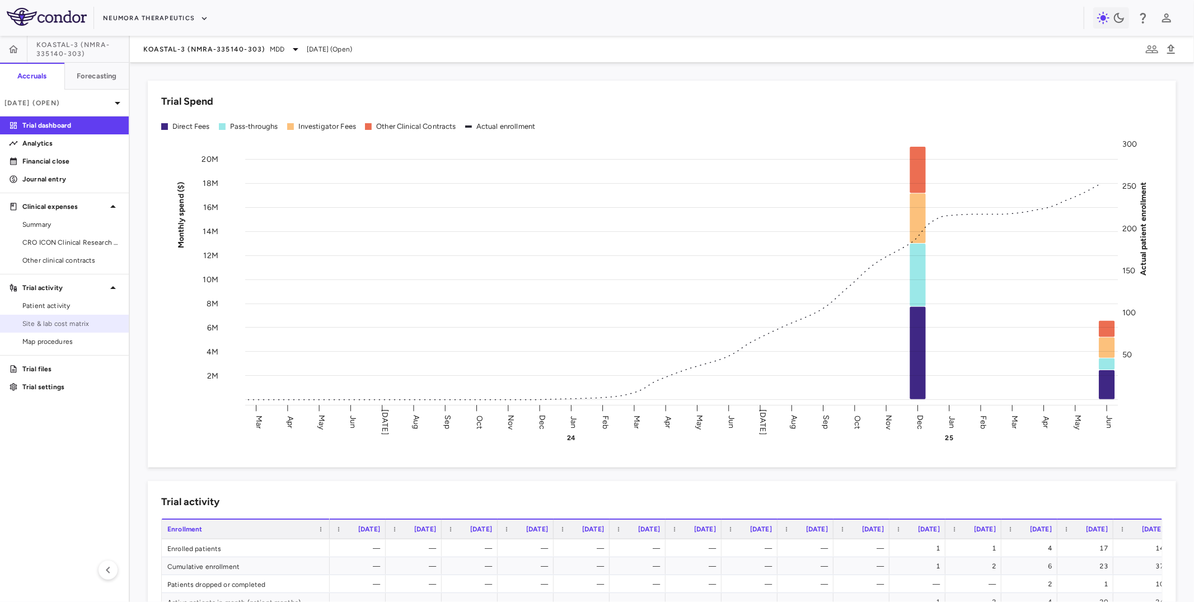
click at [59, 325] on span "Site & lab cost matrix" at bounding box center [70, 323] width 97 height 10
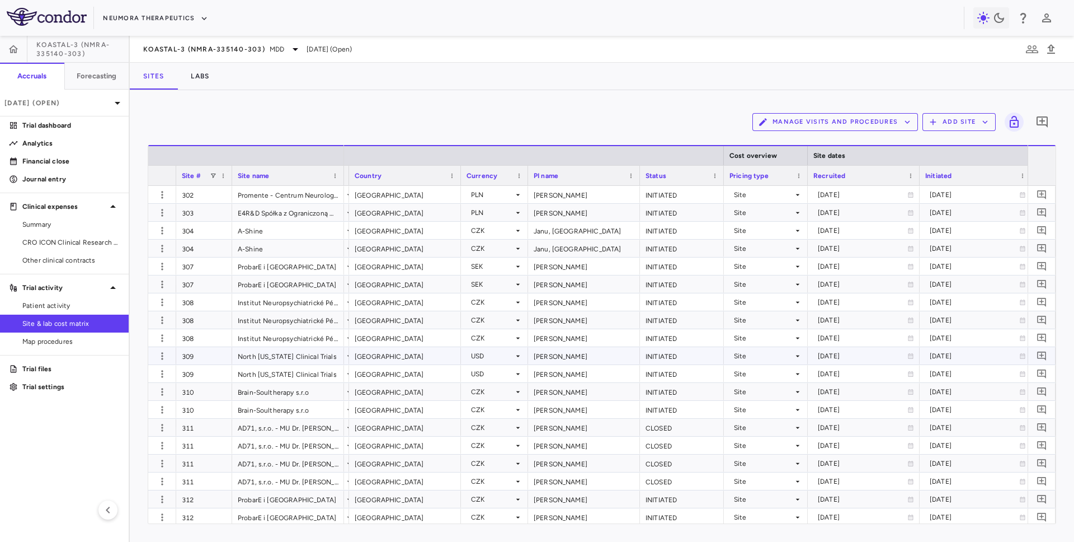
scroll to position [0, 316]
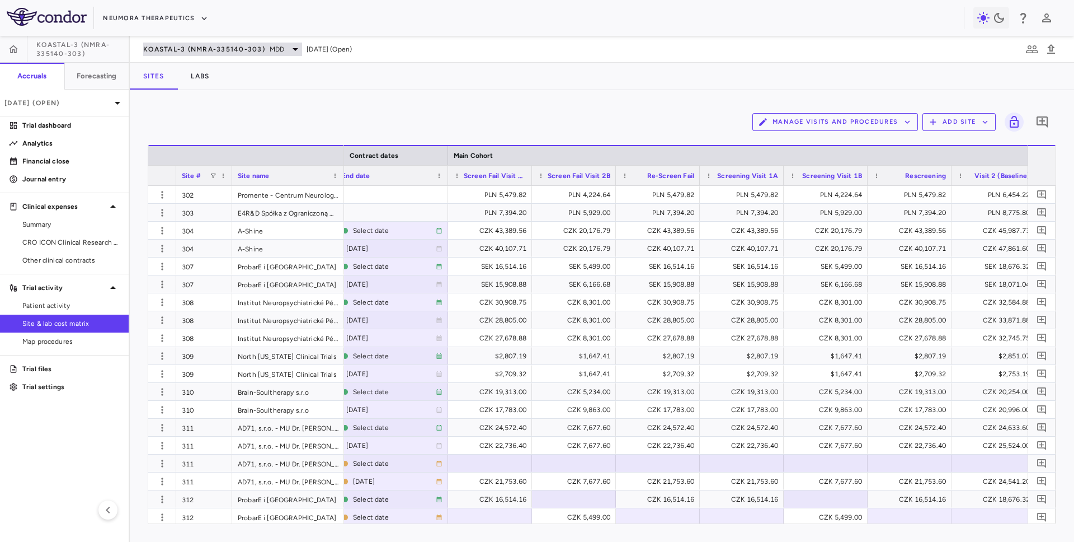
click at [204, 47] on span "KOASTAL-3 (NMRA-335140-303)" at bounding box center [204, 49] width 122 height 9
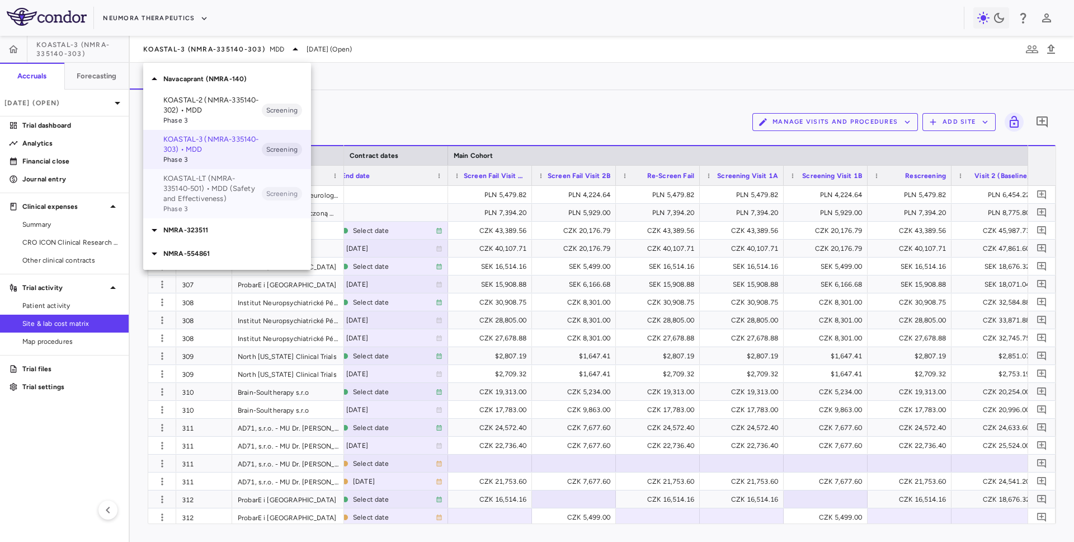
click at [181, 185] on p "KOASTAL-LT (NMRA-335140-501) • MDD (Safety and Effectiveness)" at bounding box center [212, 188] width 98 height 30
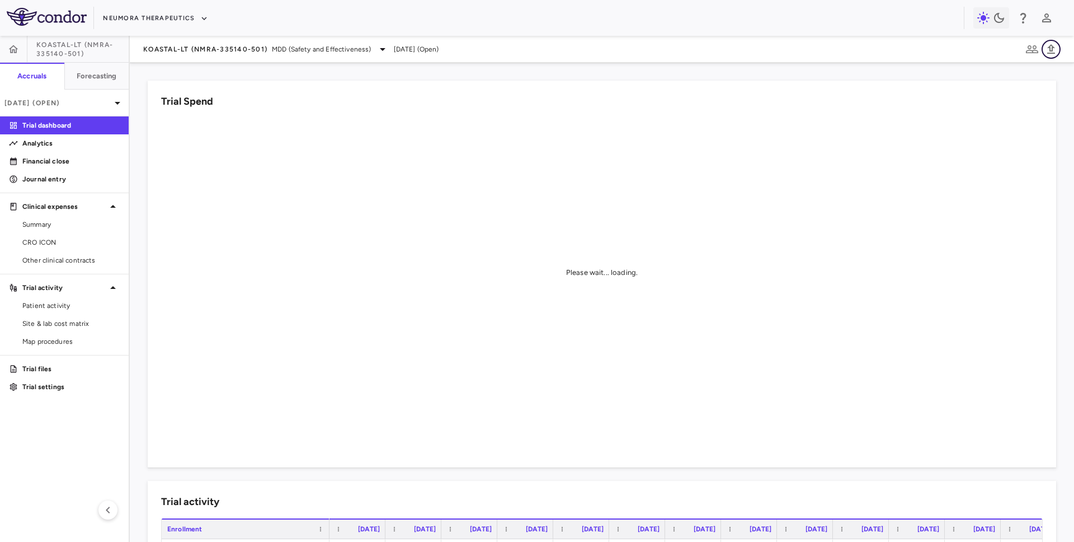
click at [1050, 52] on icon "button" at bounding box center [1051, 49] width 13 height 13
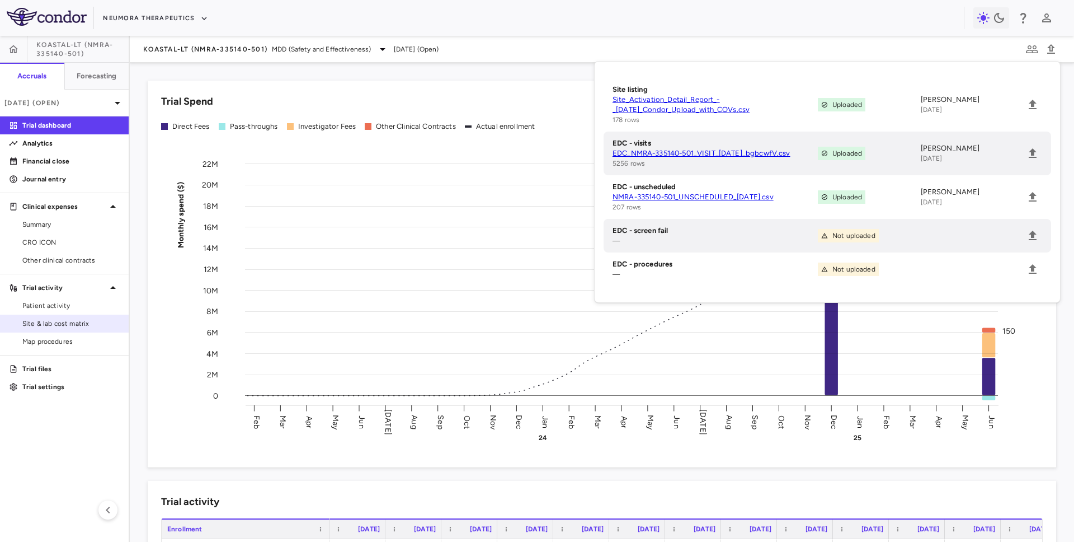
click at [54, 326] on span "Site & lab cost matrix" at bounding box center [70, 323] width 97 height 10
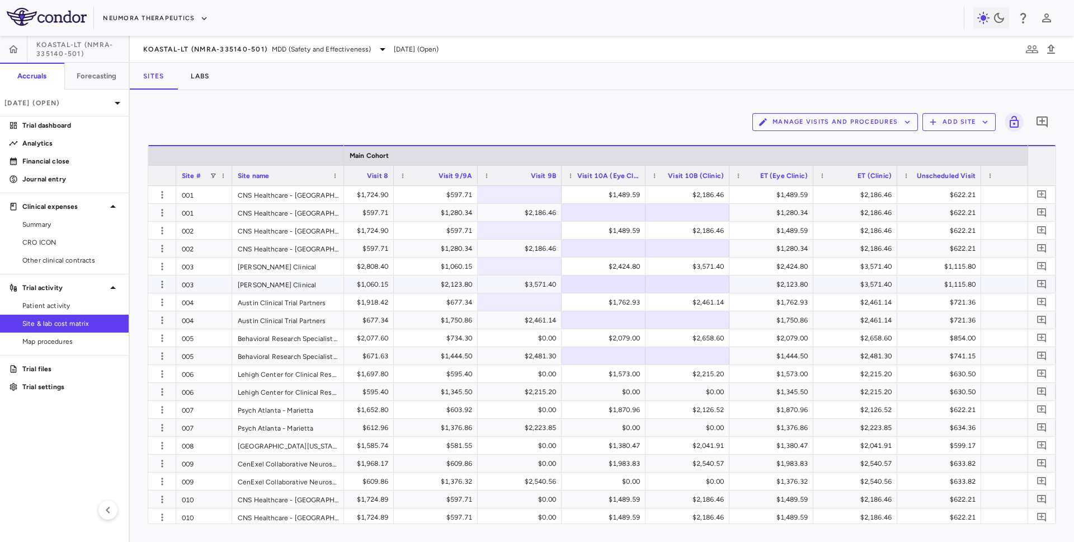
scroll to position [0, 1965]
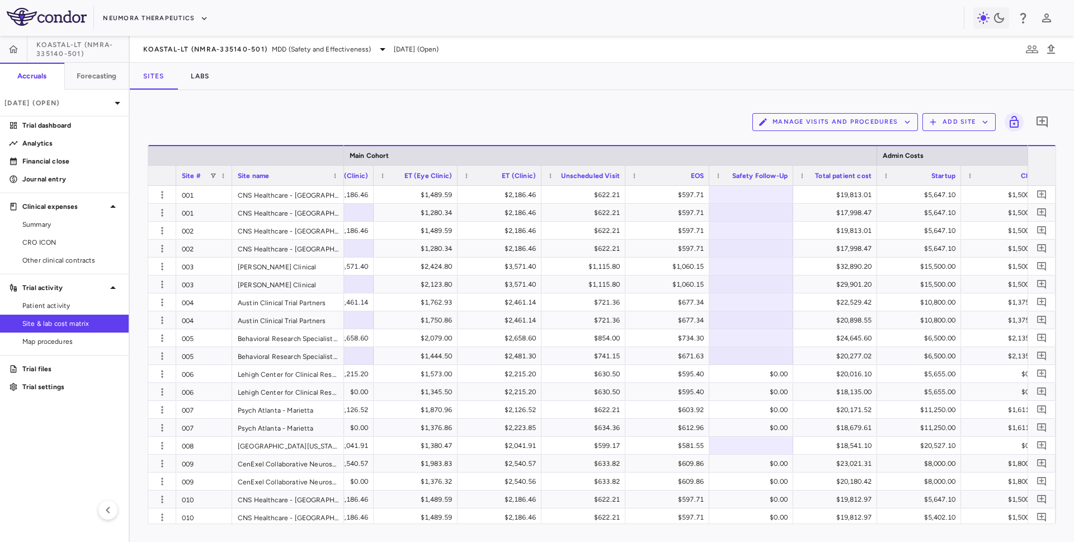
click at [799, 124] on button "Manage Visits and Procedures" at bounding box center [836, 122] width 166 height 18
click at [781, 152] on li "Manage Procedure Categories" at bounding box center [823, 160] width 119 height 17
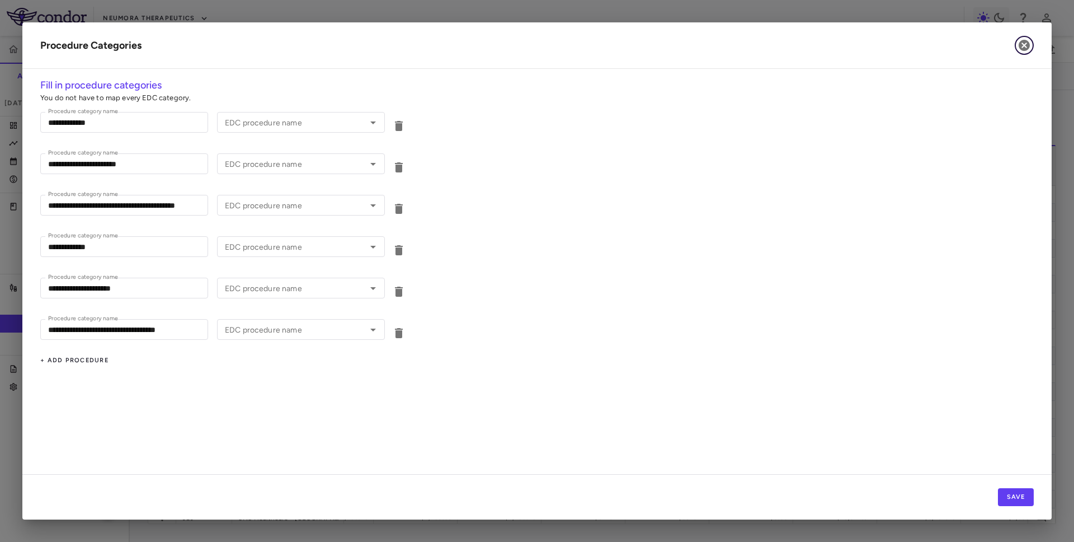
click at [1026, 49] on icon "button" at bounding box center [1024, 45] width 11 height 11
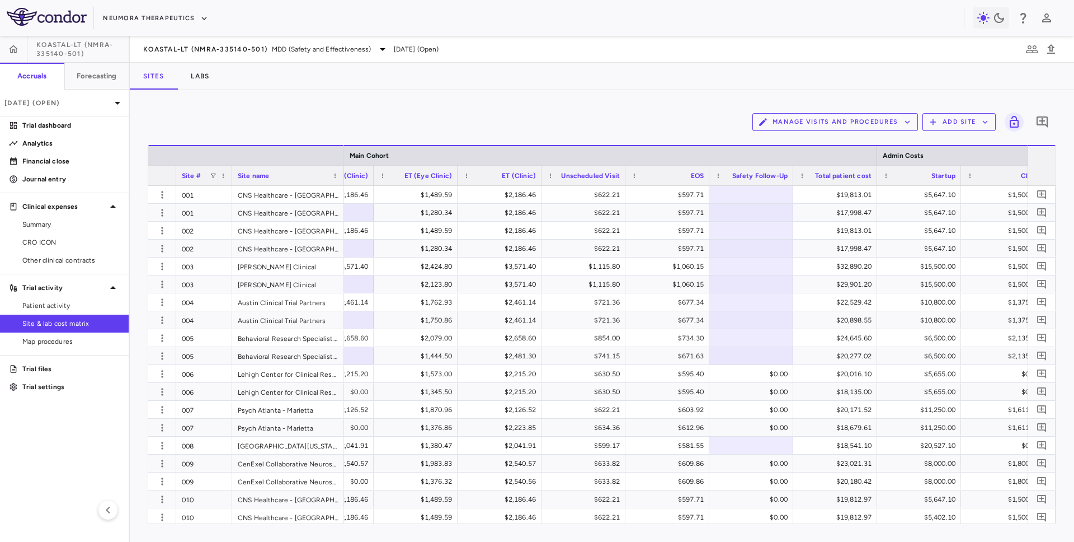
click at [801, 120] on button "Manage Visits and Procedures" at bounding box center [836, 122] width 166 height 18
click at [786, 133] on ul "Visit Schedules Manage Procedure Categories" at bounding box center [823, 152] width 137 height 43
click at [785, 141] on li "Visit Schedules" at bounding box center [823, 143] width 119 height 17
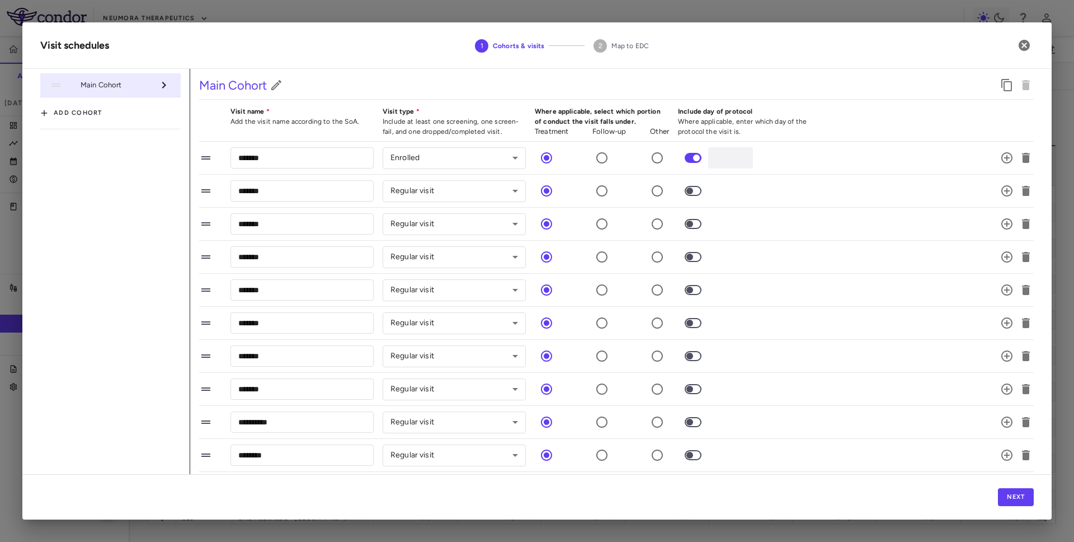
scroll to position [229, 0]
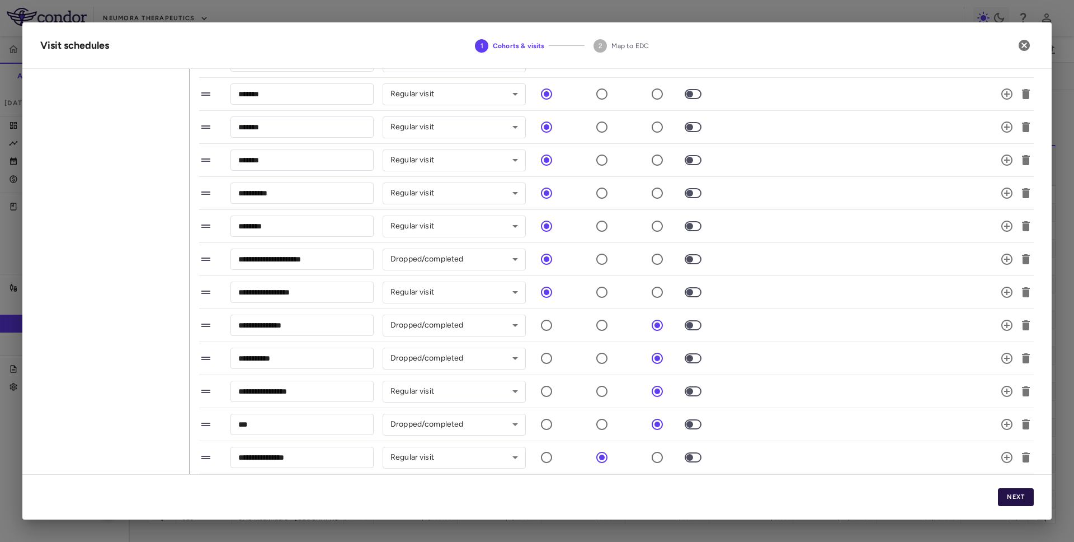
click at [1013, 504] on button "Next" at bounding box center [1016, 497] width 36 height 18
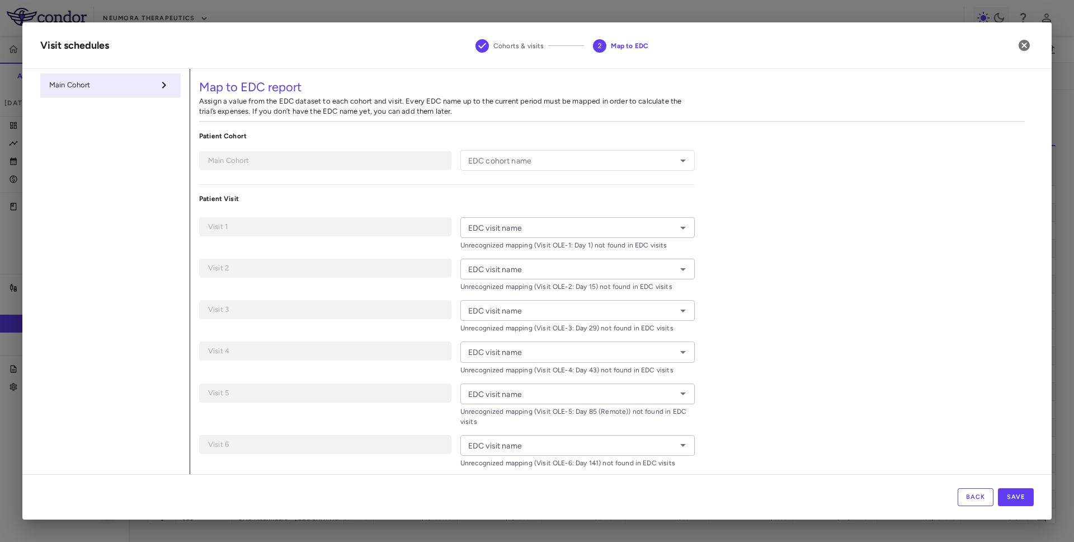
type input "**********"
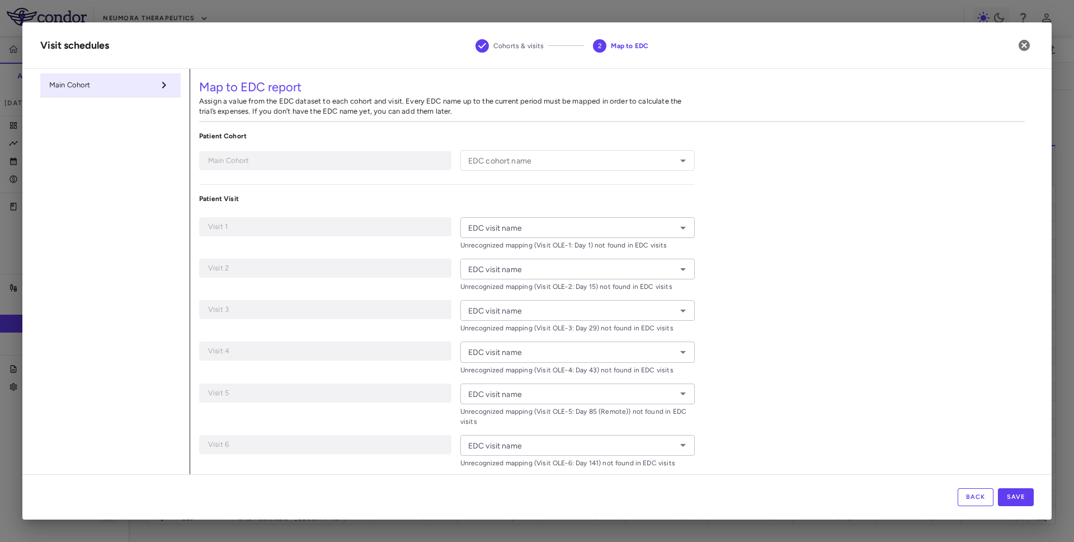
type input "**********"
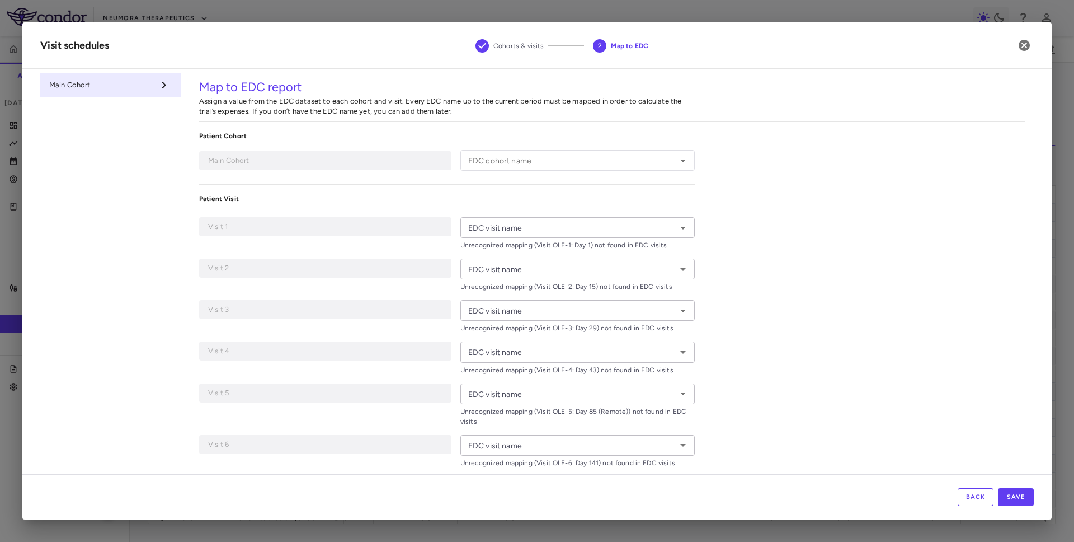
type input "**********"
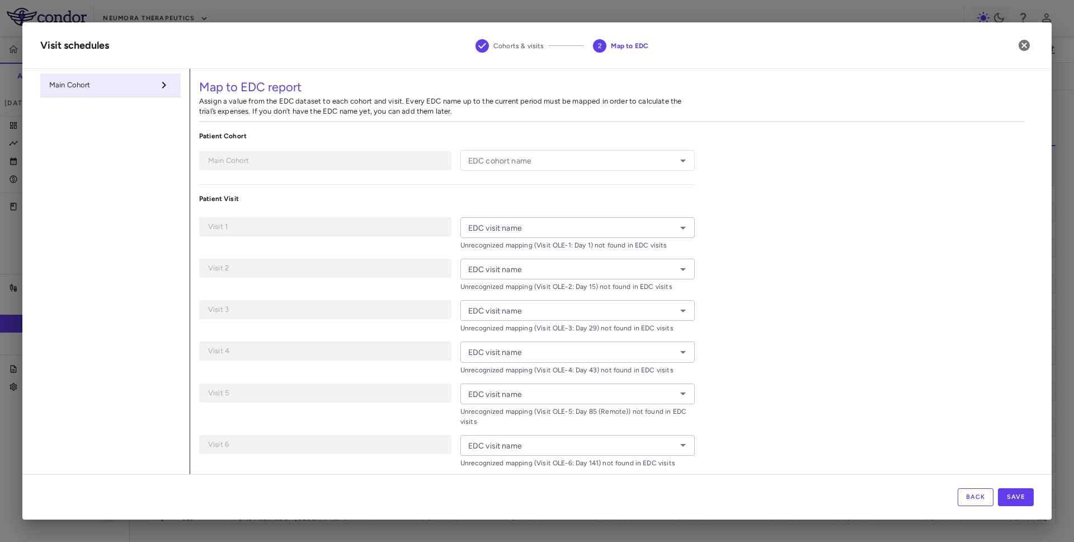
type input "**********"
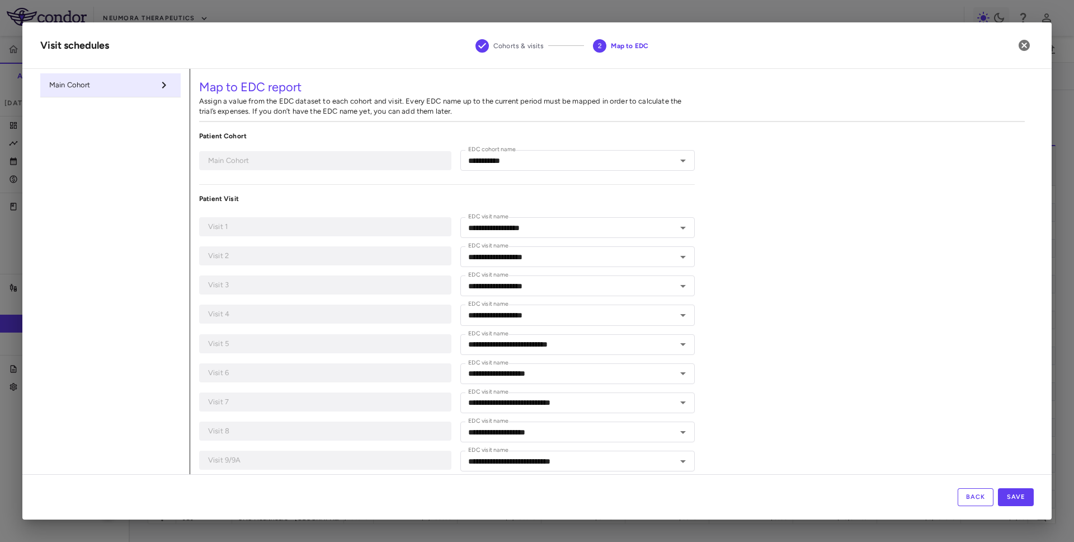
scroll to position [248, 0]
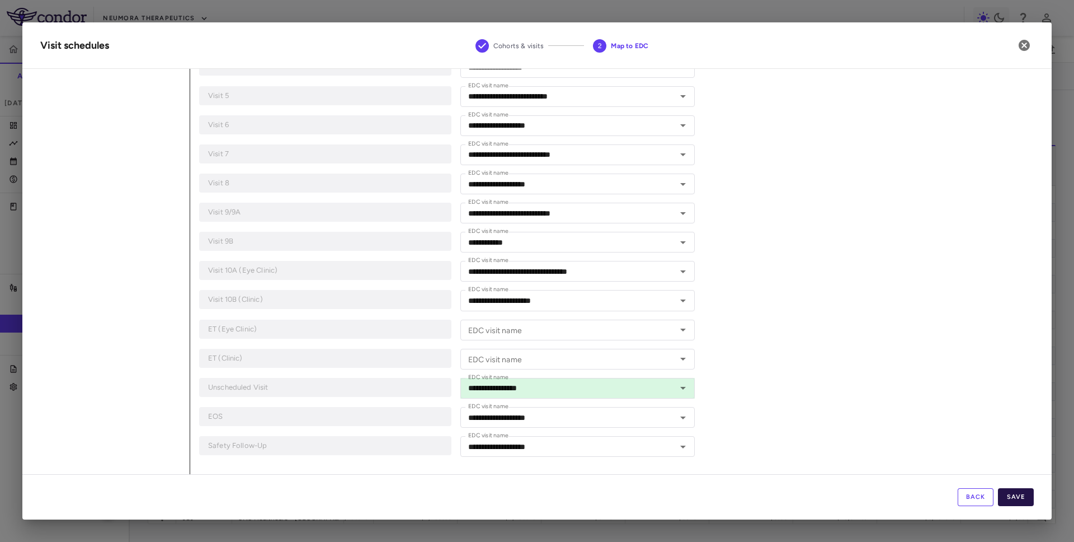
click at [1008, 496] on button "Save" at bounding box center [1016, 497] width 36 height 18
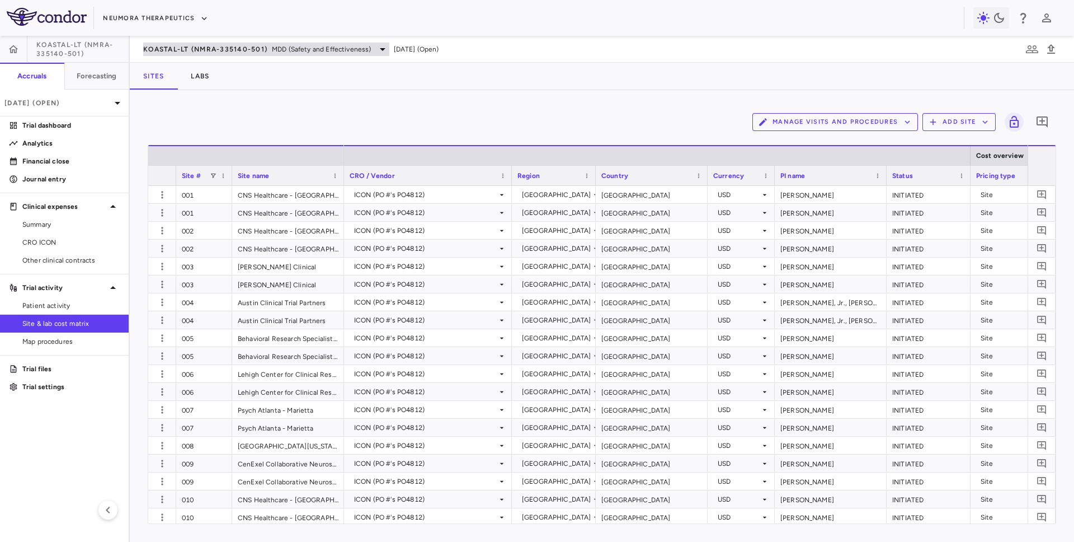
click at [163, 47] on span "KOASTAL-LT (NMRA-335140-501)" at bounding box center [205, 49] width 124 height 9
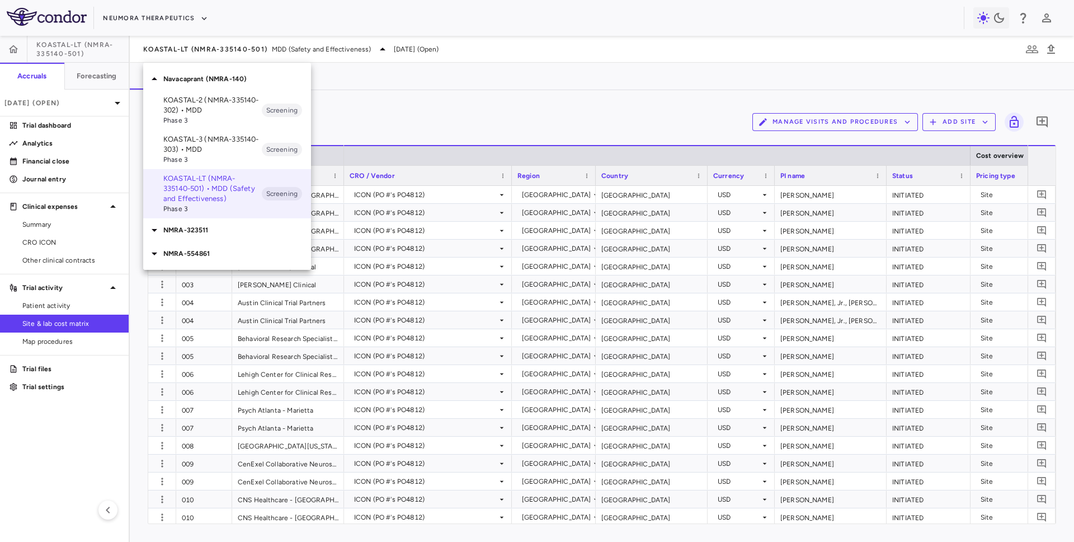
click at [189, 147] on p "KOASTAL-3 (NMRA-335140-303) • MDD" at bounding box center [212, 144] width 98 height 20
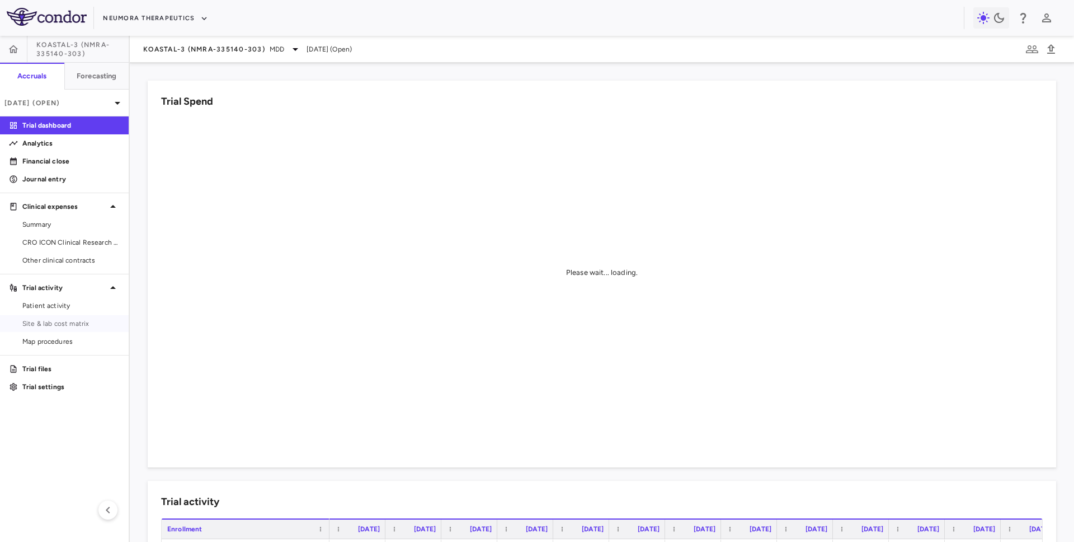
click at [83, 328] on link "Site & lab cost matrix" at bounding box center [64, 323] width 129 height 17
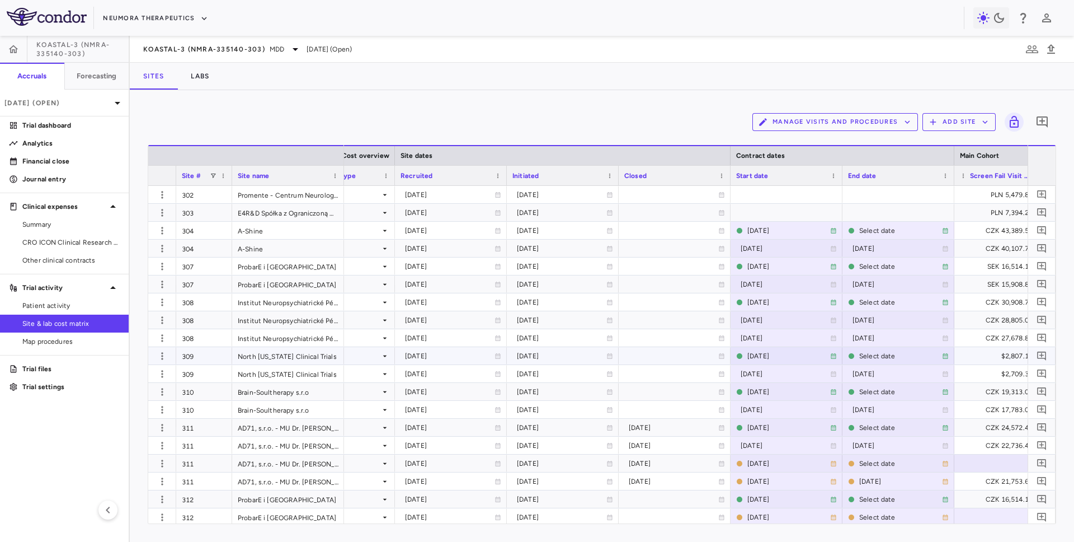
scroll to position [0, 861]
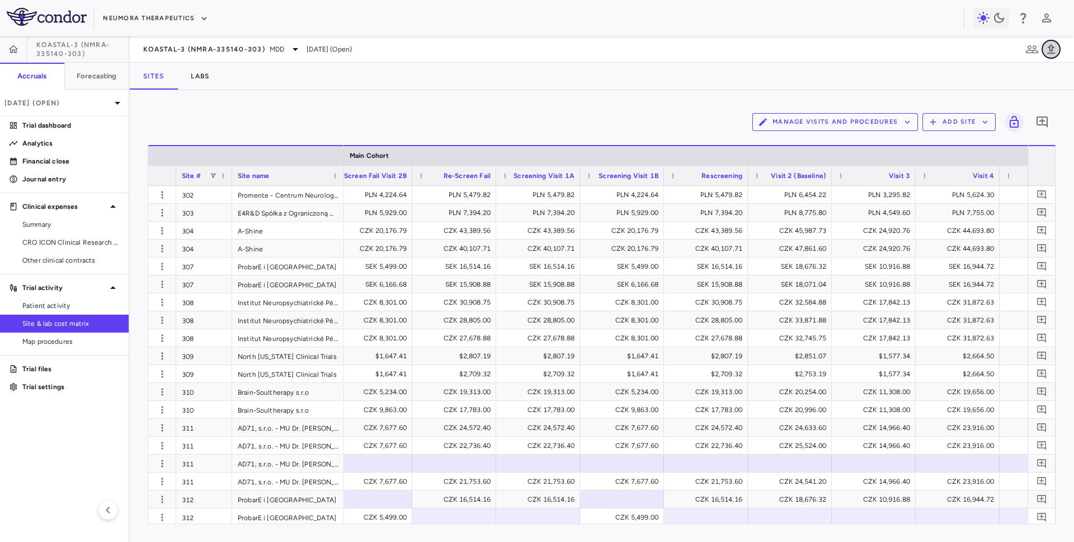
click at [1042, 49] on button "button" at bounding box center [1051, 49] width 19 height 19
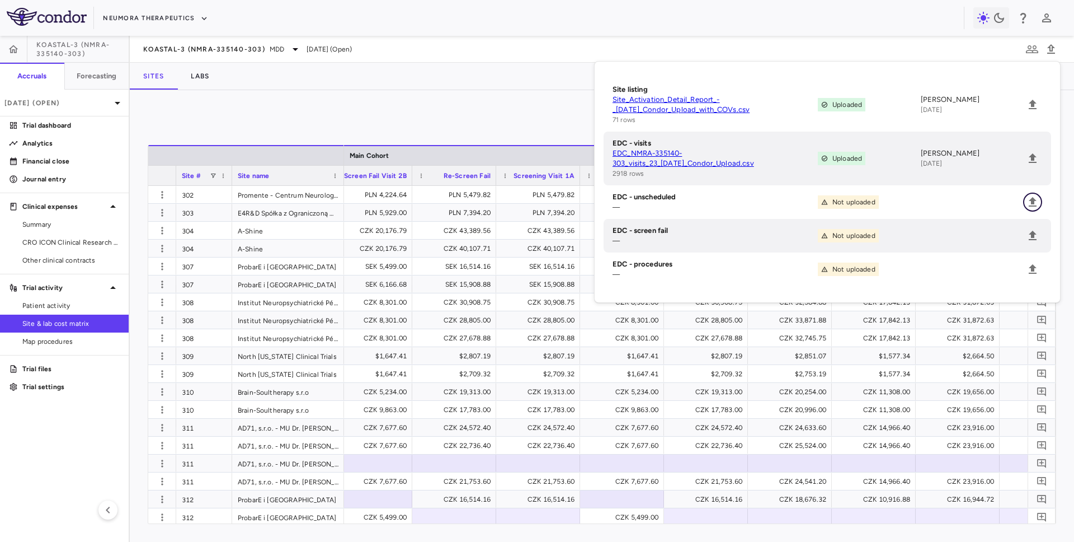
click at [1027, 204] on icon "Upload" at bounding box center [1032, 201] width 13 height 13
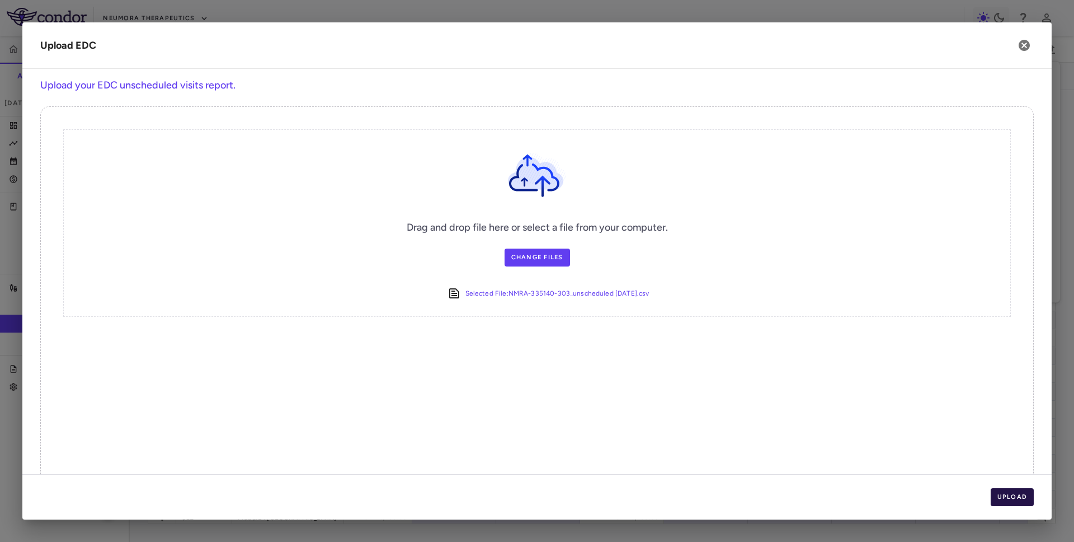
click at [1009, 491] on button "Upload" at bounding box center [1013, 497] width 44 height 18
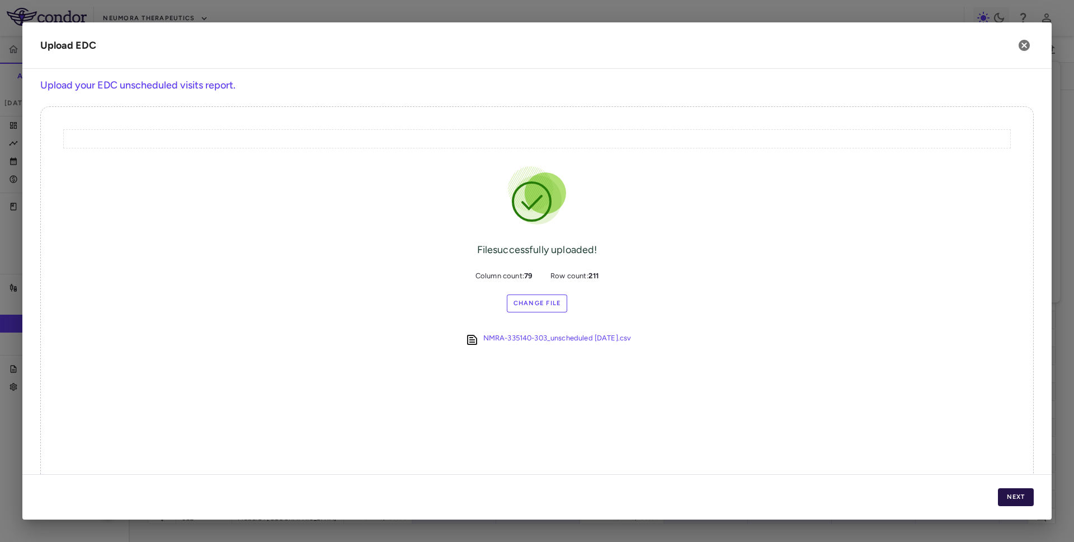
click at [1009, 491] on button "Next" at bounding box center [1016, 497] width 36 height 18
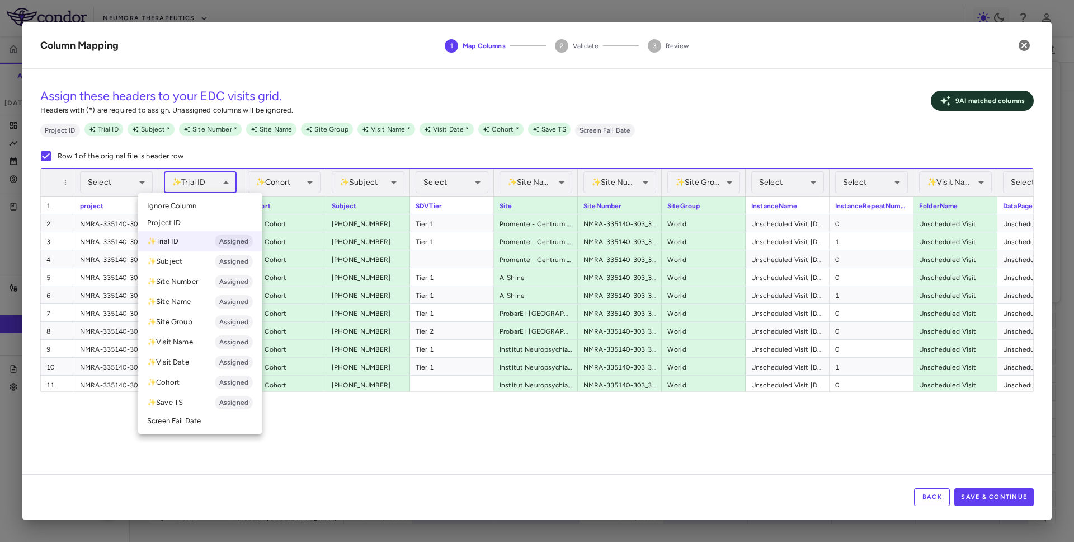
click at [200, 187] on body "Skip to sidebar Skip to main content Neumora Therapeutics KOASTAL-3 (NMRA-33514…" at bounding box center [537, 271] width 1074 height 542
click at [200, 201] on li "Ignore Column" at bounding box center [200, 206] width 124 height 17
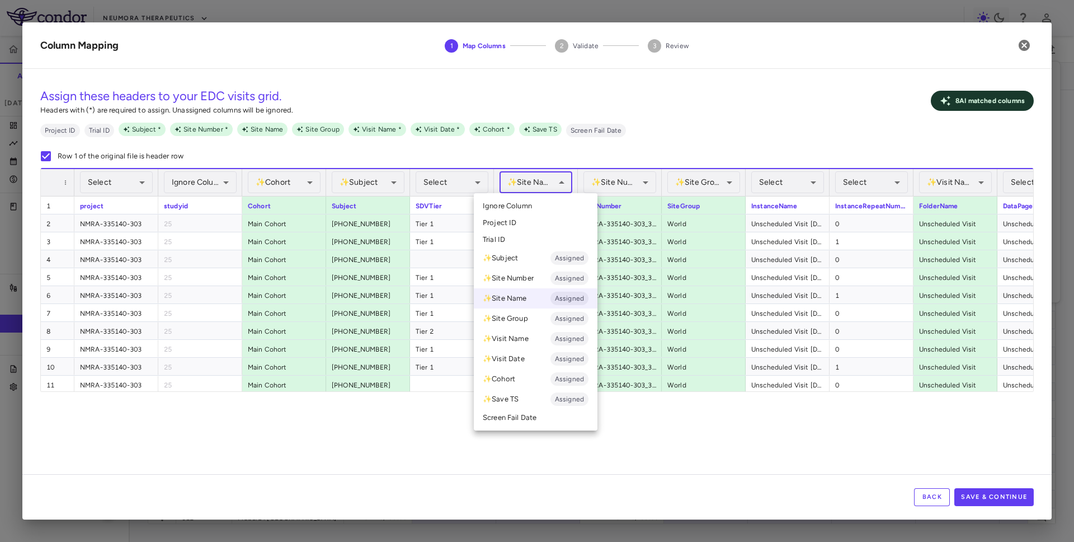
click at [530, 178] on body "Skip to sidebar Skip to main content Neumora Therapeutics KOASTAL-3 (NMRA-33514…" at bounding box center [537, 271] width 1074 height 542
click at [541, 182] on div at bounding box center [537, 271] width 1074 height 542
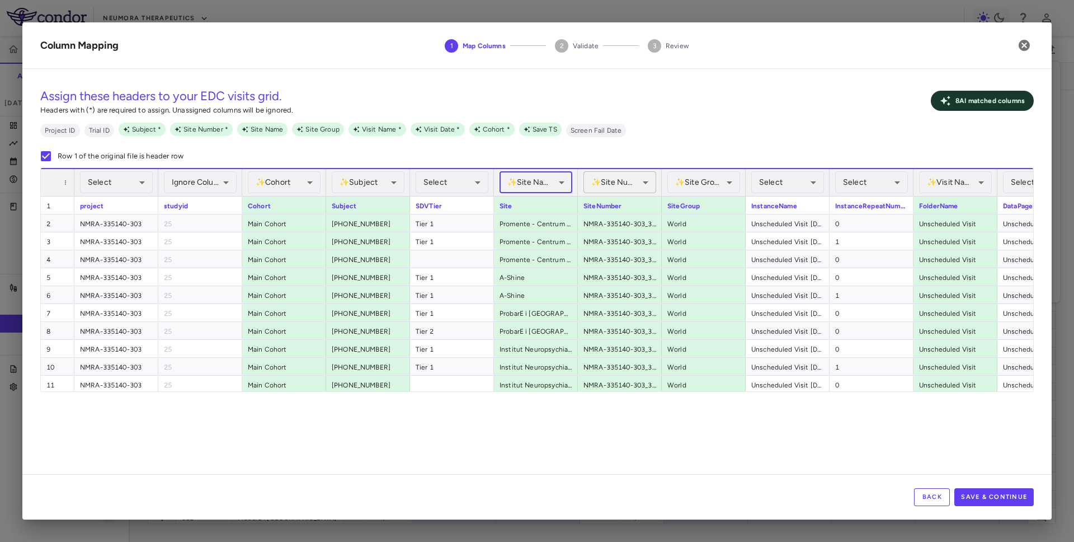
click at [616, 182] on body "Skip to sidebar Skip to main content Neumora Therapeutics KOASTAL-3 (NMRA-33514…" at bounding box center [537, 271] width 1074 height 542
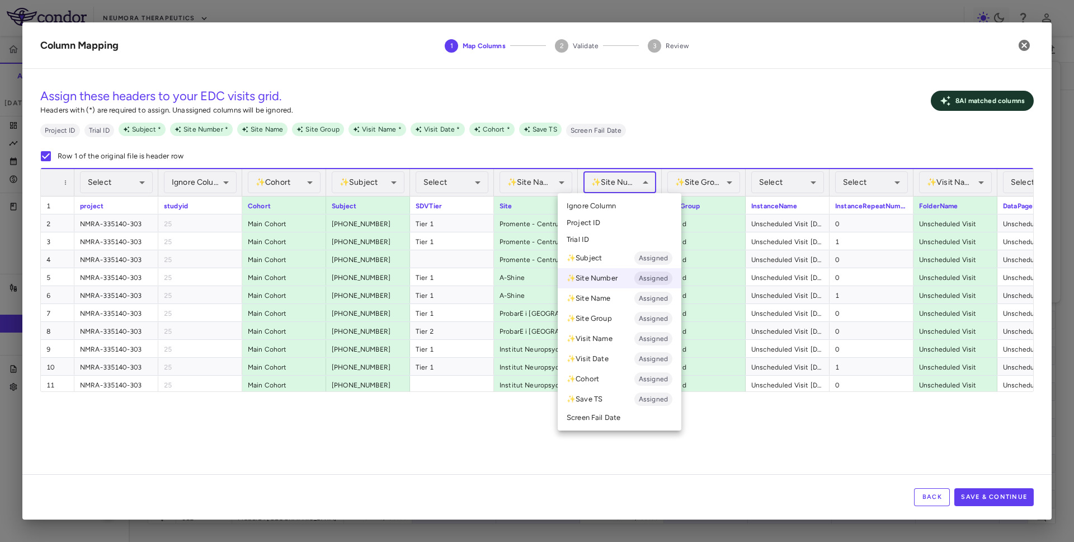
click at [613, 200] on li "Ignore Column" at bounding box center [620, 206] width 124 height 17
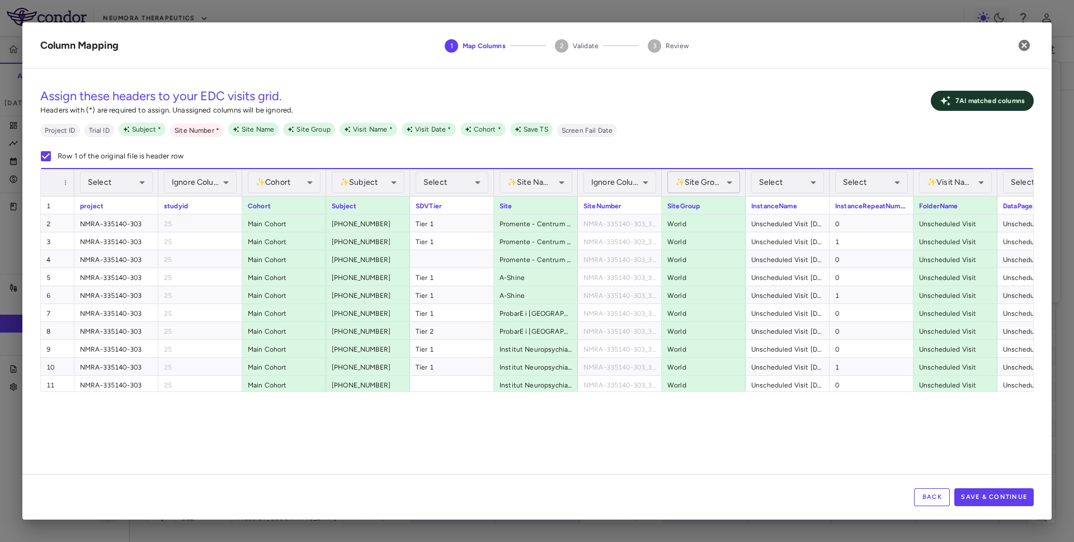
click at [709, 180] on body "Skip to sidebar Skip to main content Neumora Therapeutics KOASTAL-3 (NMRA-33514…" at bounding box center [537, 271] width 1074 height 542
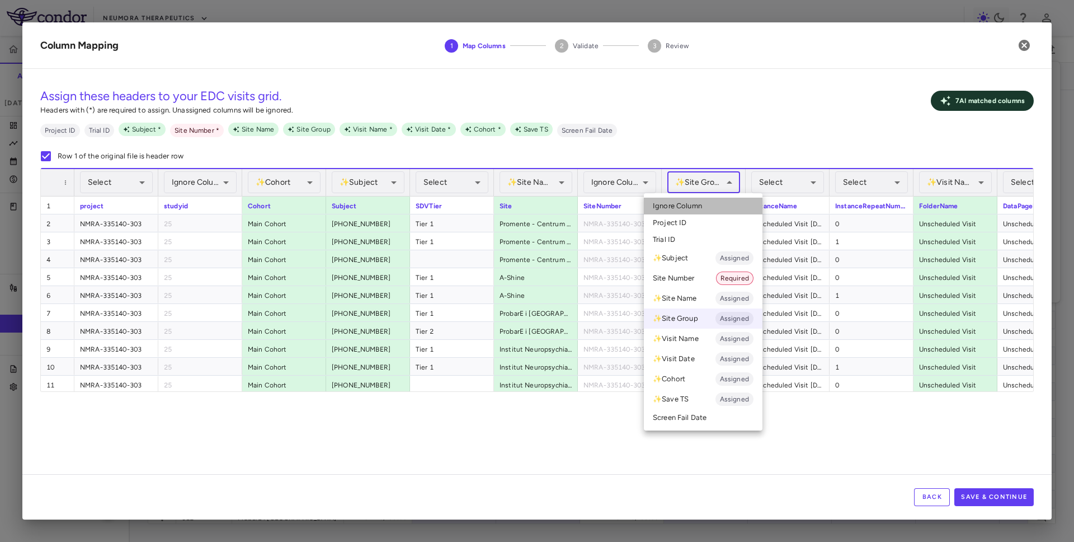
click at [705, 205] on li "Ignore Column" at bounding box center [703, 206] width 119 height 17
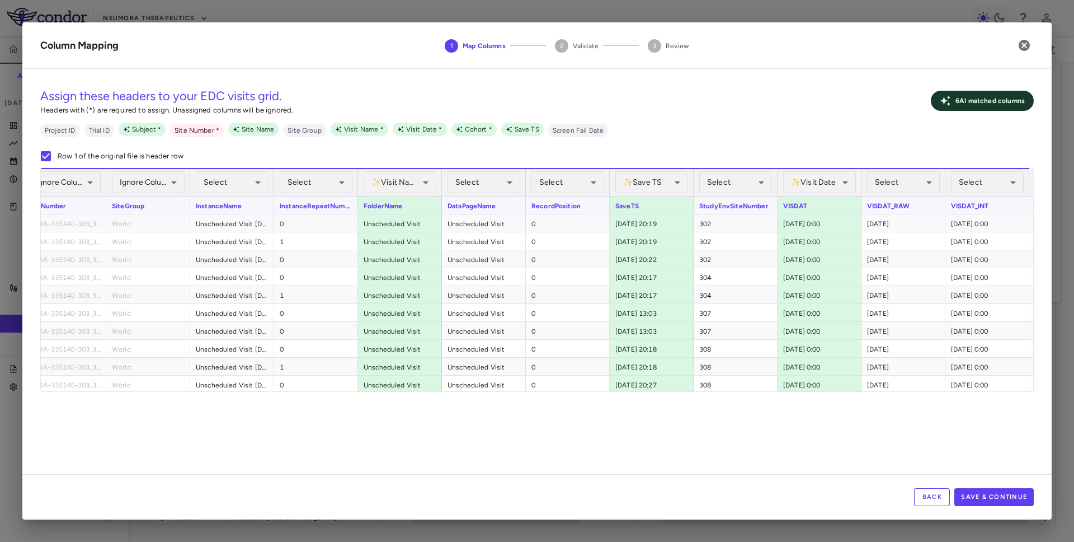
scroll to position [0, 645]
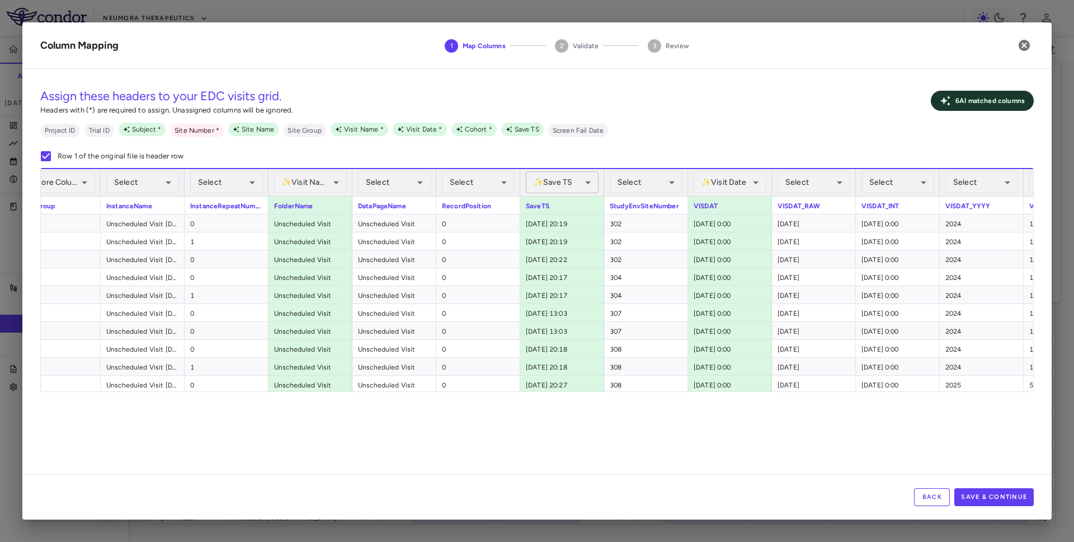
click at [564, 189] on body "Skip to sidebar Skip to main content Neumora Therapeutics KOASTAL-3 (NMRA-33514…" at bounding box center [537, 271] width 1074 height 542
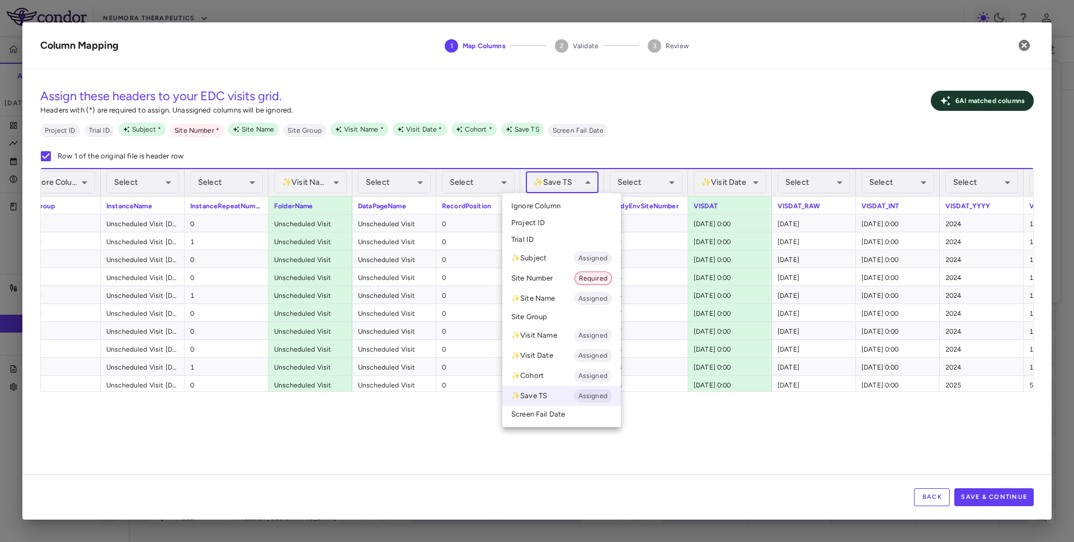
click at [563, 202] on li "Ignore Column" at bounding box center [562, 206] width 119 height 17
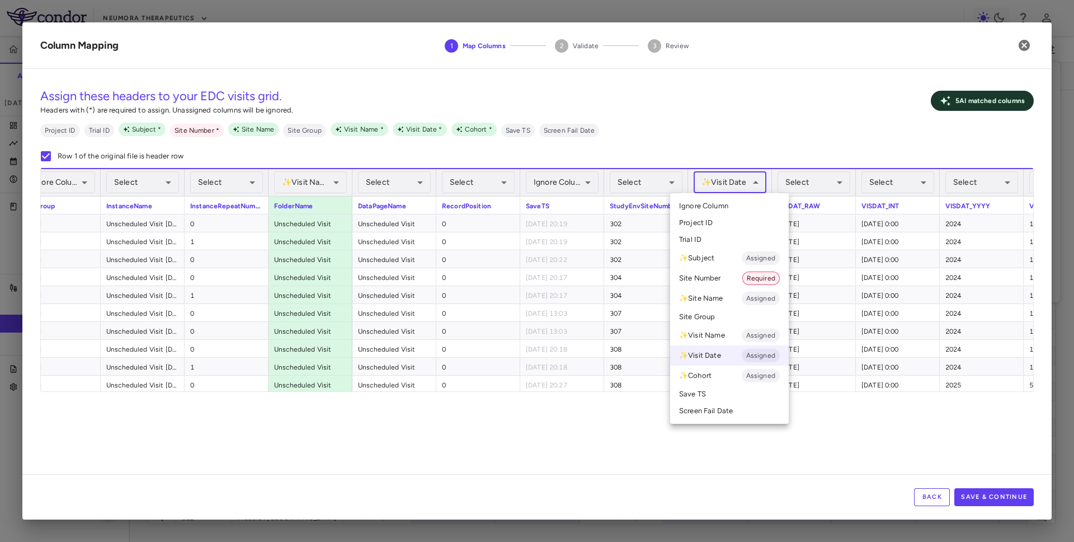
click at [740, 185] on body "Skip to sidebar Skip to main content Neumora Therapeutics KOASTAL-3 (NMRA-33514…" at bounding box center [537, 271] width 1074 height 542
click at [738, 202] on li "Ignore Column" at bounding box center [729, 206] width 119 height 17
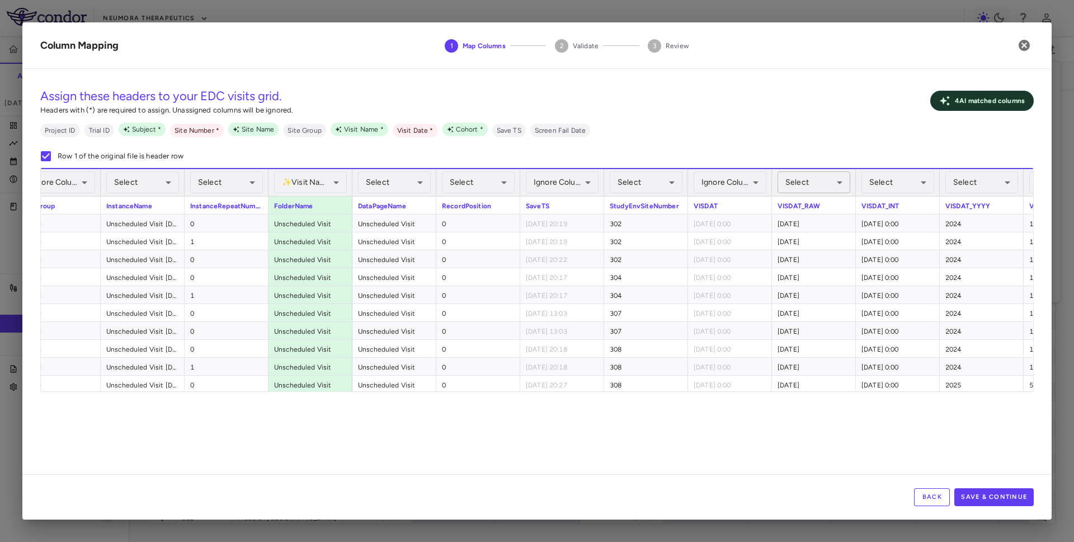
click at [820, 177] on body "Skip to sidebar Skip to main content Neumora Therapeutics KOASTAL-3 (NMRA-33514…" at bounding box center [537, 271] width 1074 height 542
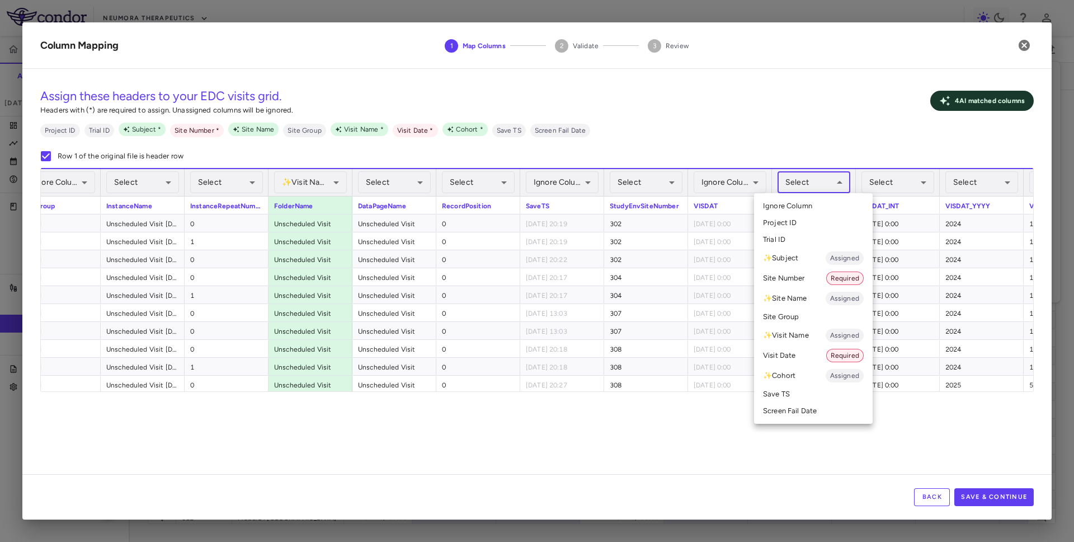
click at [798, 352] on li "Visit Date Required" at bounding box center [813, 355] width 119 height 20
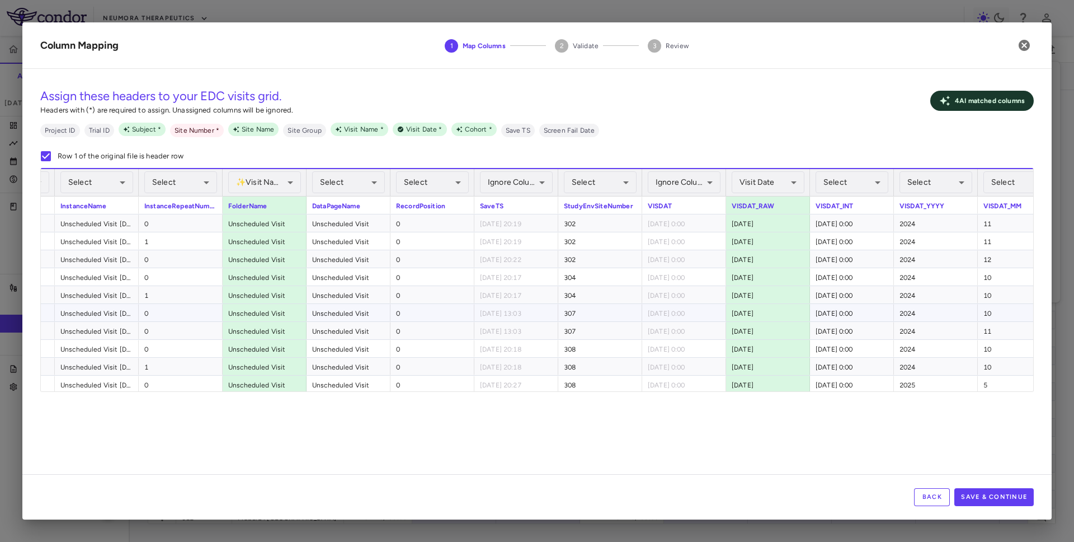
scroll to position [0, 751]
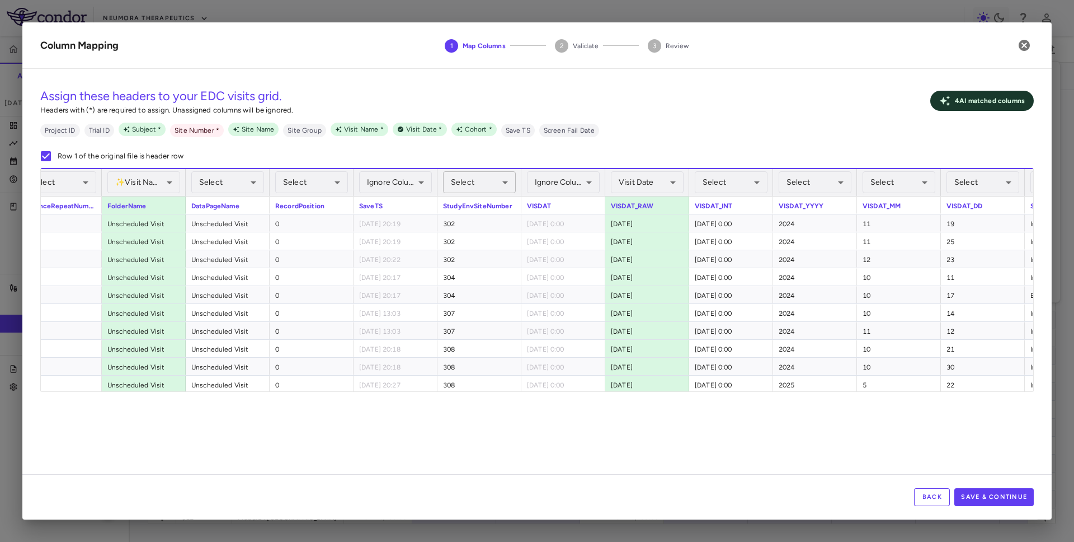
click at [500, 181] on body "Skip to sidebar Skip to main content Neumora Therapeutics KOASTAL-3 (NMRA-33514…" at bounding box center [537, 271] width 1074 height 542
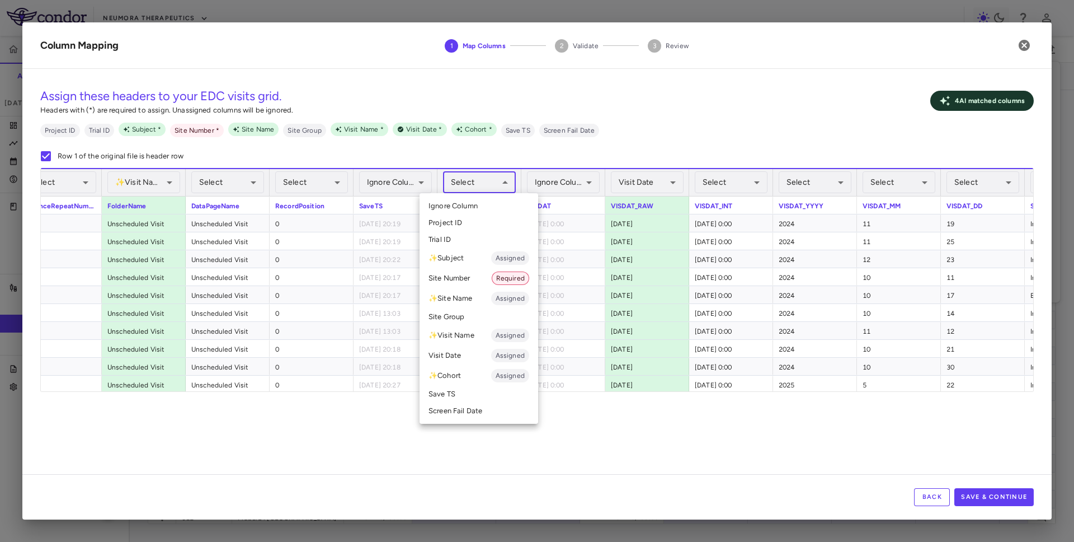
click at [481, 276] on li "Site Number Required" at bounding box center [479, 278] width 119 height 20
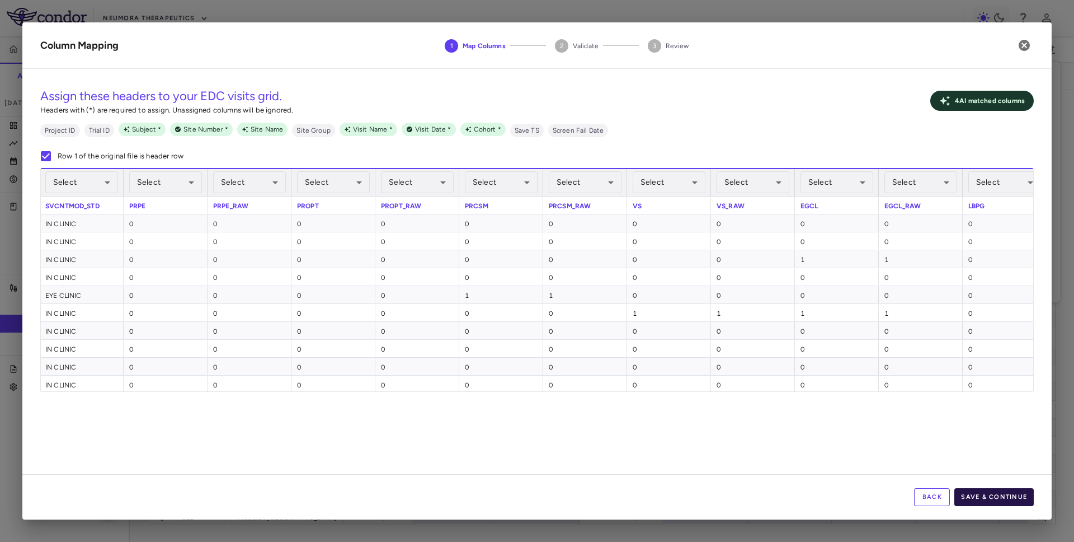
click at [996, 491] on button "Save & Continue" at bounding box center [994, 497] width 79 height 18
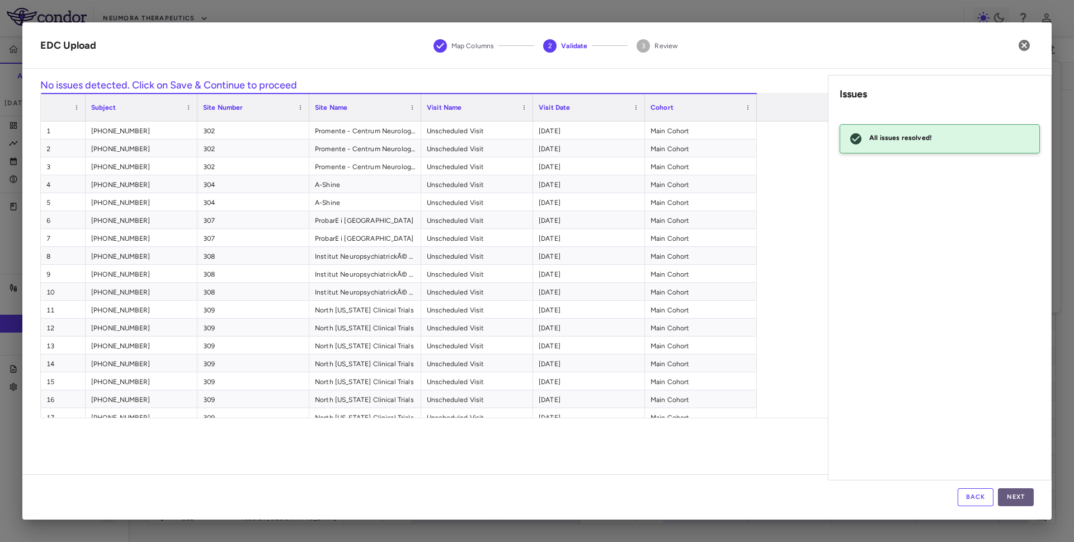
click at [1007, 491] on button "Next" at bounding box center [1016, 497] width 36 height 18
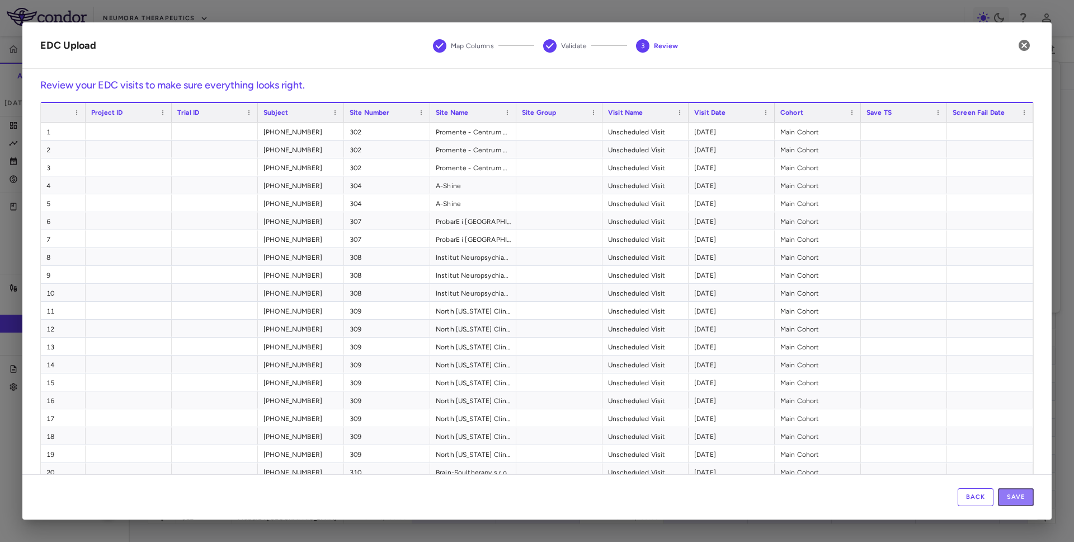
click at [1007, 491] on button "Save" at bounding box center [1016, 497] width 36 height 18
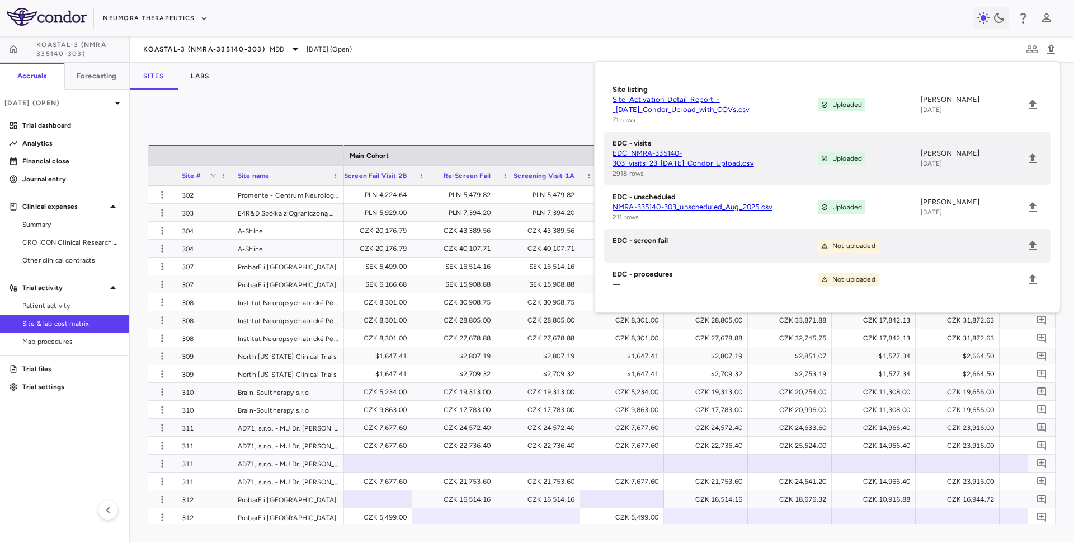
click at [495, 114] on div "Manage Visits and Procedures Add Site 0" at bounding box center [602, 122] width 909 height 28
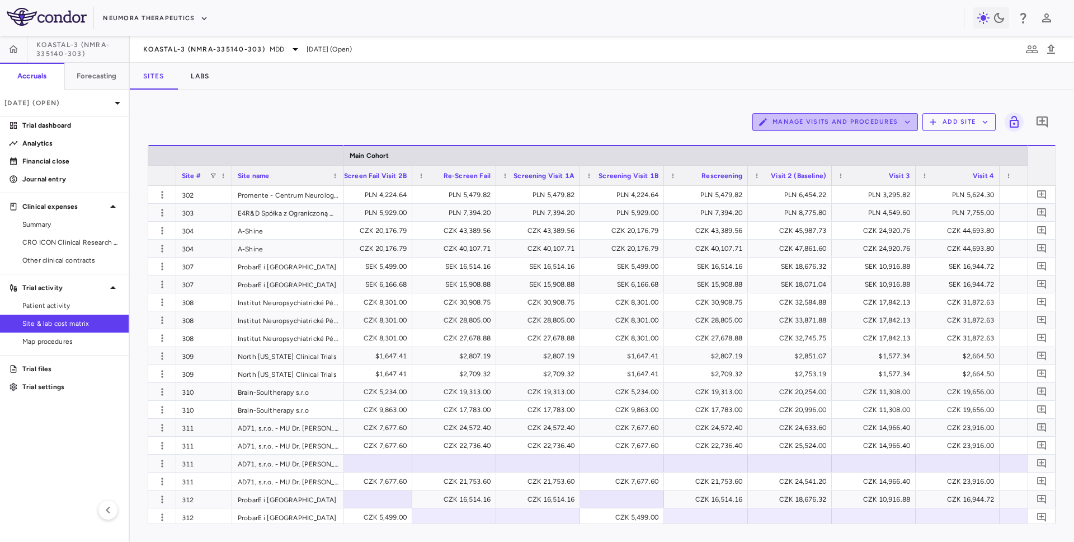
click at [875, 123] on button "Manage Visits and Procedures" at bounding box center [836, 122] width 166 height 18
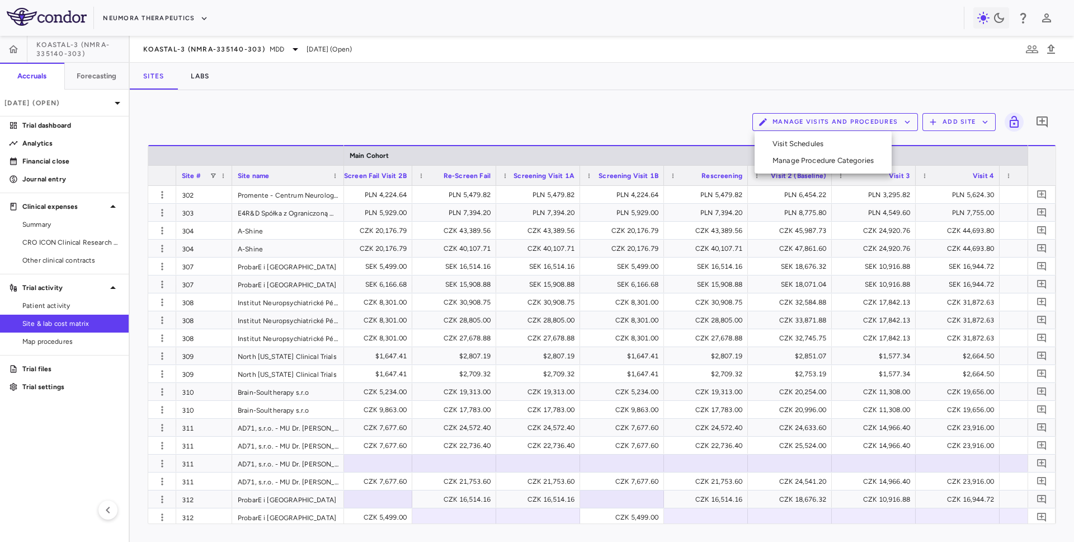
click at [850, 145] on li "Visit Schedules" at bounding box center [823, 143] width 119 height 17
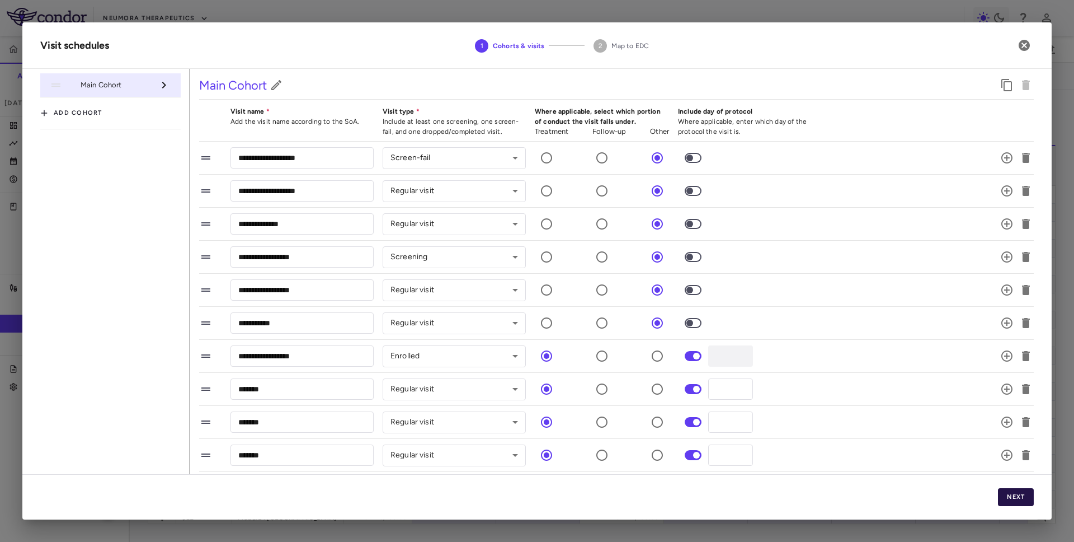
click at [1006, 499] on button "Next" at bounding box center [1016, 497] width 36 height 18
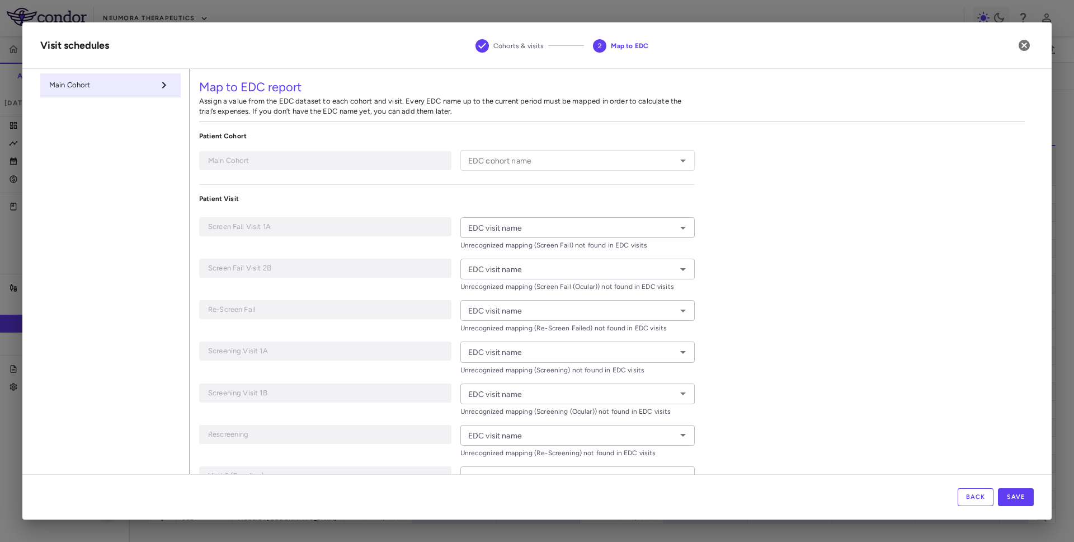
type input "**********"
type input "*********"
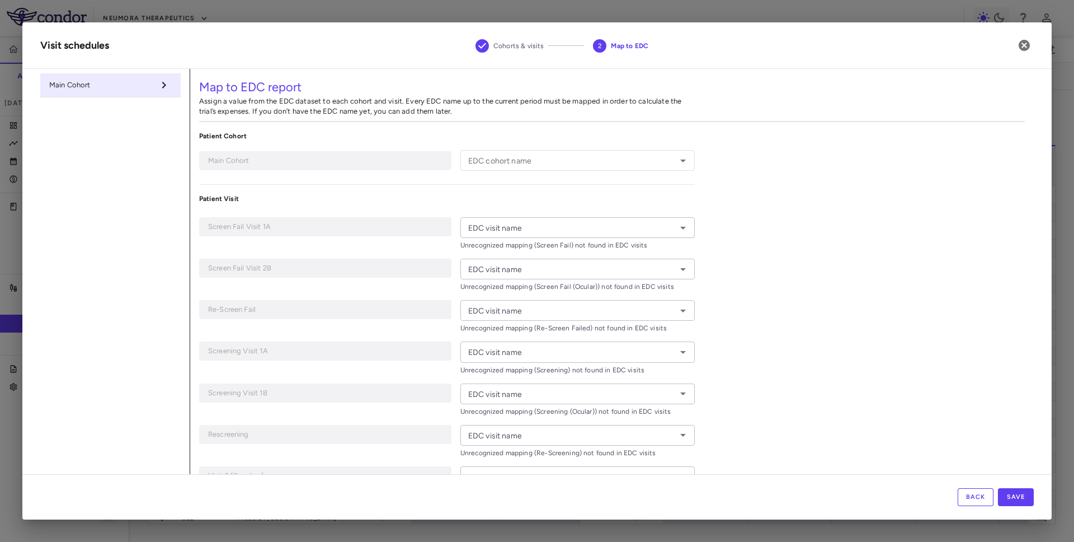
type input "**********"
type input "*******"
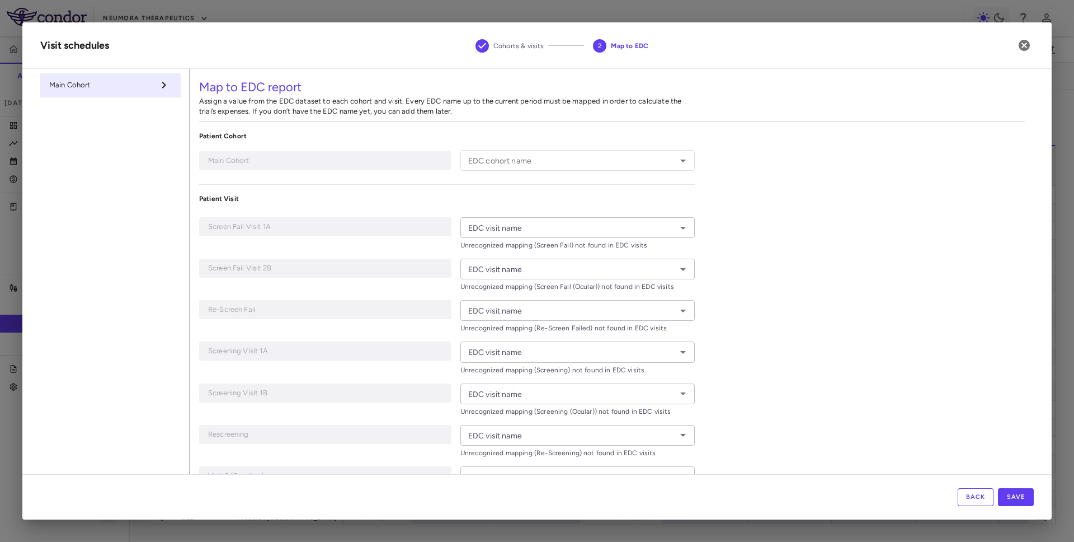
type input "*******"
type input "**********"
type input "*******"
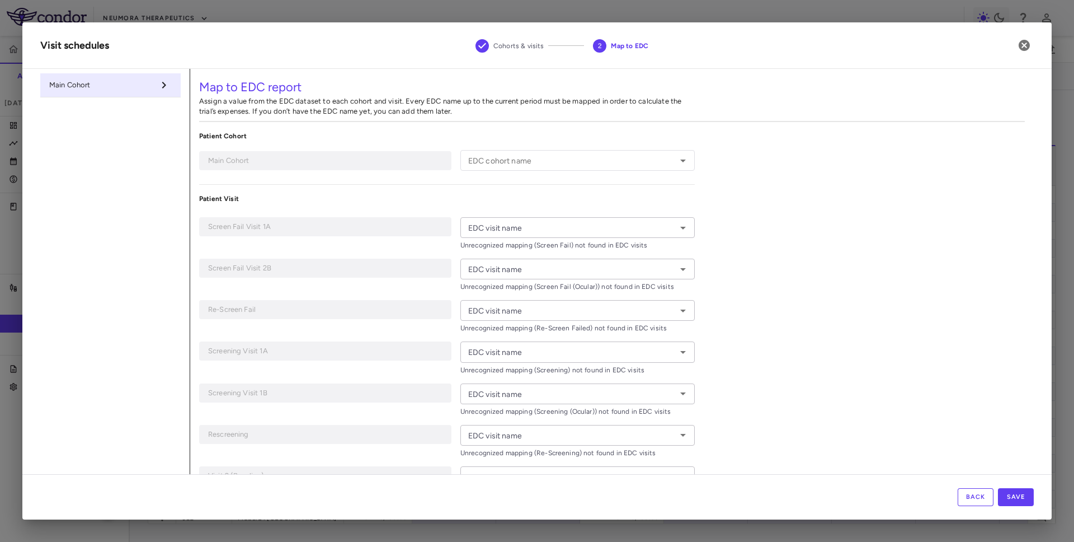
type input "**********"
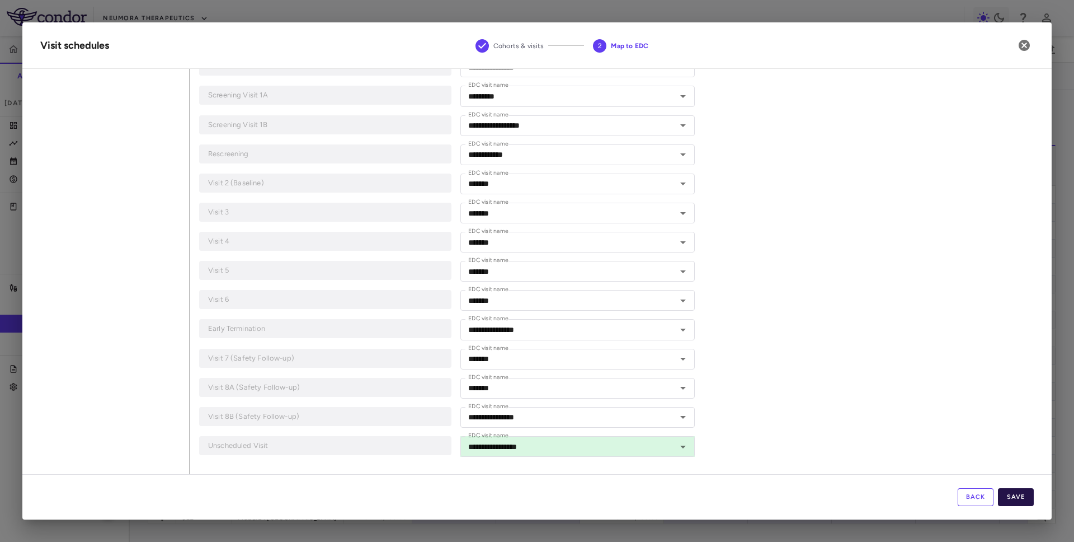
click at [1016, 497] on button "Save" at bounding box center [1016, 497] width 36 height 18
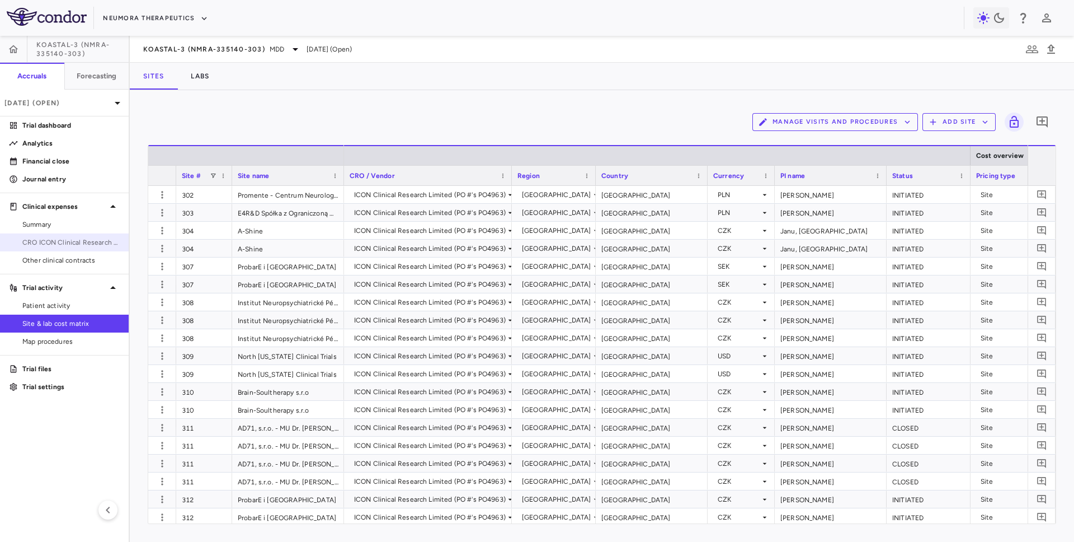
click at [84, 246] on span "CRO ICON Clinical Research Limited" at bounding box center [70, 242] width 97 height 10
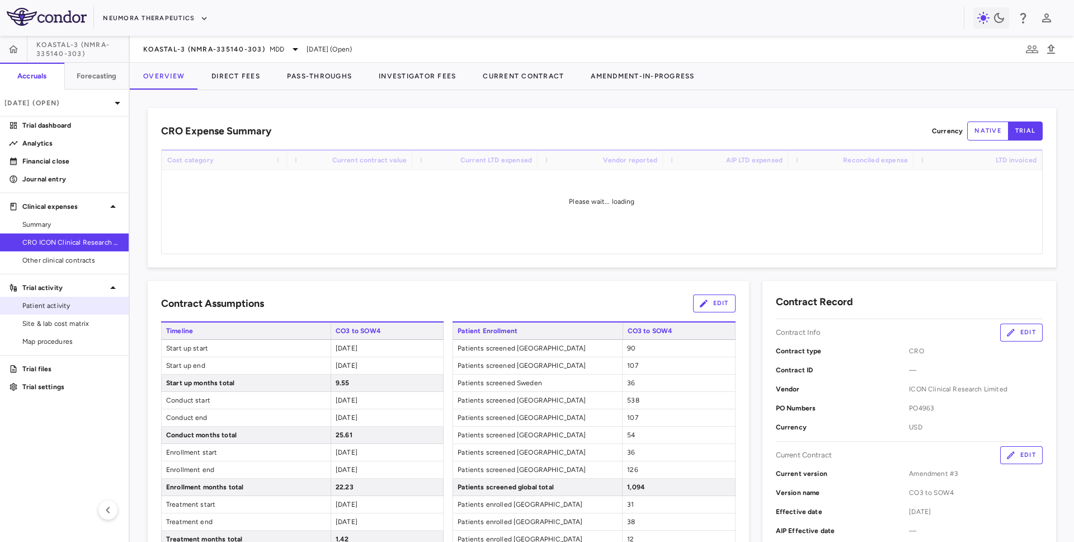
click at [58, 313] on link "Patient activity" at bounding box center [64, 305] width 129 height 17
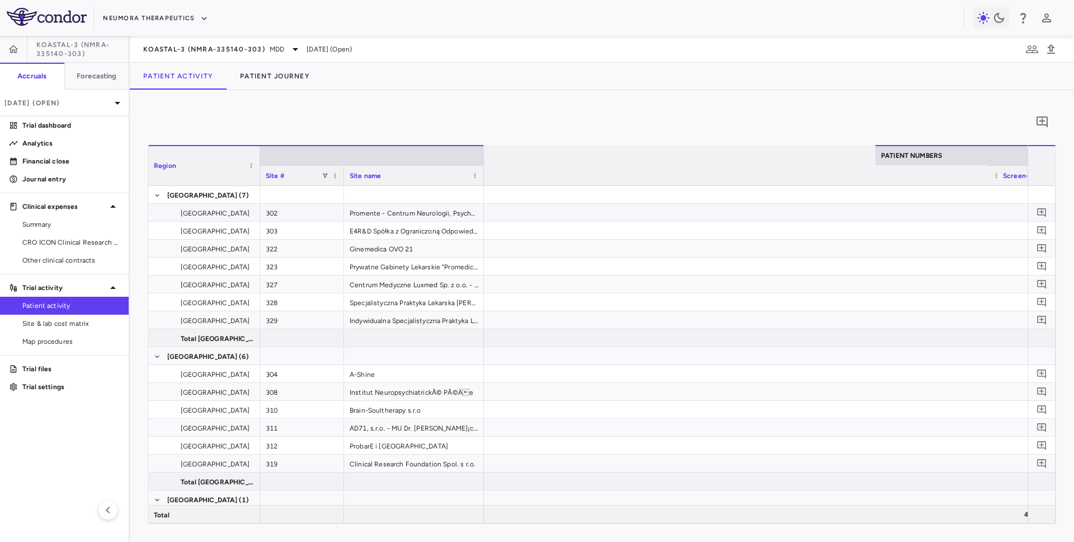
scroll to position [0, 1415]
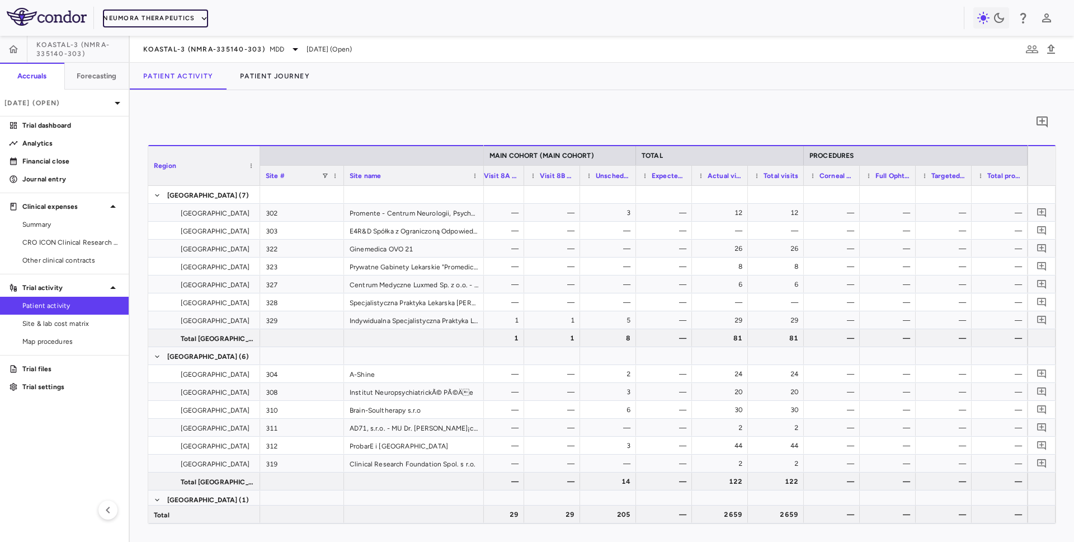
click at [171, 17] on button "Neumora Therapeutics" at bounding box center [155, 19] width 105 height 18
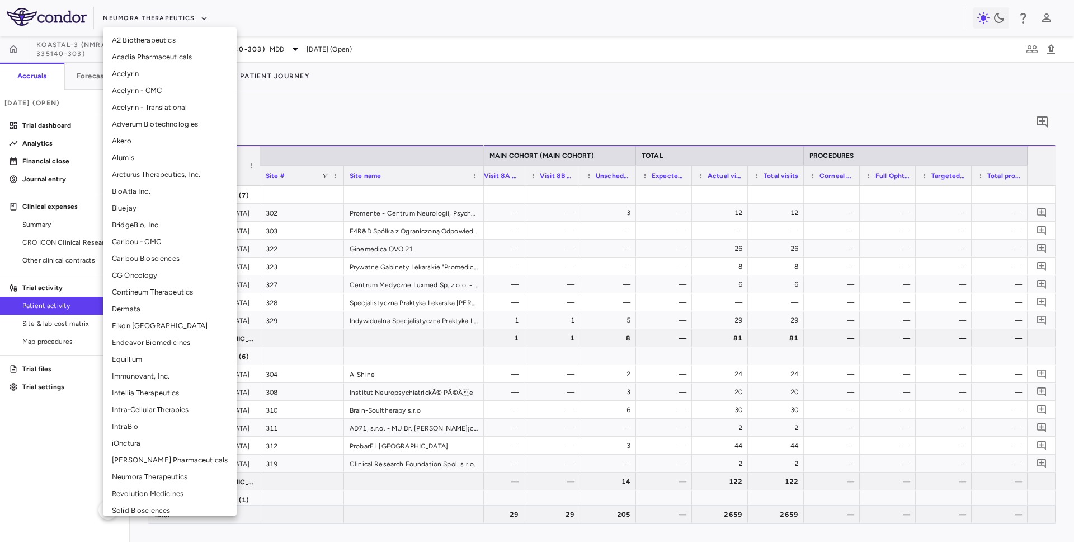
click at [135, 388] on li "Intellia Therapeutics" at bounding box center [170, 392] width 134 height 17
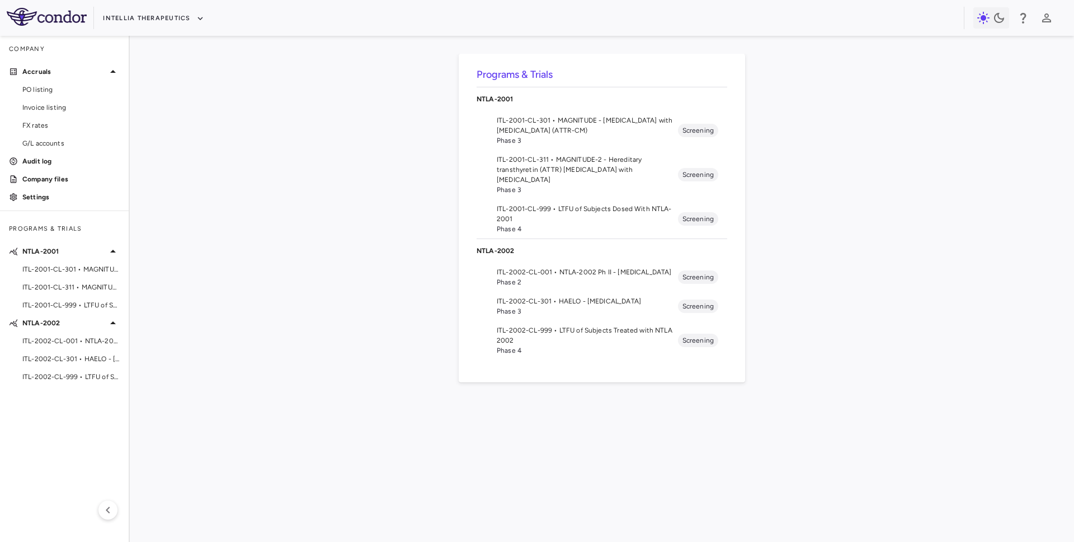
click at [583, 303] on span "ITL-2002-CL-301 • HAELO - Hereditary Angioedema" at bounding box center [587, 301] width 181 height 10
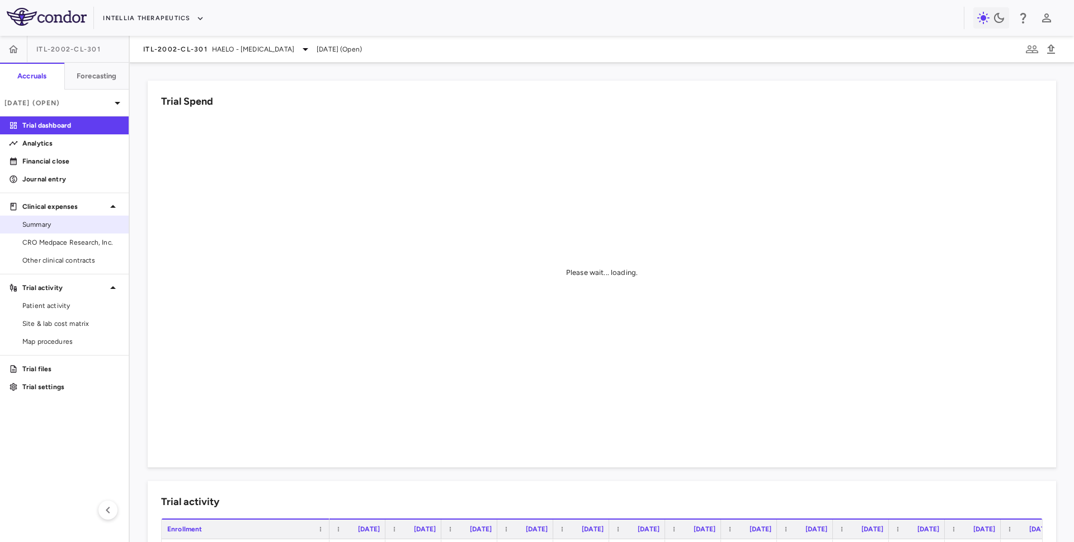
click at [58, 226] on span "Summary" at bounding box center [70, 224] width 97 height 10
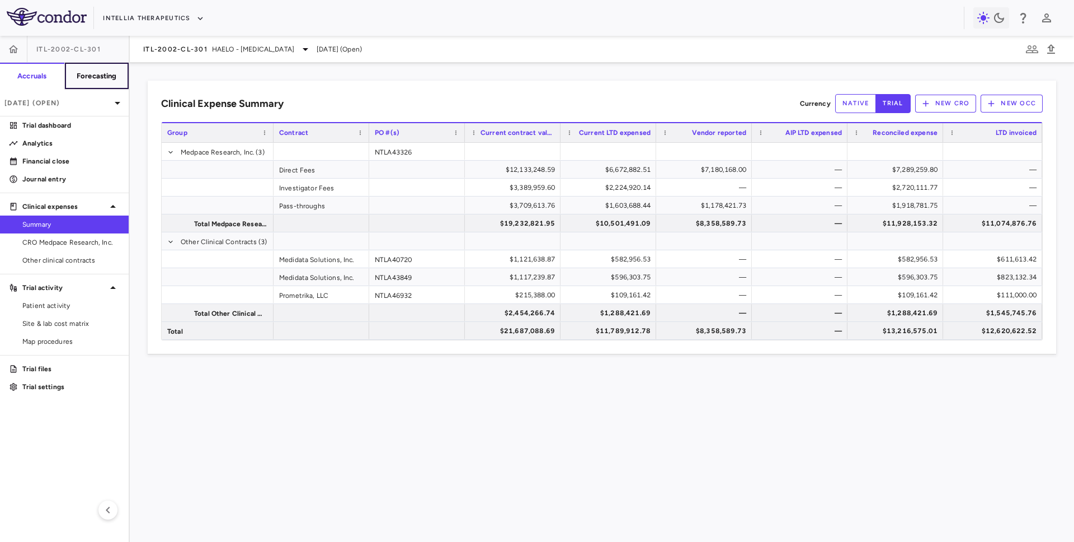
click at [112, 81] on button "Forecasting" at bounding box center [96, 76] width 65 height 27
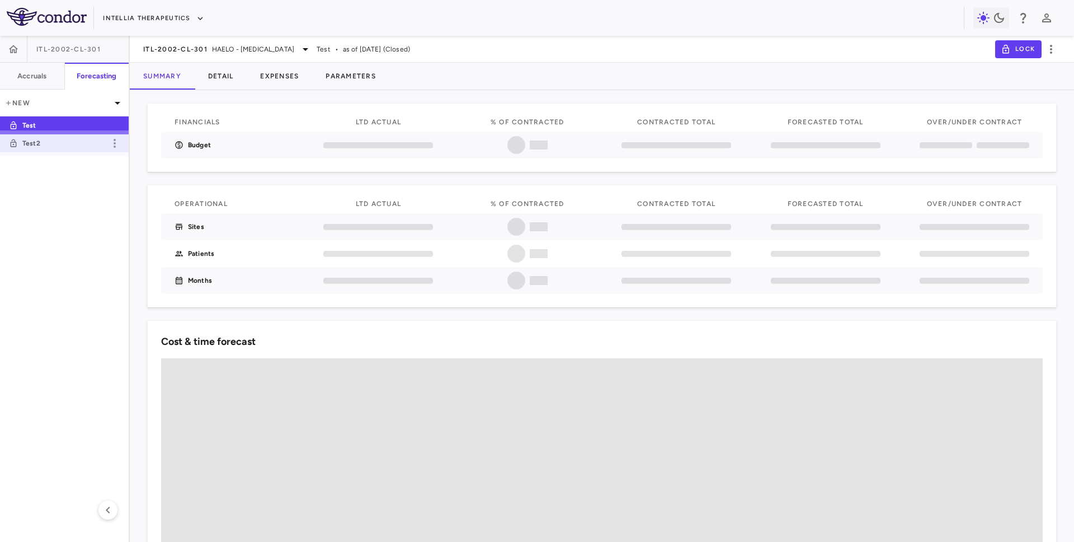
click at [74, 138] on p "Test2" at bounding box center [63, 143] width 83 height 10
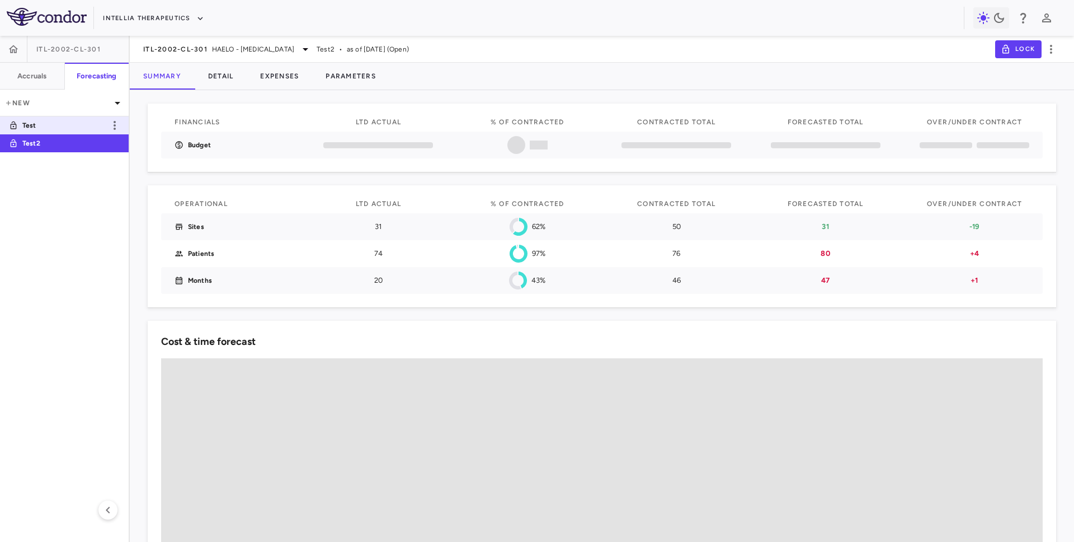
click at [101, 120] on p "Test" at bounding box center [63, 125] width 83 height 10
click at [75, 139] on p "Test2" at bounding box center [63, 143] width 83 height 10
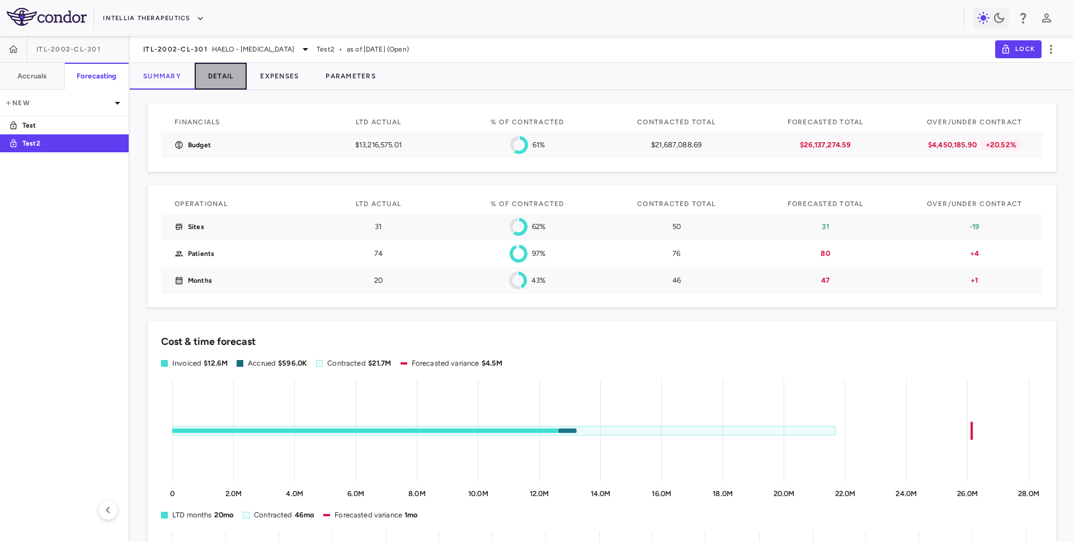
click at [232, 74] on button "Detail" at bounding box center [221, 76] width 53 height 27
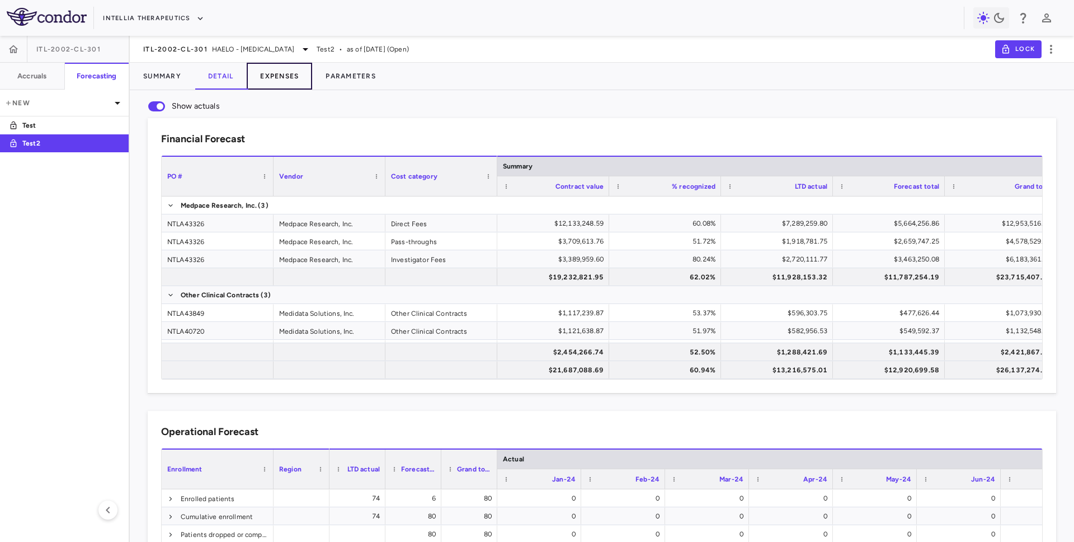
click at [285, 71] on button "Expenses" at bounding box center [279, 76] width 65 height 27
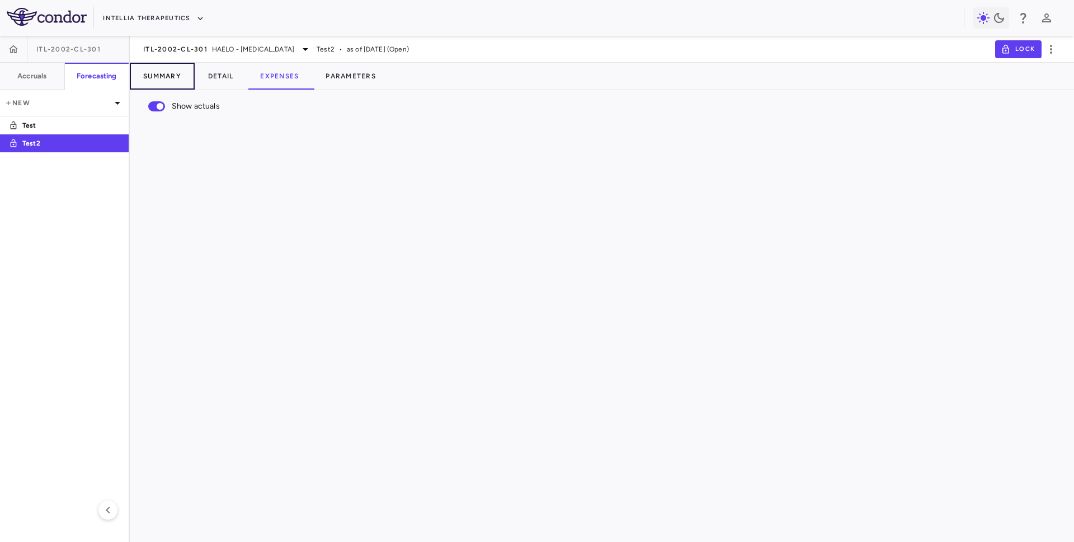
click at [155, 74] on button "Summary" at bounding box center [162, 76] width 65 height 27
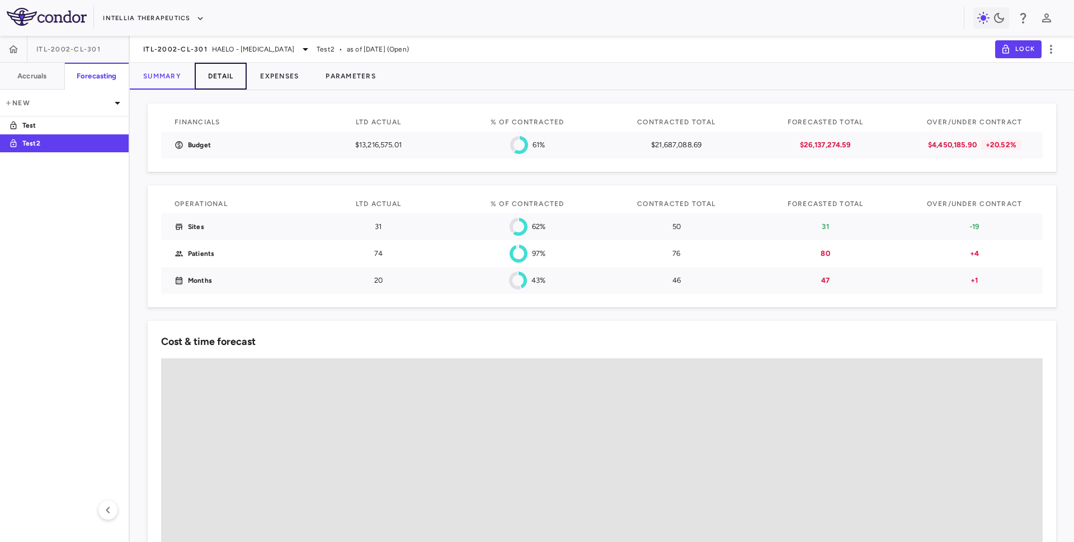
click at [232, 77] on button "Detail" at bounding box center [221, 76] width 53 height 27
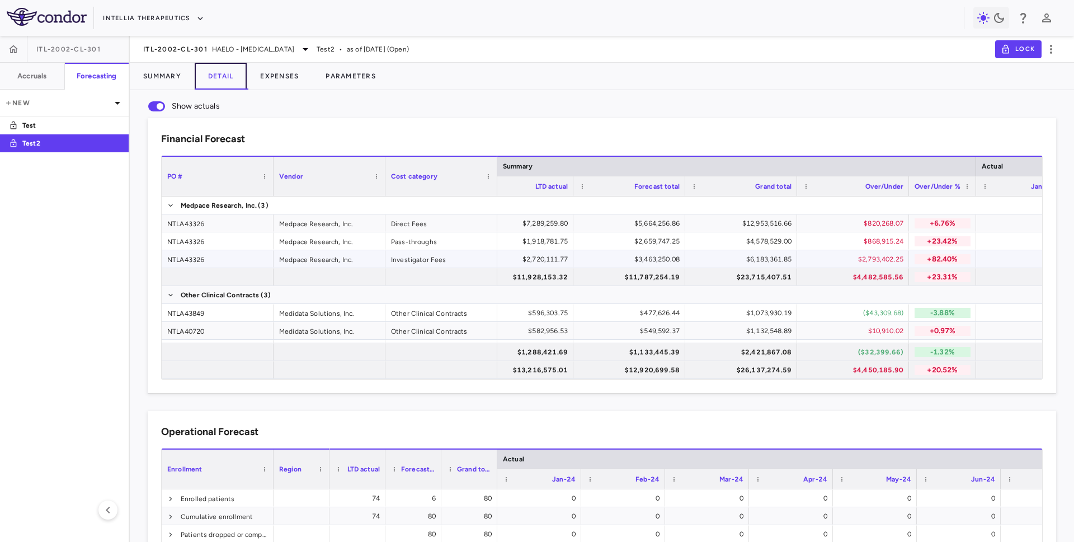
scroll to position [0, 583]
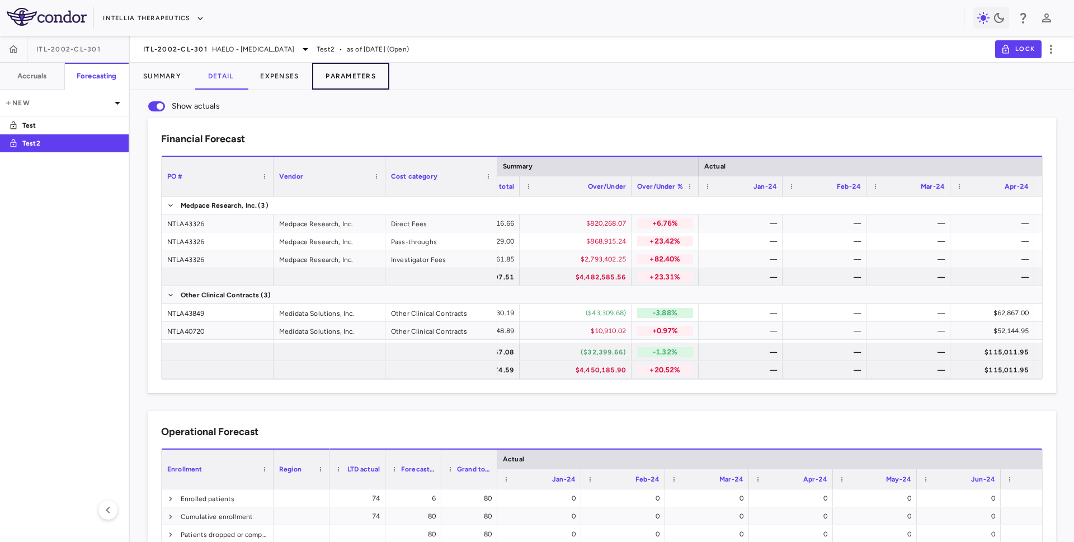
click at [337, 83] on button "Parameters" at bounding box center [350, 76] width 77 height 27
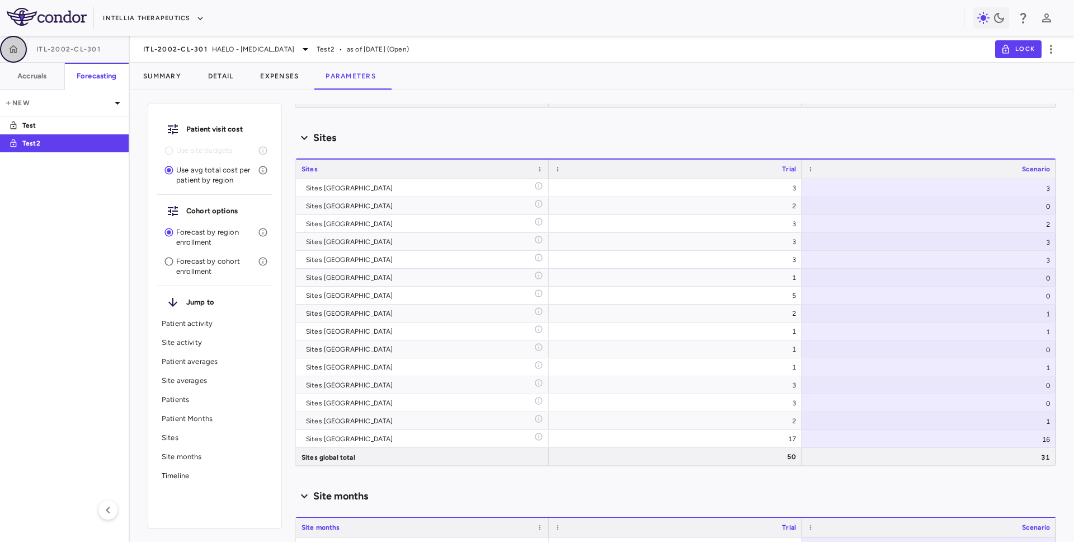
click at [2, 50] on button "button" at bounding box center [13, 49] width 27 height 27
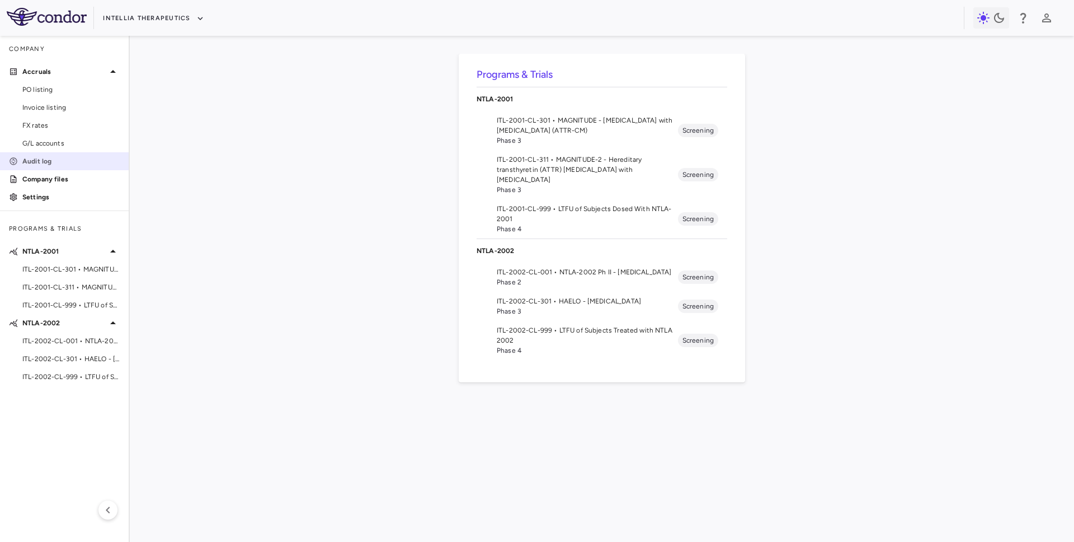
click at [53, 157] on p "Audit log" at bounding box center [70, 161] width 97 height 10
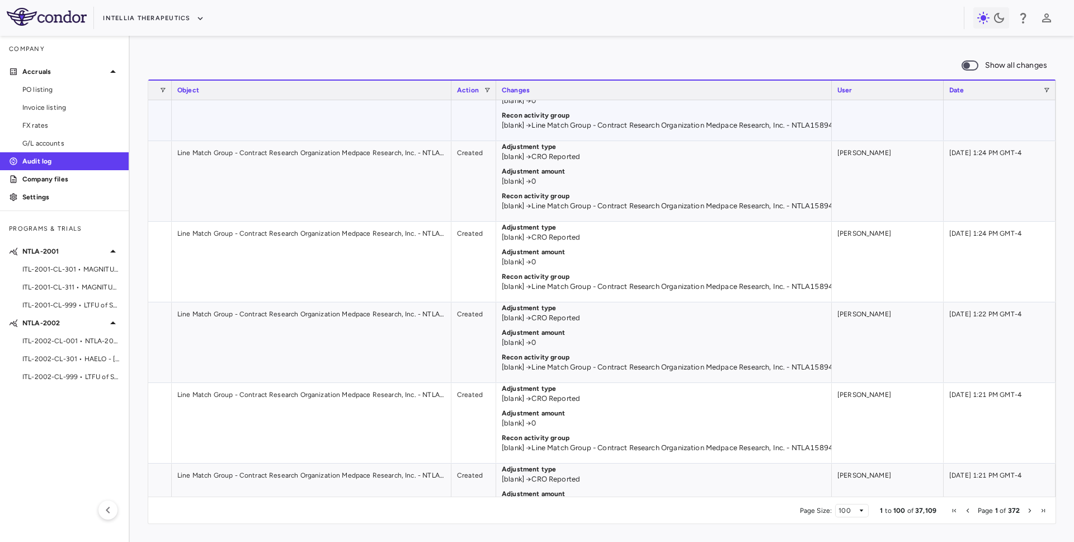
scroll to position [146, 0]
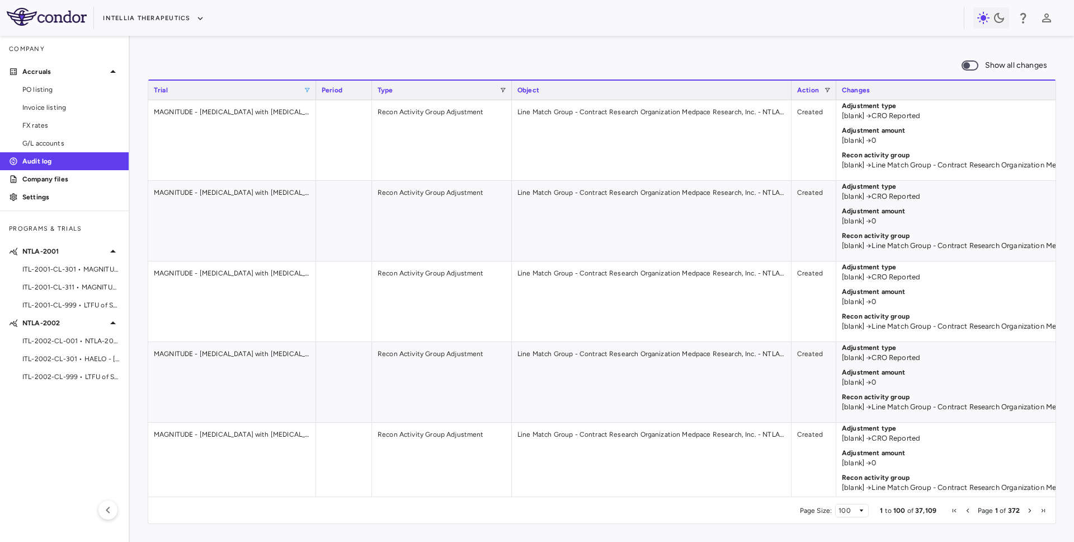
click at [307, 92] on span at bounding box center [307, 90] width 7 height 7
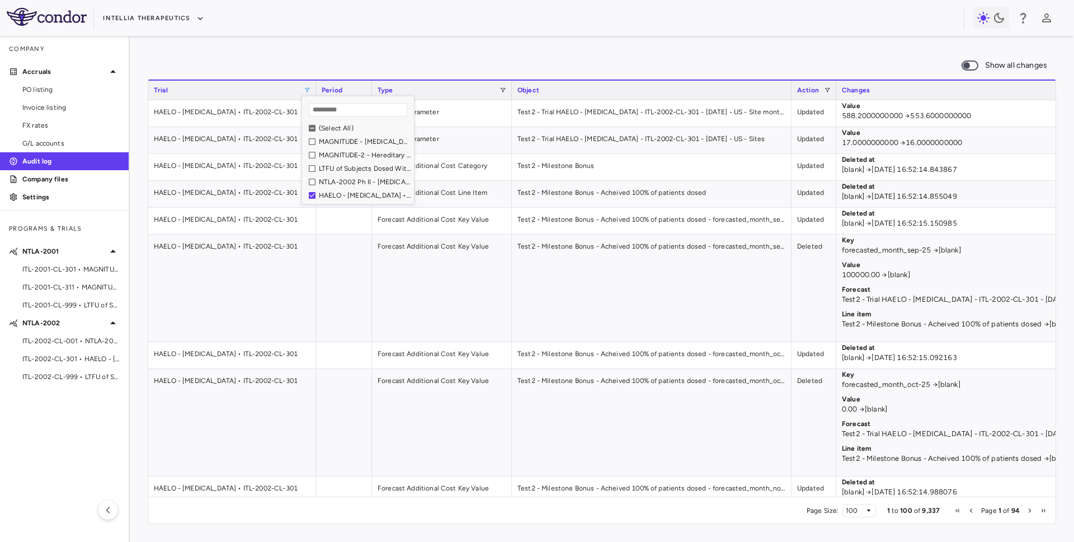
click at [479, 54] on div "Show all changes" at bounding box center [602, 66] width 909 height 24
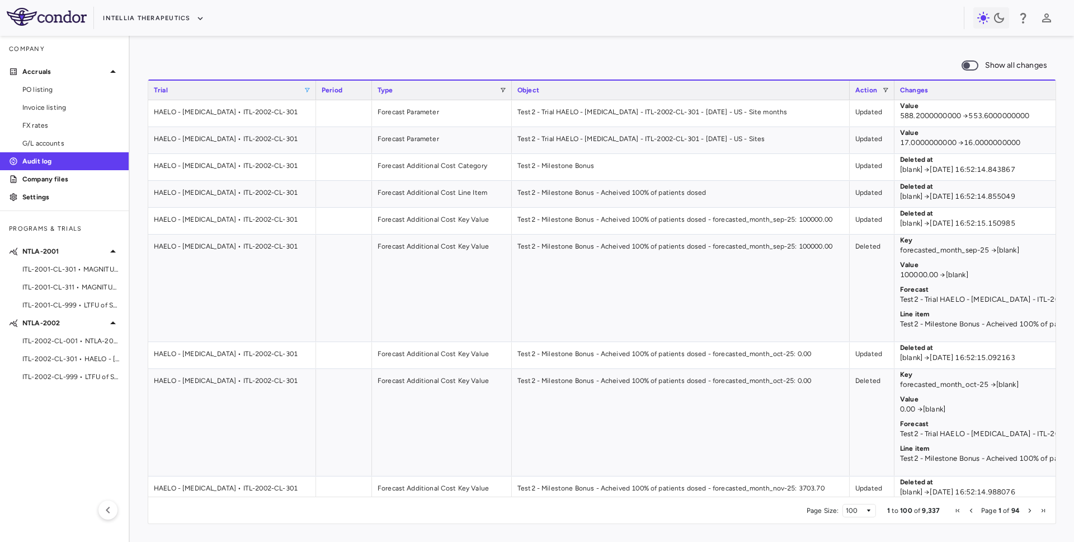
drag, startPoint x: 791, startPoint y: 93, endPoint x: 849, endPoint y: 85, distance: 58.7
click at [849, 85] on div at bounding box center [849, 90] width 4 height 19
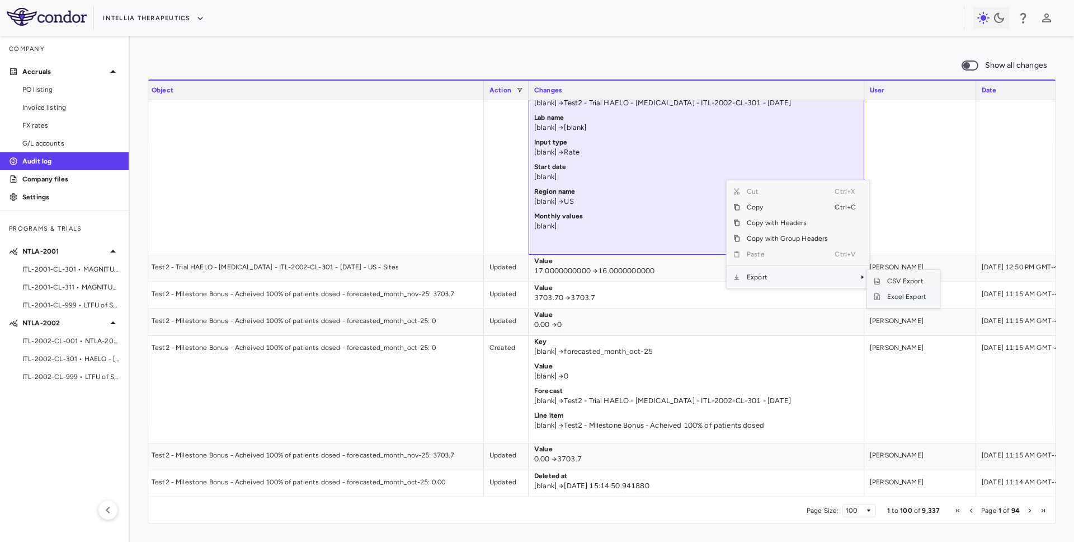
click at [887, 297] on span "Excel Export" at bounding box center [907, 297] width 53 height 16
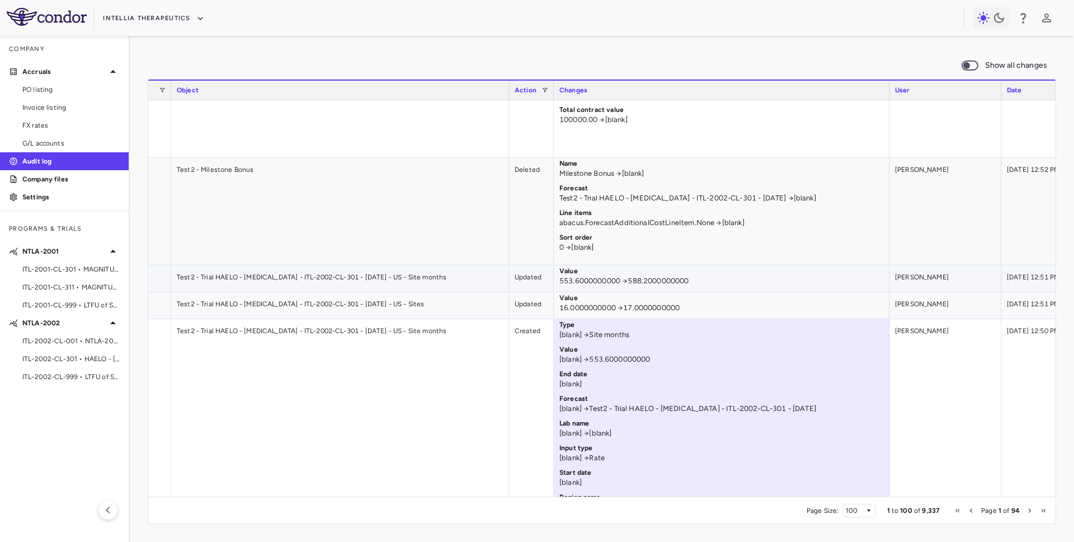
click at [585, 281] on p "553.6000000000 → 588.2000000000" at bounding box center [722, 281] width 325 height 10
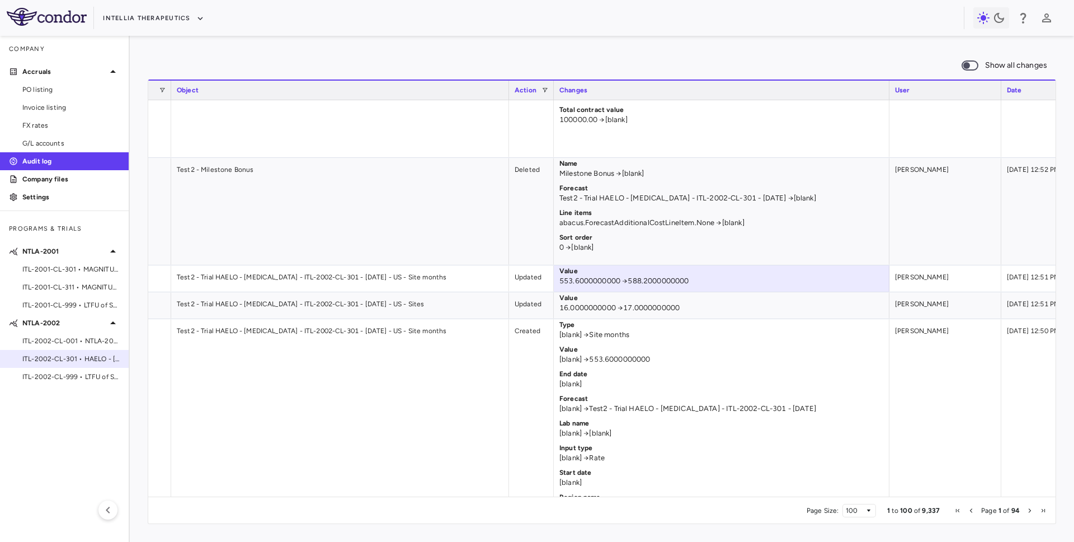
click at [83, 352] on div "ITL-2002-CL-301 • HAELO - Hereditary Angioedema" at bounding box center [64, 358] width 129 height 17
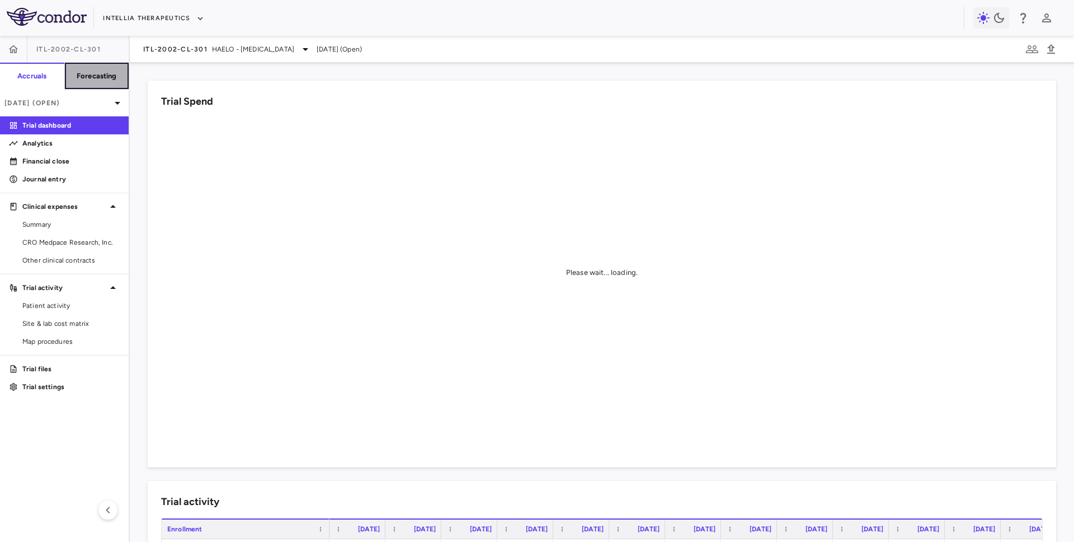
click at [103, 65] on button "Forecasting" at bounding box center [96, 76] width 65 height 27
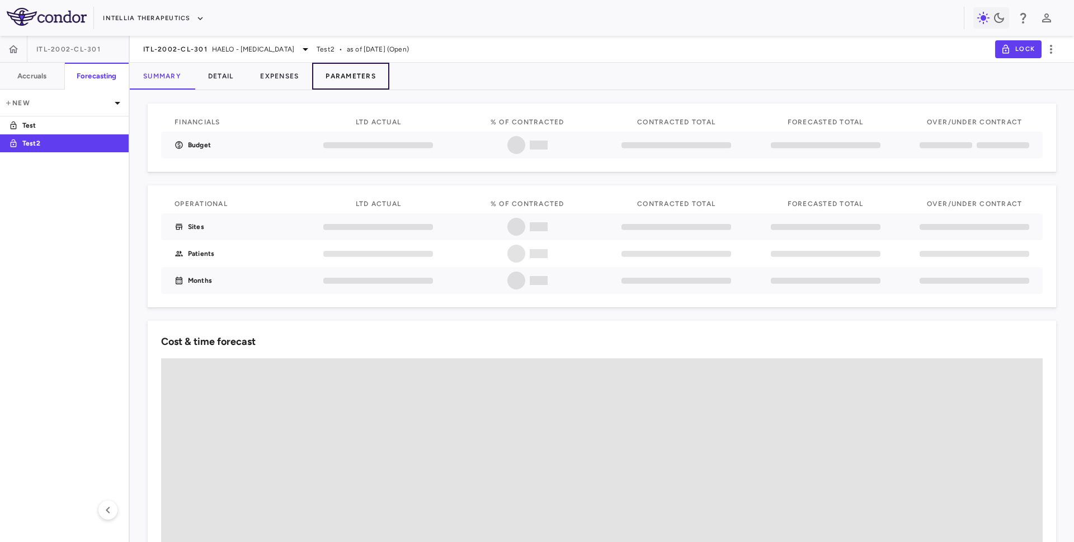
click at [346, 72] on button "Parameters" at bounding box center [350, 76] width 77 height 27
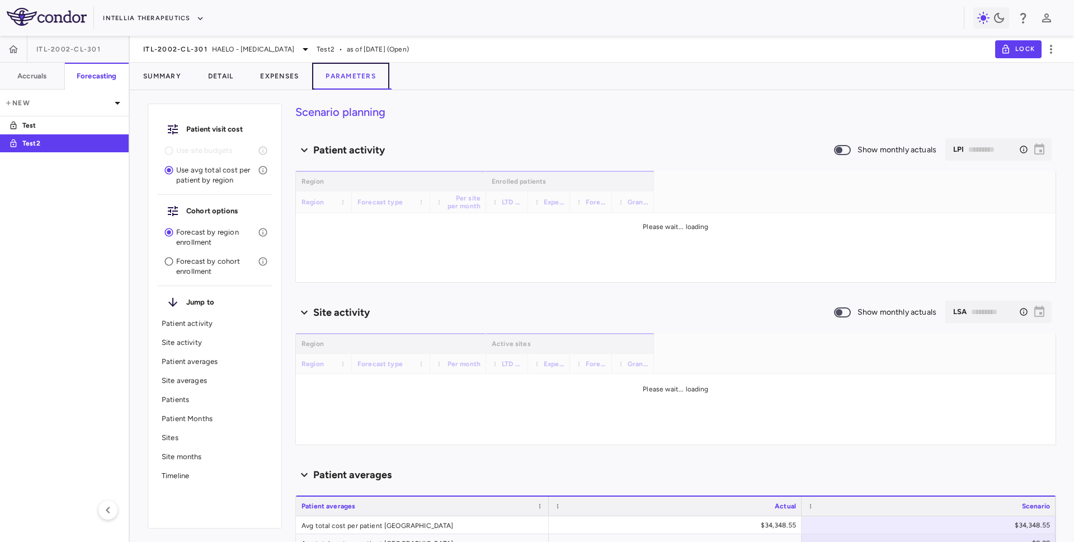
type input "********"
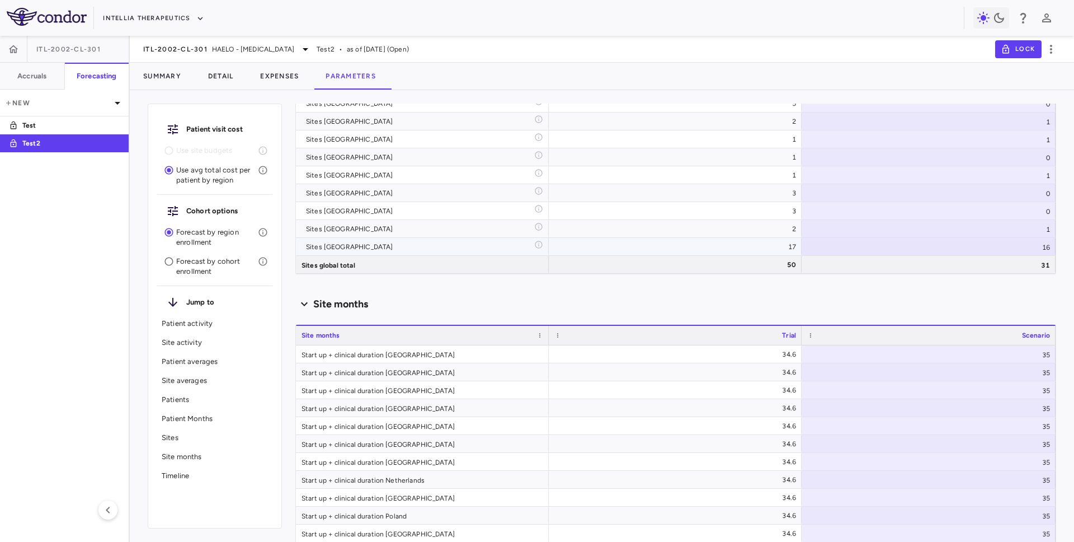
click at [997, 247] on div "16" at bounding box center [929, 246] width 254 height 17
type input "**"
click at [564, 302] on div "Site months" at bounding box center [675, 304] width 761 height 15
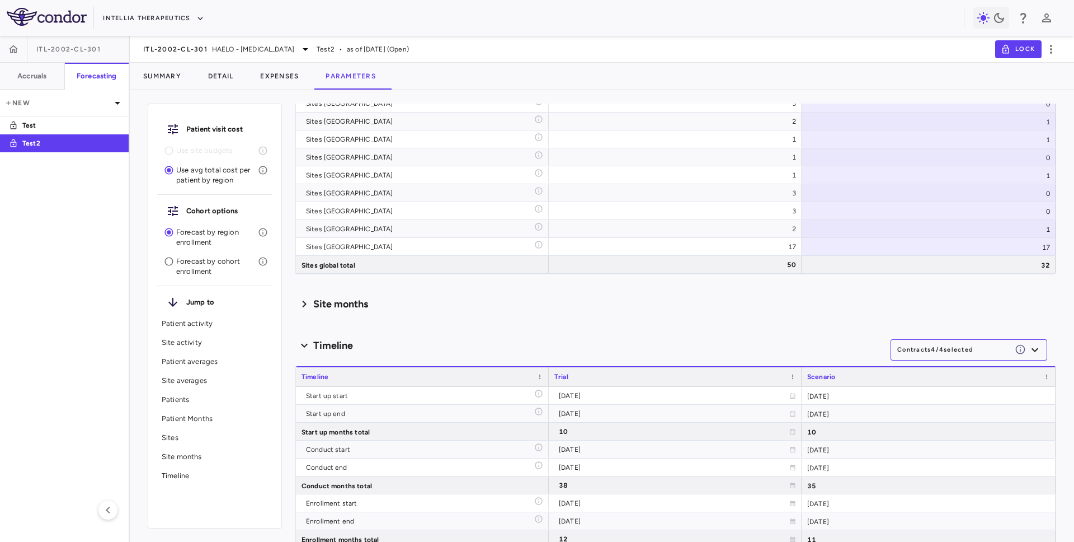
click at [359, 307] on h6 "Site months" at bounding box center [340, 304] width 55 height 15
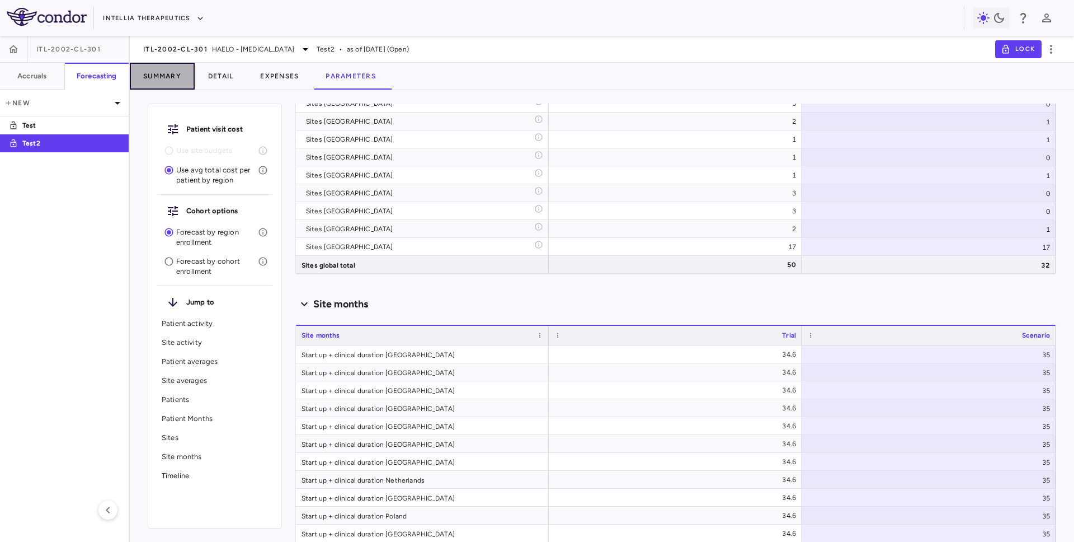
click at [152, 77] on button "Summary" at bounding box center [162, 76] width 65 height 27
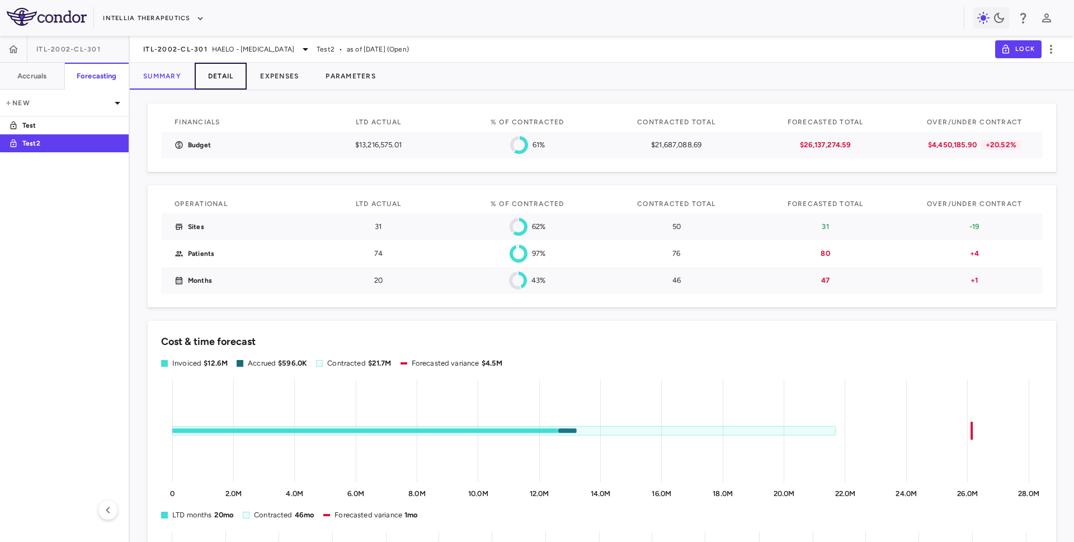
click at [222, 67] on button "Detail" at bounding box center [221, 76] width 53 height 27
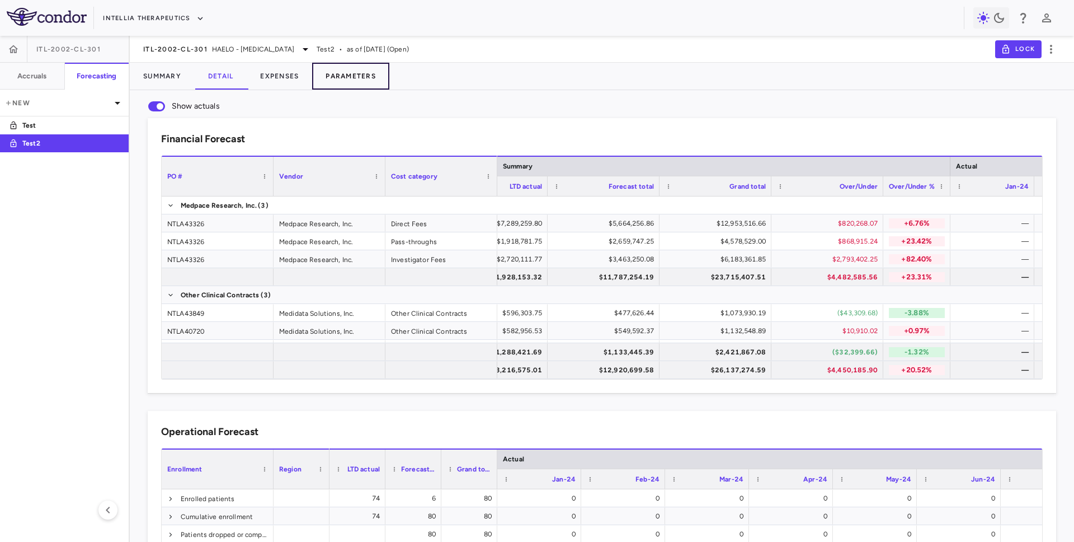
click at [353, 77] on button "Parameters" at bounding box center [350, 76] width 77 height 27
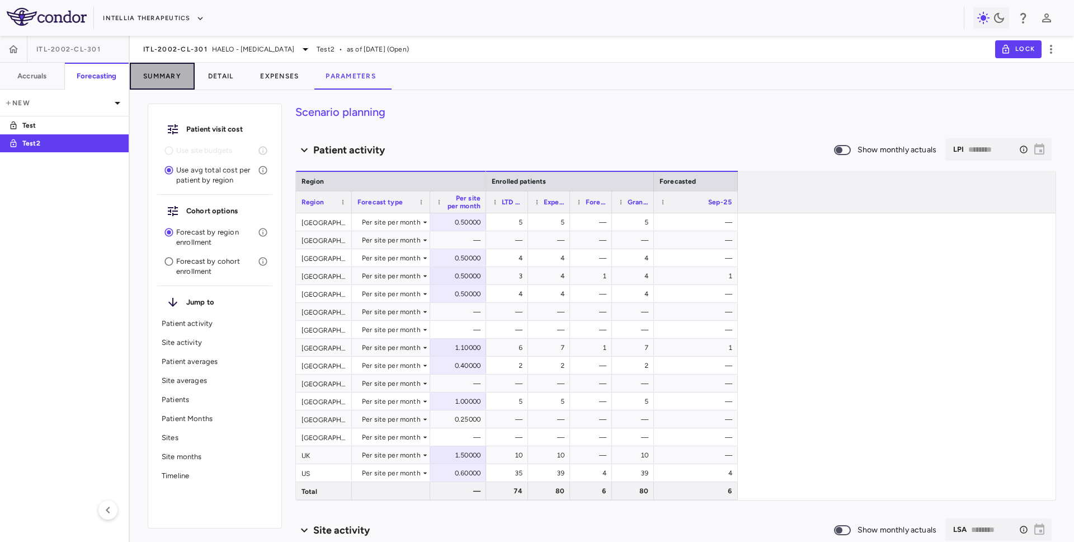
click at [175, 77] on button "Summary" at bounding box center [162, 76] width 65 height 27
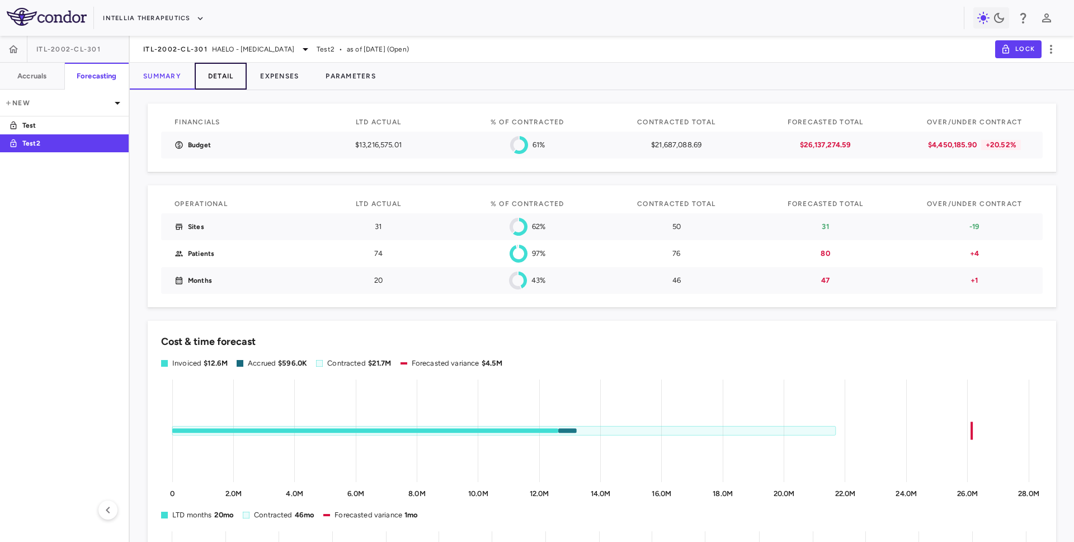
click at [222, 75] on button "Detail" at bounding box center [221, 76] width 53 height 27
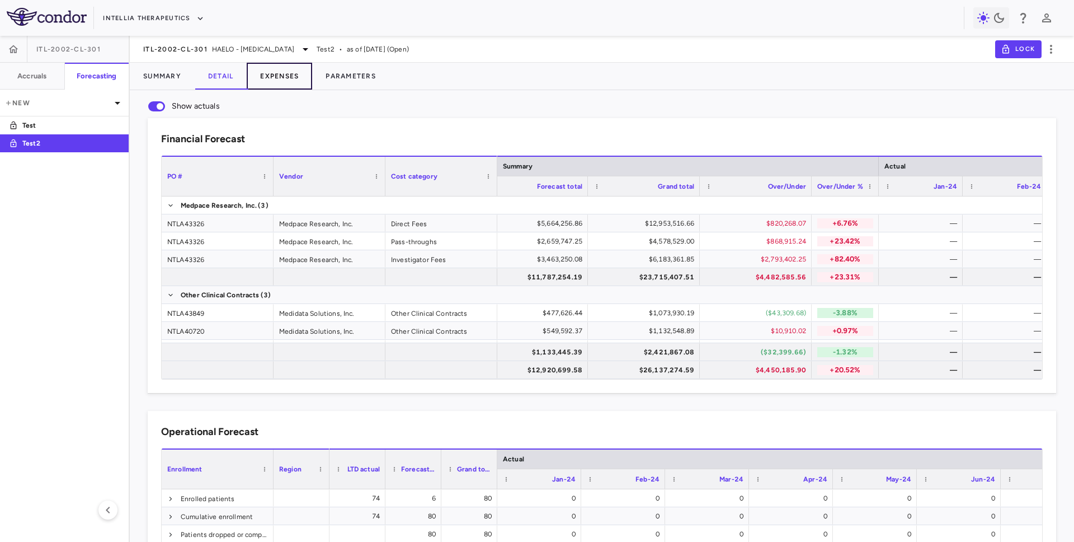
click at [279, 78] on button "Expenses" at bounding box center [279, 76] width 65 height 27
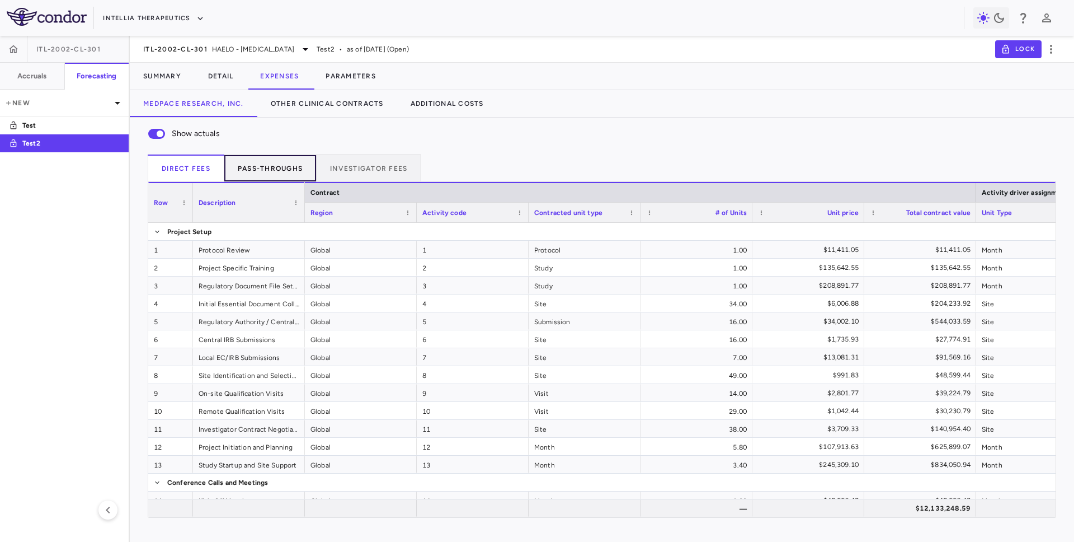
click at [278, 176] on button "Pass-throughs" at bounding box center [270, 167] width 92 height 27
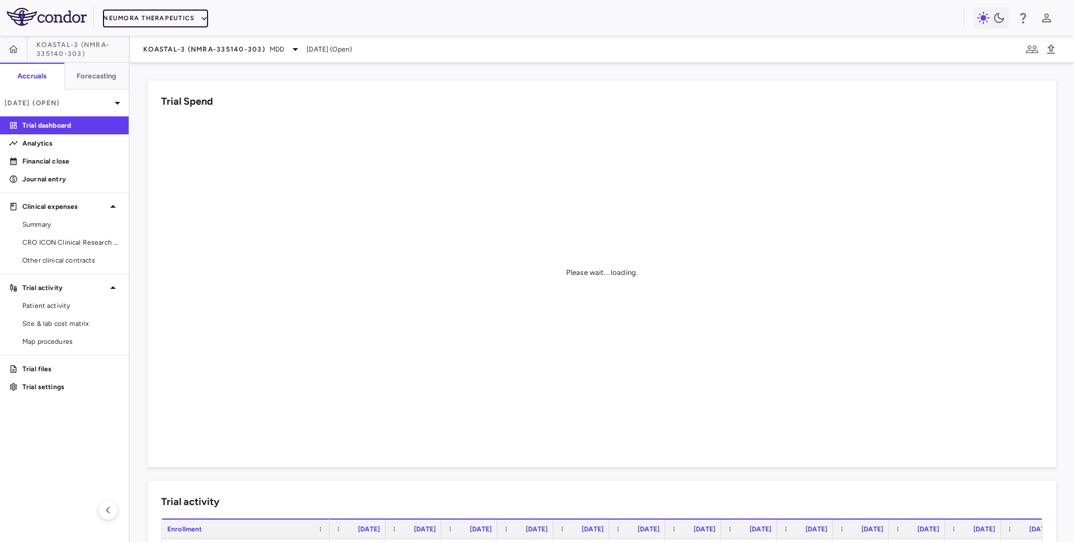
click at [161, 20] on button "Neumora Therapeutics" at bounding box center [155, 19] width 105 height 18
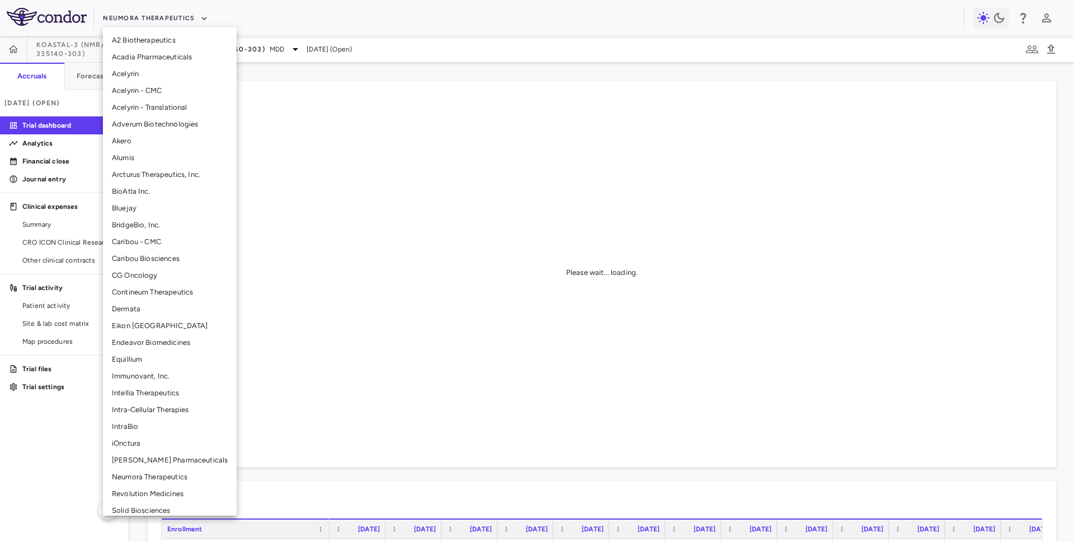
click at [147, 391] on li "Intellia Therapeutics" at bounding box center [170, 392] width 134 height 17
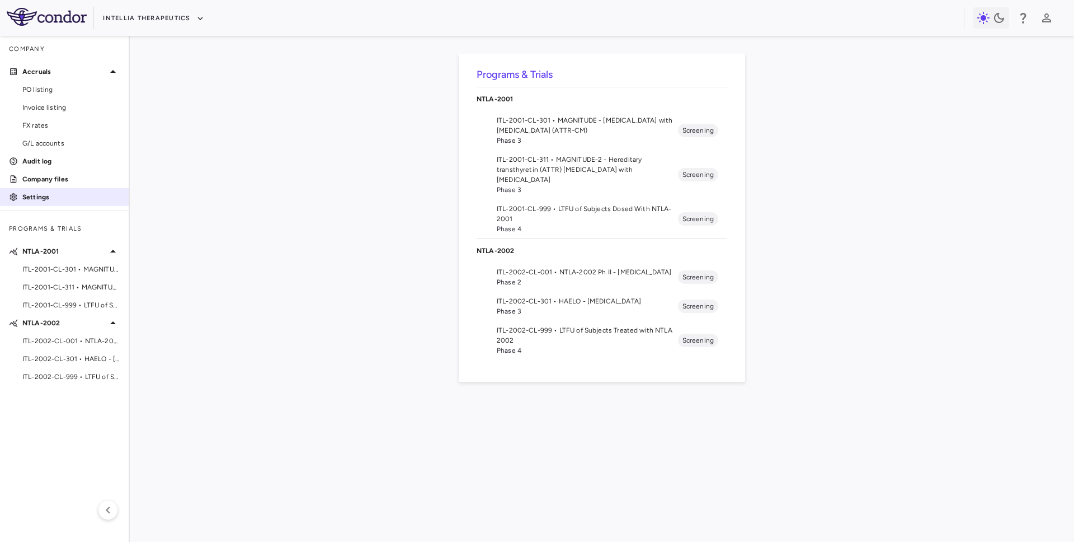
click at [54, 196] on p "Settings" at bounding box center [70, 197] width 97 height 10
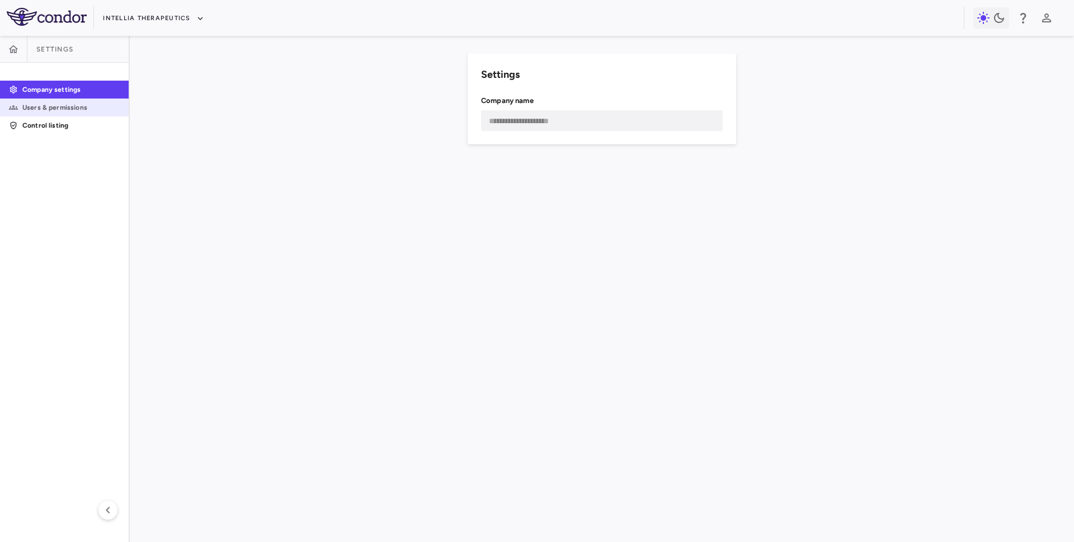
click at [90, 107] on p "Users & permissions" at bounding box center [70, 107] width 97 height 10
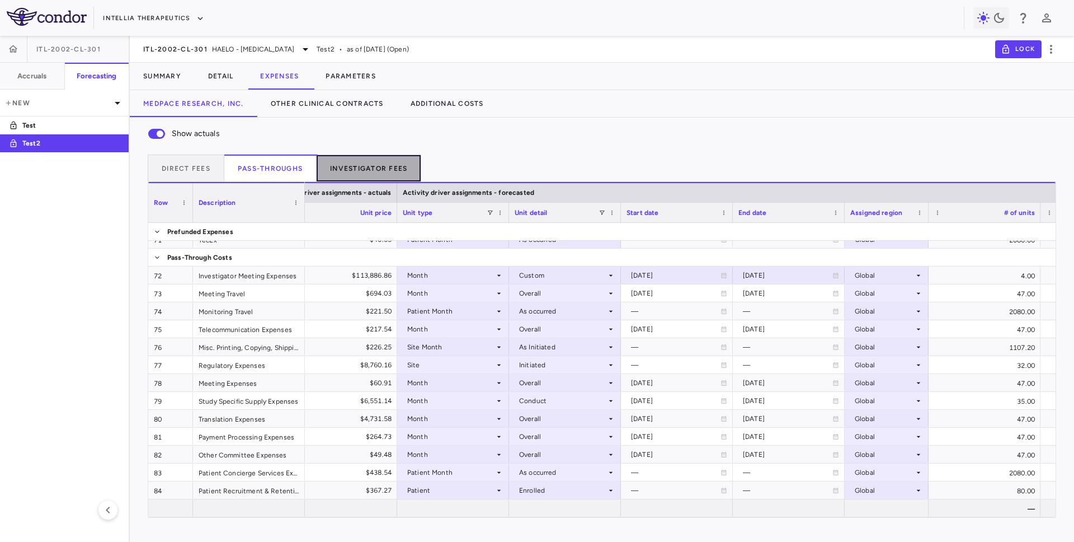
click at [352, 166] on button "Investigator Fees" at bounding box center [369, 167] width 105 height 27
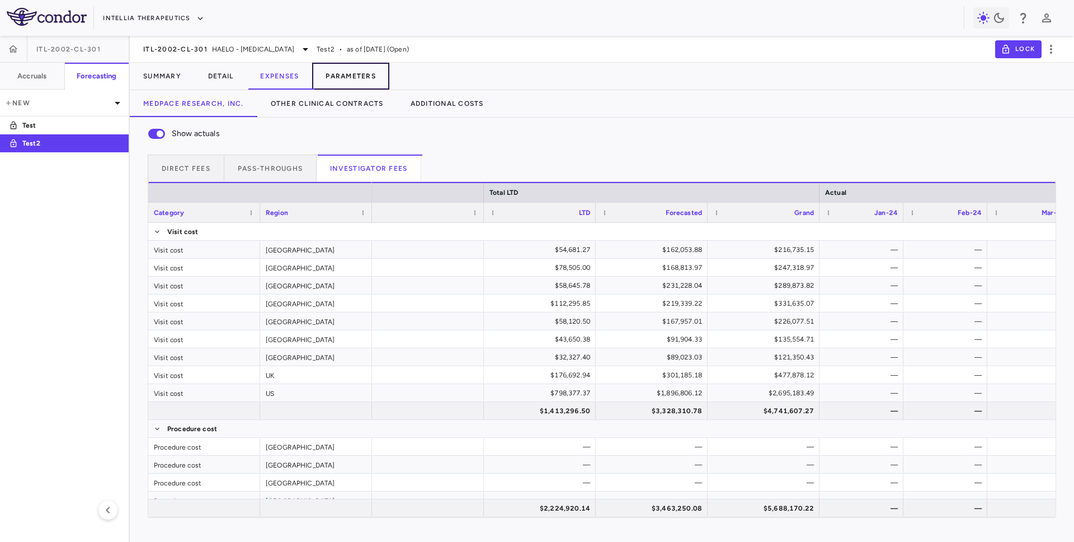
click at [347, 75] on button "Parameters" at bounding box center [350, 76] width 77 height 27
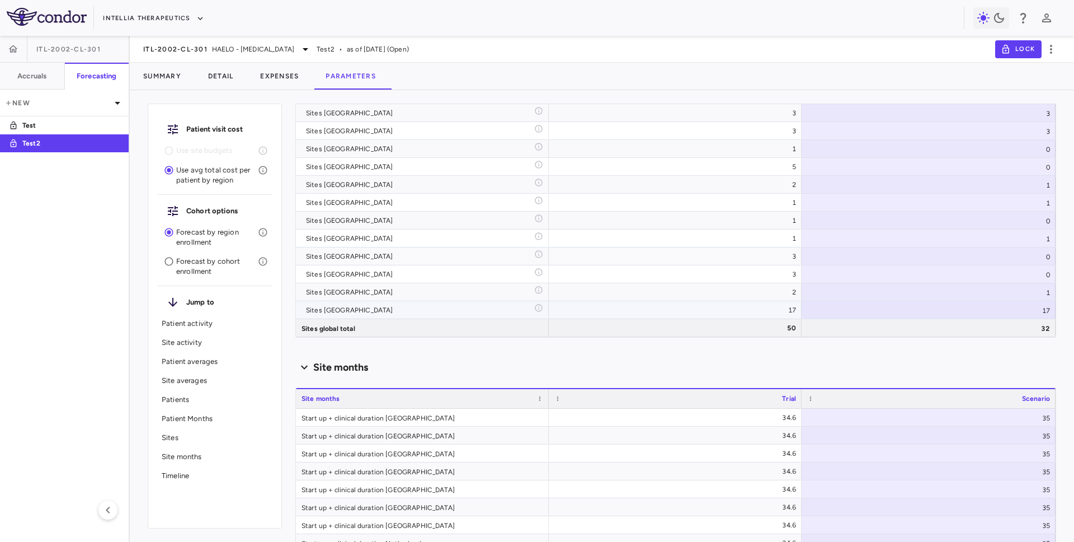
click at [1003, 311] on div "17" at bounding box center [929, 309] width 254 height 17
type input "**"
click at [281, 75] on button "Expenses" at bounding box center [279, 76] width 65 height 27
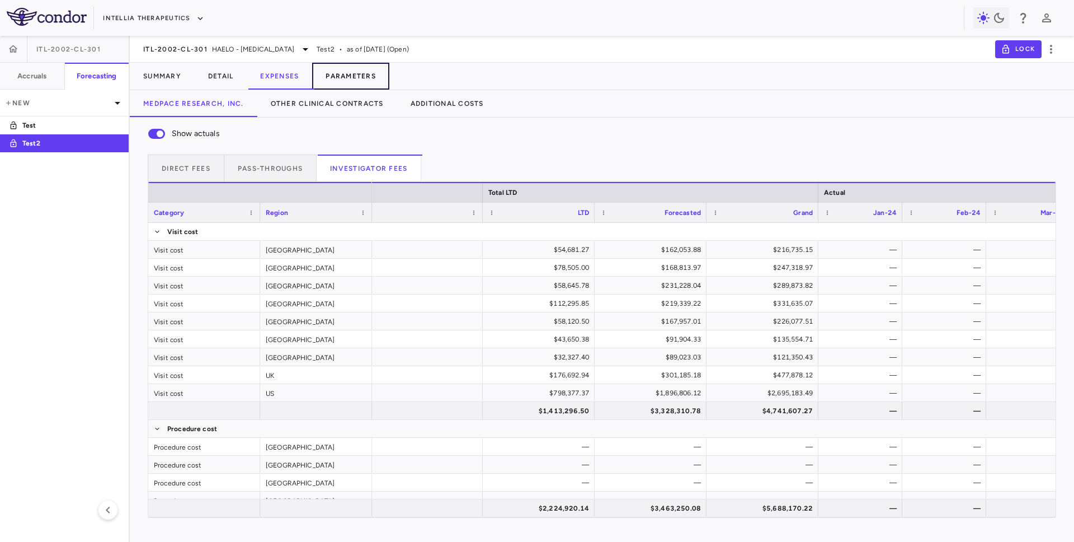
click at [358, 76] on button "Parameters" at bounding box center [350, 76] width 77 height 27
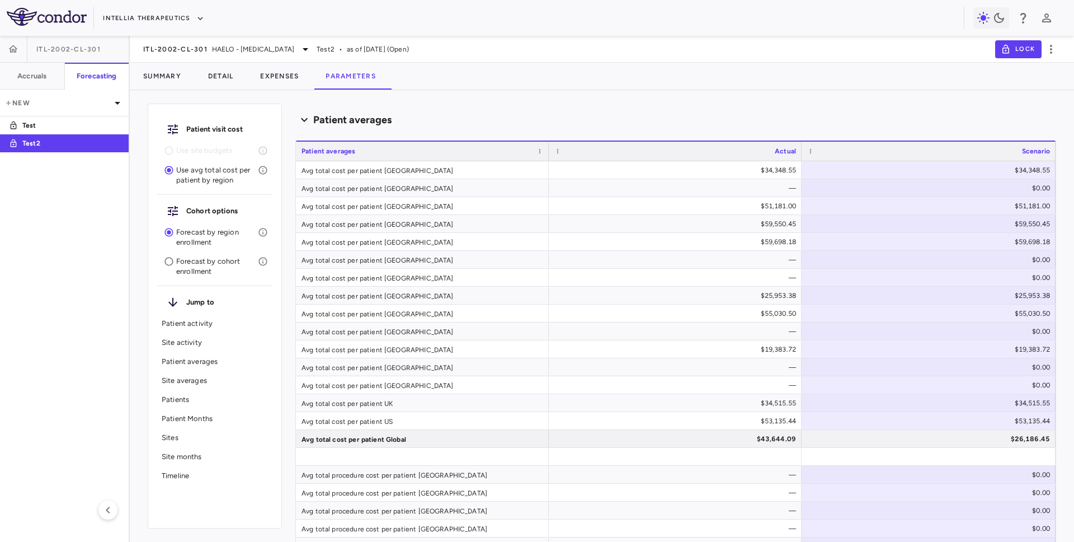
scroll to position [784, 0]
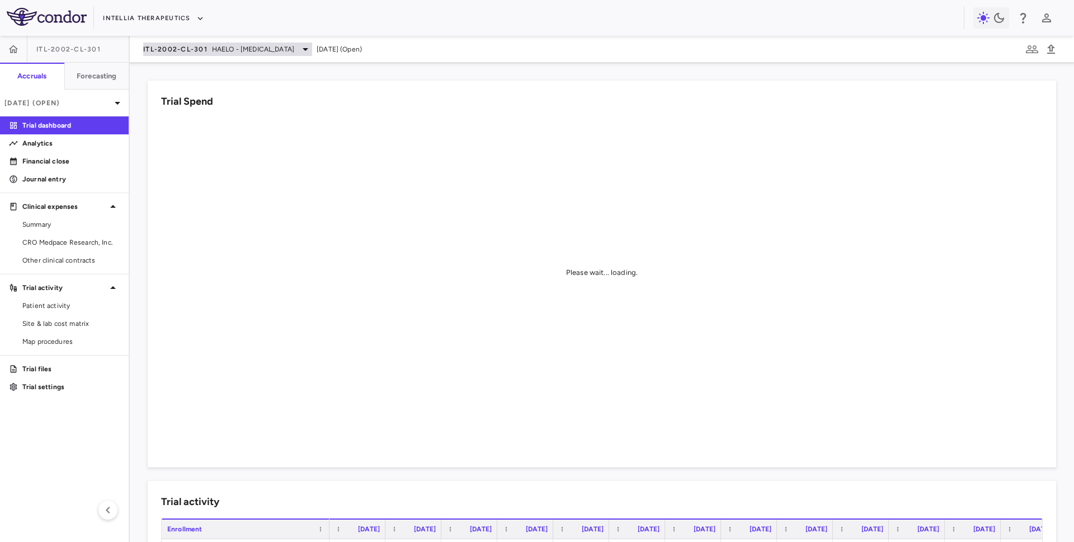
click at [172, 50] on span "ITL-2002-CL-301" at bounding box center [175, 49] width 64 height 9
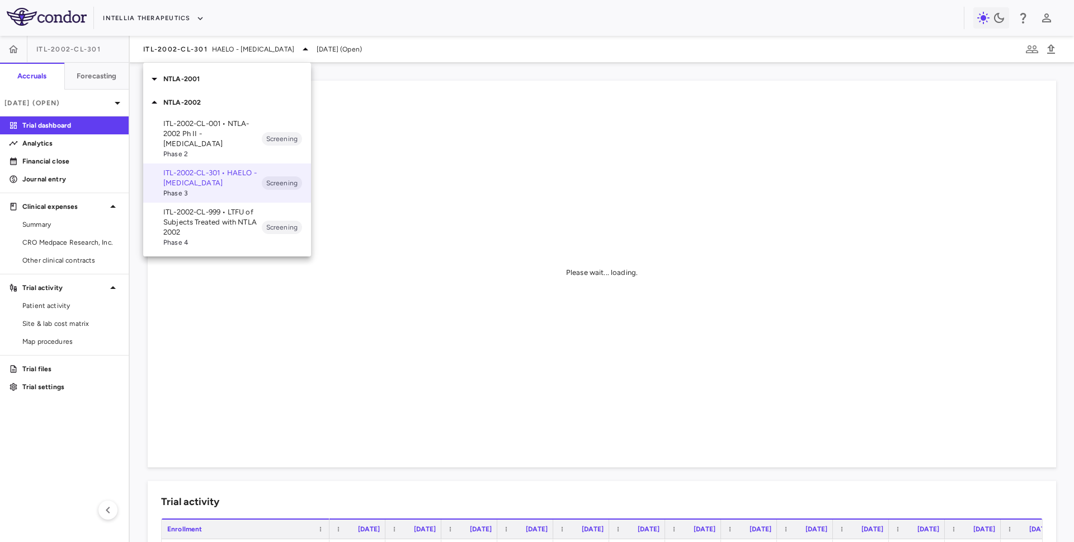
click at [172, 20] on div at bounding box center [537, 271] width 1074 height 542
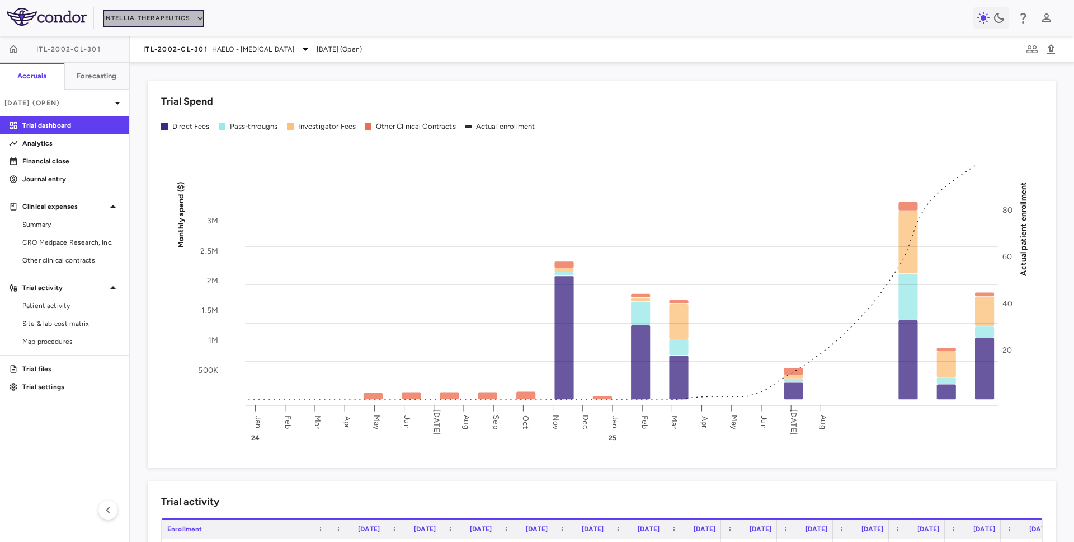
click at [167, 18] on button "Intellia Therapeutics" at bounding box center [153, 19] width 101 height 18
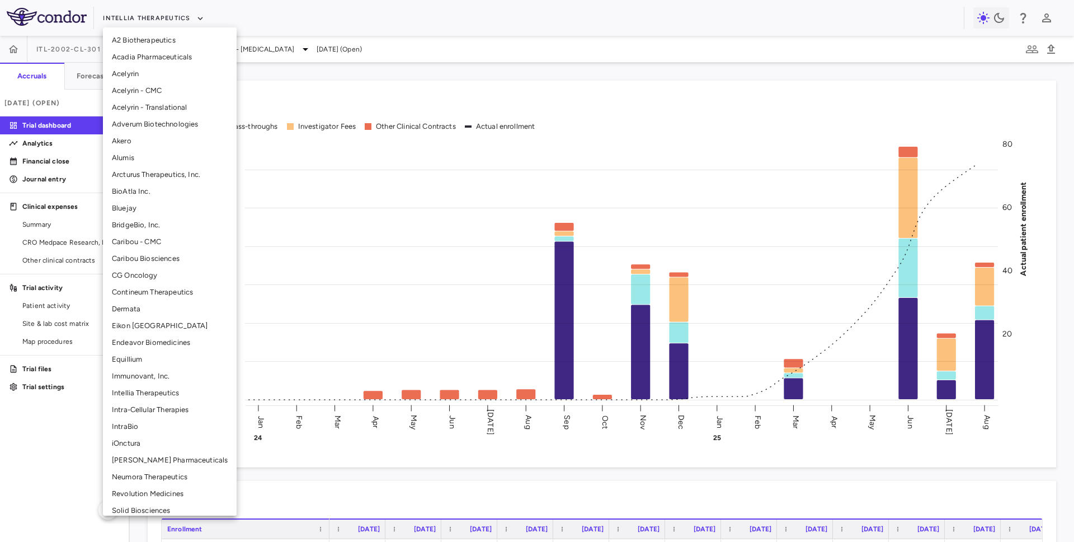
click at [131, 276] on li "CG Oncology" at bounding box center [170, 275] width 134 height 17
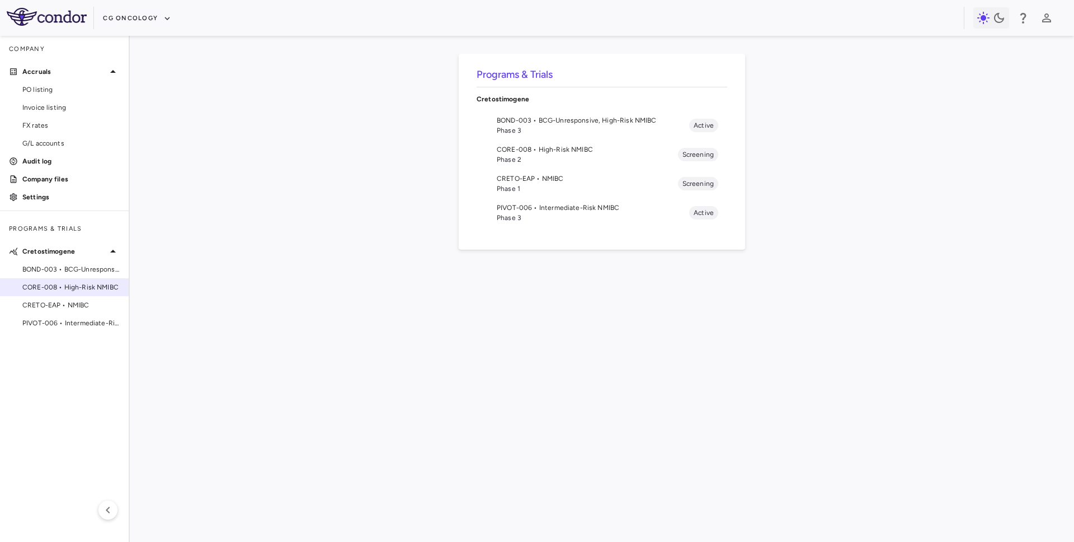
click at [77, 290] on span "CORE-008 • High-Risk NMIBC" at bounding box center [70, 287] width 97 height 10
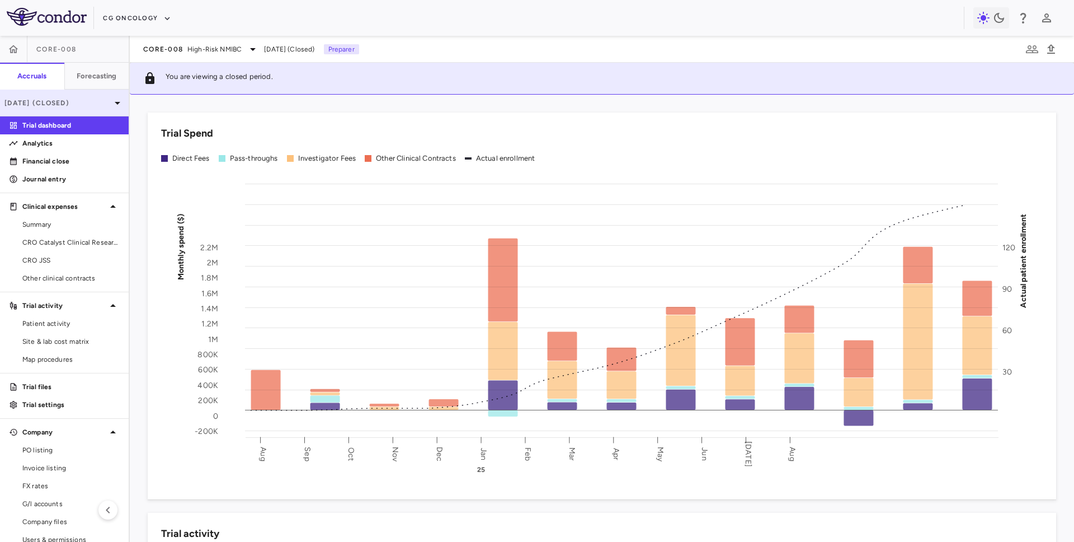
click at [75, 111] on div "[DATE] (Closed)" at bounding box center [64, 103] width 129 height 27
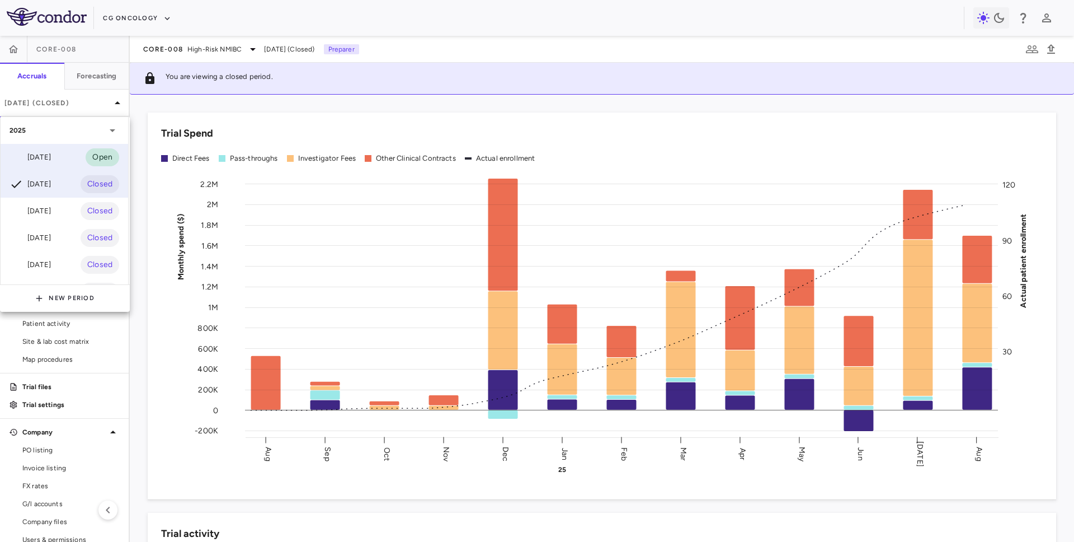
click at [59, 149] on div "[DATE] Open" at bounding box center [65, 157] width 128 height 27
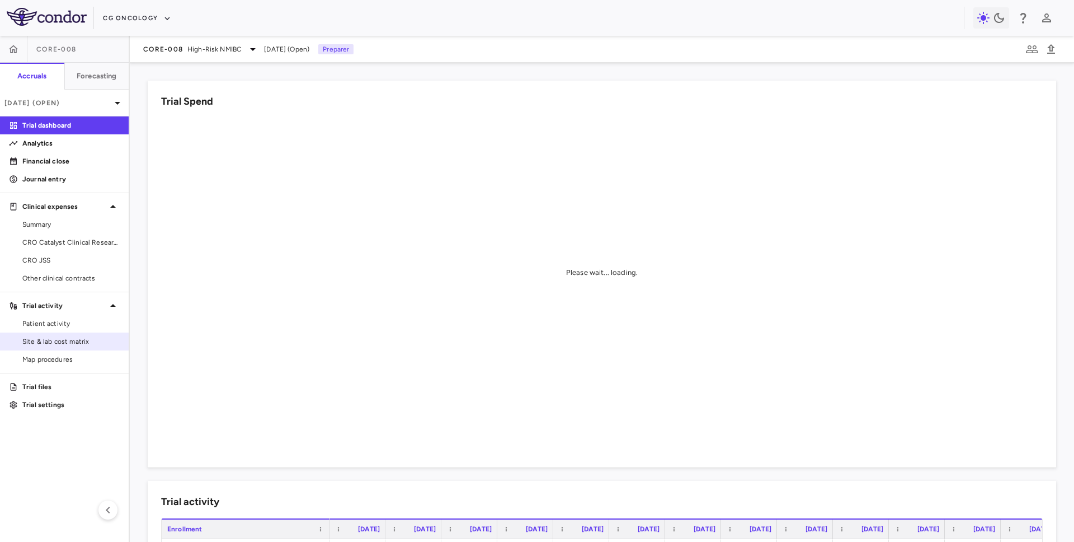
click at [53, 346] on link "Site & lab cost matrix" at bounding box center [64, 341] width 129 height 17
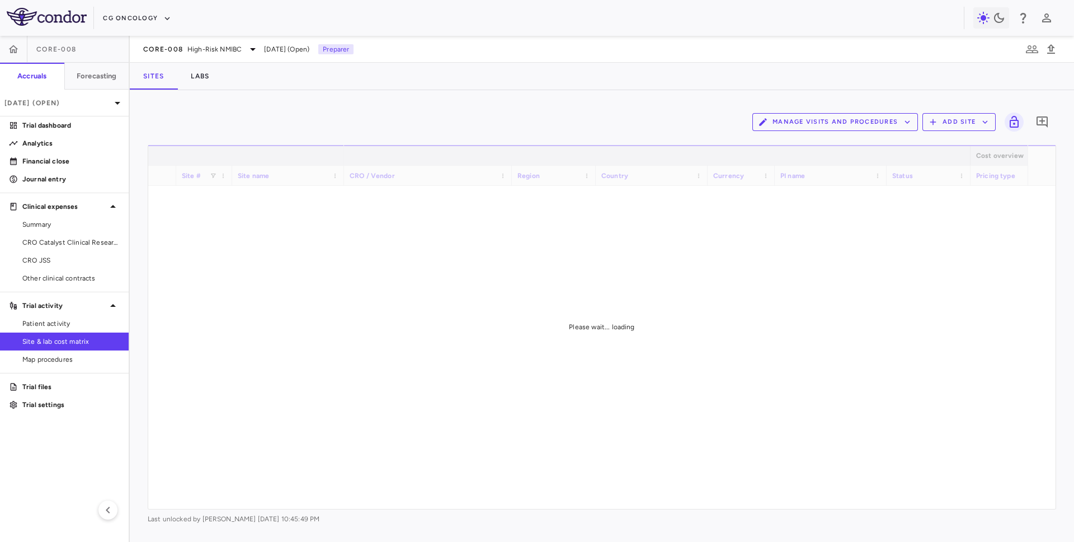
click at [844, 128] on button "Manage Visits and Procedures" at bounding box center [836, 122] width 166 height 18
click at [793, 137] on li "Visit Schedules" at bounding box center [823, 143] width 119 height 17
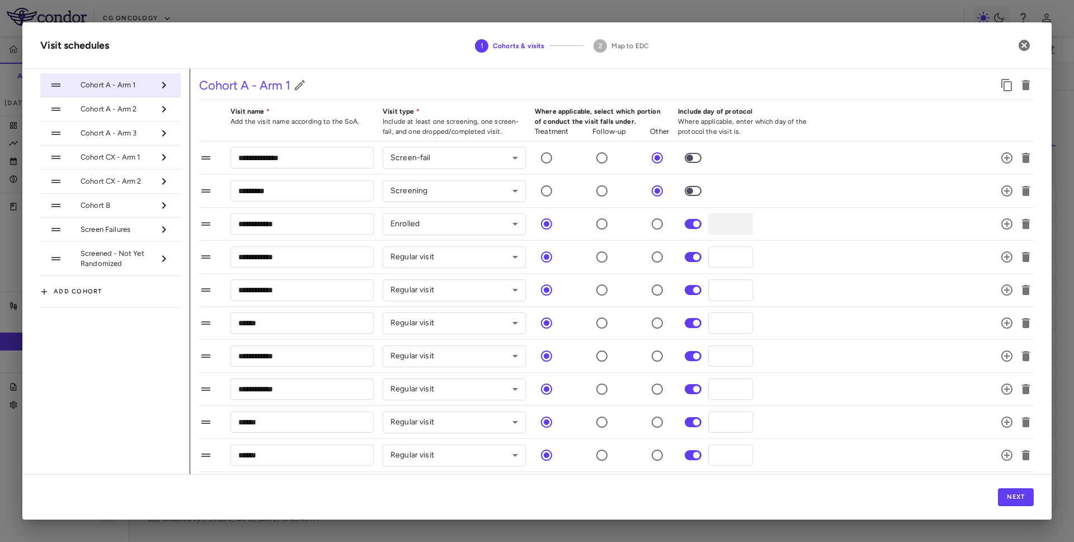
click at [138, 126] on li "Cohort A - Arm 3" at bounding box center [110, 133] width 140 height 24
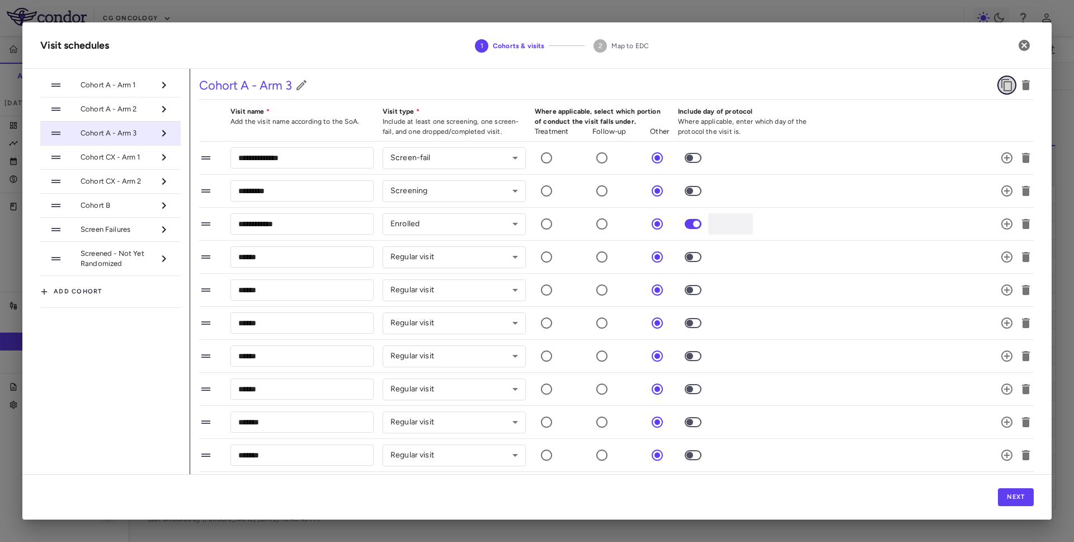
click at [1004, 87] on icon "button" at bounding box center [1007, 85] width 11 height 12
click at [156, 156] on div at bounding box center [162, 157] width 17 height 19
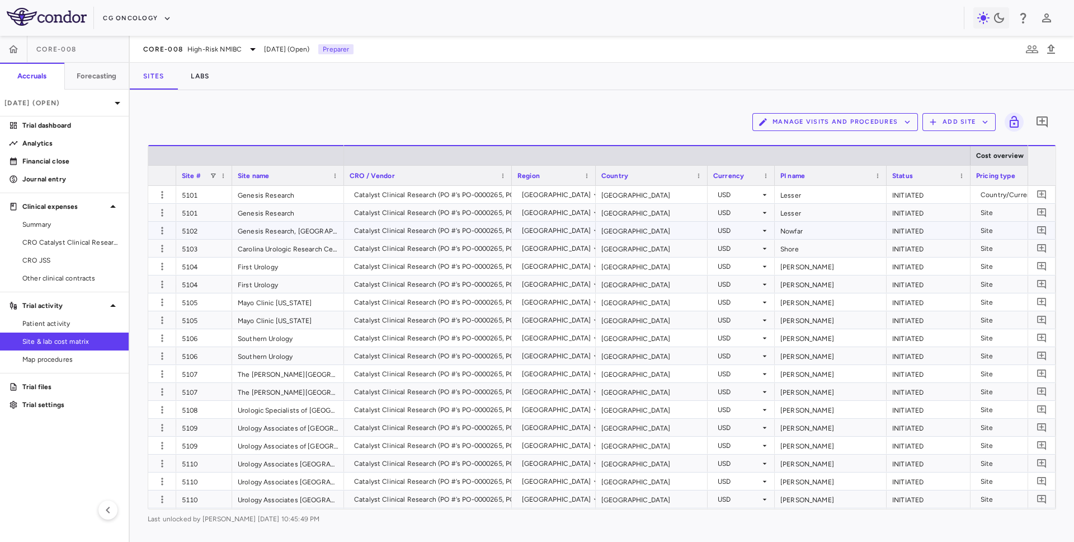
scroll to position [3, 0]
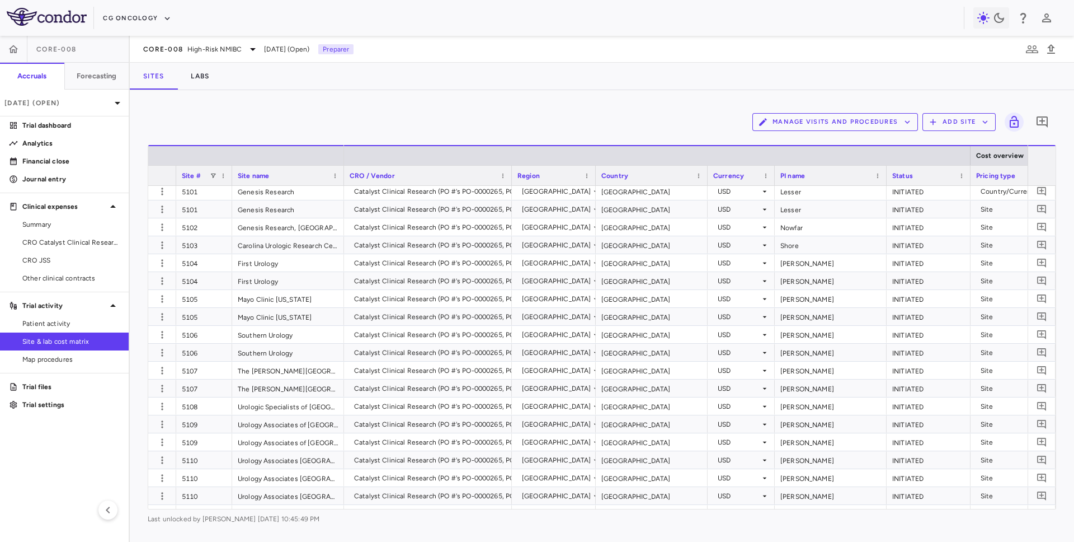
click at [801, 116] on button "Manage Visits and Procedures" at bounding box center [836, 122] width 166 height 18
click at [778, 146] on li "Visit Schedules" at bounding box center [823, 143] width 119 height 17
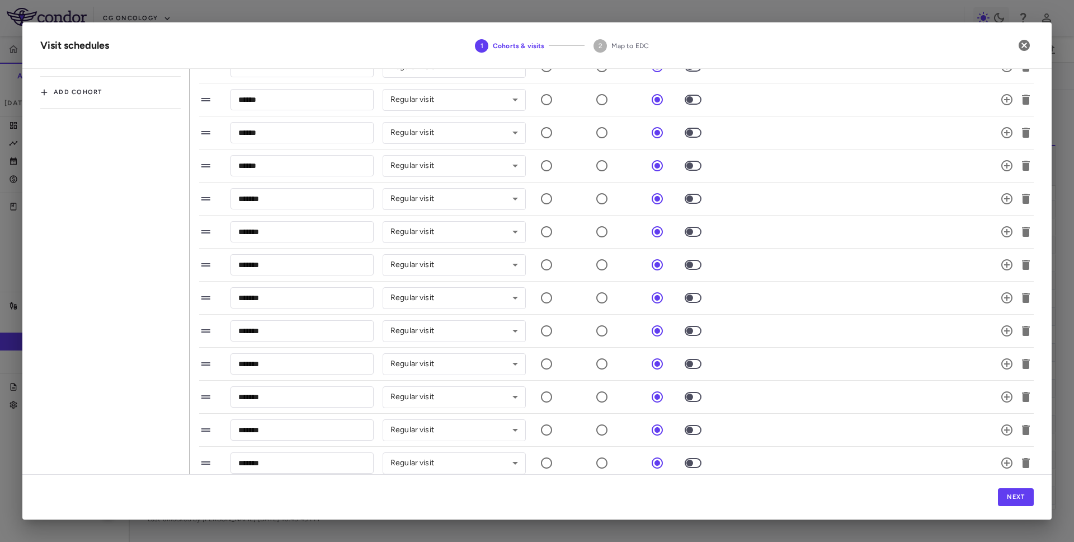
scroll to position [0, 0]
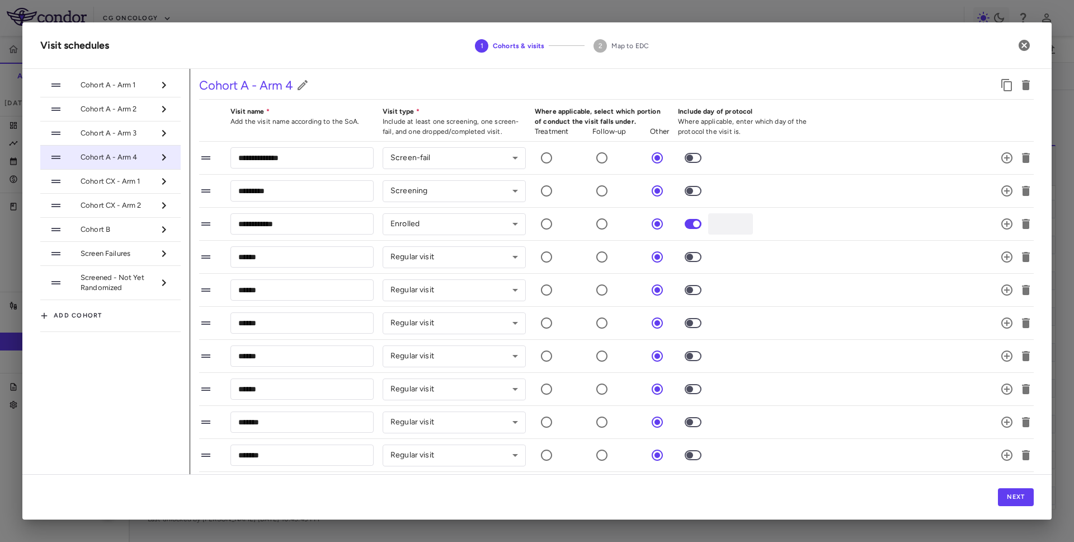
click at [126, 133] on span "Cohort A - Arm 3" at bounding box center [117, 133] width 73 height 10
click at [118, 114] on span "Cohort A - Arm 2" at bounding box center [117, 109] width 73 height 10
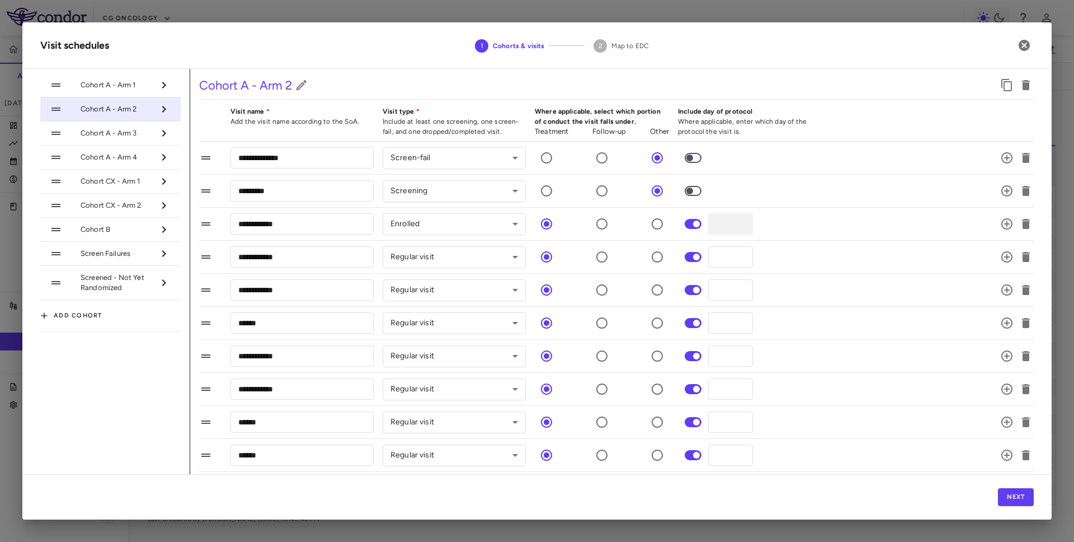
click at [124, 91] on li "Cohort A - Arm 1" at bounding box center [110, 85] width 140 height 24
click at [118, 132] on span "Cohort A - Arm 3" at bounding box center [117, 133] width 73 height 10
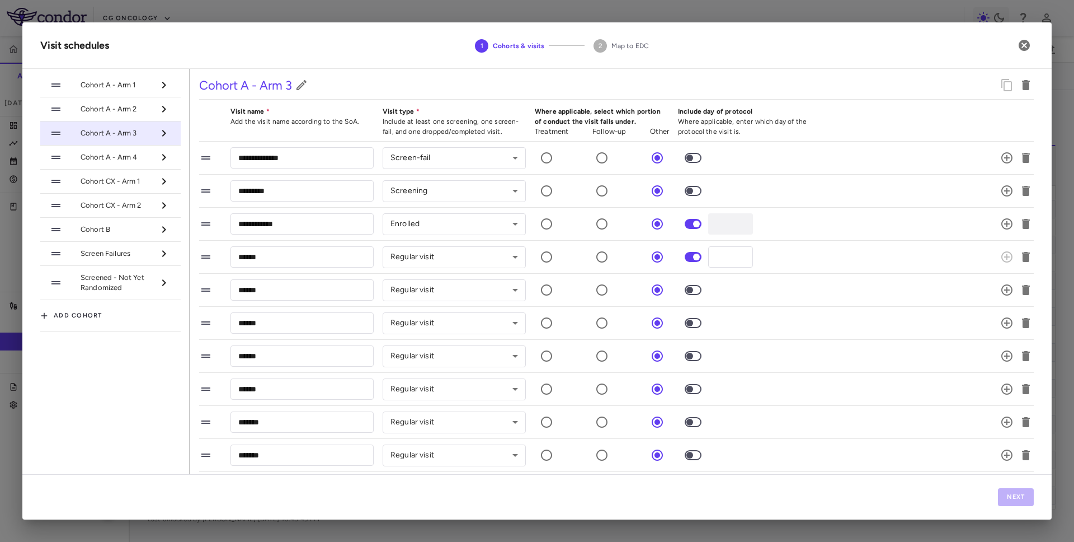
click at [696, 285] on span at bounding box center [693, 290] width 17 height 10
click at [693, 293] on span at bounding box center [693, 290] width 17 height 10
click at [692, 351] on span at bounding box center [693, 356] width 17 height 10
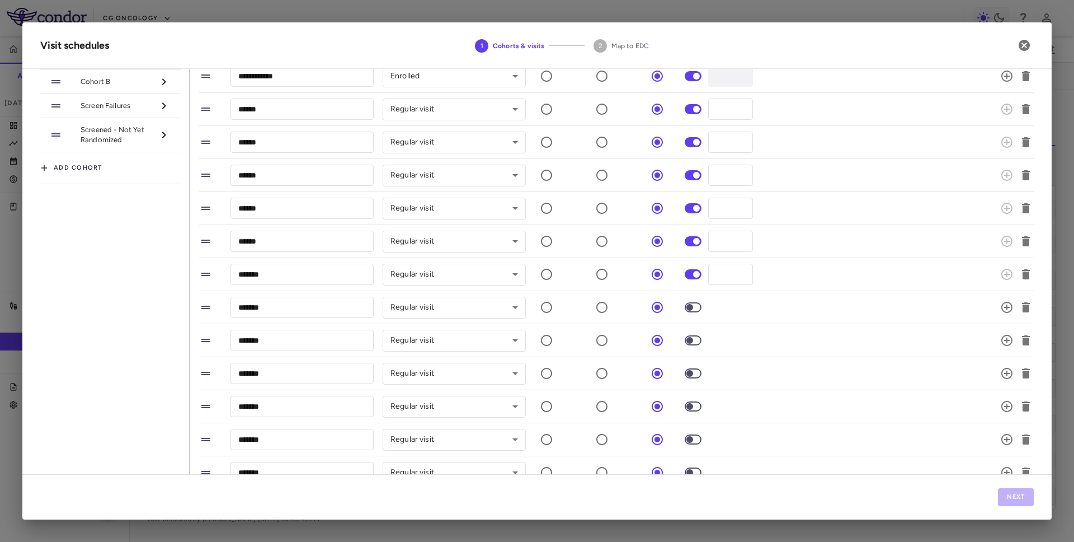
scroll to position [157, 0]
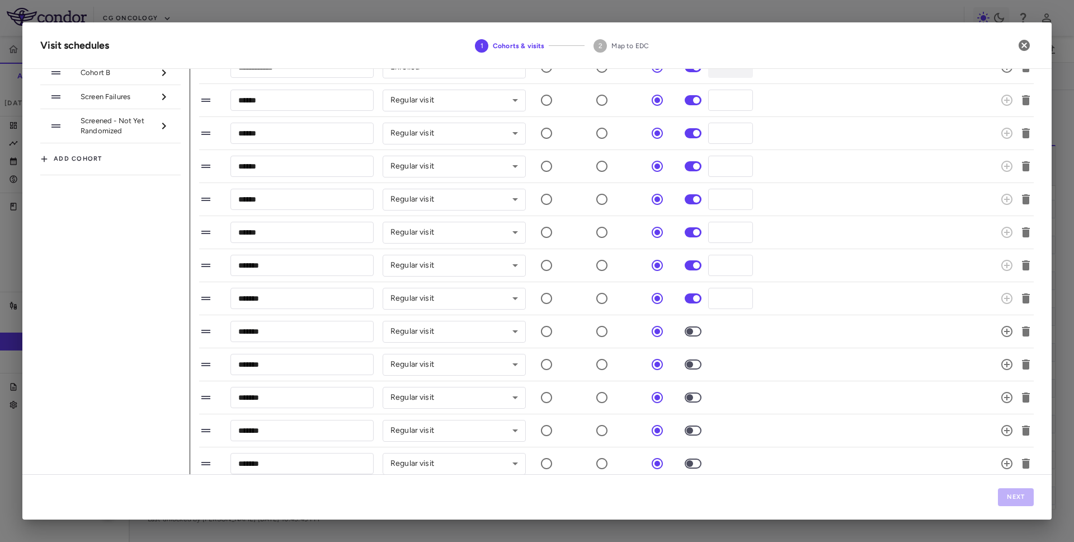
click at [692, 323] on span at bounding box center [693, 332] width 30 height 24
click at [695, 434] on span at bounding box center [693, 430] width 17 height 10
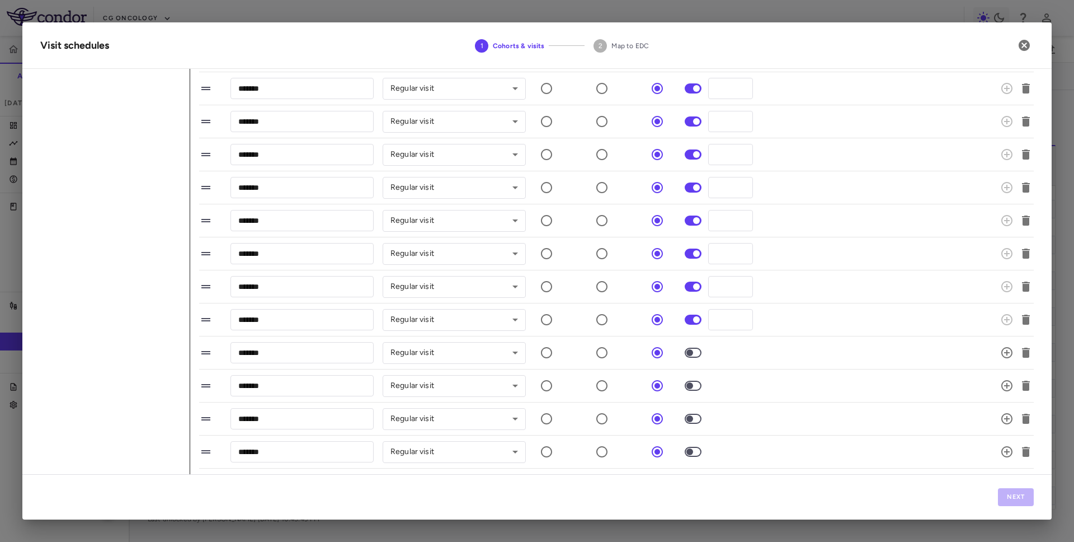
scroll to position [562, 0]
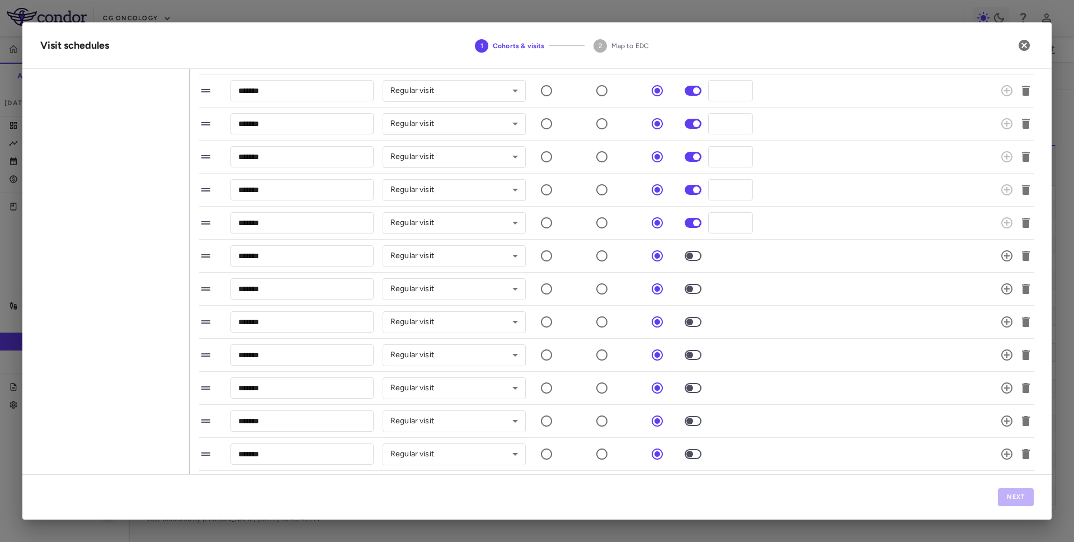
click at [699, 252] on span at bounding box center [693, 256] width 30 height 24
click at [697, 251] on span at bounding box center [693, 256] width 17 height 10
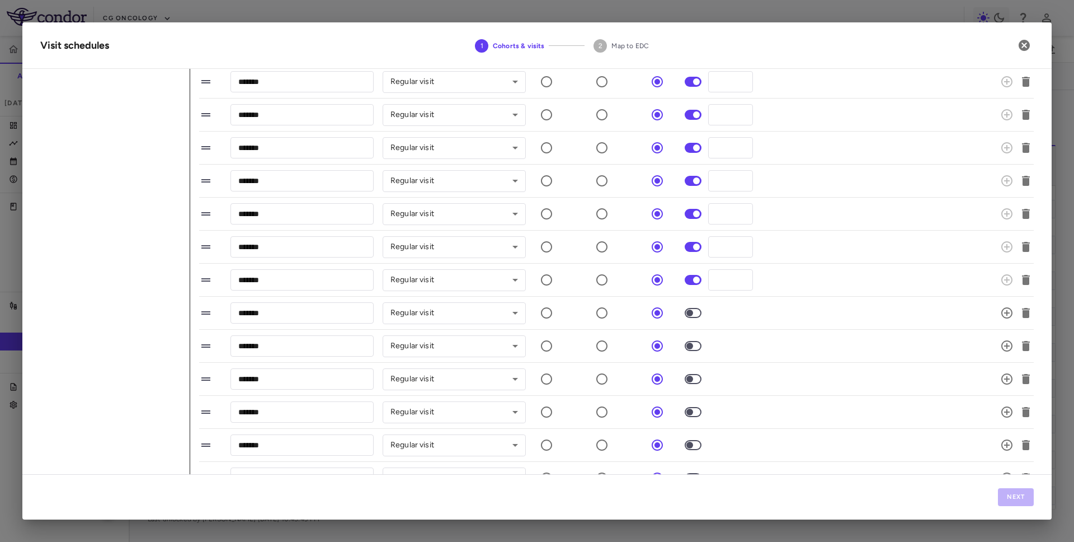
click at [694, 305] on span at bounding box center [693, 313] width 30 height 24
click at [693, 374] on span at bounding box center [693, 379] width 17 height 10
click at [693, 403] on span at bounding box center [693, 412] width 30 height 24
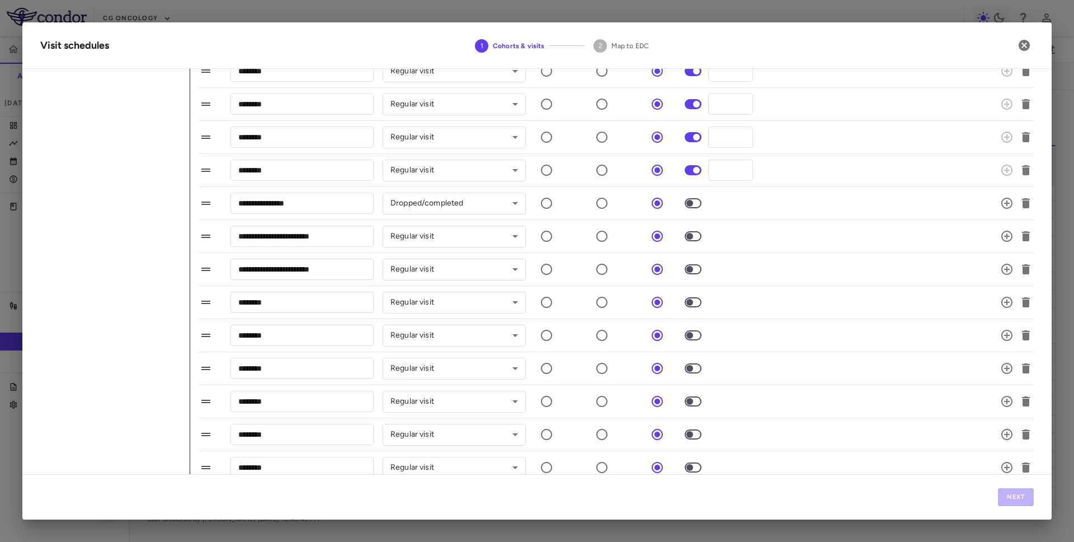
scroll to position [1178, 0]
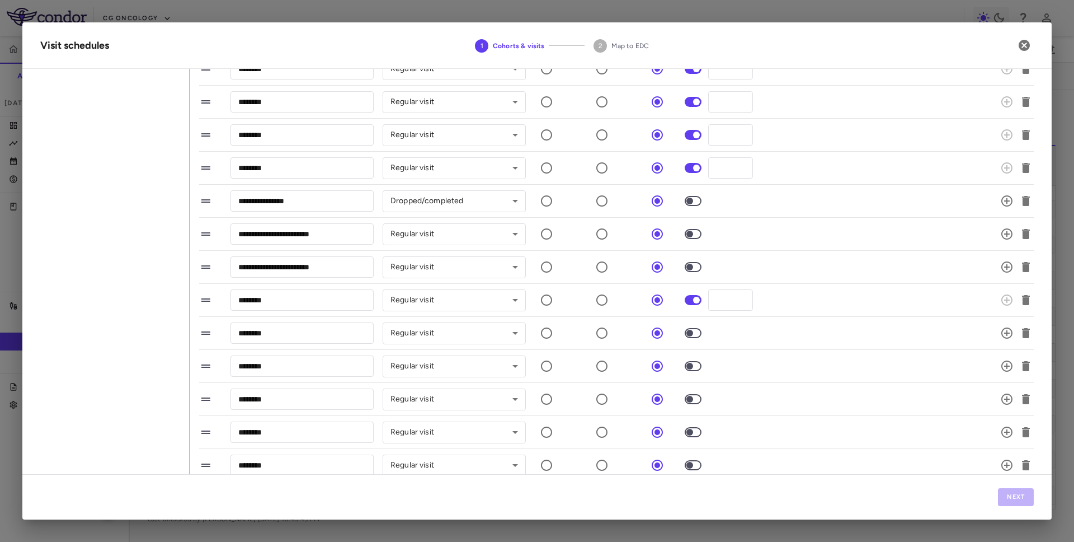
click at [694, 338] on span at bounding box center [693, 333] width 30 height 24
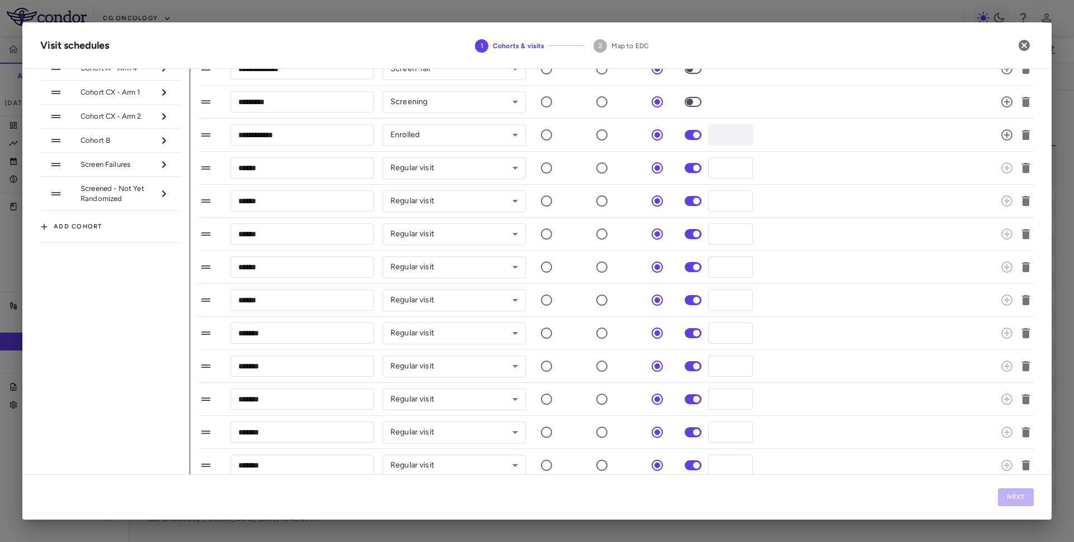
scroll to position [74, 0]
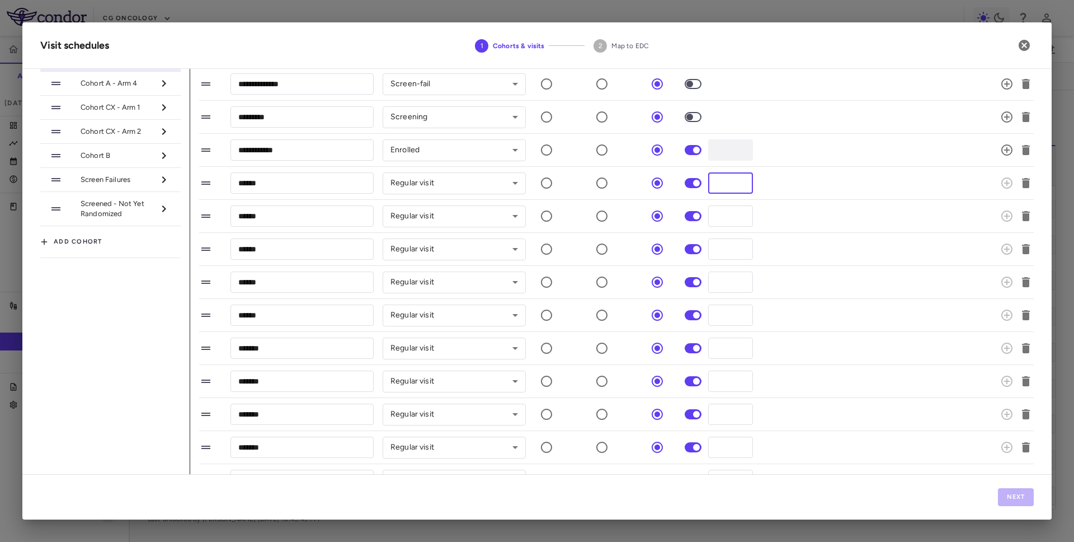
click at [721, 182] on input "*" at bounding box center [730, 182] width 45 height 21
type input "*"
click at [722, 213] on input "*" at bounding box center [730, 215] width 45 height 21
type input "**"
click at [725, 251] on input "*" at bounding box center [730, 248] width 45 height 21
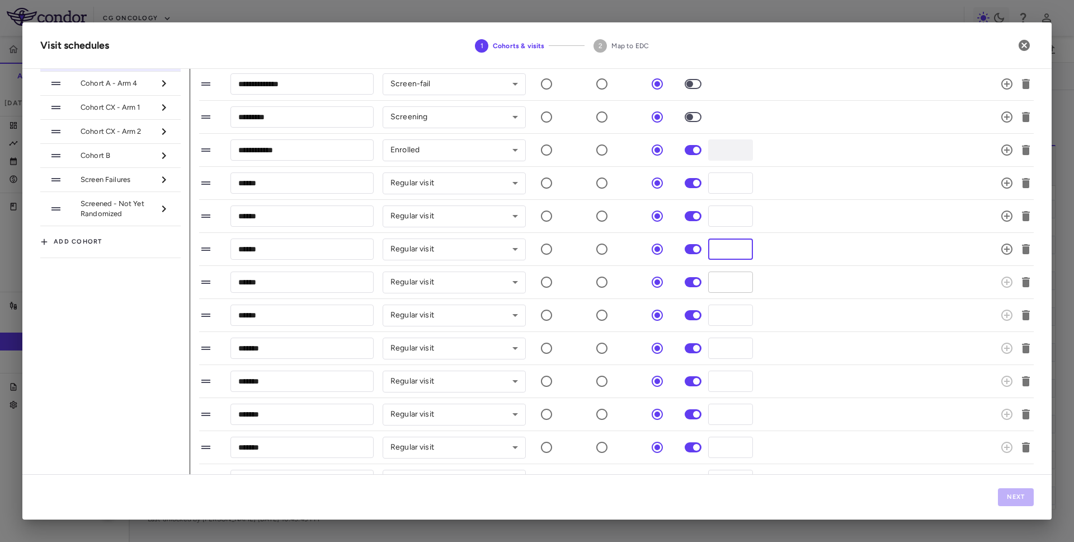
type input "**"
click at [722, 284] on input "*" at bounding box center [730, 281] width 45 height 21
type input "**"
click at [730, 317] on input "*" at bounding box center [730, 314] width 45 height 21
type input "**"
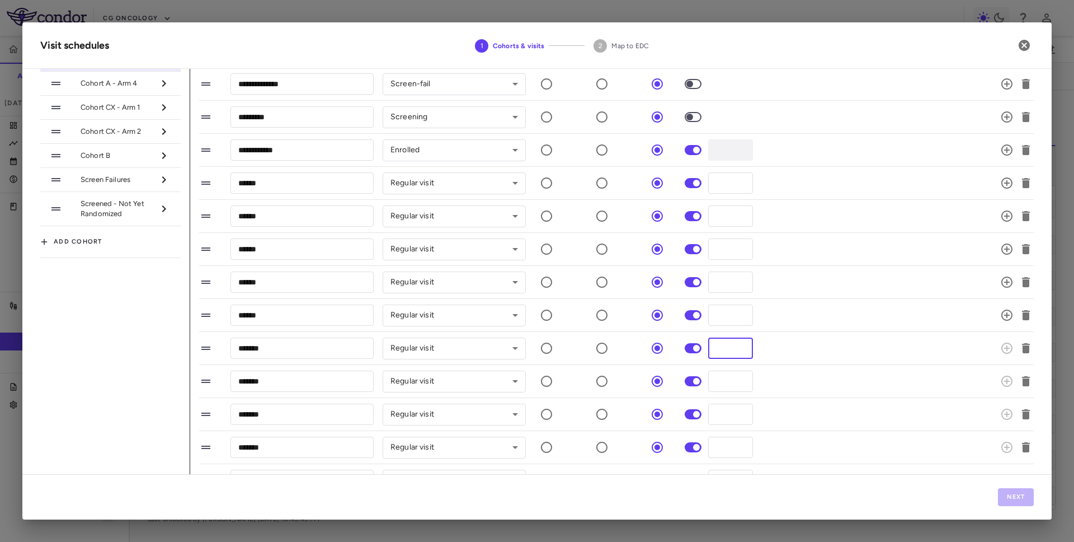
click at [727, 344] on input "*" at bounding box center [730, 347] width 45 height 21
type input "**"
click at [722, 382] on input "*" at bounding box center [730, 380] width 45 height 21
type input "**"
click at [723, 416] on input "*" at bounding box center [730, 413] width 45 height 21
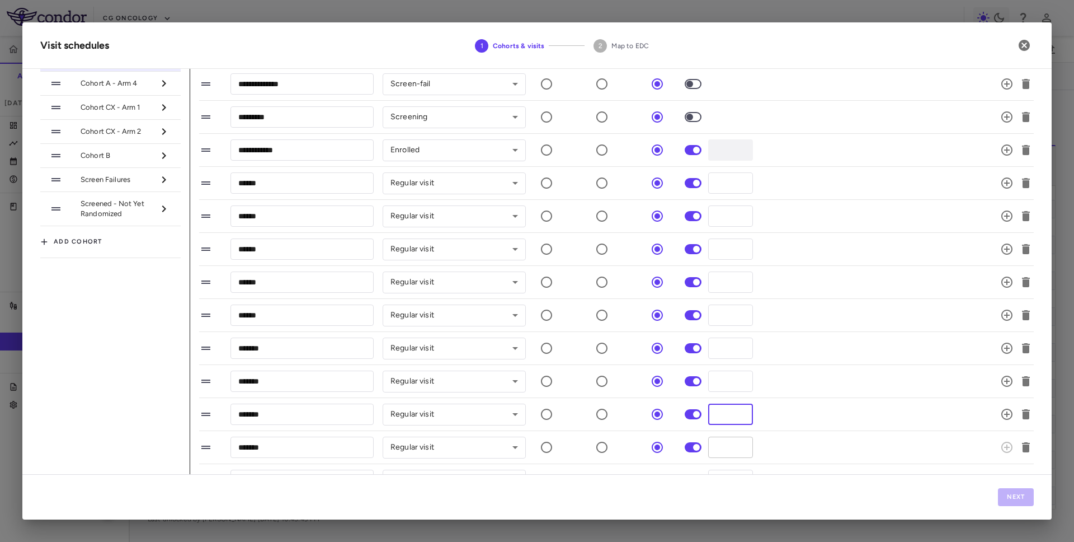
type input "**"
click at [728, 448] on input "*" at bounding box center [730, 446] width 45 height 21
type input "**"
click at [787, 425] on div "******* ​ Regular visit ********* ​ ** ​" at bounding box center [603, 414] width 808 height 24
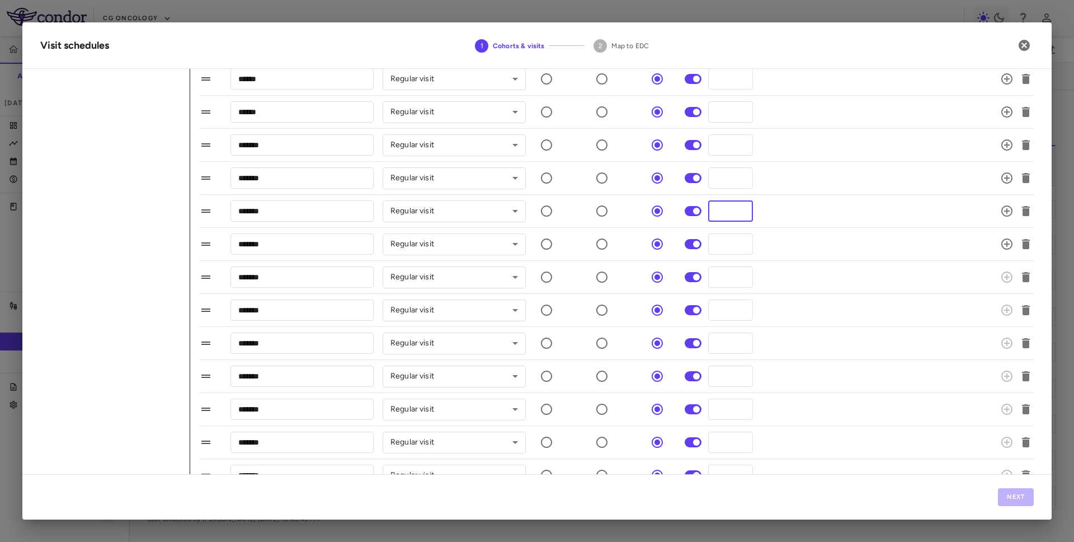
scroll to position [290, 0]
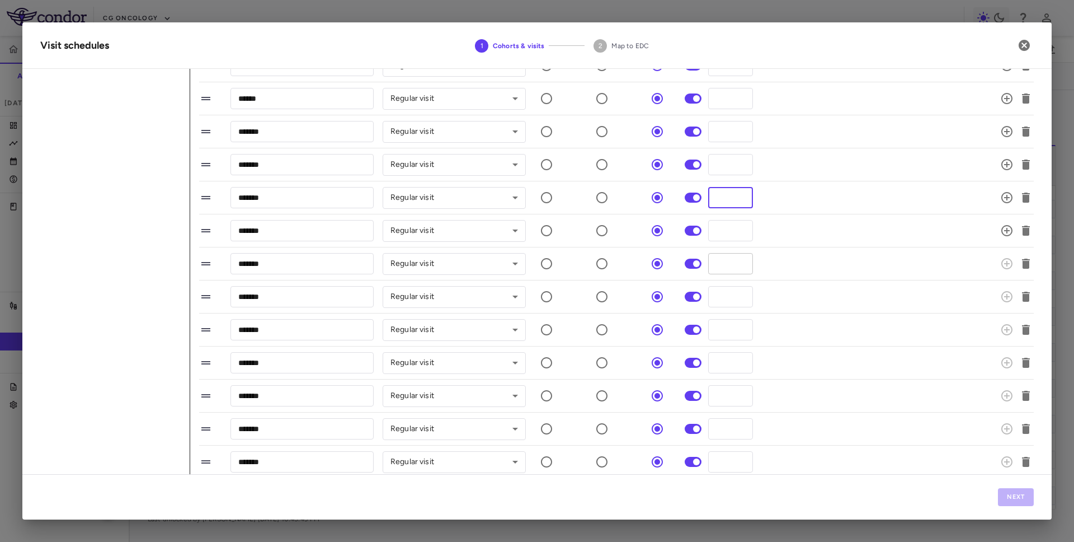
click at [729, 263] on input "*" at bounding box center [730, 263] width 45 height 21
type input "*"
type input "**"
click at [724, 300] on input "*" at bounding box center [730, 296] width 45 height 21
type input "**"
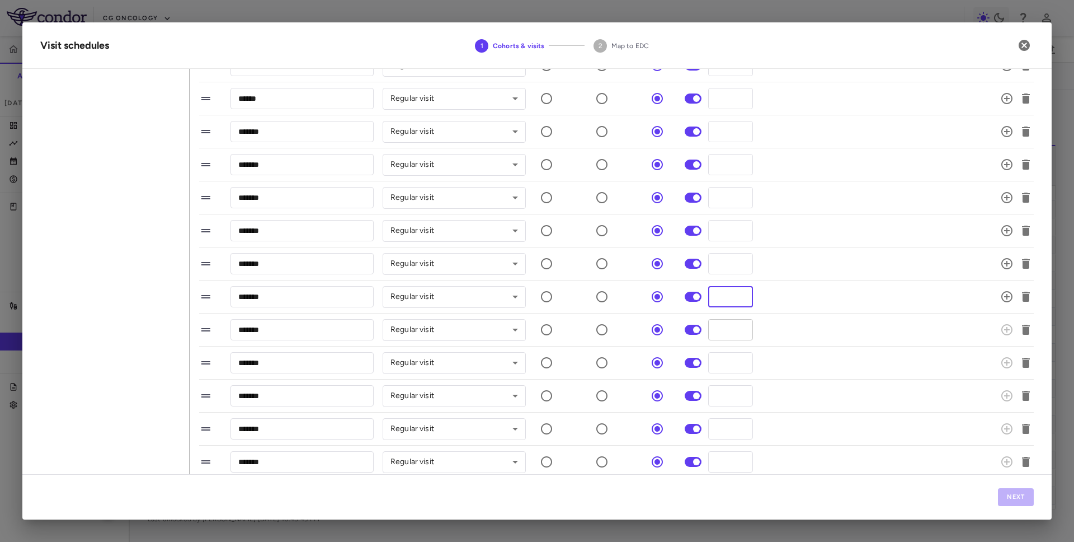
click at [723, 323] on input "*" at bounding box center [730, 329] width 45 height 21
type input "**"
click at [729, 364] on input "*" at bounding box center [730, 362] width 45 height 21
type input "**"
click at [726, 397] on input "*" at bounding box center [730, 395] width 45 height 21
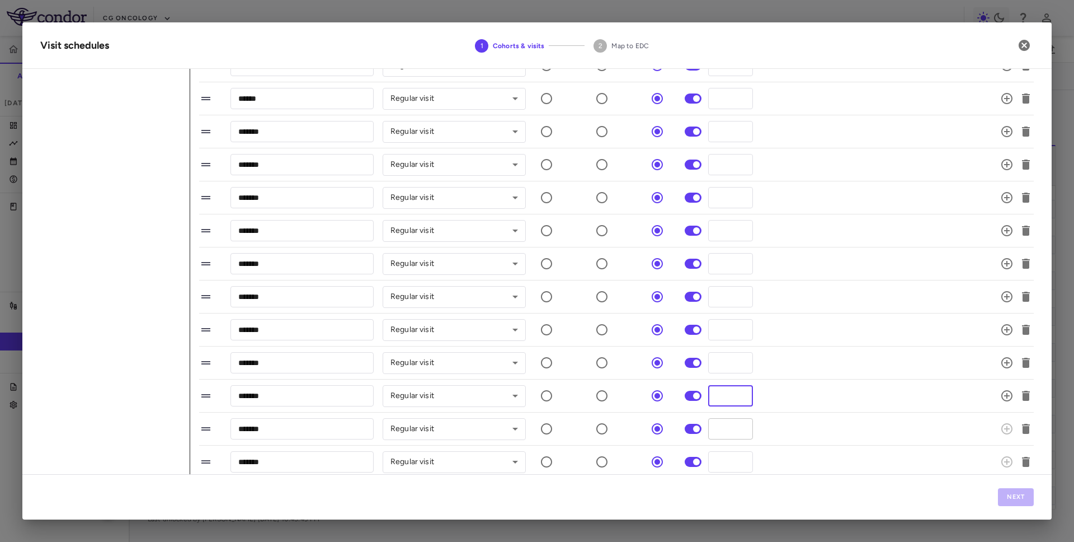
type input "**"
click at [726, 426] on input "*" at bounding box center [730, 428] width 45 height 21
type input "***"
click at [780, 438] on div "******* ​ Regular visit ********* ​ *** ​" at bounding box center [603, 429] width 808 height 24
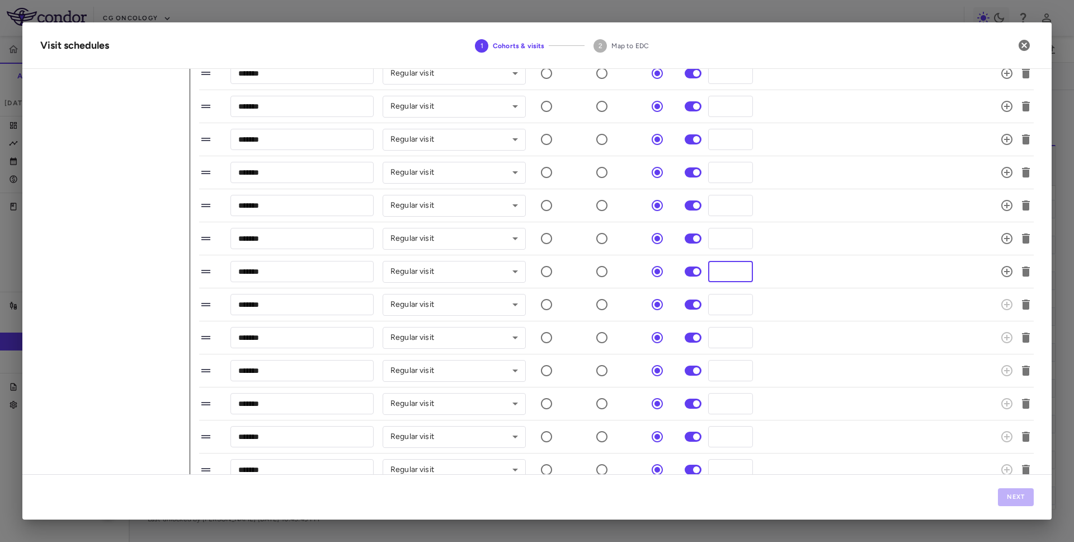
scroll to position [481, 0]
click at [728, 273] on input "*" at bounding box center [730, 270] width 45 height 21
type input "*"
type input "***"
click at [730, 298] on input "*" at bounding box center [730, 303] width 45 height 21
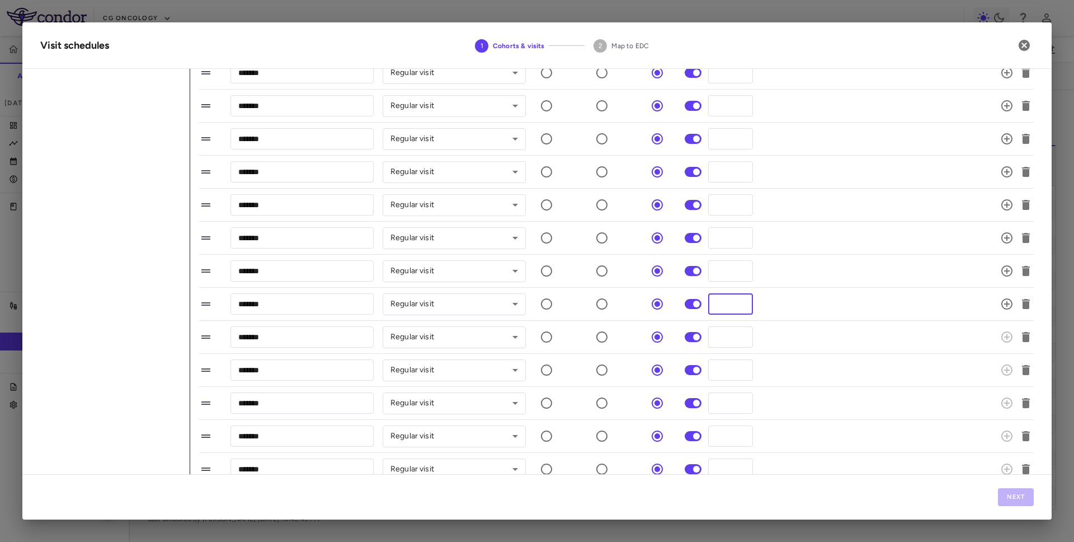
type input "***"
click at [753, 255] on li "******* ​ Regular visit ********* ​ *** ​" at bounding box center [616, 271] width 835 height 33
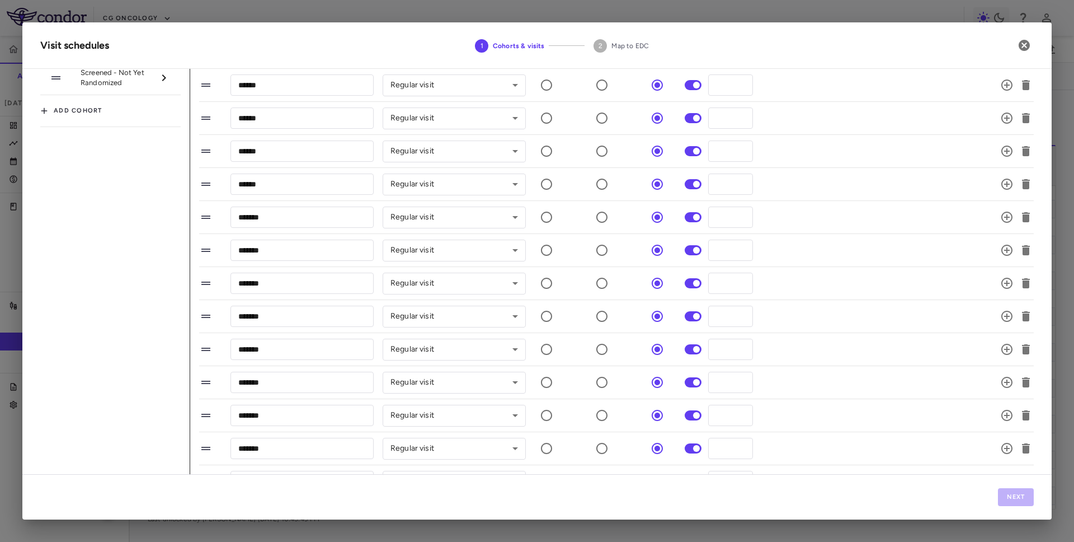
scroll to position [137, 0]
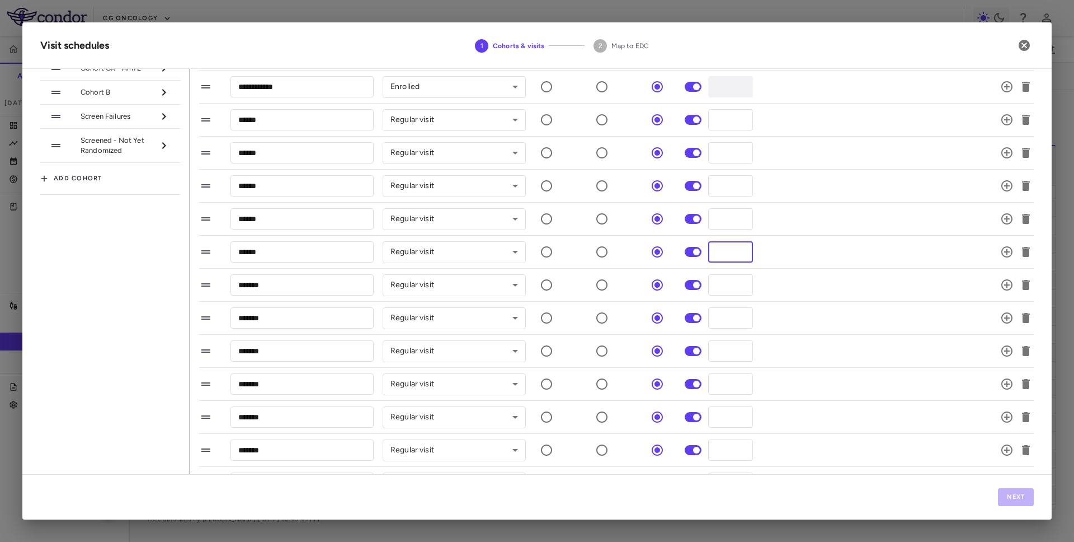
click at [729, 253] on input "**" at bounding box center [730, 251] width 45 height 21
click at [725, 283] on input "**" at bounding box center [730, 284] width 45 height 21
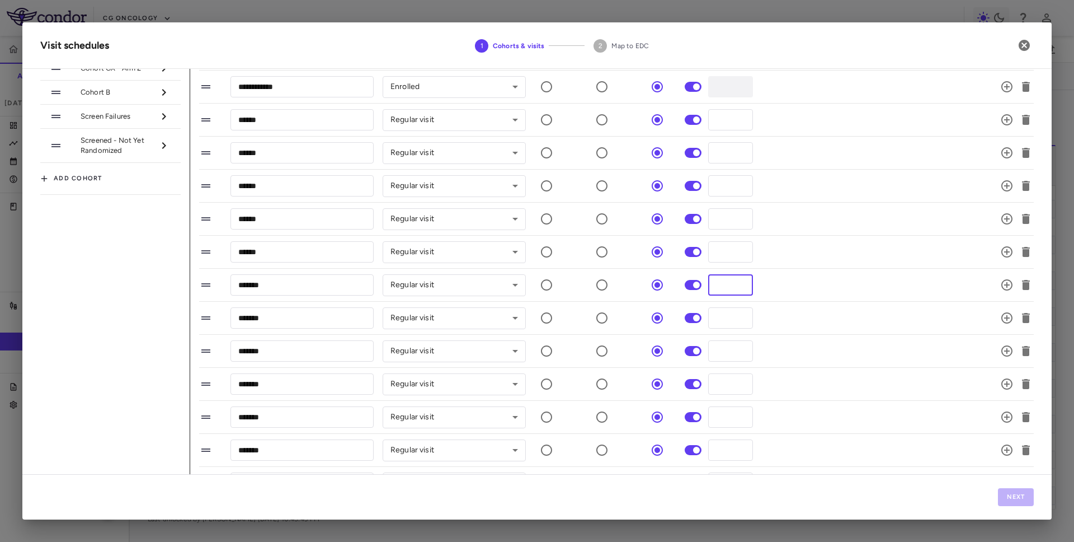
click at [720, 283] on input "**" at bounding box center [730, 284] width 45 height 21
type input "**"
click at [724, 317] on input "**" at bounding box center [730, 317] width 45 height 21
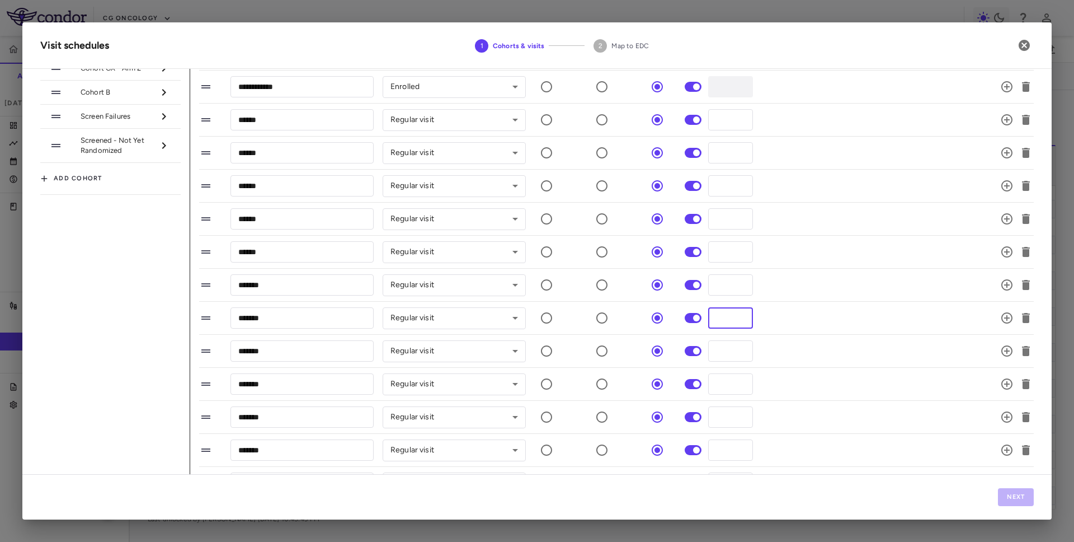
click at [724, 317] on input "**" at bounding box center [730, 317] width 45 height 21
type input "**"
click at [719, 349] on input "**" at bounding box center [730, 350] width 45 height 21
type input "**"
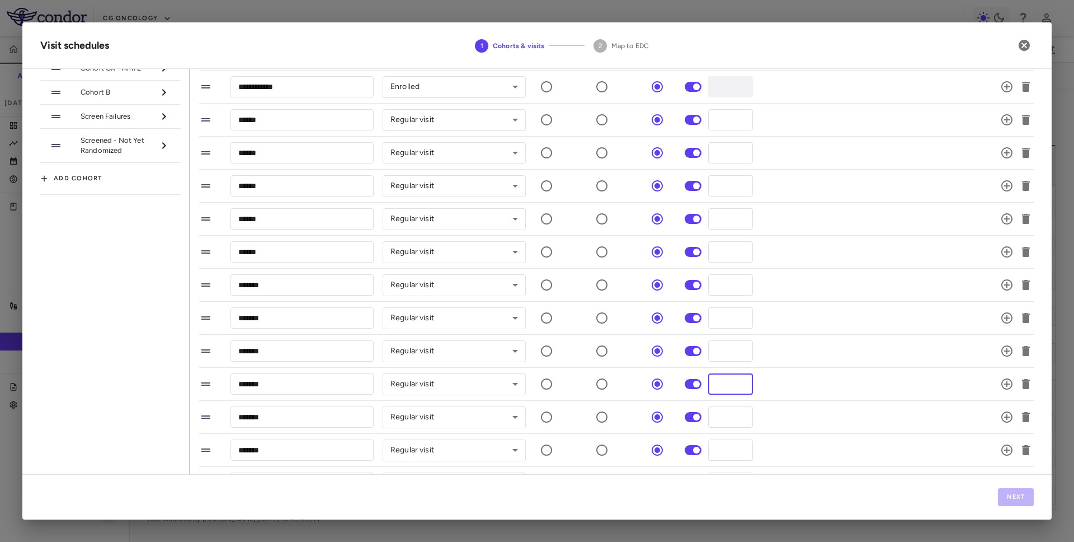
click at [723, 382] on input "**" at bounding box center [730, 383] width 45 height 21
click at [724, 379] on input "**" at bounding box center [730, 383] width 45 height 21
click at [715, 380] on input "**" at bounding box center [730, 383] width 45 height 21
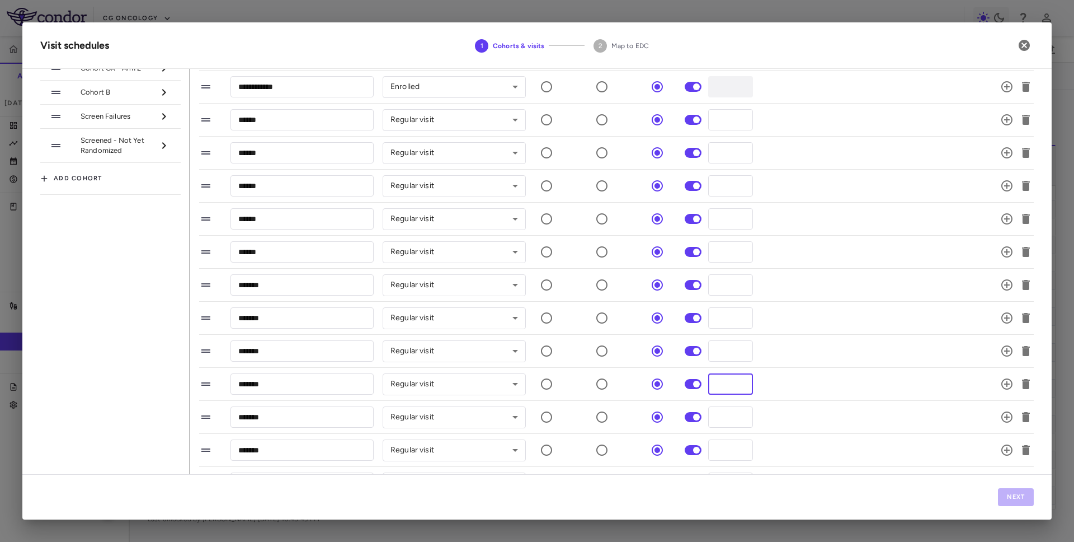
click at [715, 380] on input "**" at bounding box center [730, 383] width 45 height 21
type input "**"
click at [718, 414] on input "**" at bounding box center [730, 416] width 45 height 21
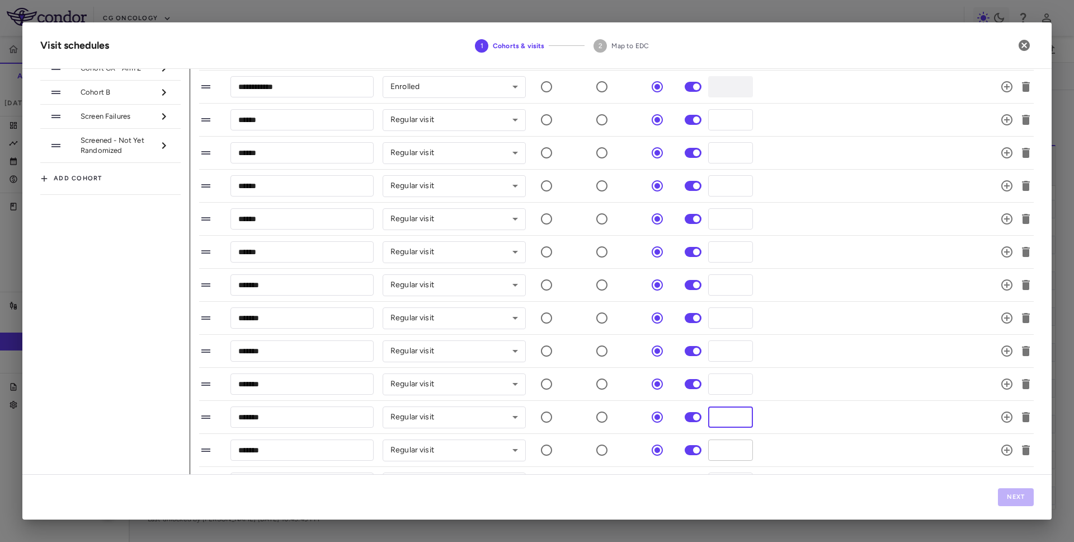
type input "***"
click at [725, 445] on input "**" at bounding box center [730, 449] width 45 height 21
type input "***"
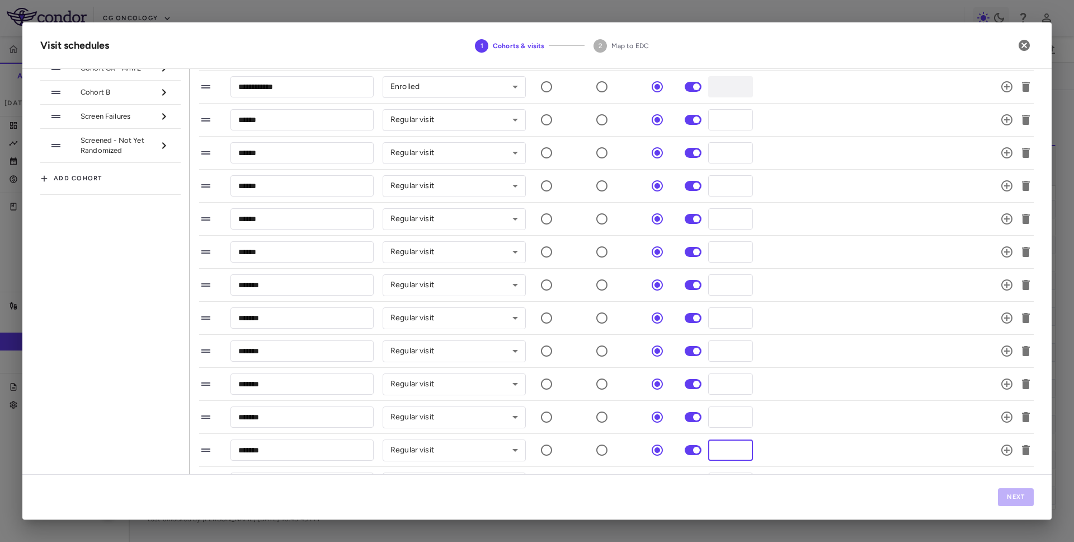
click at [814, 436] on li "******* ​ Regular visit ********* ​ *** ​" at bounding box center [616, 450] width 835 height 33
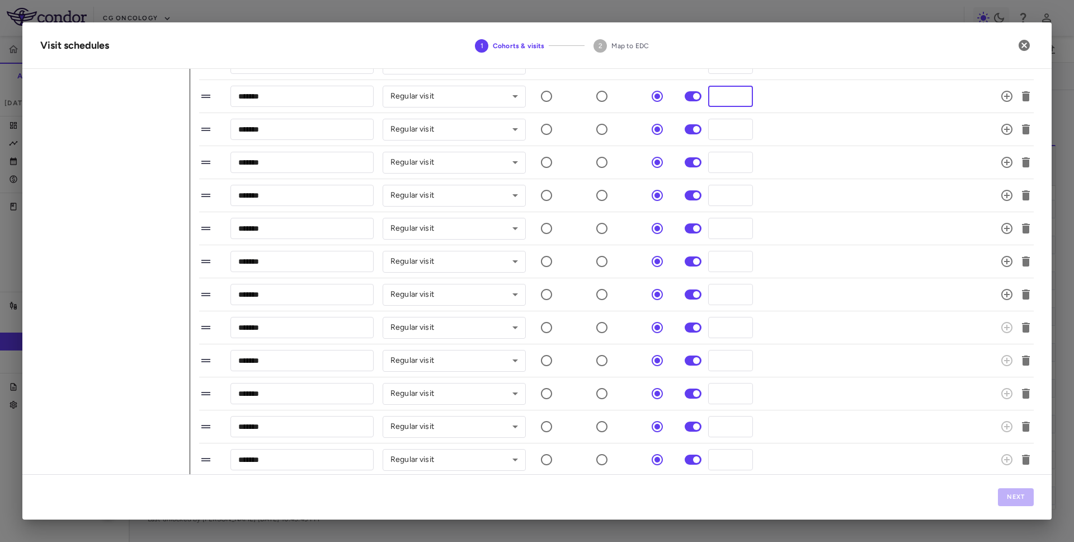
scroll to position [497, 0]
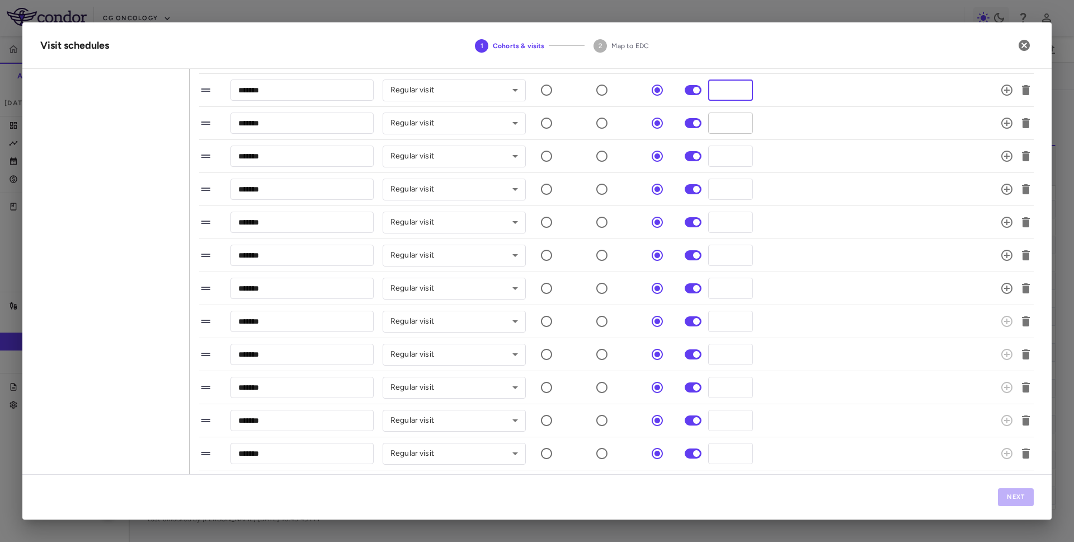
click at [721, 120] on input "**" at bounding box center [730, 122] width 45 height 21
type input "***"
click at [762, 145] on div "******* ​ Regular visit ********* ​ ** ​" at bounding box center [603, 156] width 808 height 24
click at [725, 152] on input "**" at bounding box center [730, 155] width 45 height 21
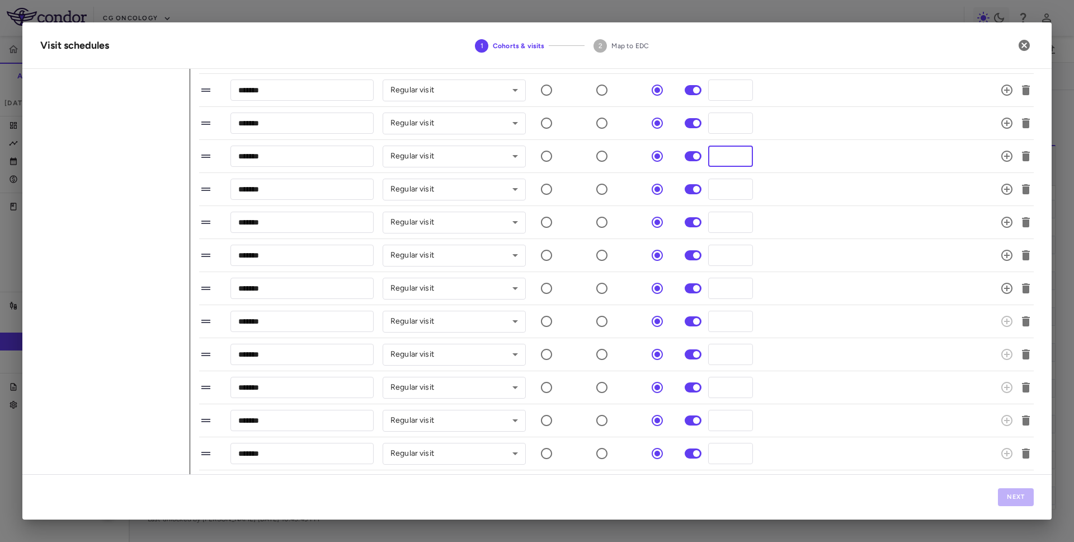
click at [725, 152] on input "**" at bounding box center [730, 155] width 45 height 21
type input "***"
click at [774, 187] on div "******* ​ Regular visit ********* ​ ** ​" at bounding box center [603, 189] width 808 height 24
click at [725, 186] on input "**" at bounding box center [730, 189] width 45 height 21
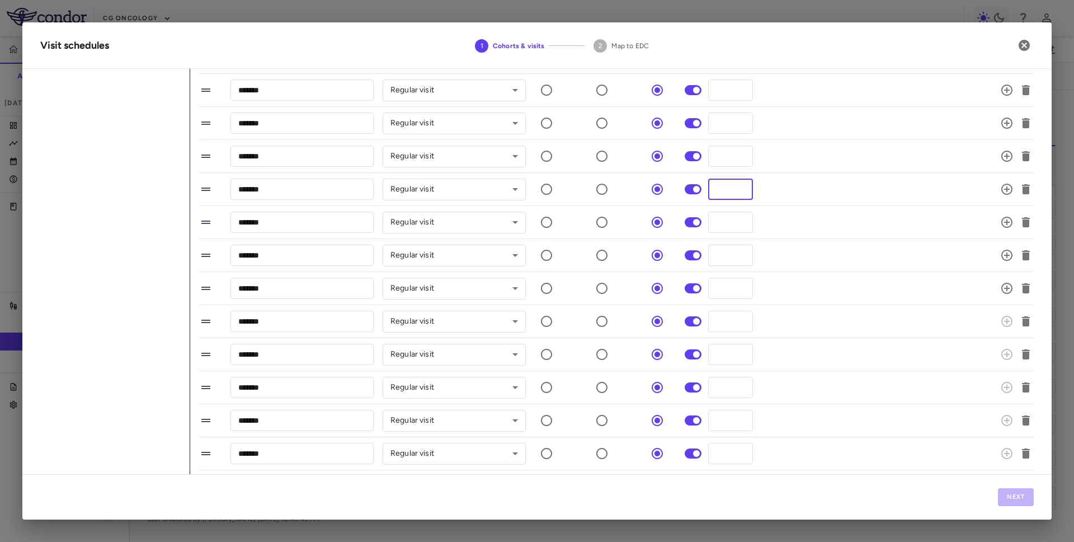
click at [725, 186] on input "**" at bounding box center [730, 189] width 45 height 21
type input "***"
click at [722, 209] on li "******* ​ Regular visit ********* ​ *** ​" at bounding box center [616, 222] width 835 height 33
click at [722, 217] on input "***" at bounding box center [730, 222] width 45 height 21
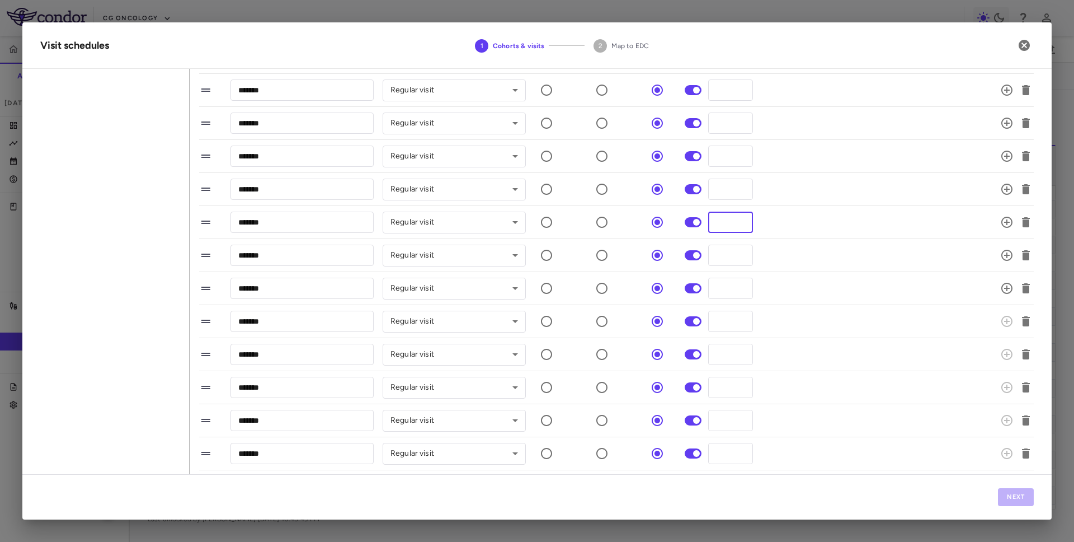
click at [722, 217] on input "***" at bounding box center [730, 222] width 45 height 21
type input "***"
click at [719, 256] on input "***" at bounding box center [730, 255] width 45 height 21
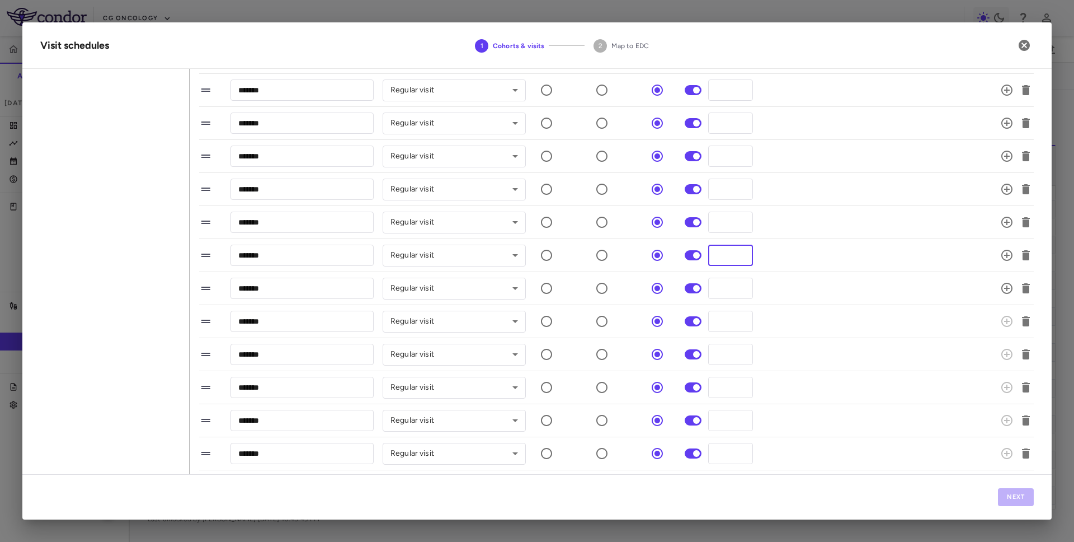
click at [719, 256] on input "***" at bounding box center [730, 255] width 45 height 21
type input "***"
click at [723, 288] on input "***" at bounding box center [730, 288] width 45 height 21
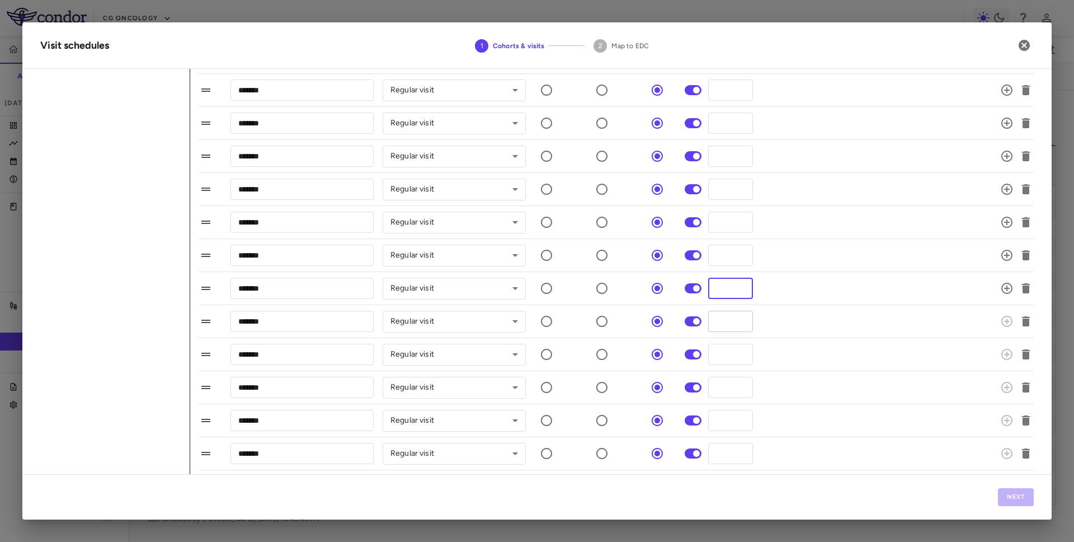
type input "***"
click at [724, 314] on input "*" at bounding box center [730, 321] width 45 height 21
type input "***"
click at [720, 355] on input "*" at bounding box center [730, 354] width 45 height 21
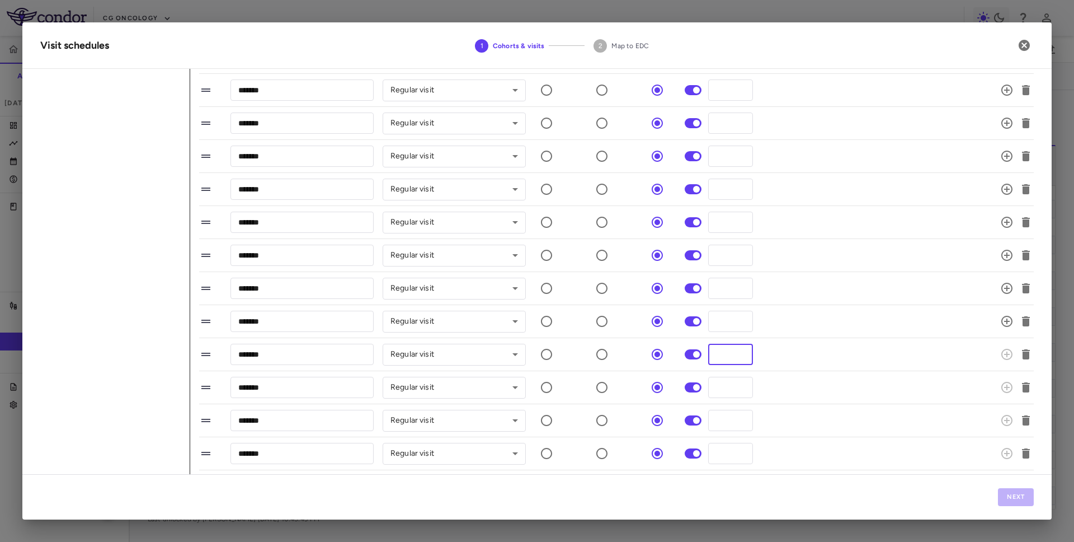
click at [720, 355] on input "*" at bounding box center [730, 354] width 45 height 21
click at [721, 355] on input "****" at bounding box center [730, 354] width 45 height 21
click at [727, 347] on input "****" at bounding box center [730, 354] width 45 height 21
click at [727, 346] on input "****" at bounding box center [730, 354] width 45 height 21
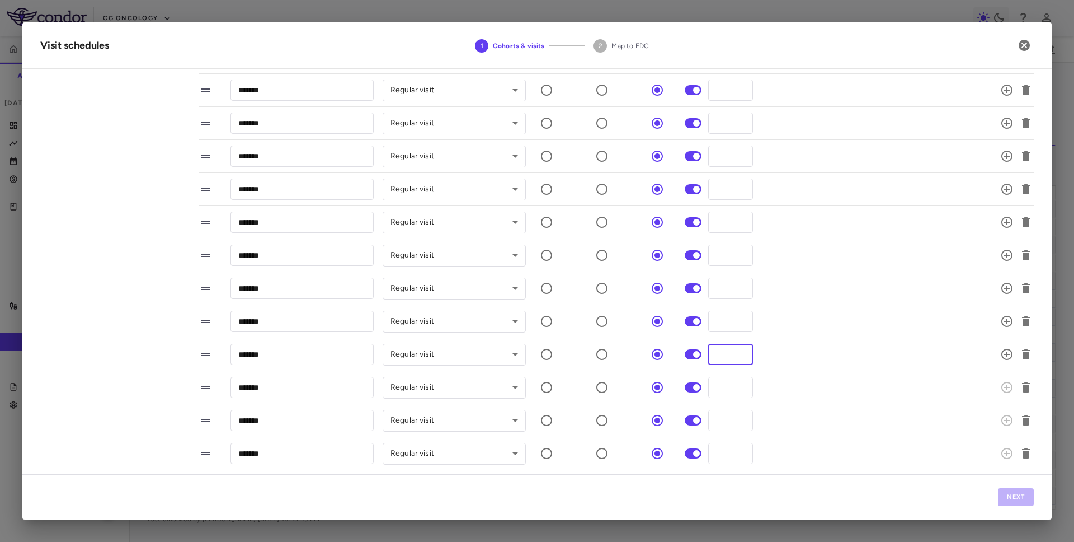
click at [730, 361] on input "*******" at bounding box center [730, 354] width 45 height 21
click at [726, 349] on input "*******" at bounding box center [730, 354] width 45 height 21
type input "***"
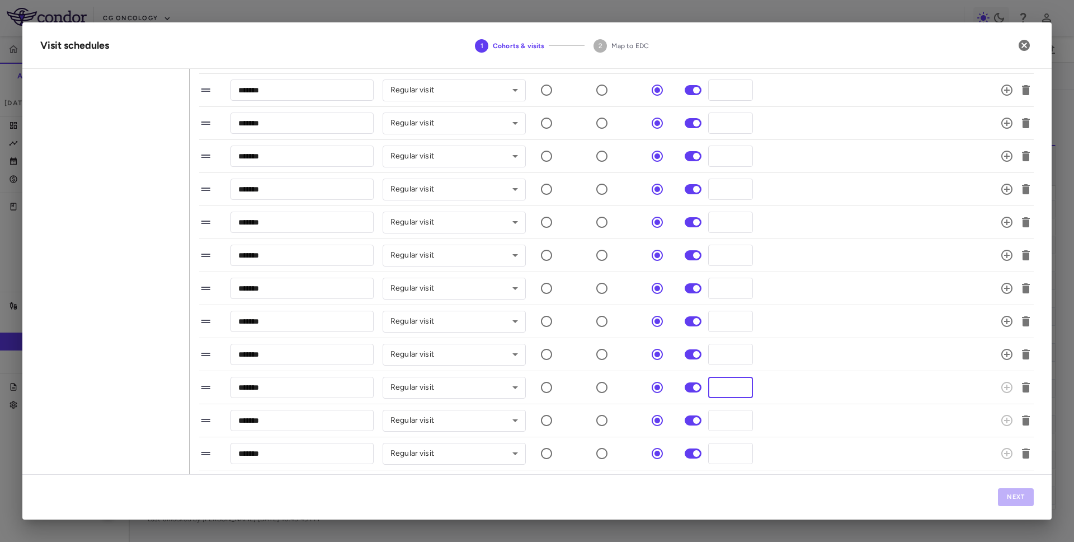
click at [722, 387] on input "*" at bounding box center [730, 387] width 45 height 21
type input "***"
click at [719, 424] on input "*" at bounding box center [730, 420] width 45 height 21
click at [719, 423] on input "*" at bounding box center [730, 420] width 45 height 21
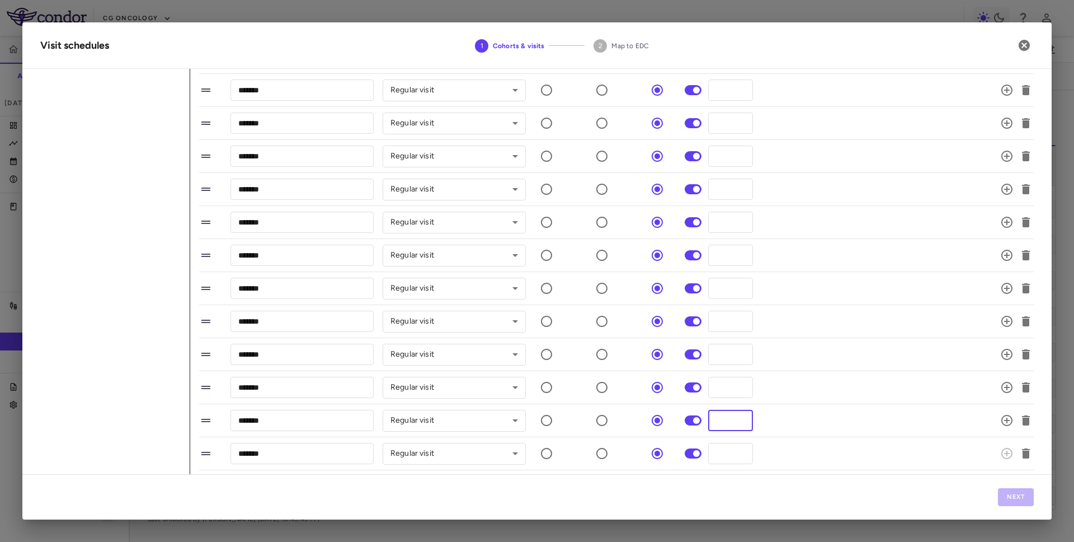
type input "***"
click at [836, 433] on li "******* ​ Regular visit ********* ​ *** ​" at bounding box center [616, 420] width 835 height 33
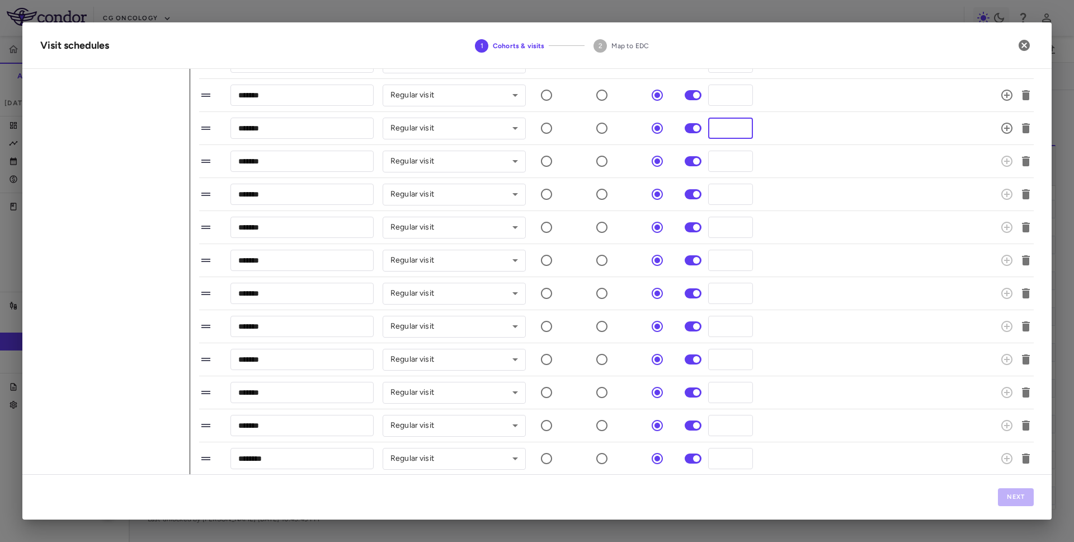
scroll to position [832, 0]
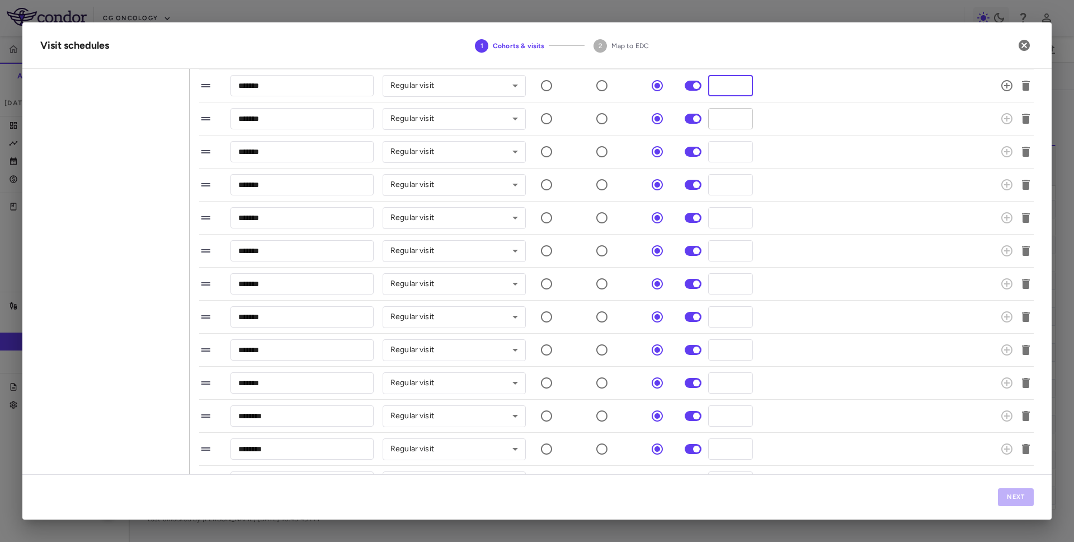
click at [719, 118] on input "*" at bounding box center [730, 118] width 45 height 21
type input "***"
click at [715, 152] on input "*" at bounding box center [730, 151] width 45 height 21
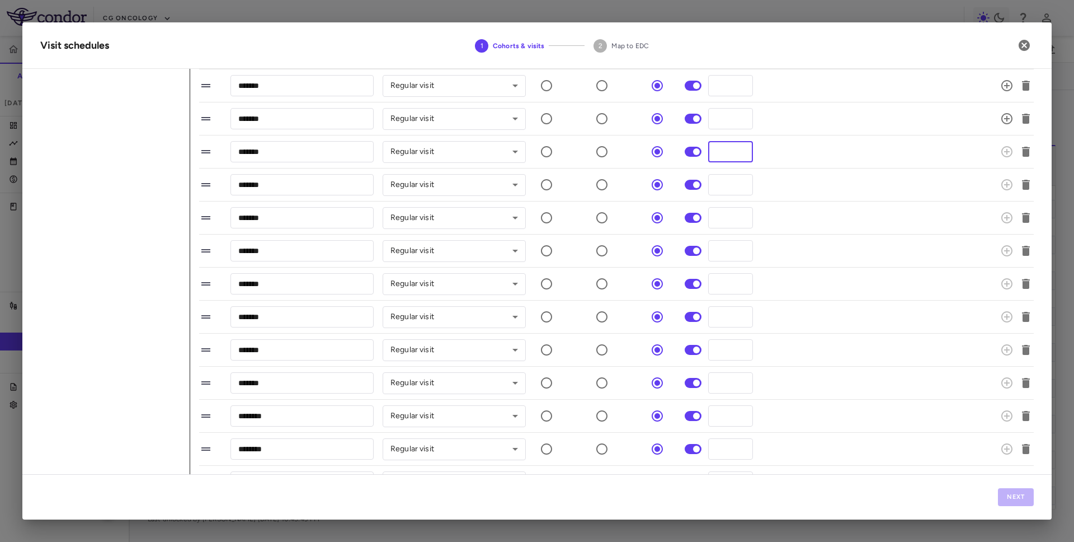
click at [717, 152] on input "*" at bounding box center [730, 151] width 45 height 21
type input "*"
type input "***"
click at [726, 185] on input "*" at bounding box center [730, 184] width 45 height 21
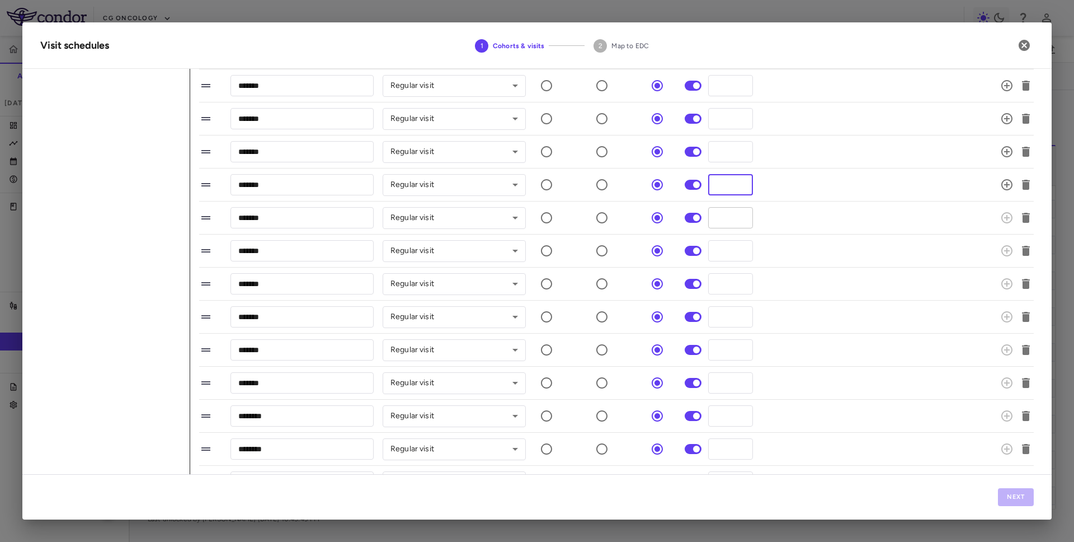
type input "***"
click at [725, 220] on input "*" at bounding box center [730, 217] width 45 height 21
type input "***"
click at [935, 506] on div "Next" at bounding box center [537, 496] width 1030 height 45
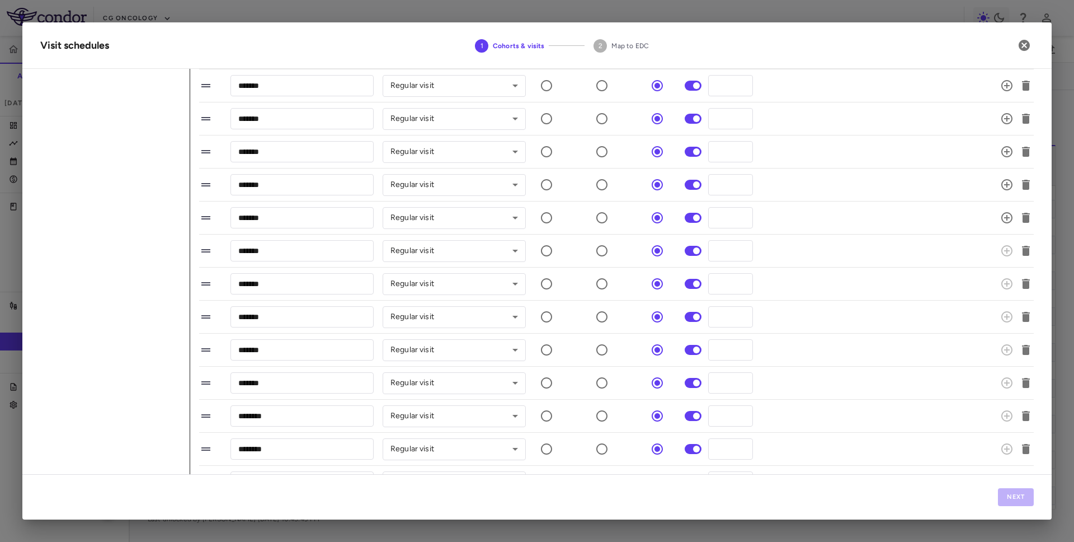
click at [691, 257] on span at bounding box center [693, 251] width 30 height 24
click at [692, 254] on span at bounding box center [693, 251] width 17 height 10
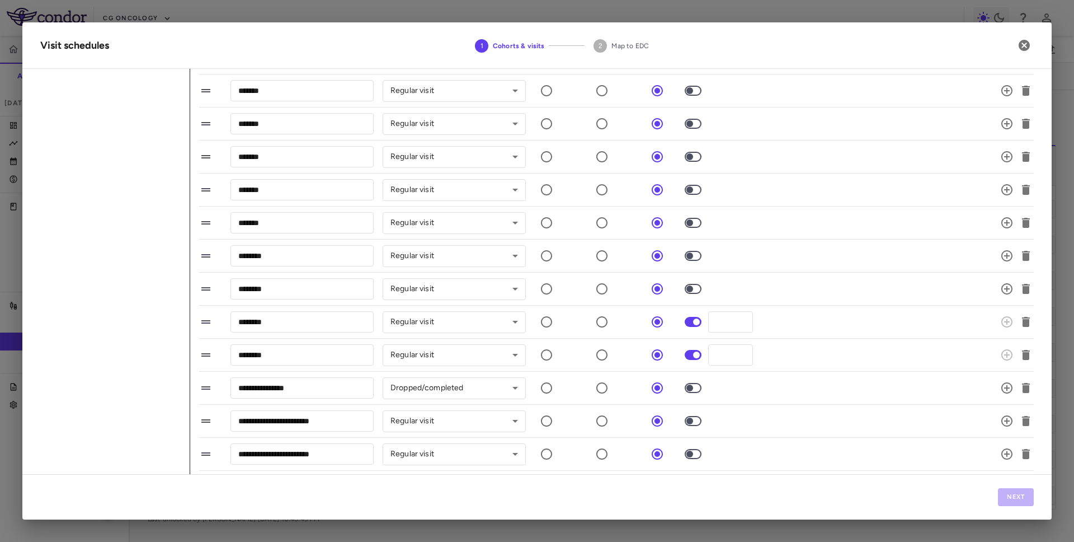
scroll to position [1004, 0]
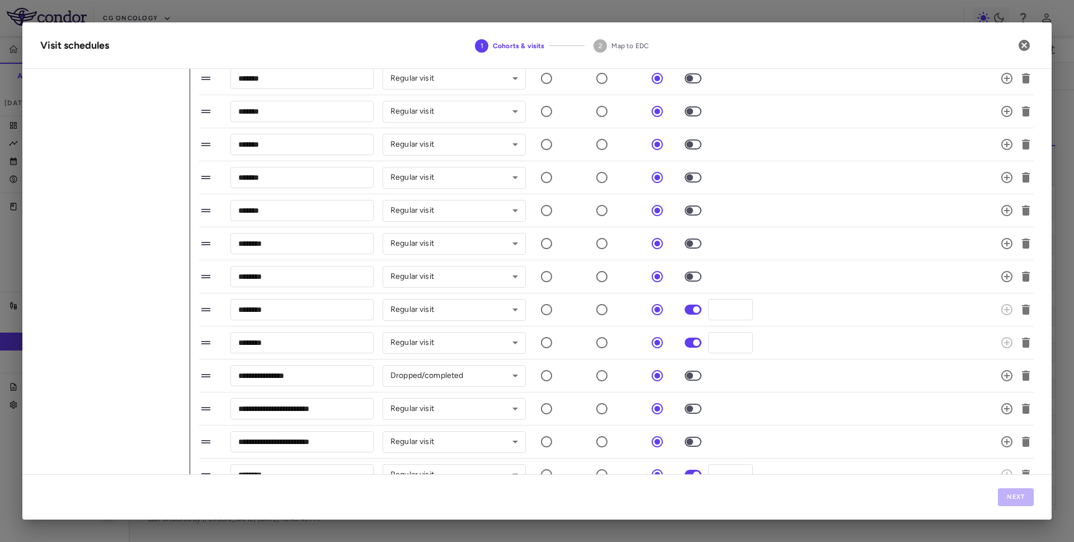
click at [693, 304] on span at bounding box center [693, 309] width 17 height 10
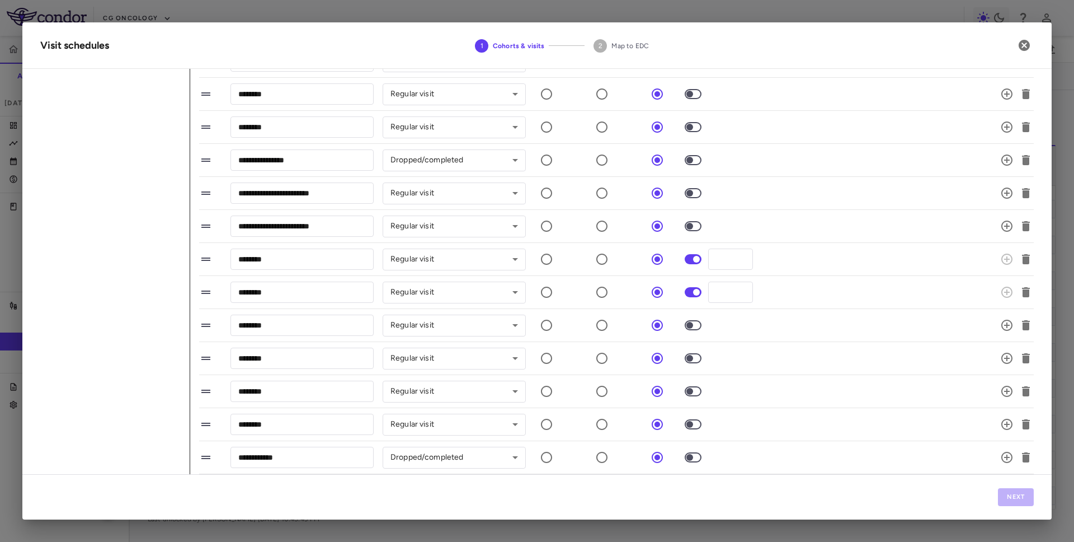
click at [696, 265] on span at bounding box center [693, 259] width 30 height 24
click at [1004, 490] on button "Next" at bounding box center [1016, 497] width 36 height 18
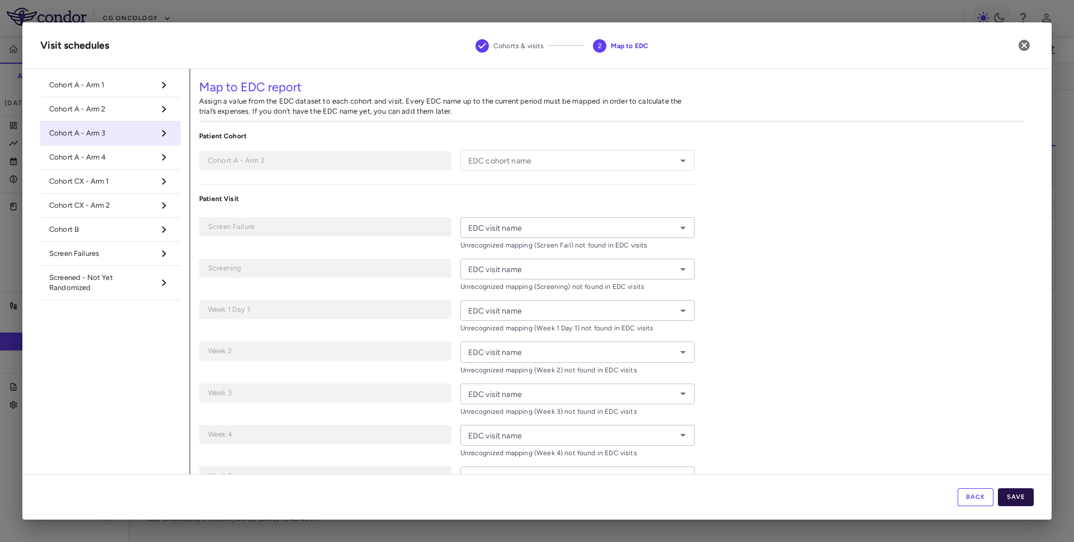
click at [1007, 493] on button "Save" at bounding box center [1016, 497] width 36 height 18
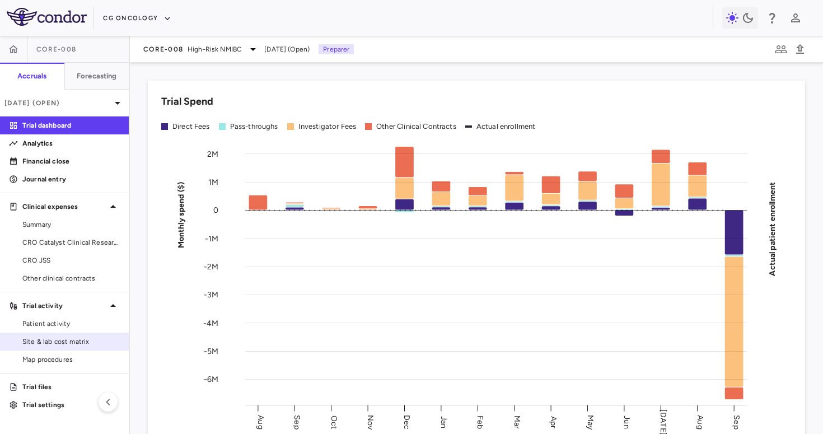
click at [49, 345] on span "Site & lab cost matrix" at bounding box center [70, 341] width 97 height 10
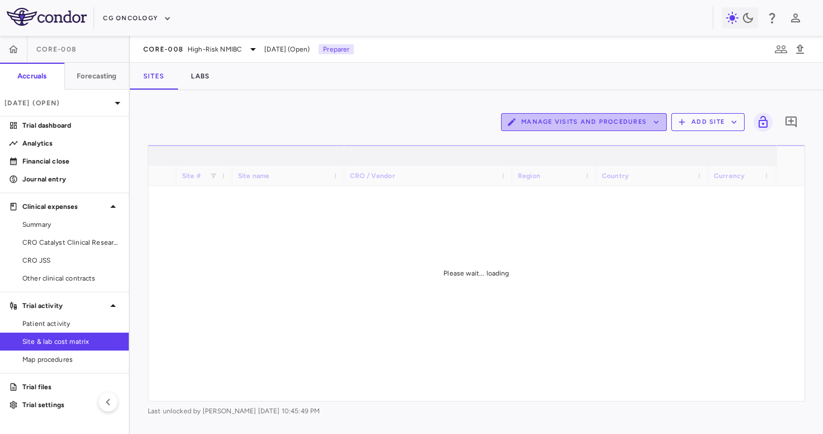
click at [627, 115] on button "Manage Visits and Procedures" at bounding box center [584, 122] width 166 height 18
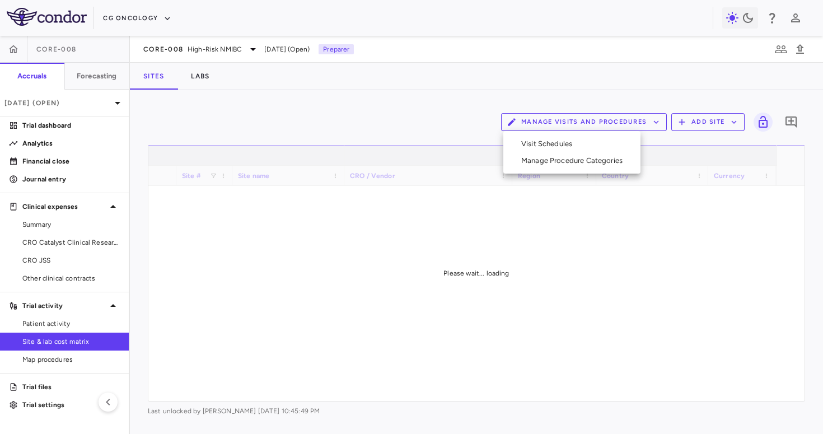
click at [581, 147] on li "Visit Schedules" at bounding box center [571, 143] width 119 height 17
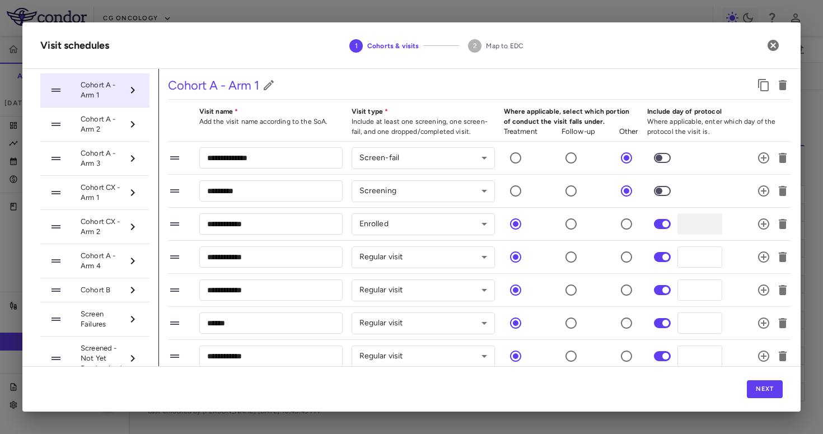
click at [106, 129] on span "Cohort A - Arm 2" at bounding box center [102, 124] width 42 height 20
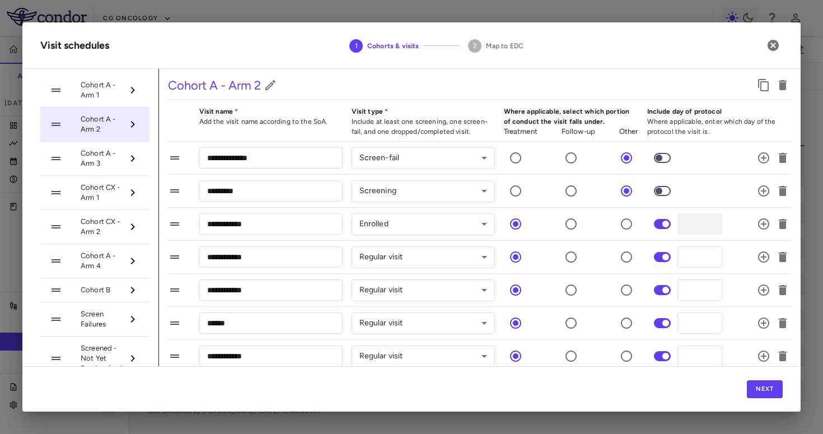
click at [100, 157] on span "Cohort A - Arm 3" at bounding box center [102, 158] width 42 height 20
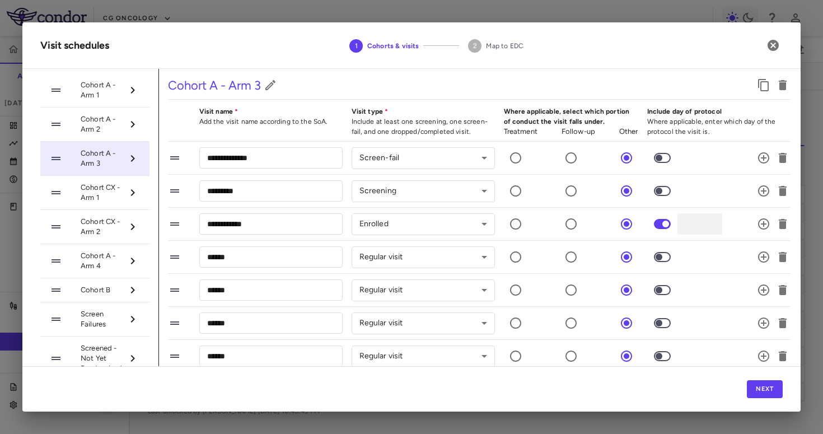
click at [110, 132] on span "Cohort A - Arm 2" at bounding box center [102, 124] width 42 height 20
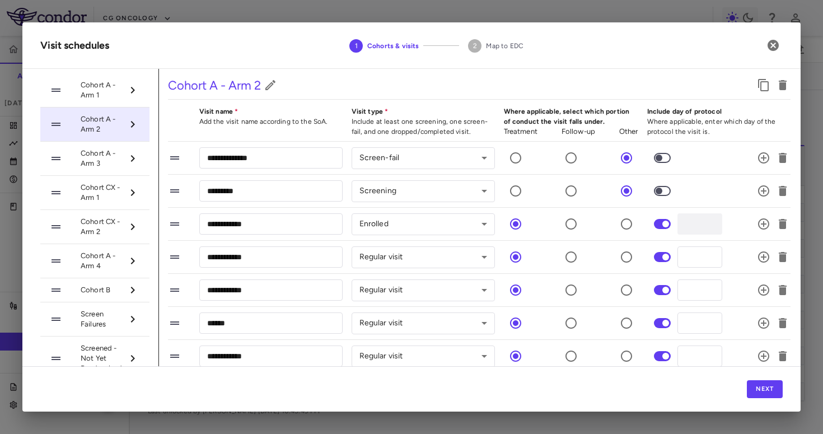
click at [104, 164] on span "Cohort A - Arm 3" at bounding box center [102, 158] width 42 height 20
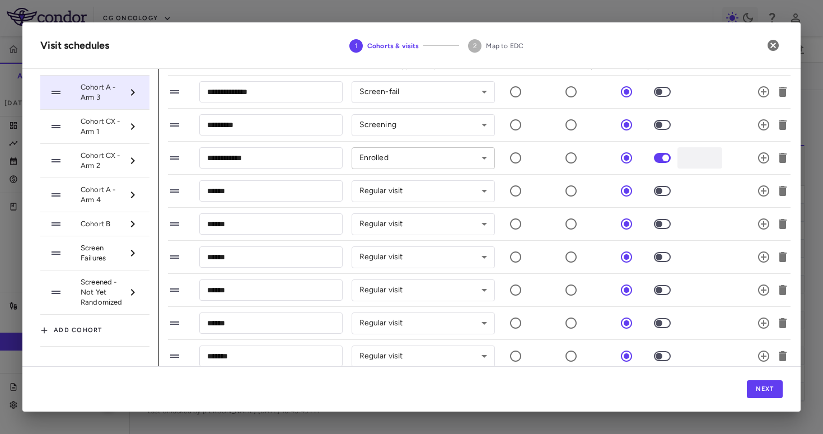
scroll to position [111, 0]
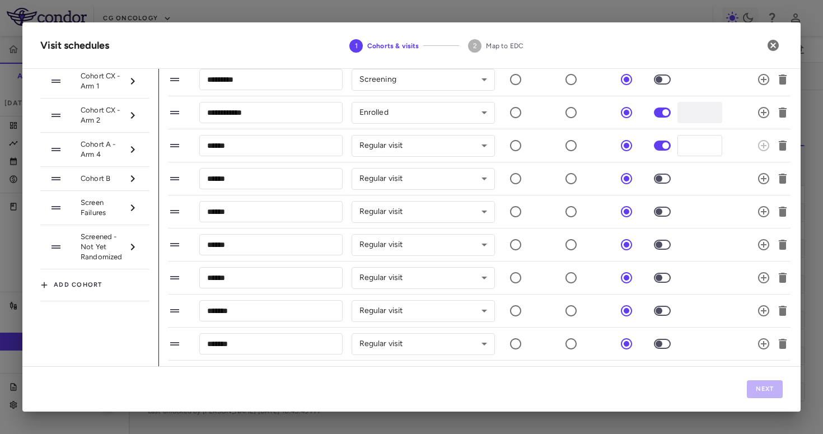
click at [661, 182] on span at bounding box center [662, 178] width 17 height 10
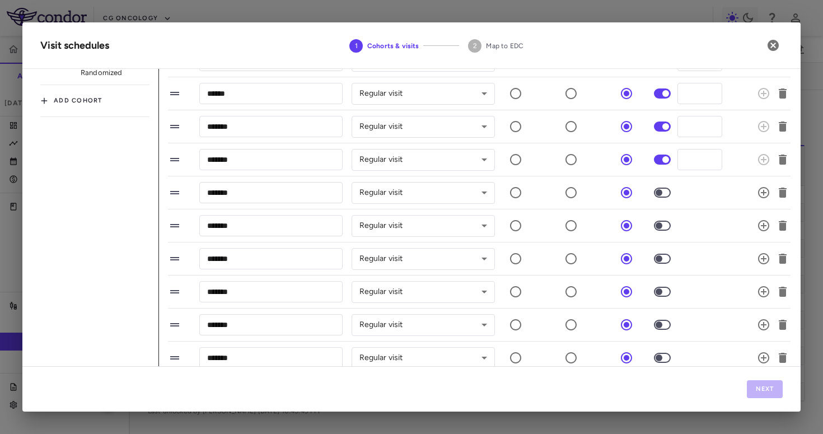
scroll to position [307, 0]
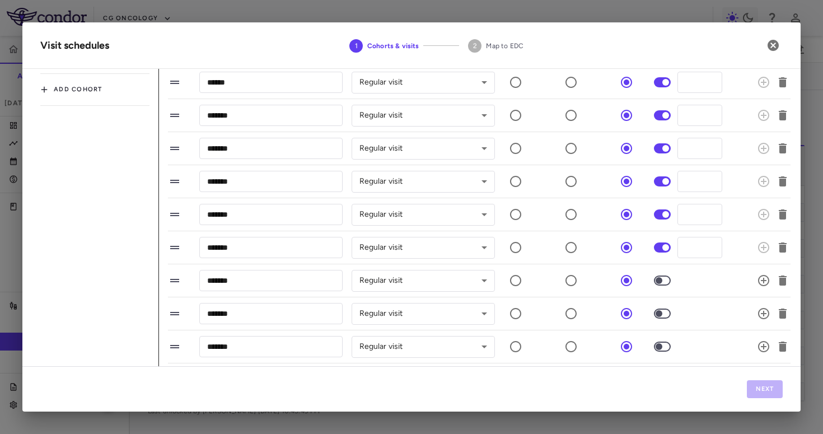
click at [660, 285] on span at bounding box center [662, 280] width 17 height 10
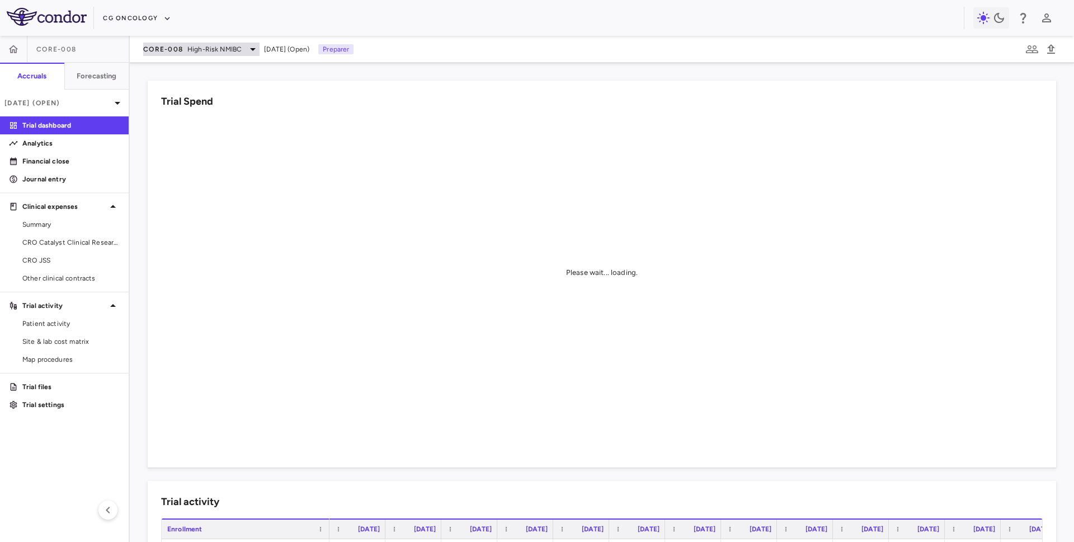
click at [177, 49] on span "CORE-008" at bounding box center [163, 49] width 40 height 9
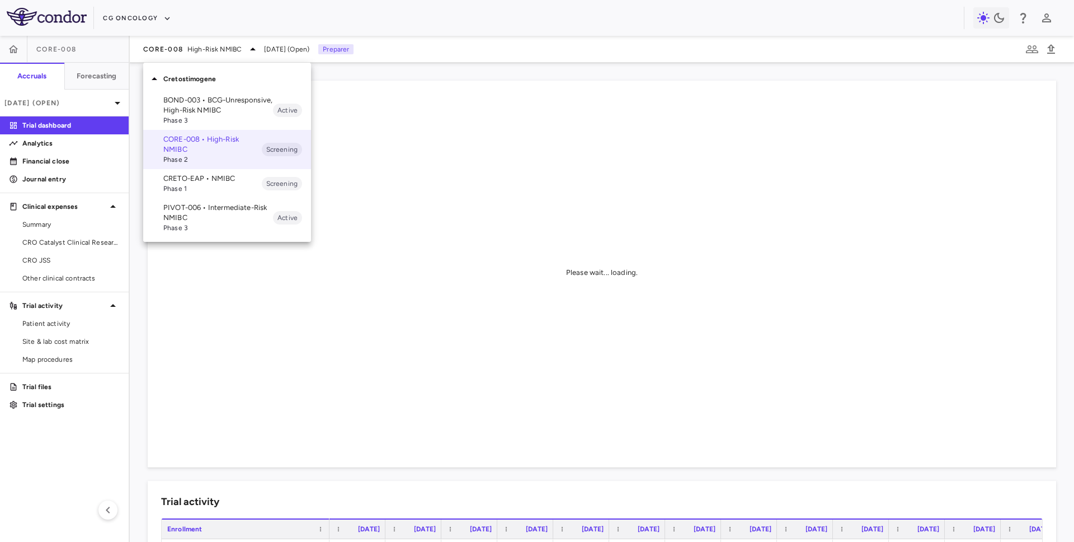
click at [148, 12] on div at bounding box center [537, 271] width 1074 height 542
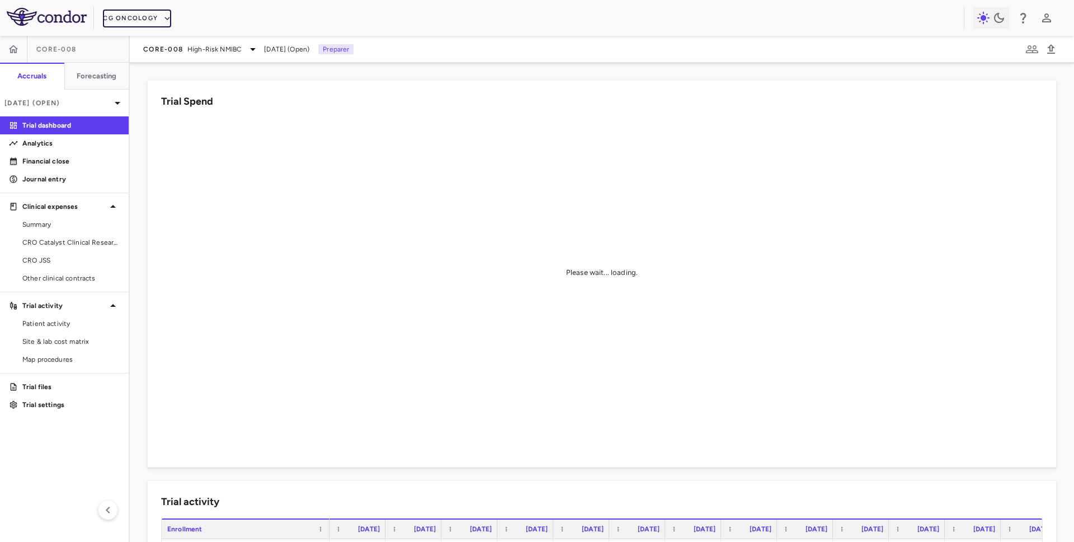
click at [140, 18] on button "CG Oncology" at bounding box center [137, 19] width 68 height 18
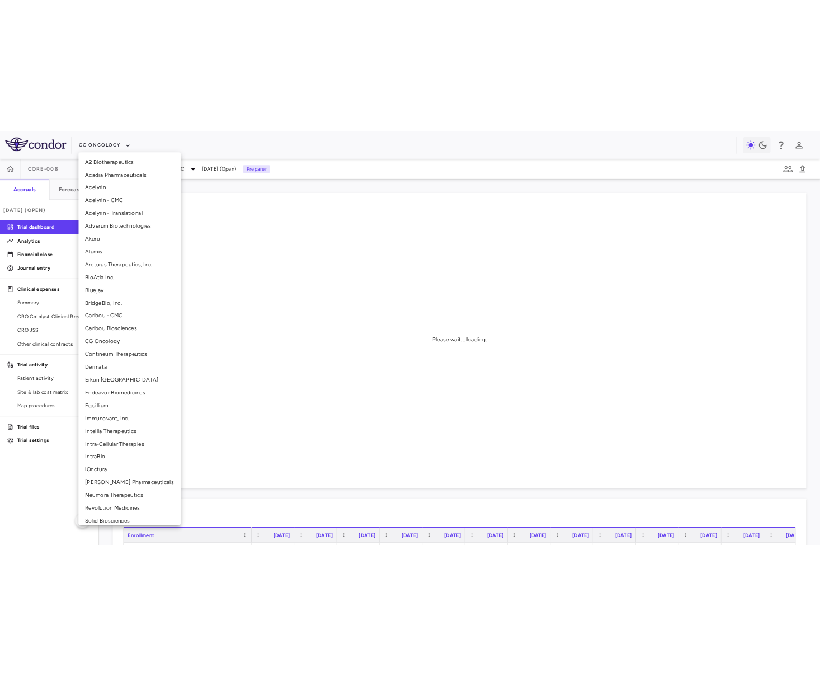
scroll to position [85, 0]
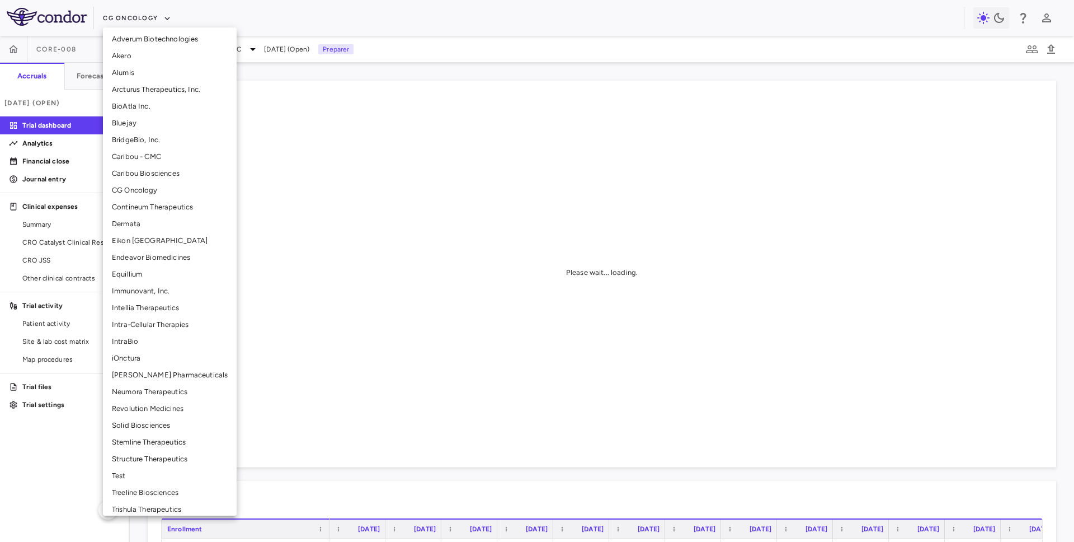
click at [154, 299] on li "Intellia Therapeutics" at bounding box center [170, 307] width 134 height 17
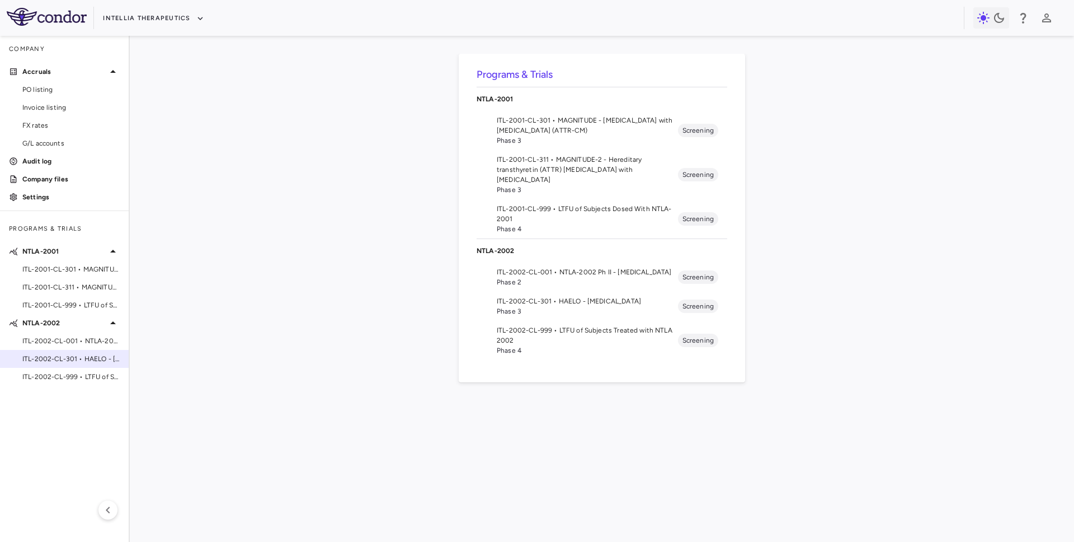
click at [61, 356] on span "ITL-2002-CL-301 • HAELO - [MEDICAL_DATA]" at bounding box center [70, 359] width 97 height 10
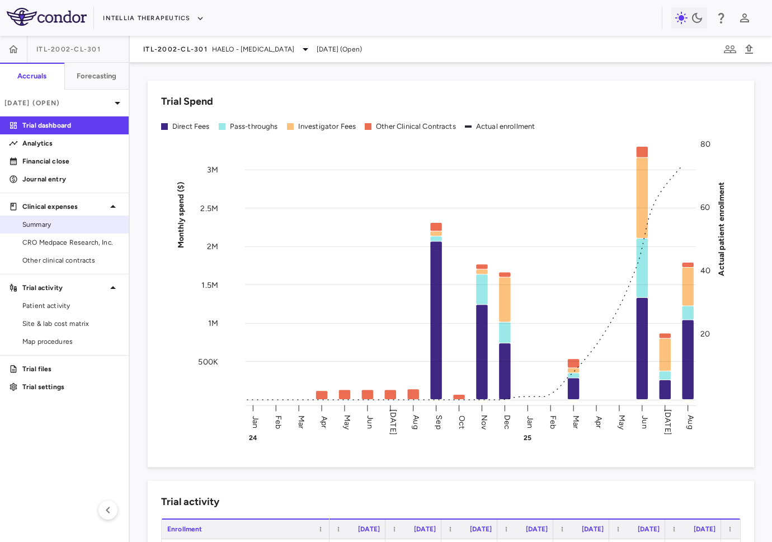
click at [45, 224] on span "Summary" at bounding box center [70, 224] width 97 height 10
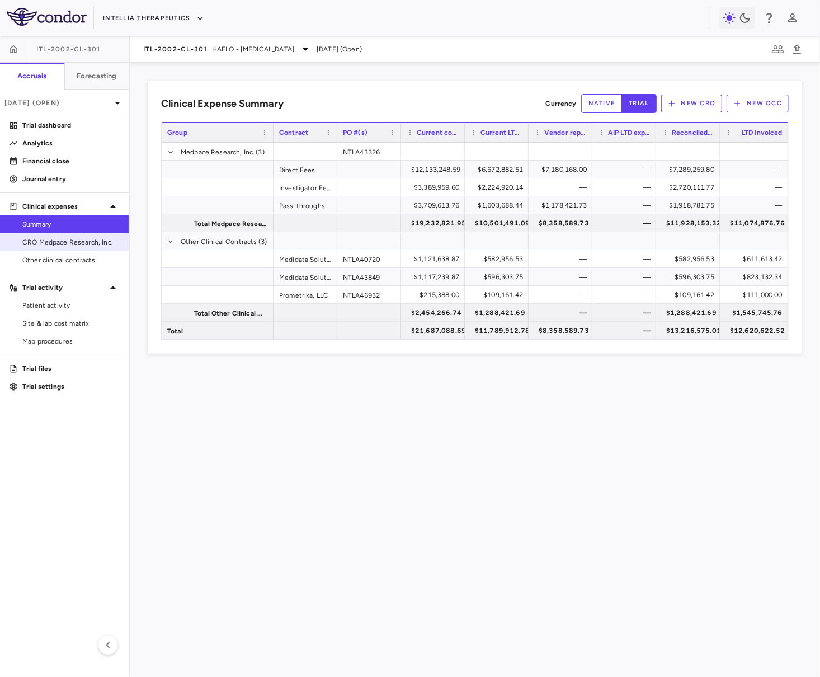
click at [77, 241] on span "CRO Medpace Research, Inc." at bounding box center [70, 242] width 97 height 10
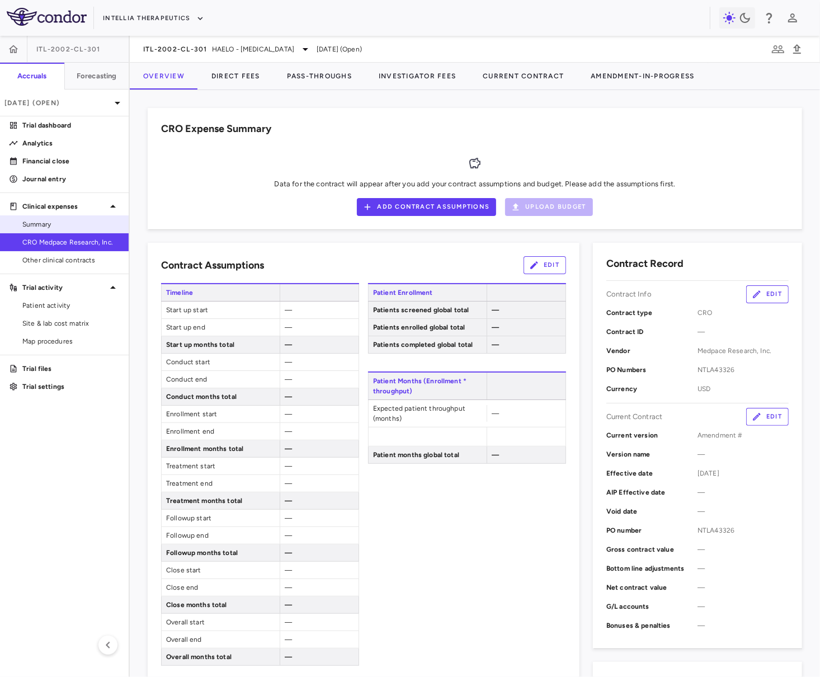
click at [79, 222] on span "Summary" at bounding box center [70, 224] width 97 height 10
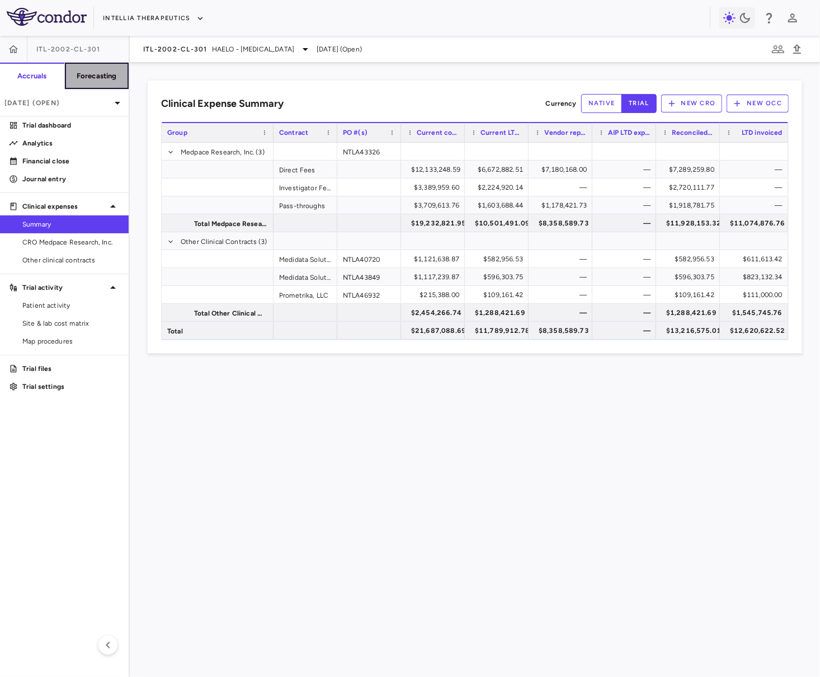
click at [96, 75] on h6 "Forecasting" at bounding box center [97, 76] width 40 height 10
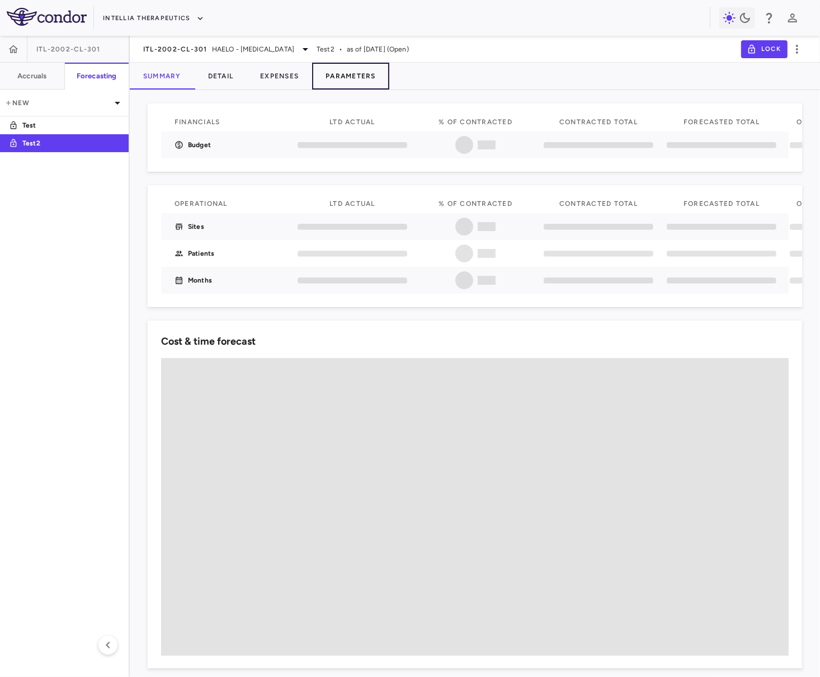
click at [364, 77] on button "Parameters" at bounding box center [350, 76] width 77 height 27
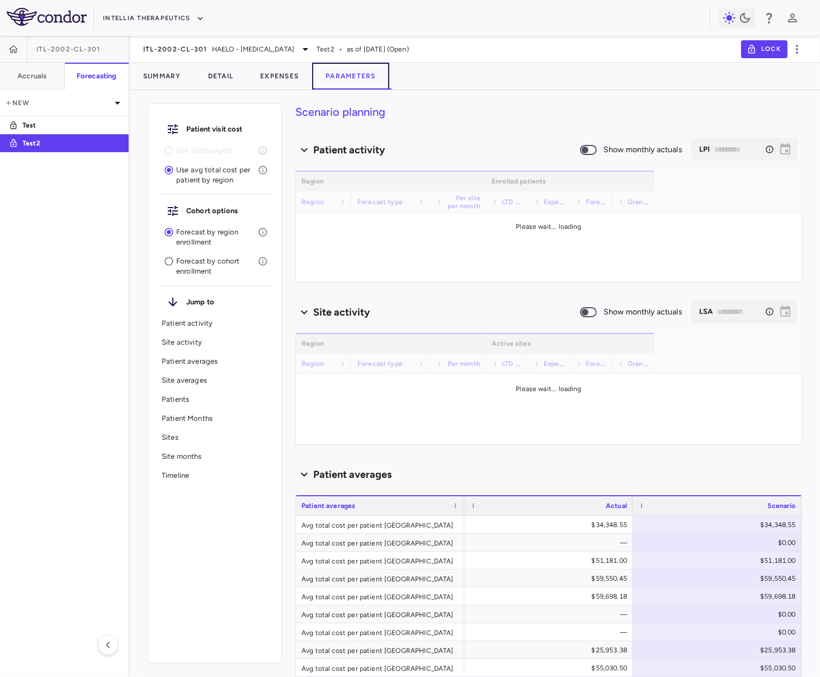
type input "********"
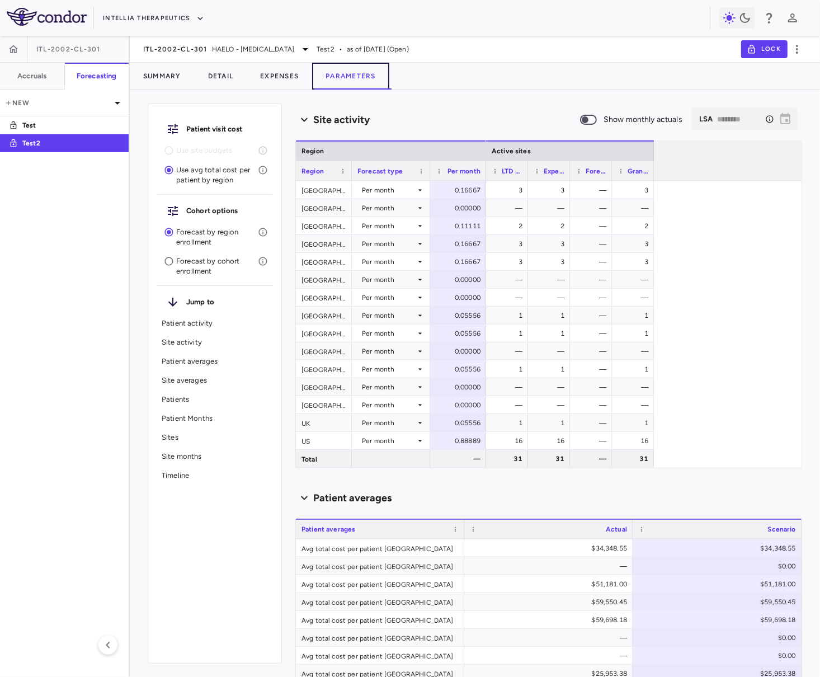
scroll to position [702, 0]
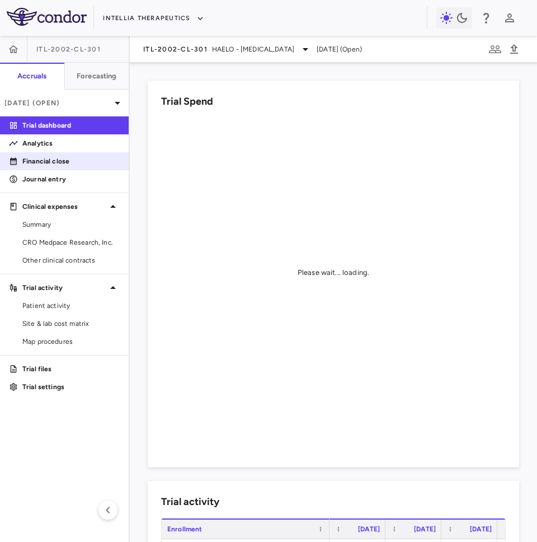
click at [66, 166] on link "Financial close" at bounding box center [64, 161] width 129 height 17
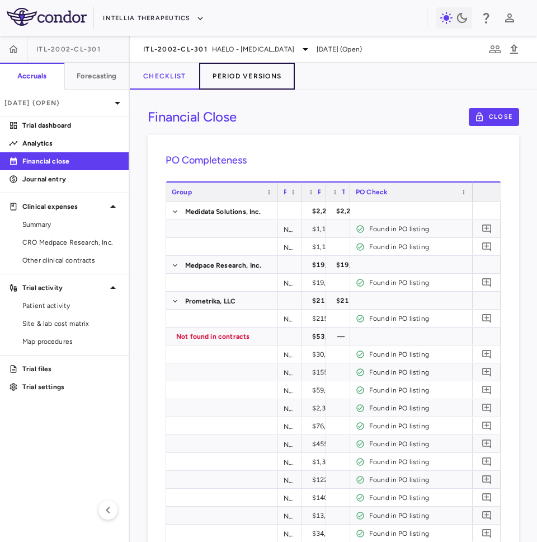
click at [253, 73] on button "Period Versions" at bounding box center [247, 76] width 96 height 27
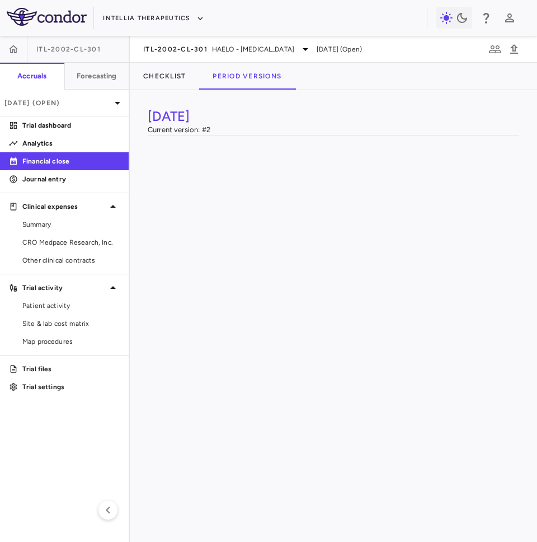
click at [195, 191] on div "[DATE] Version 1" at bounding box center [194, 181] width 92 height 17
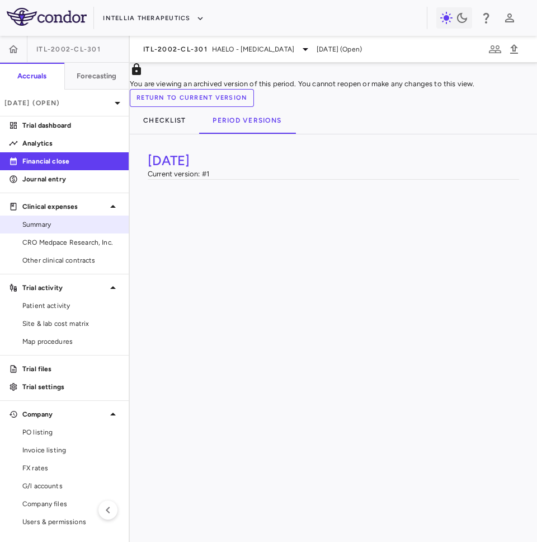
click at [39, 227] on span "Summary" at bounding box center [70, 224] width 97 height 10
